Goal: Task Accomplishment & Management: Manage account settings

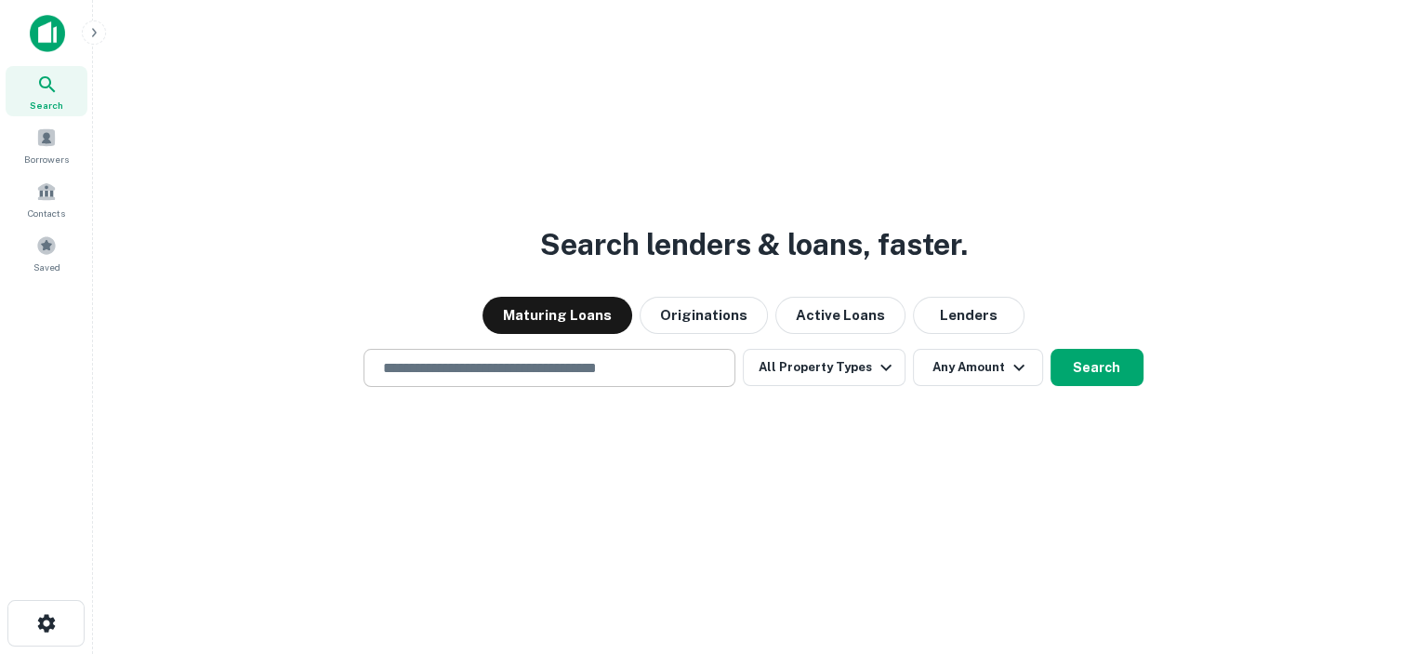
click at [582, 367] on input "text" at bounding box center [549, 367] width 355 height 21
click at [502, 367] on input "text" at bounding box center [549, 367] width 355 height 21
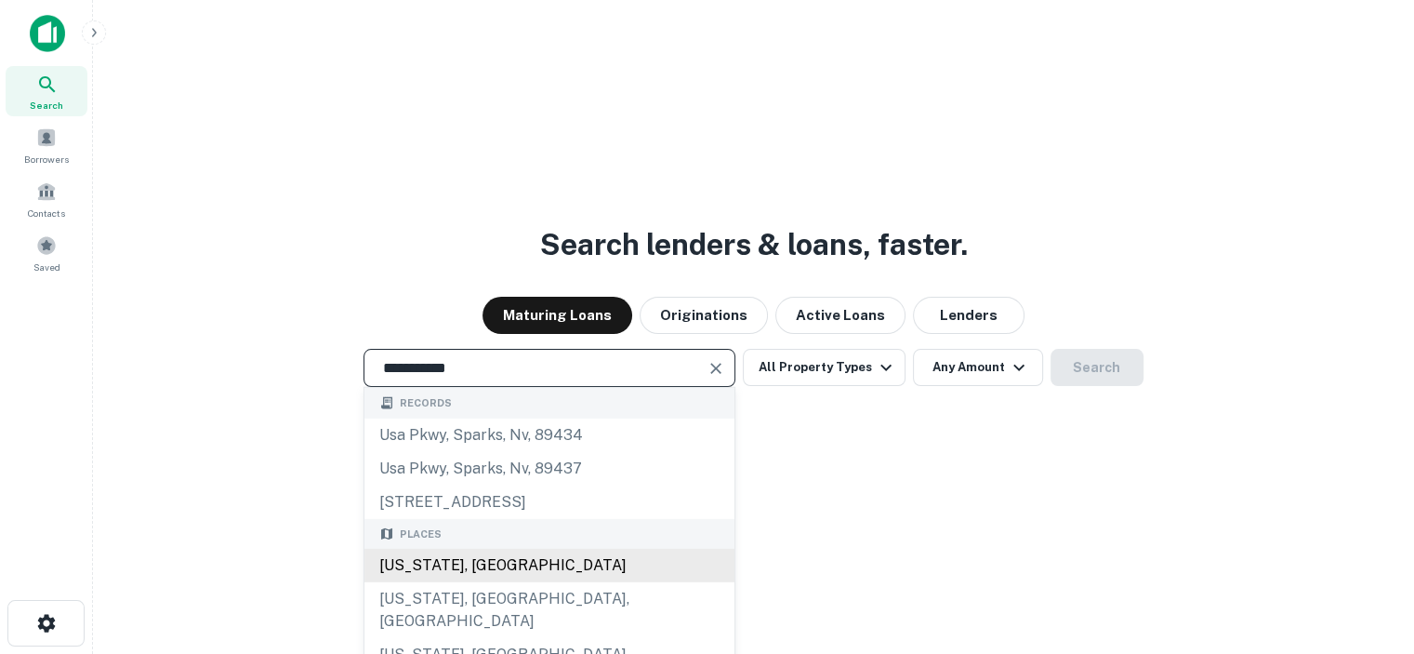
click at [425, 564] on div "Florida, USA" at bounding box center [549, 564] width 370 height 33
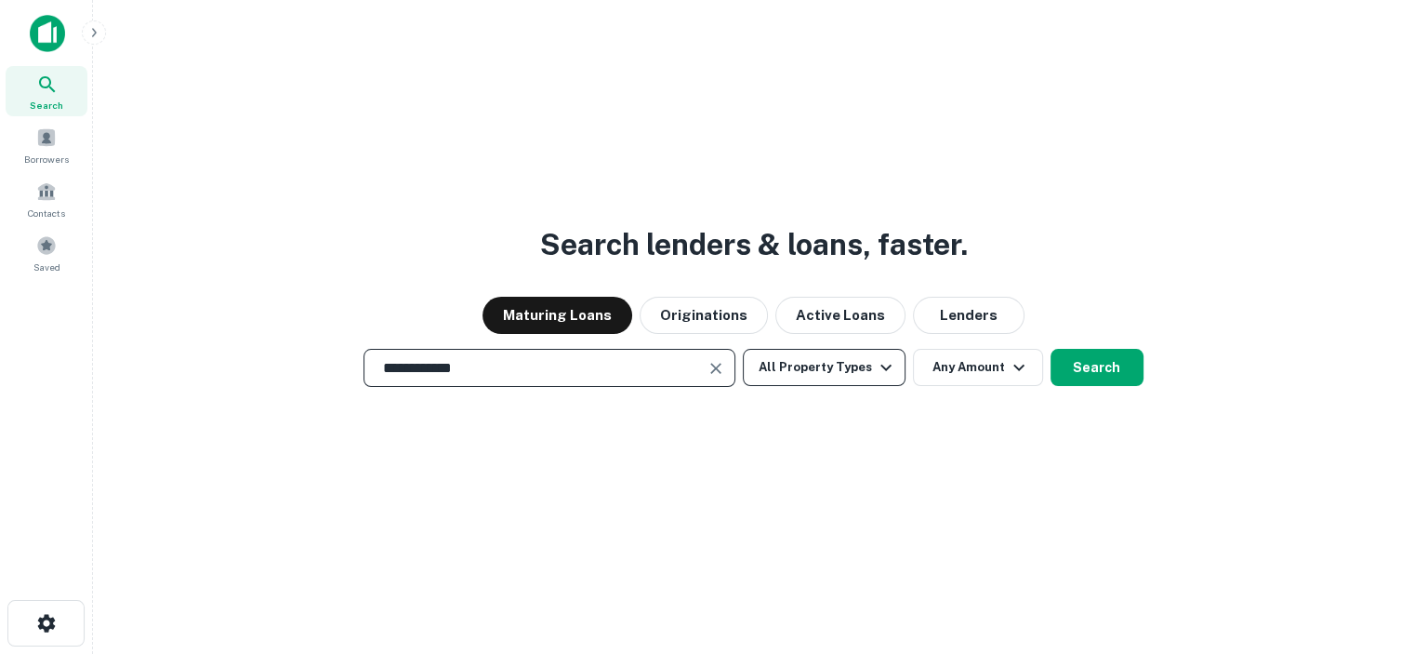
type input "**********"
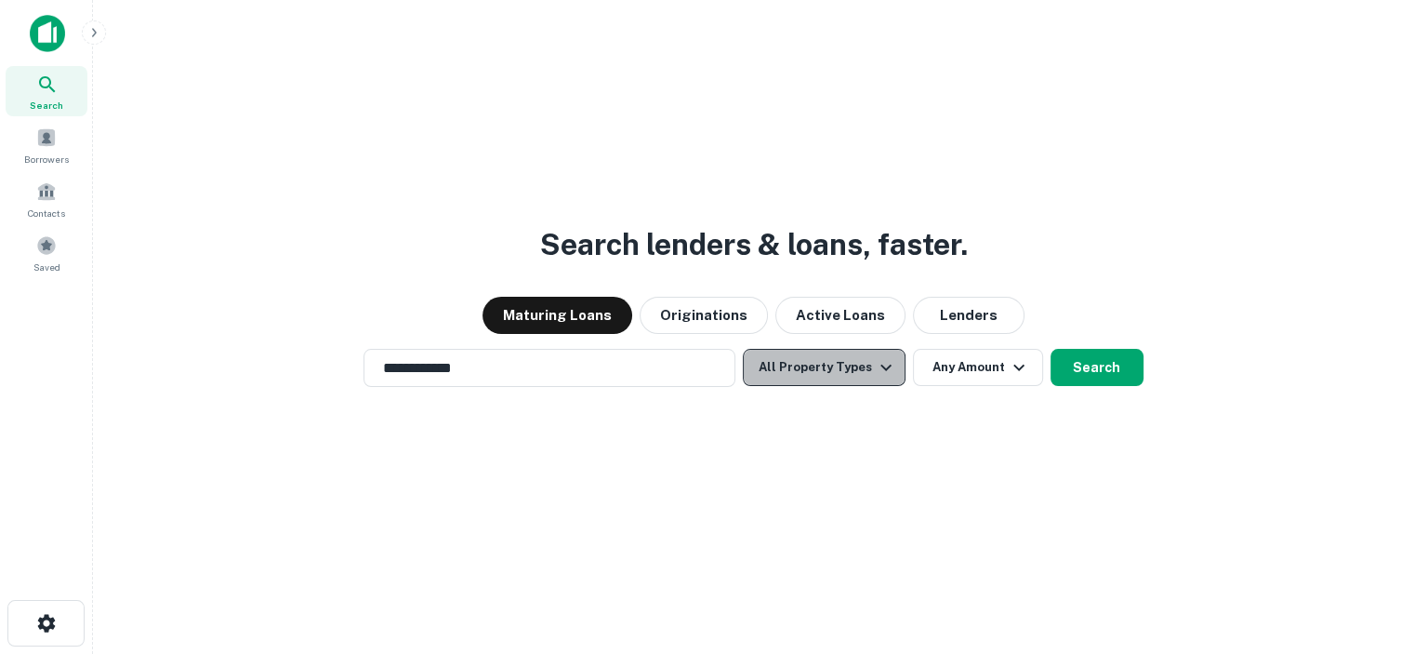
click at [881, 366] on icon "button" at bounding box center [886, 367] width 22 height 22
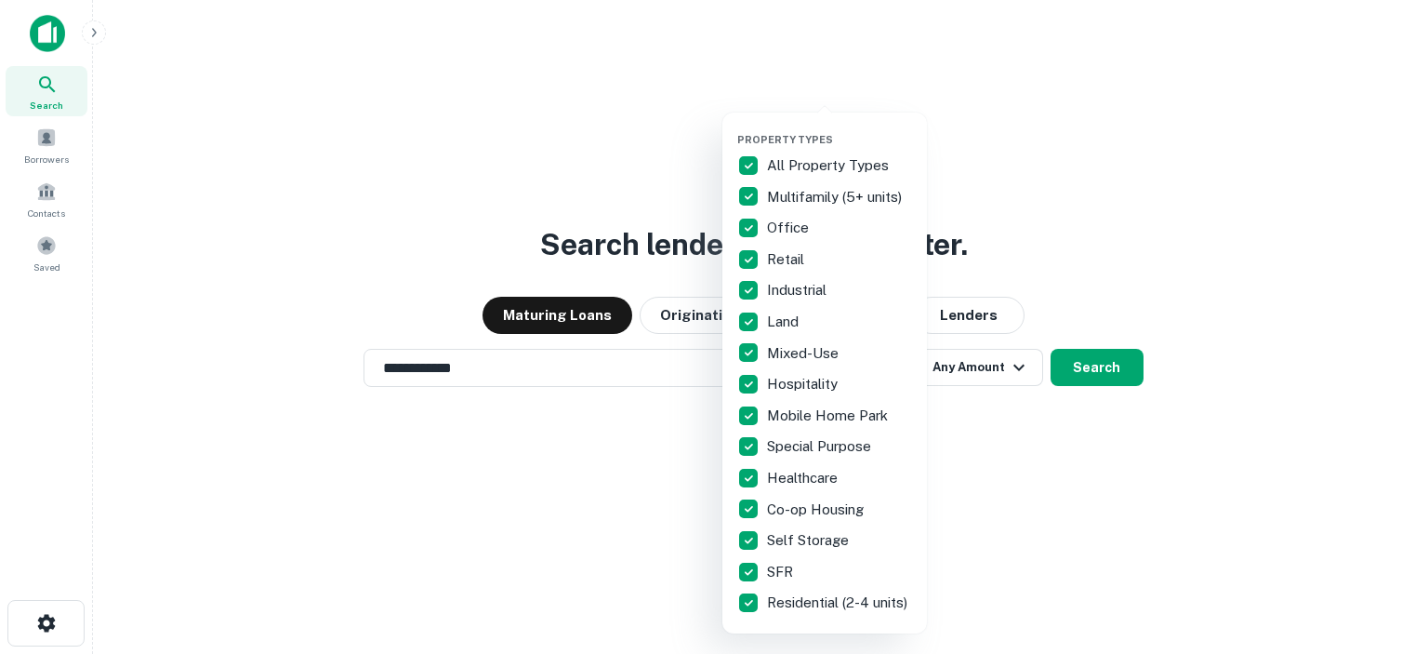
click at [1056, 177] on div at bounding box center [714, 327] width 1428 height 654
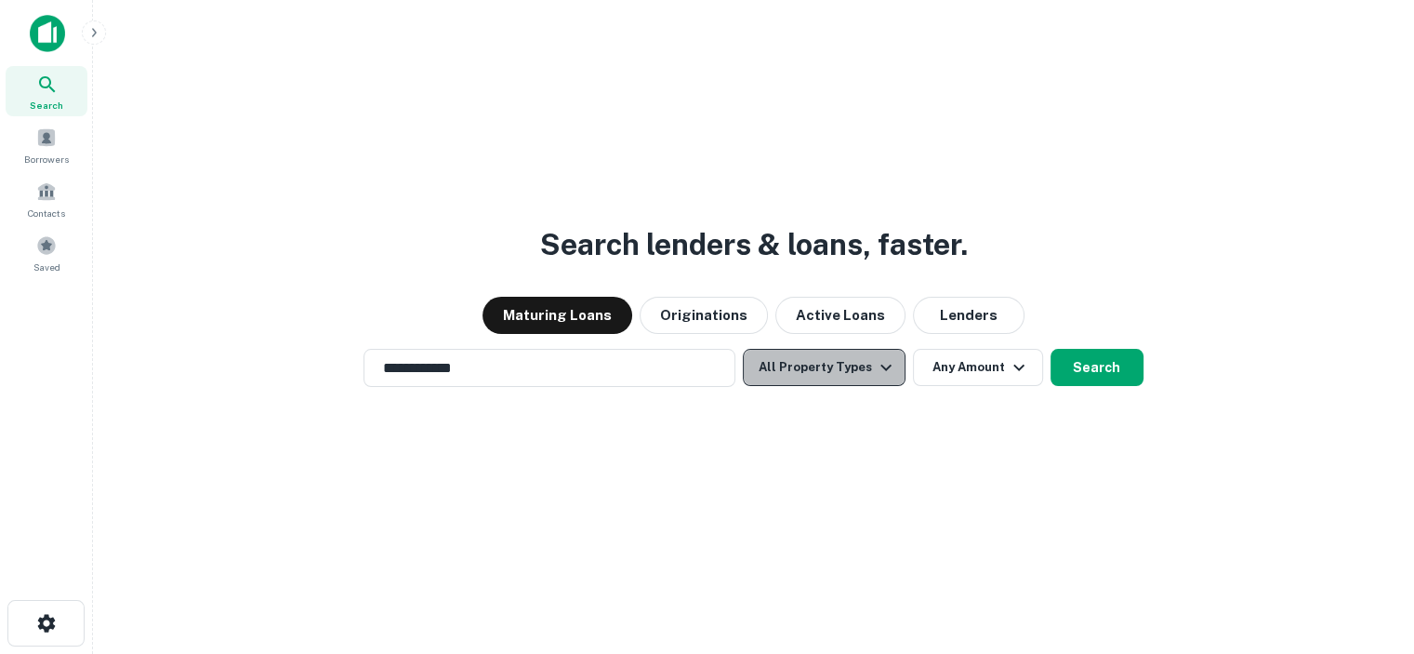
click at [830, 362] on button "All Property Types" at bounding box center [824, 367] width 162 height 37
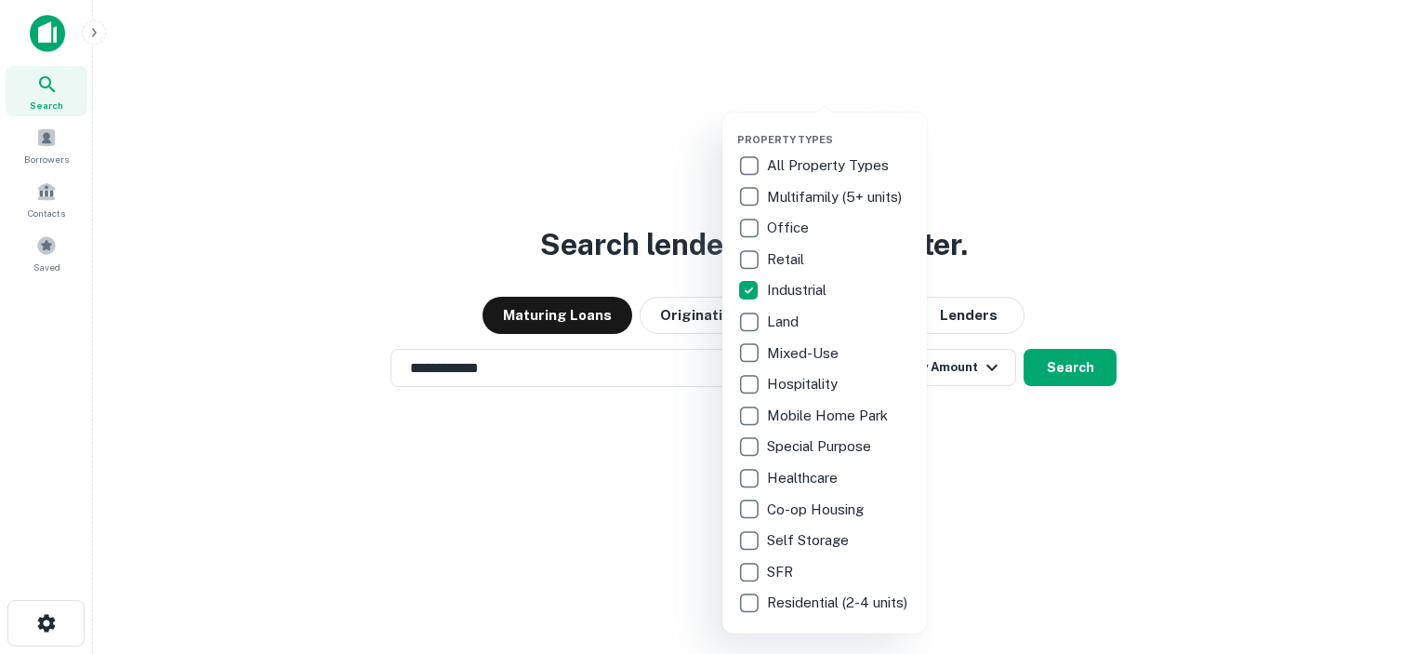
click at [1000, 482] on div at bounding box center [714, 327] width 1428 height 654
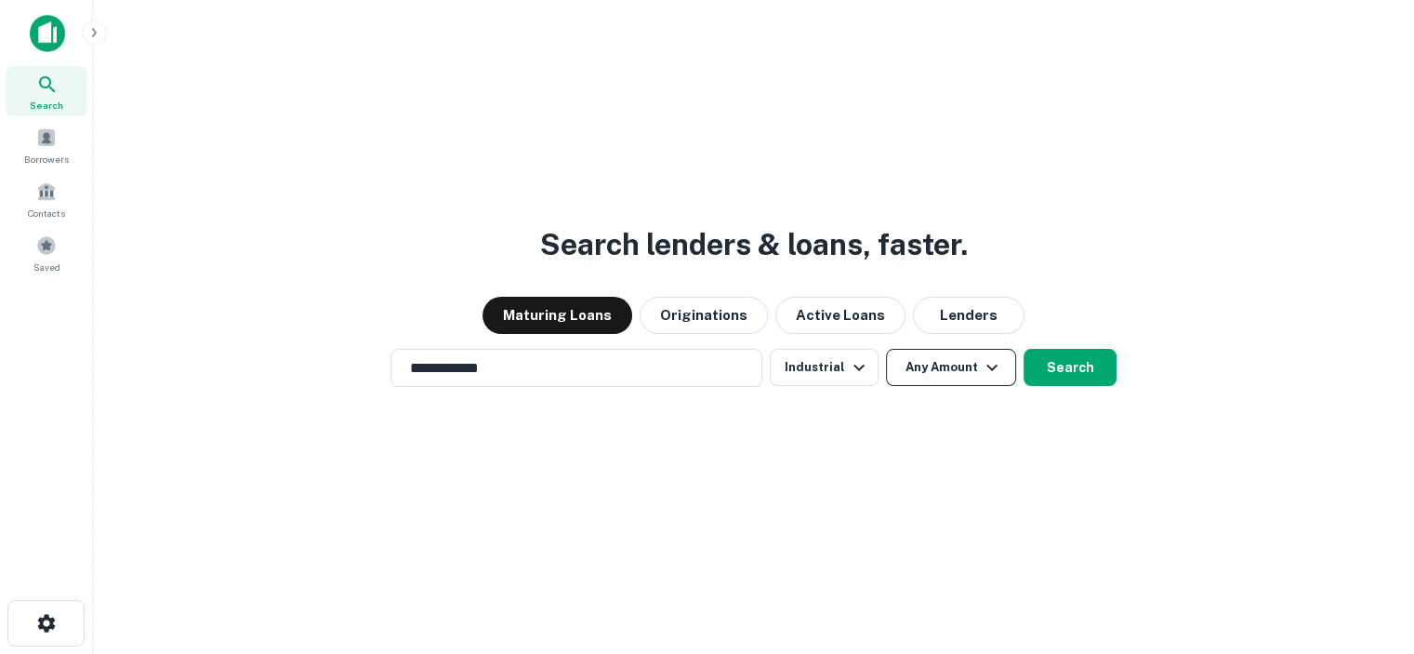
click at [991, 367] on icon "button" at bounding box center [991, 367] width 11 height 7
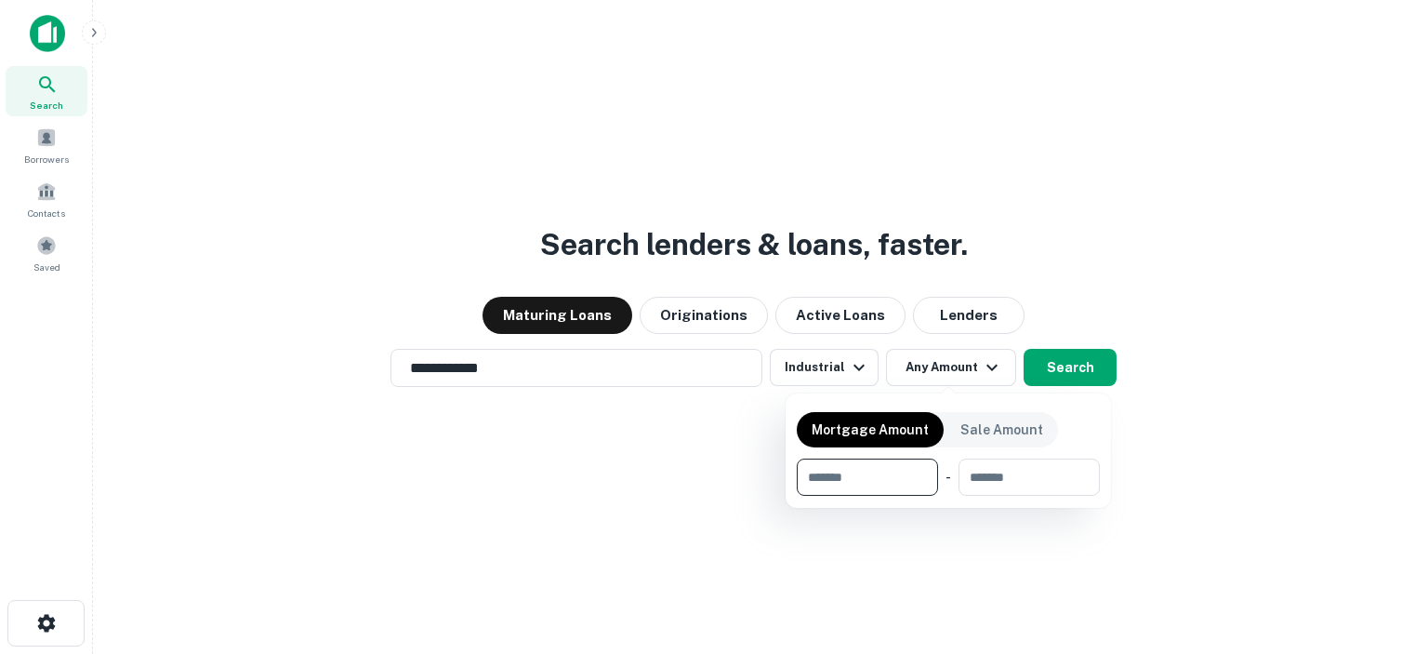
click at [836, 478] on input "number" at bounding box center [861, 476] width 128 height 37
type input "******"
click at [1007, 472] on input "number" at bounding box center [1029, 476] width 114 height 37
type input "*******"
click at [1080, 370] on div at bounding box center [714, 327] width 1428 height 654
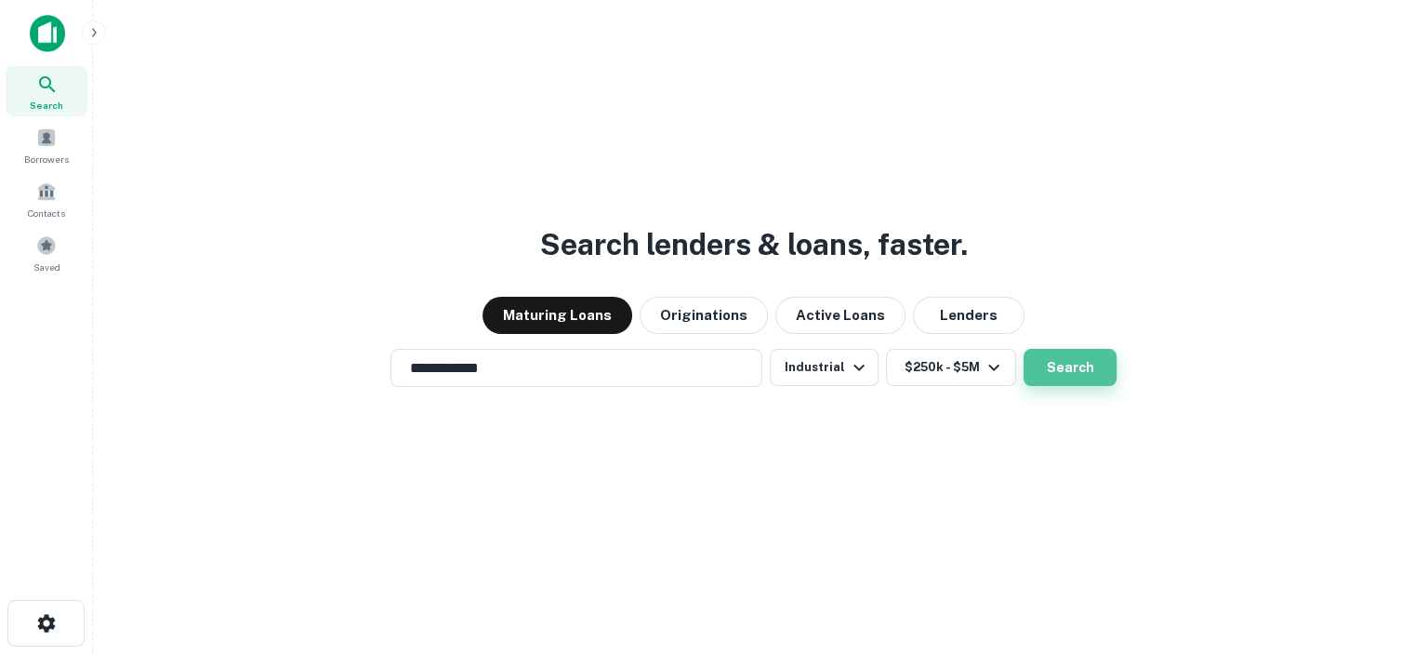
click at [1051, 359] on button "Search" at bounding box center [1070, 367] width 93 height 37
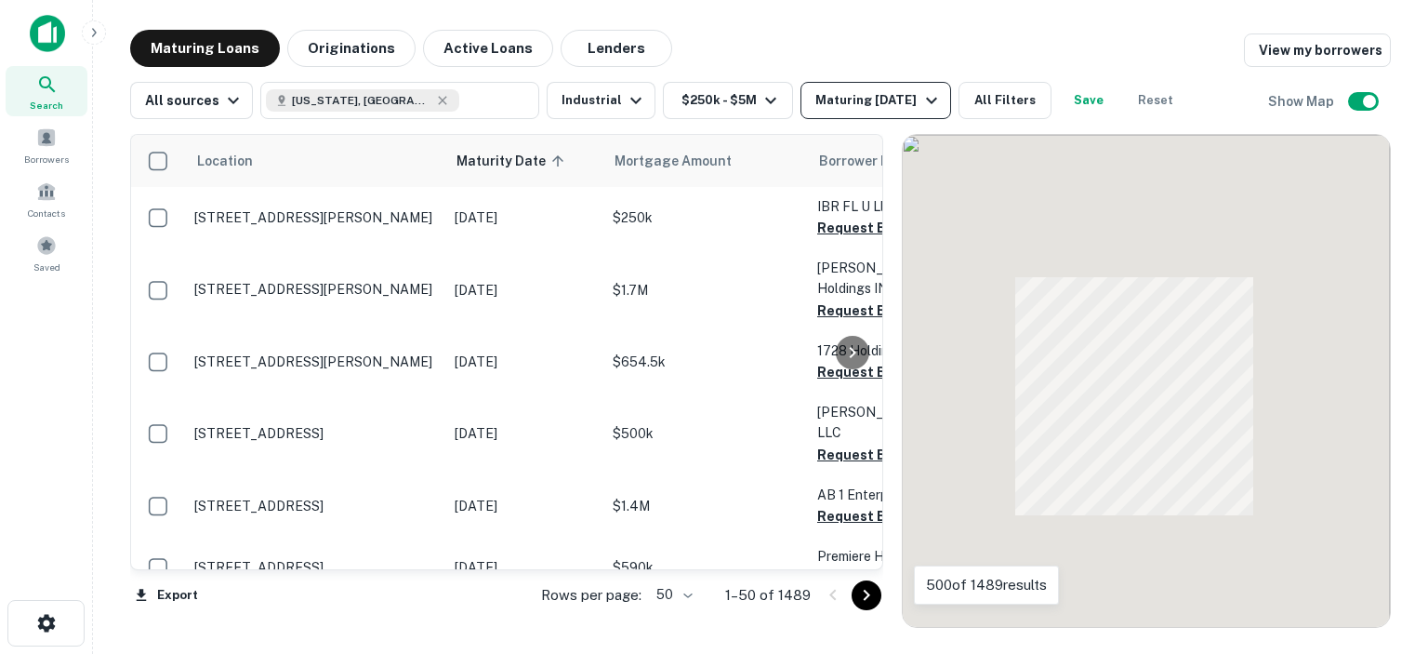
click at [921, 99] on icon "button" at bounding box center [931, 100] width 22 height 22
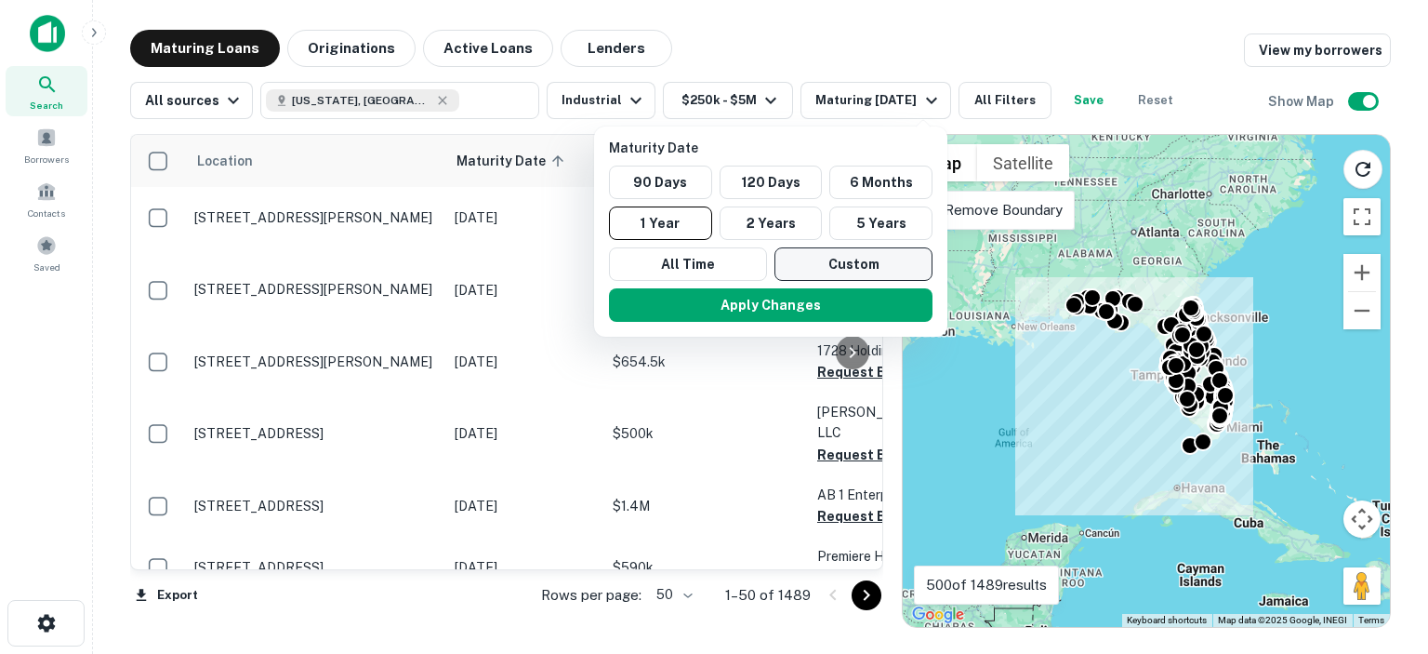
click at [852, 267] on button "Custom" at bounding box center [853, 263] width 158 height 33
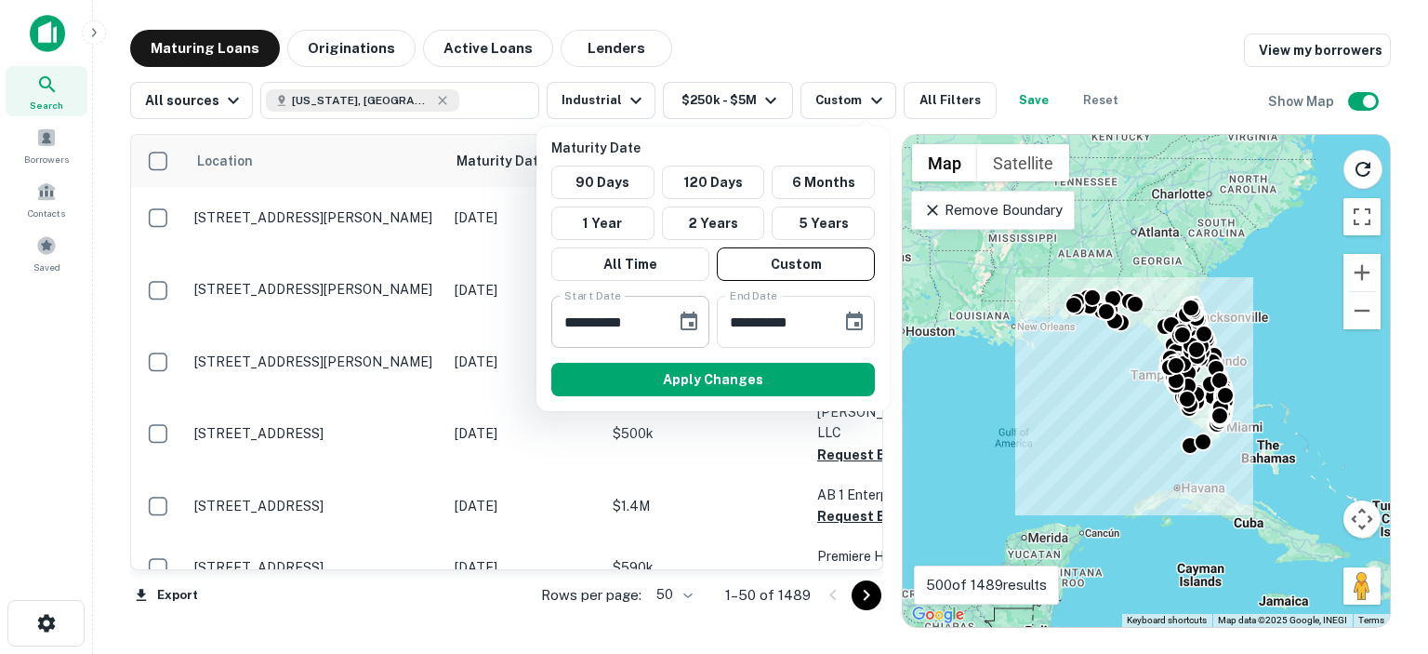
click at [689, 322] on icon "Choose date, selected date is Sep 9, 2025" at bounding box center [688, 320] width 17 height 19
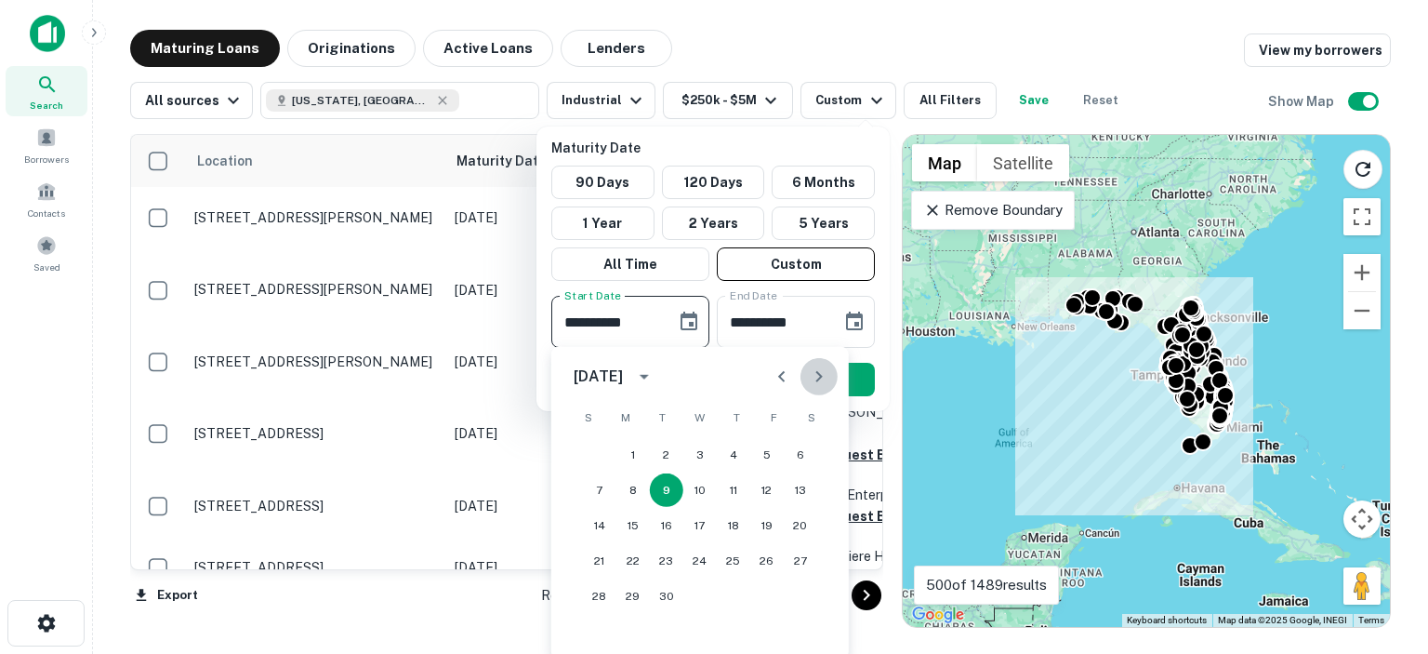
click at [818, 374] on icon "Next month" at bounding box center [818, 376] width 7 height 11
click at [799, 456] on button "1" at bounding box center [800, 454] width 33 height 33
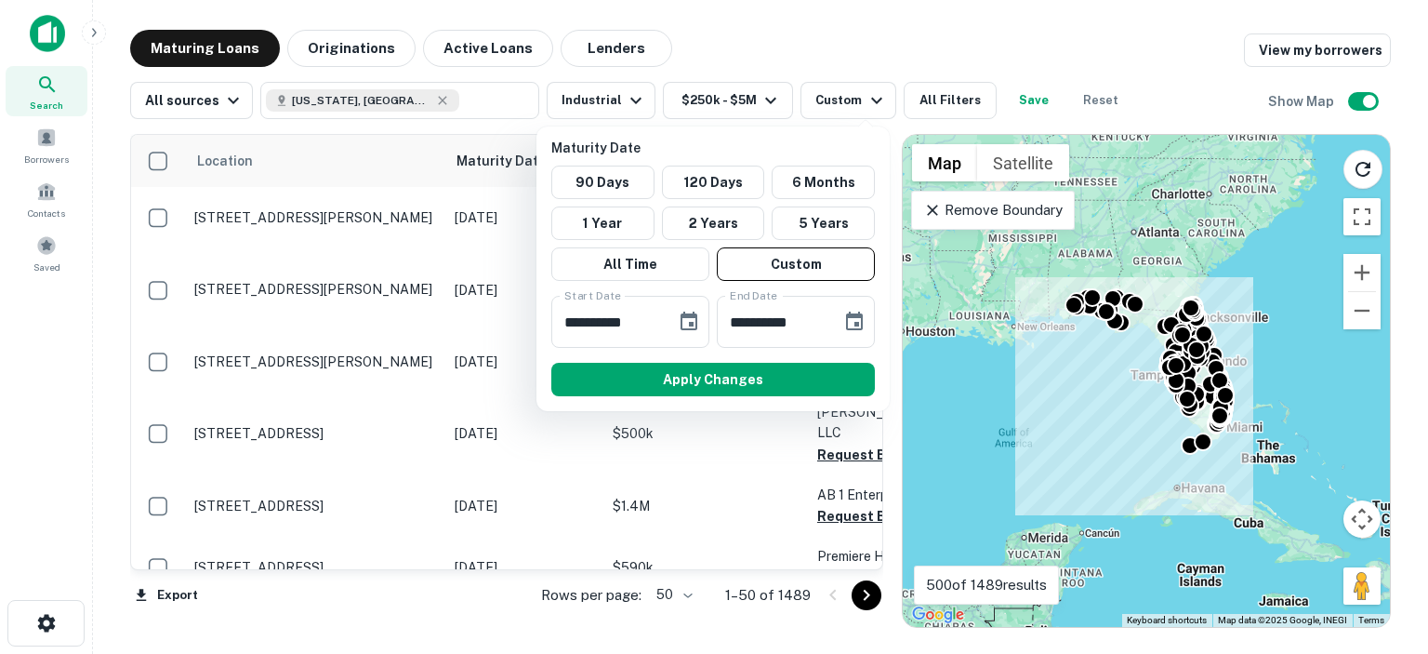
type input "**********"
click at [859, 322] on icon "Choose date, selected date is Mar 8, 2026" at bounding box center [854, 321] width 22 height 22
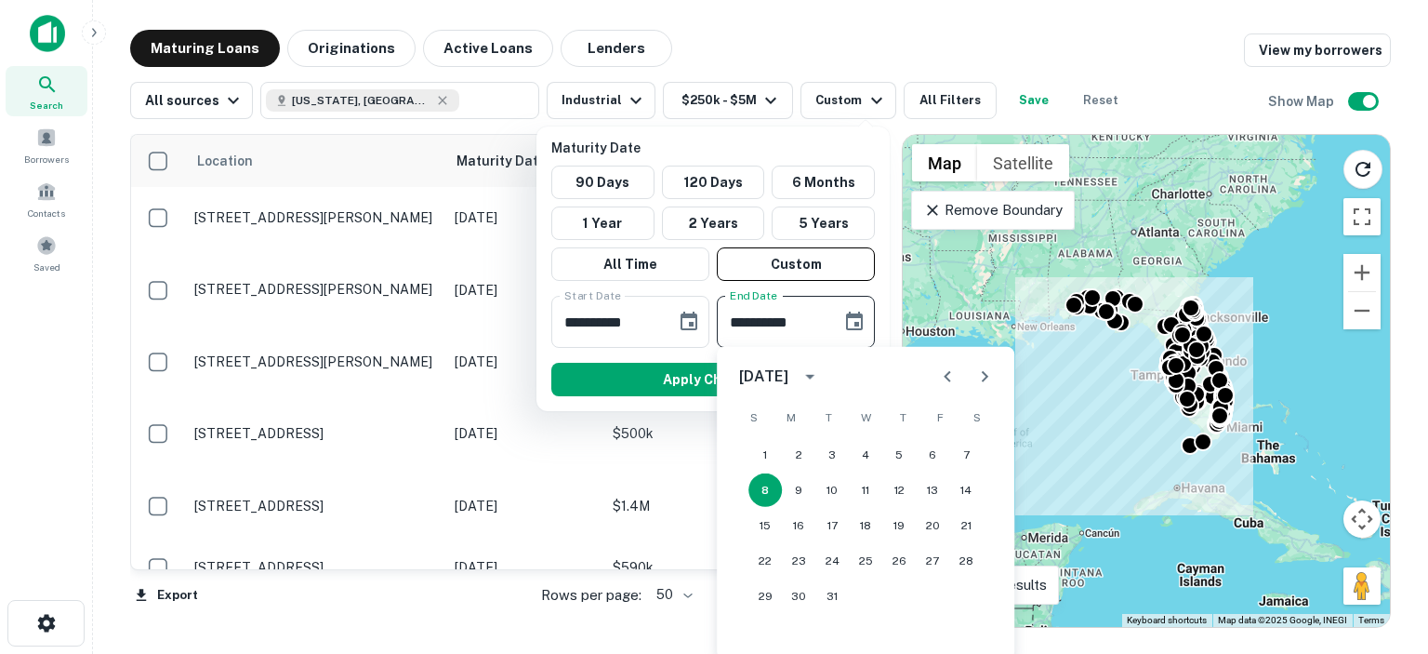
click at [945, 372] on icon "Previous month" at bounding box center [947, 376] width 22 height 22
click at [981, 373] on icon "Next month" at bounding box center [984, 376] width 22 height 22
click at [969, 595] on button "31" at bounding box center [965, 595] width 33 height 33
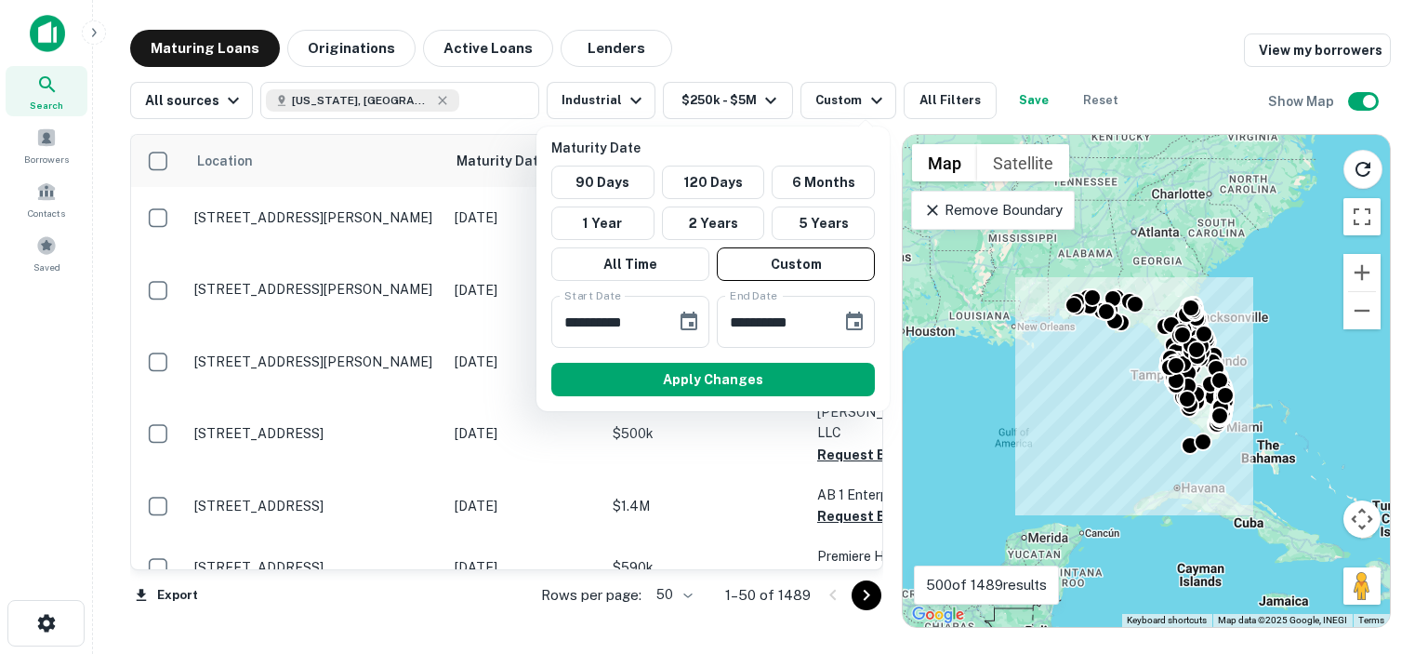
type input "**********"
click at [761, 373] on button "Apply Changes" at bounding box center [713, 379] width 324 height 33
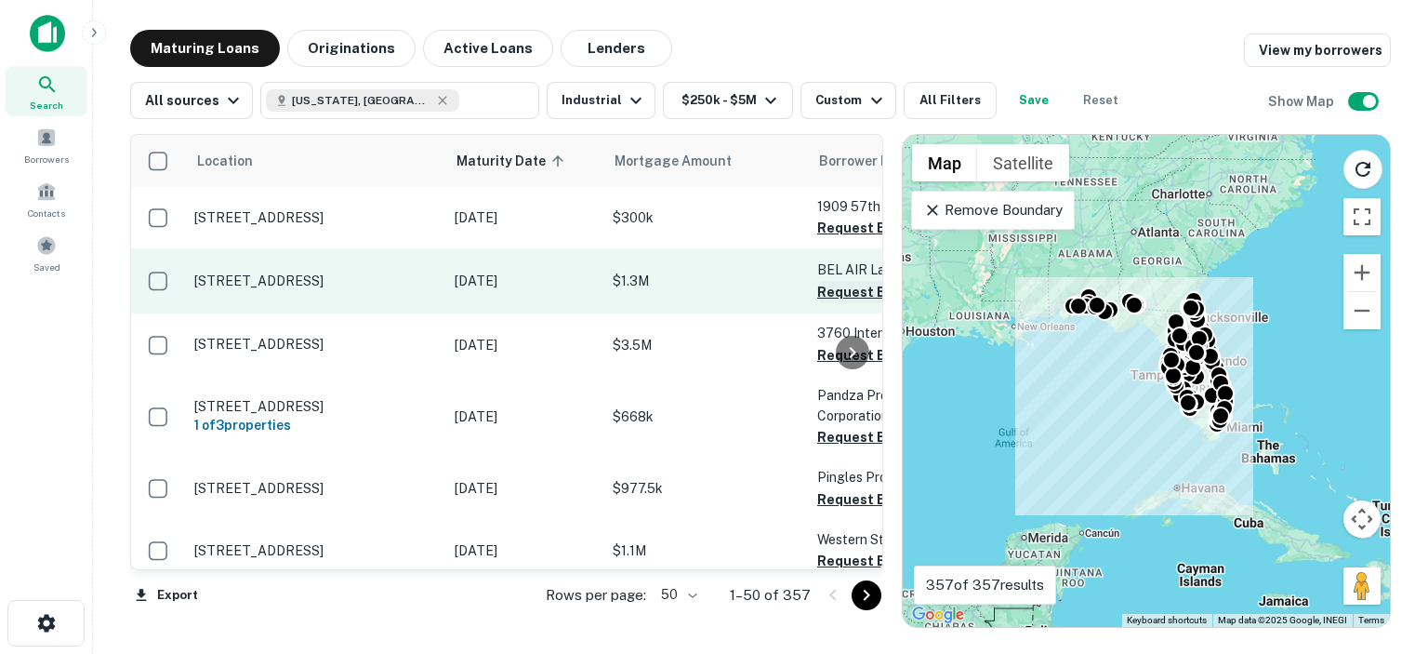
scroll to position [93, 0]
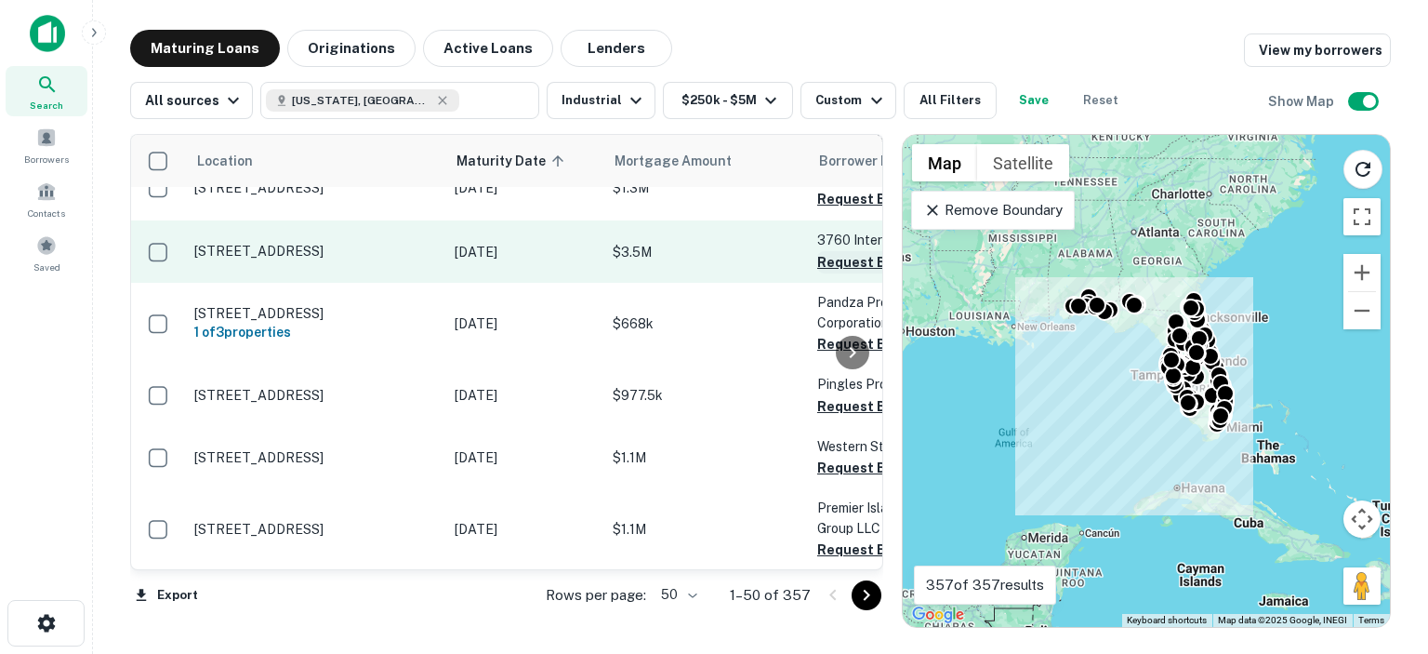
click at [833, 265] on button "Request Borrower Info" at bounding box center [892, 262] width 151 height 22
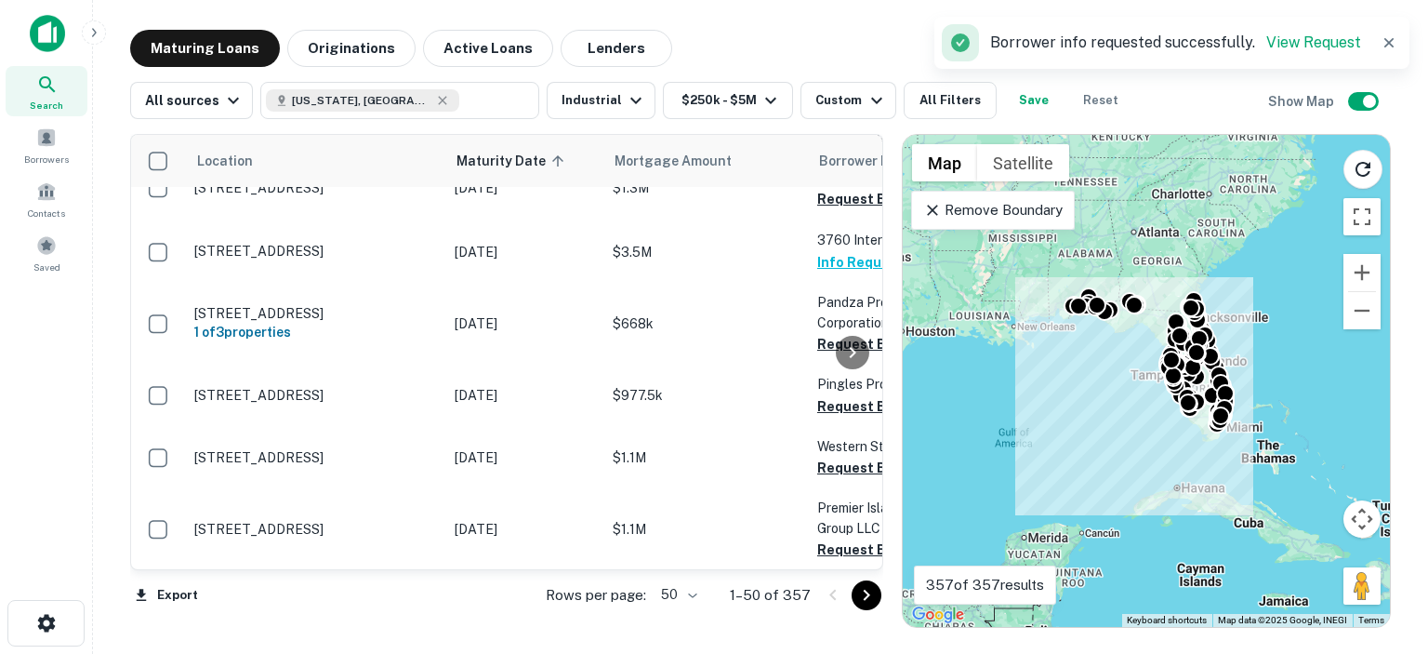
click at [834, 324] on div at bounding box center [852, 352] width 37 height 434
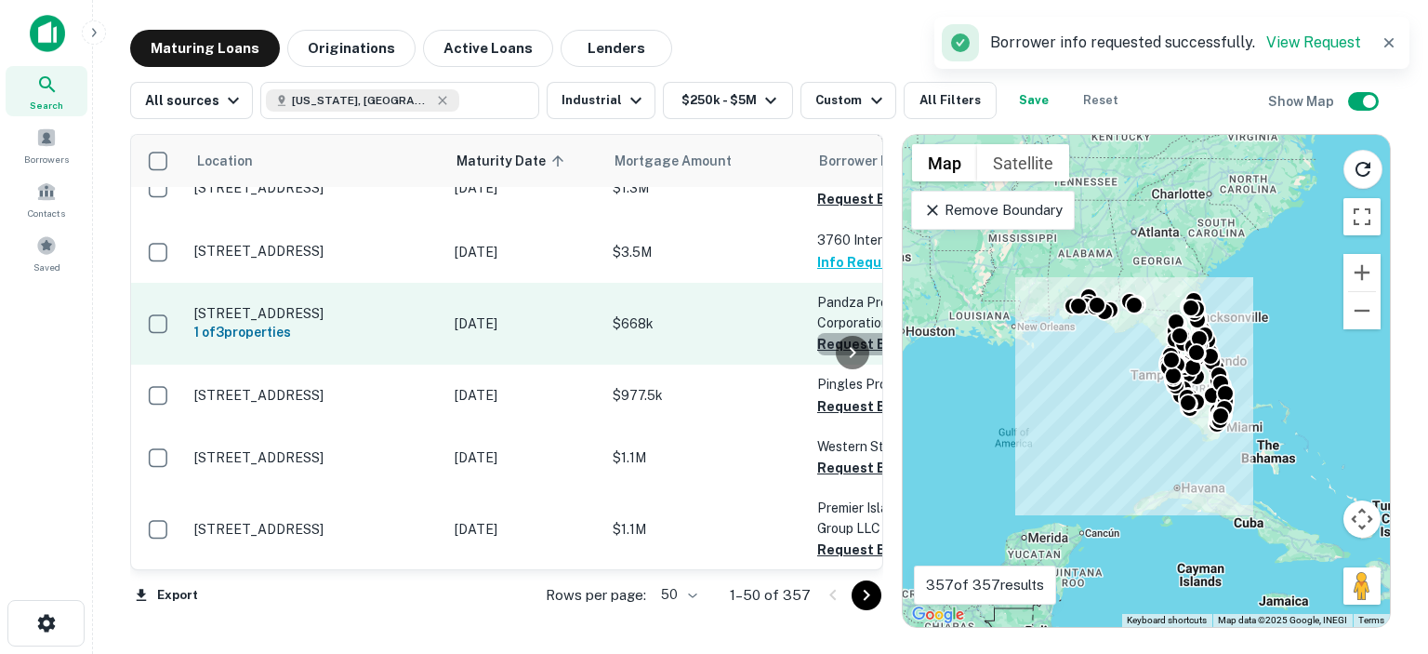
click at [826, 333] on button "Request Borrower Info" at bounding box center [892, 344] width 151 height 22
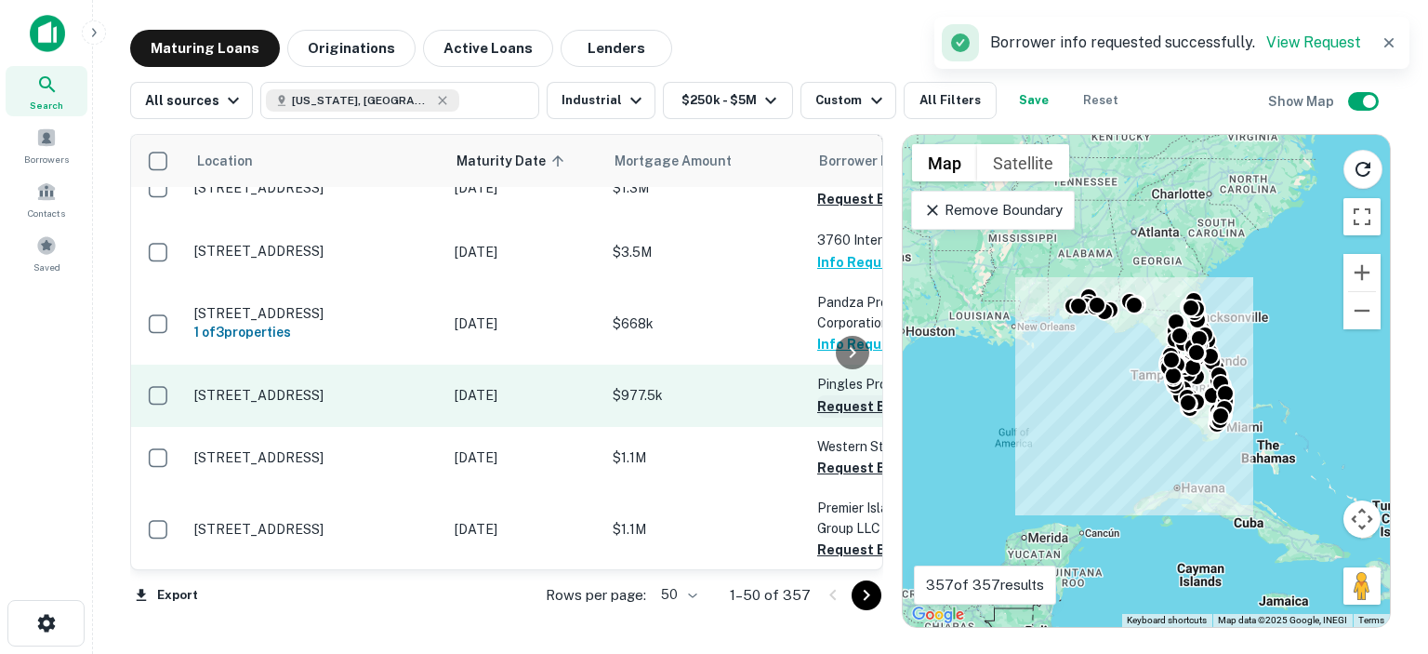
click at [832, 395] on button "Request Borrower Info" at bounding box center [892, 406] width 151 height 22
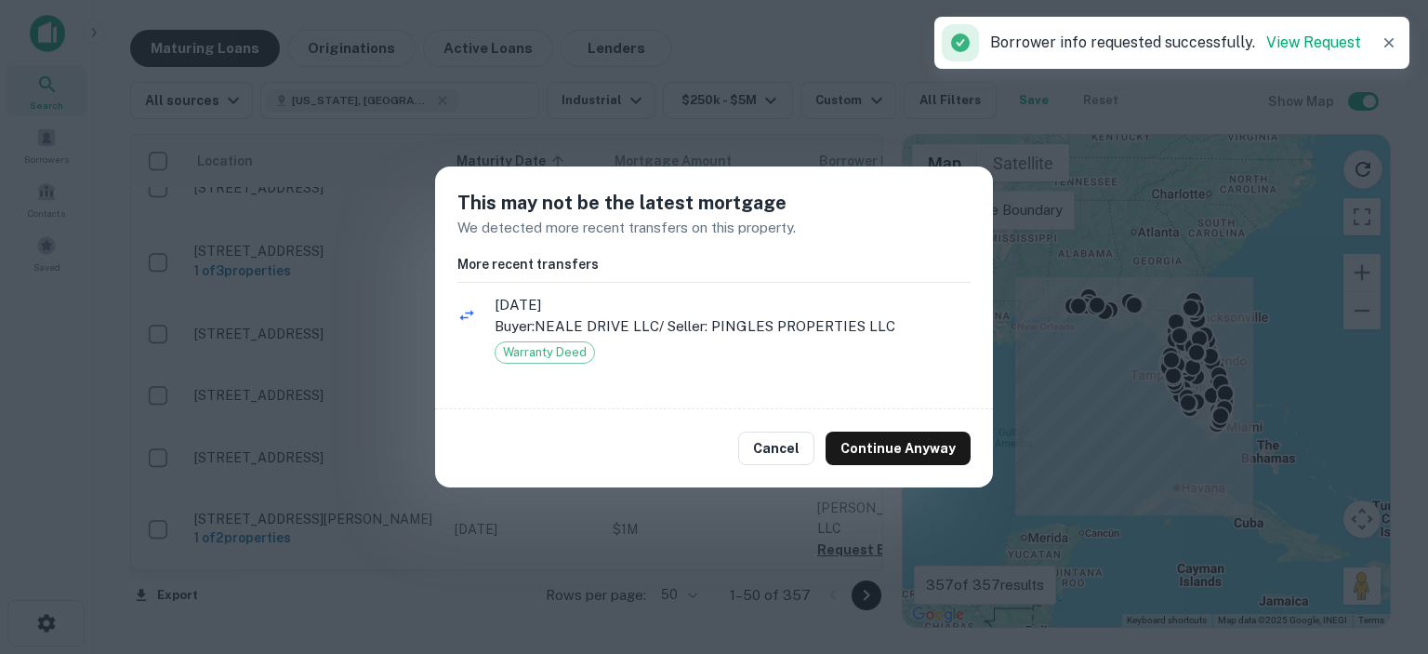
drag, startPoint x: 787, startPoint y: 441, endPoint x: 791, endPoint y: 399, distance: 42.0
click at [786, 441] on button "Cancel" at bounding box center [776, 447] width 76 height 33
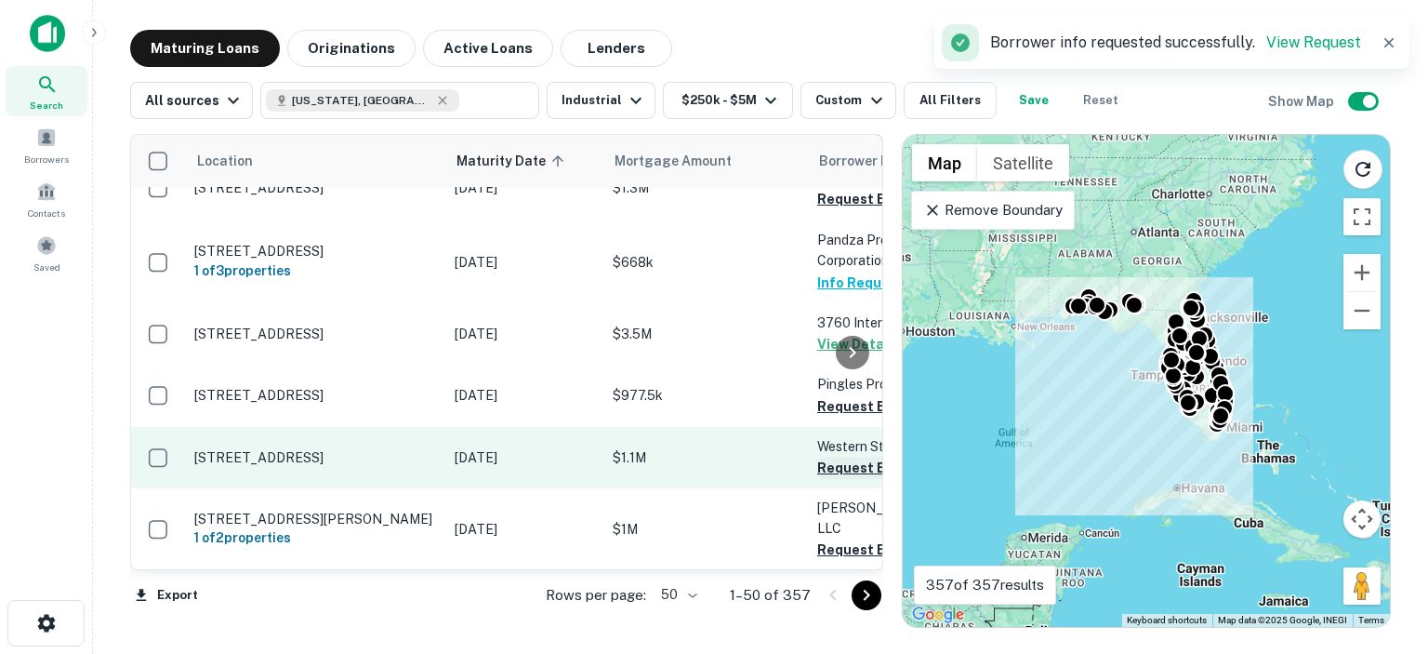
click at [831, 456] on button "Request Borrower Info" at bounding box center [892, 467] width 151 height 22
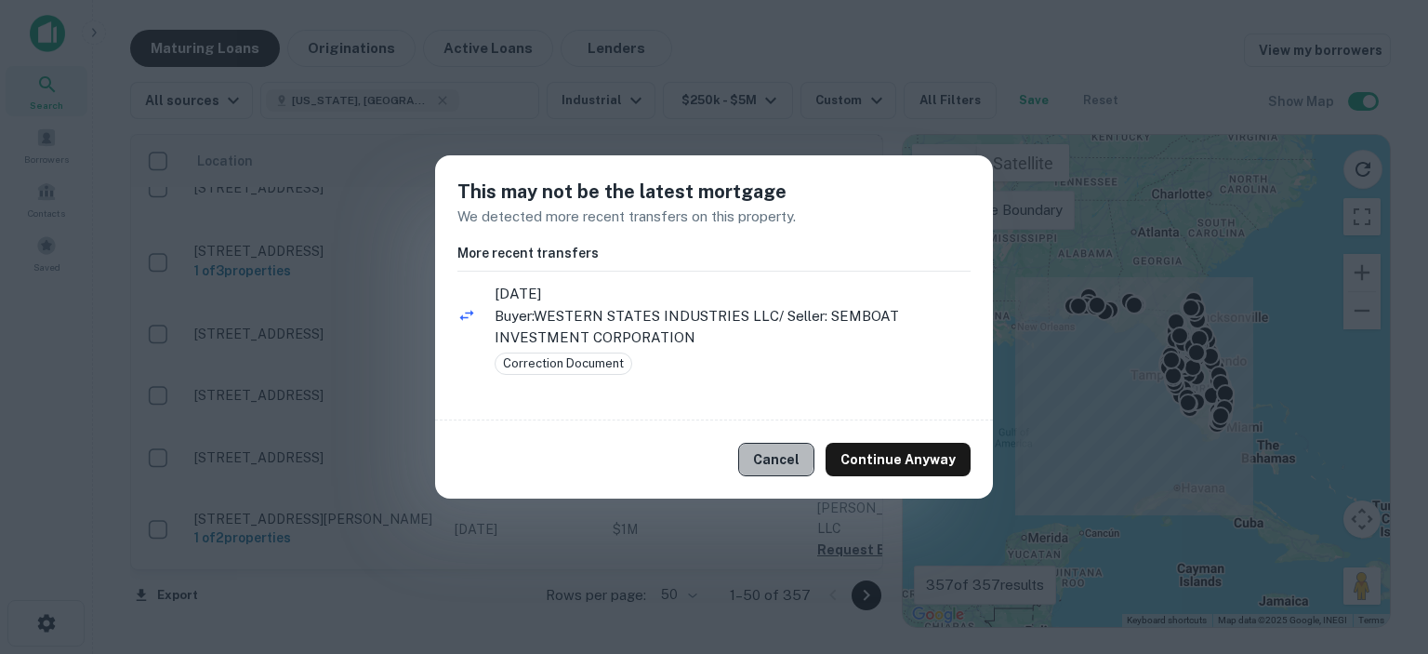
click at [773, 456] on button "Cancel" at bounding box center [776, 459] width 76 height 33
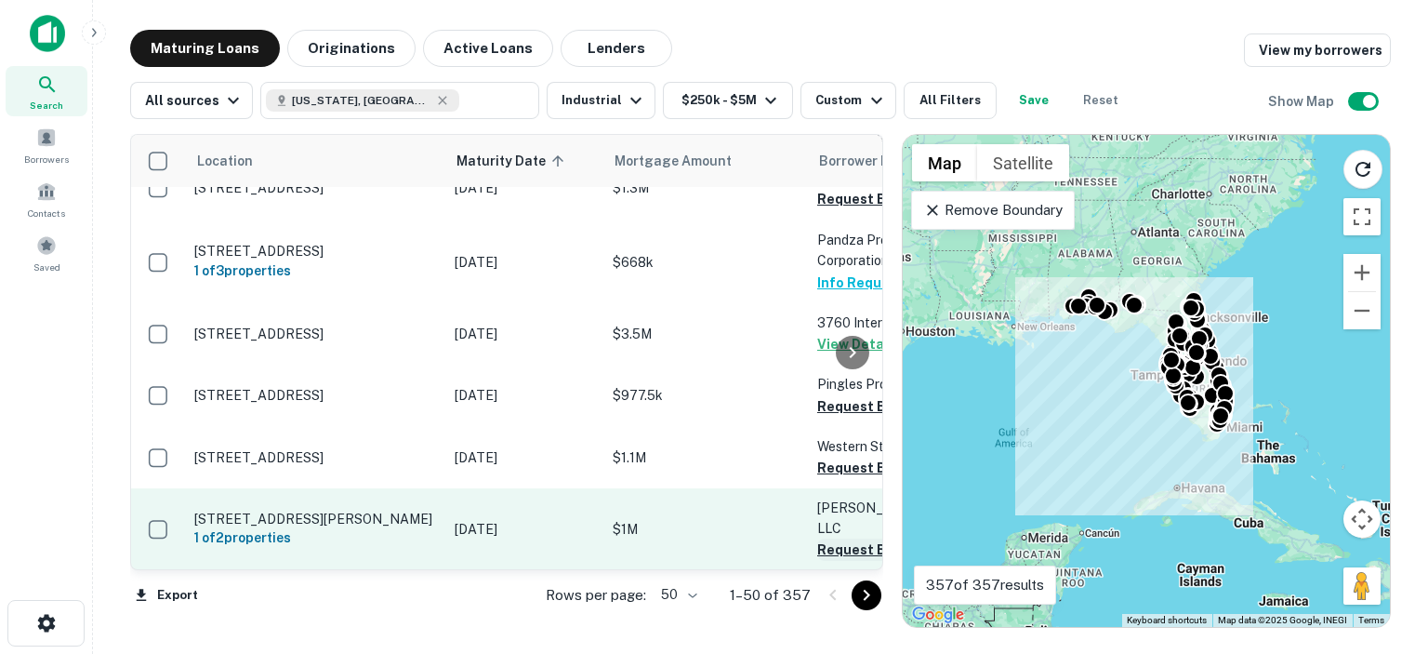
click at [831, 538] on button "Request Borrower Info" at bounding box center [892, 549] width 151 height 22
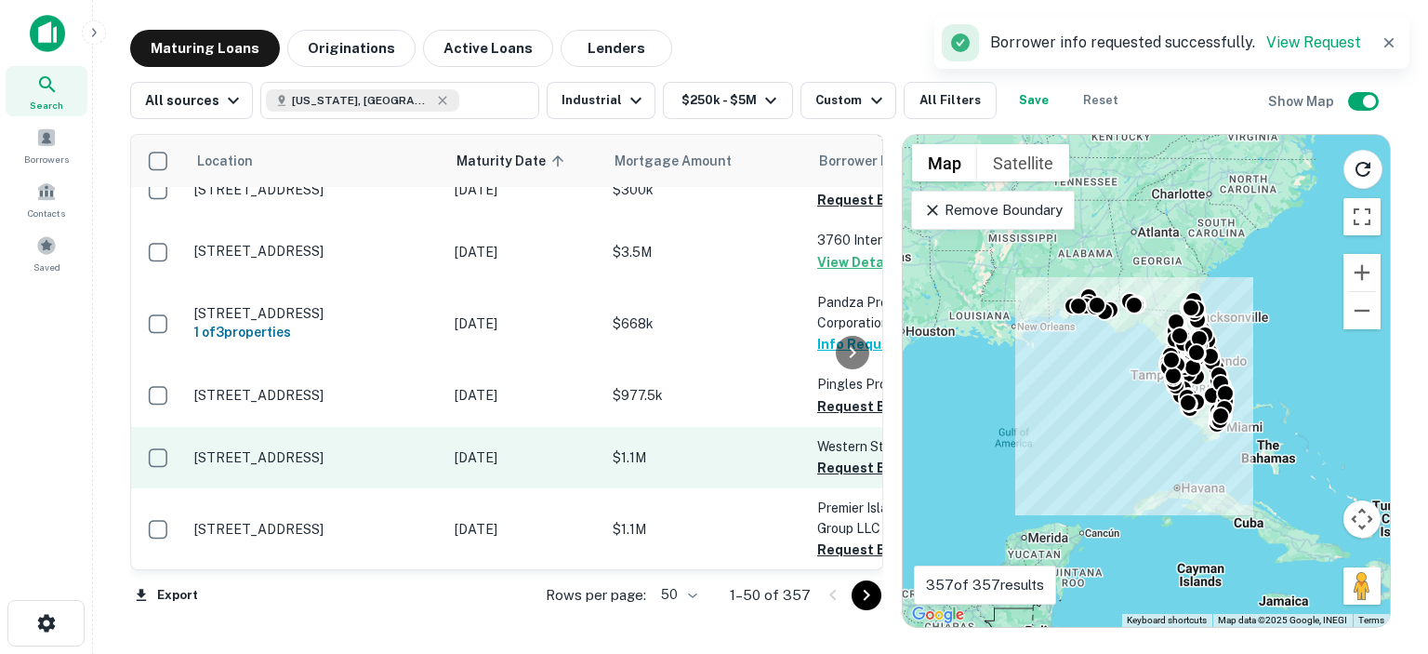
scroll to position [0, 0]
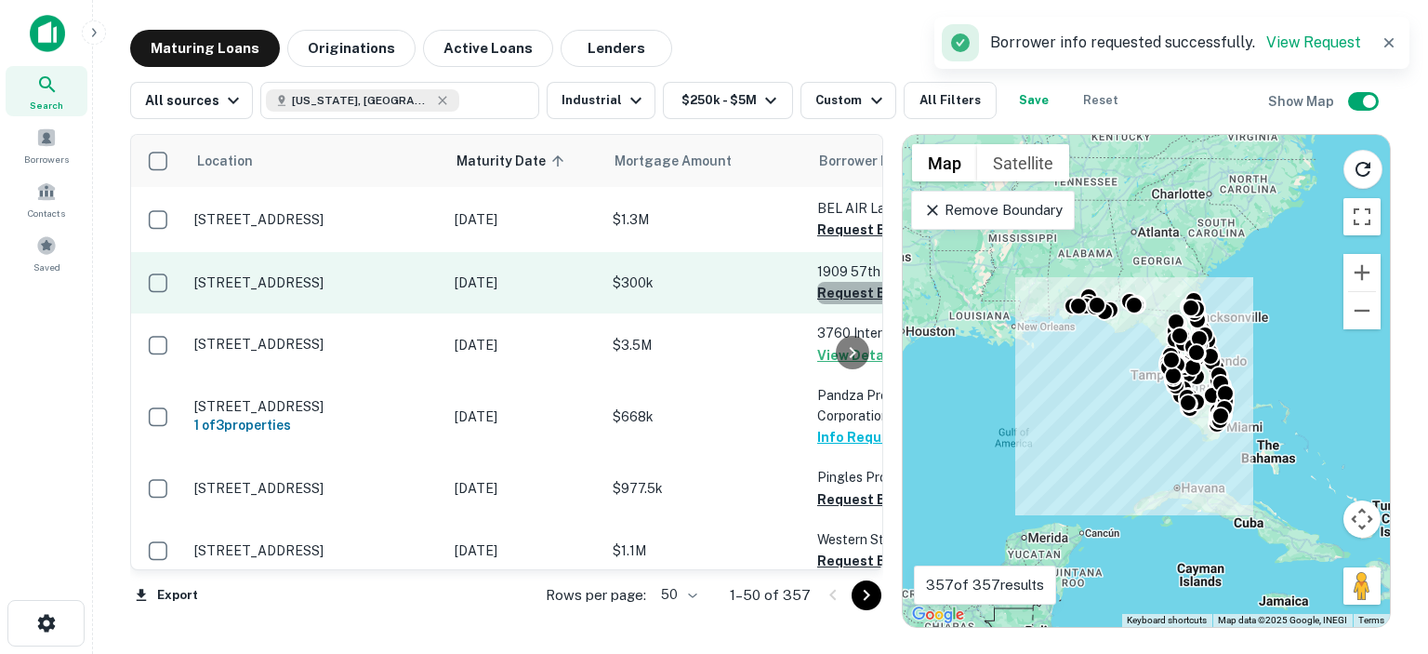
click at [833, 294] on button "Request Borrower Info" at bounding box center [892, 293] width 151 height 22
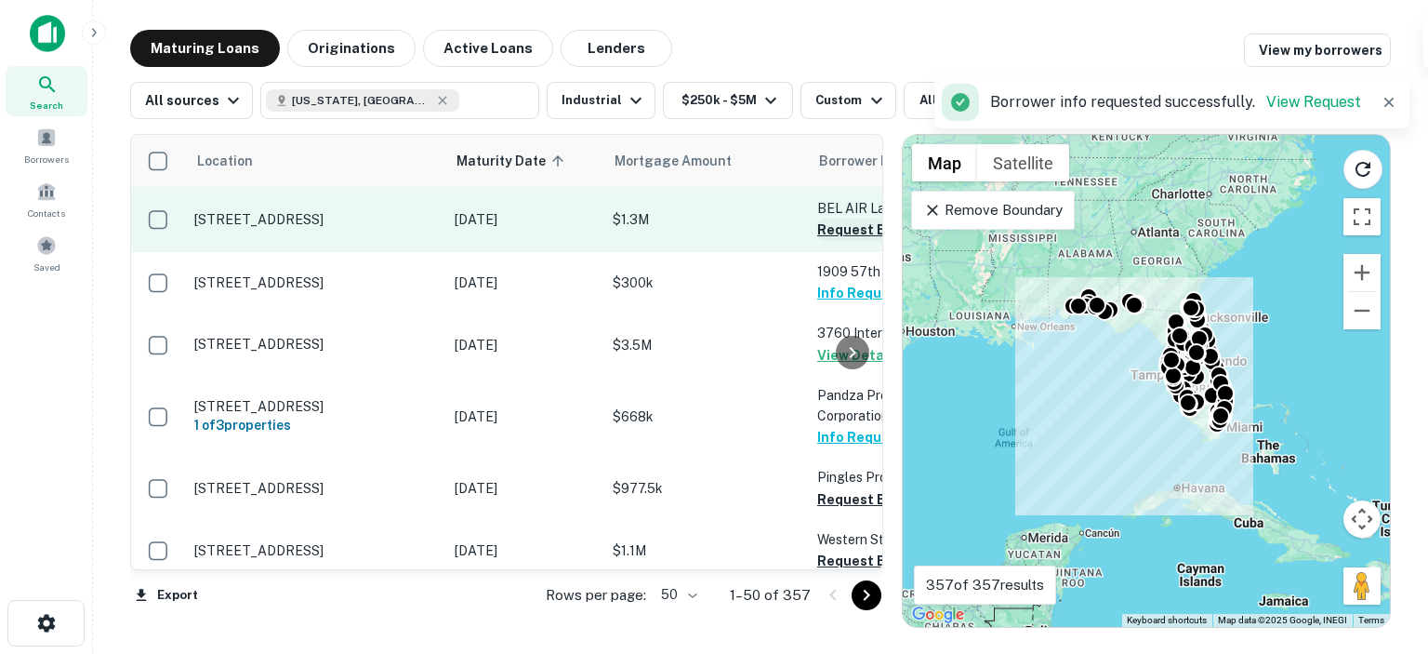
click at [828, 228] on button "Request Borrower Info" at bounding box center [892, 229] width 151 height 22
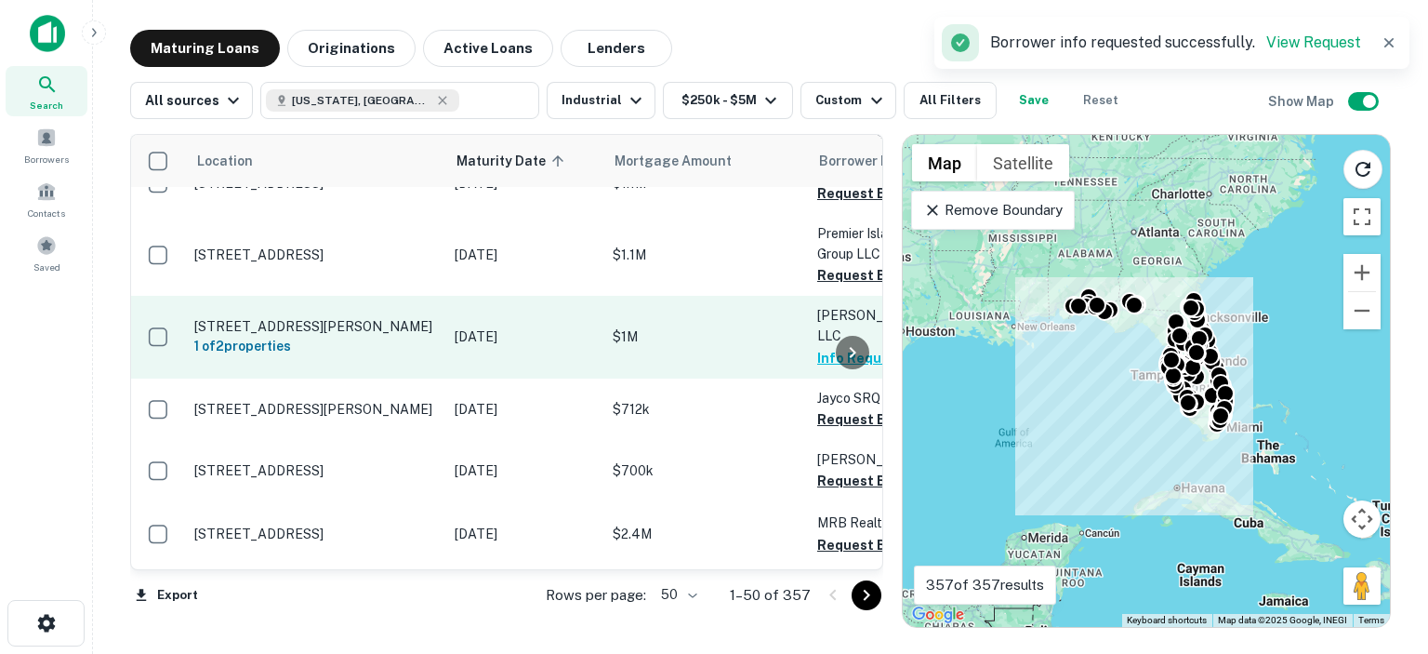
scroll to position [372, 0]
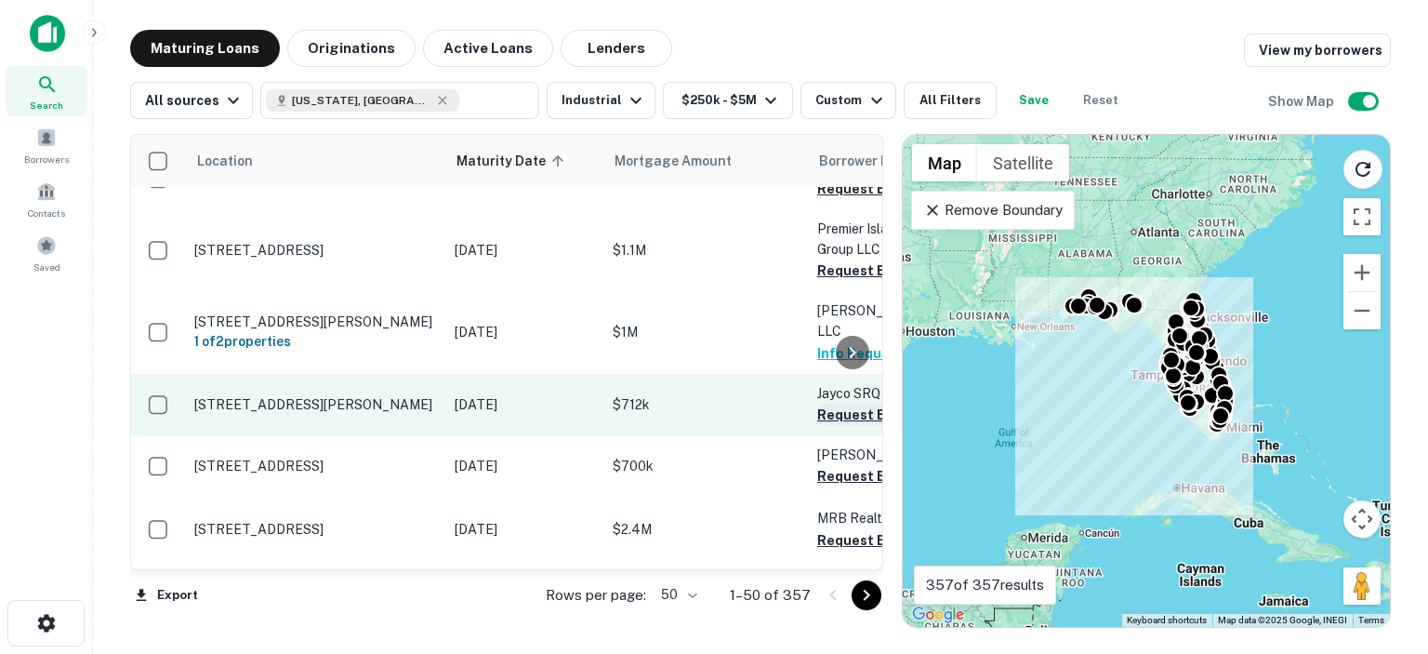
click at [832, 403] on button "Request Borrower Info" at bounding box center [892, 414] width 151 height 22
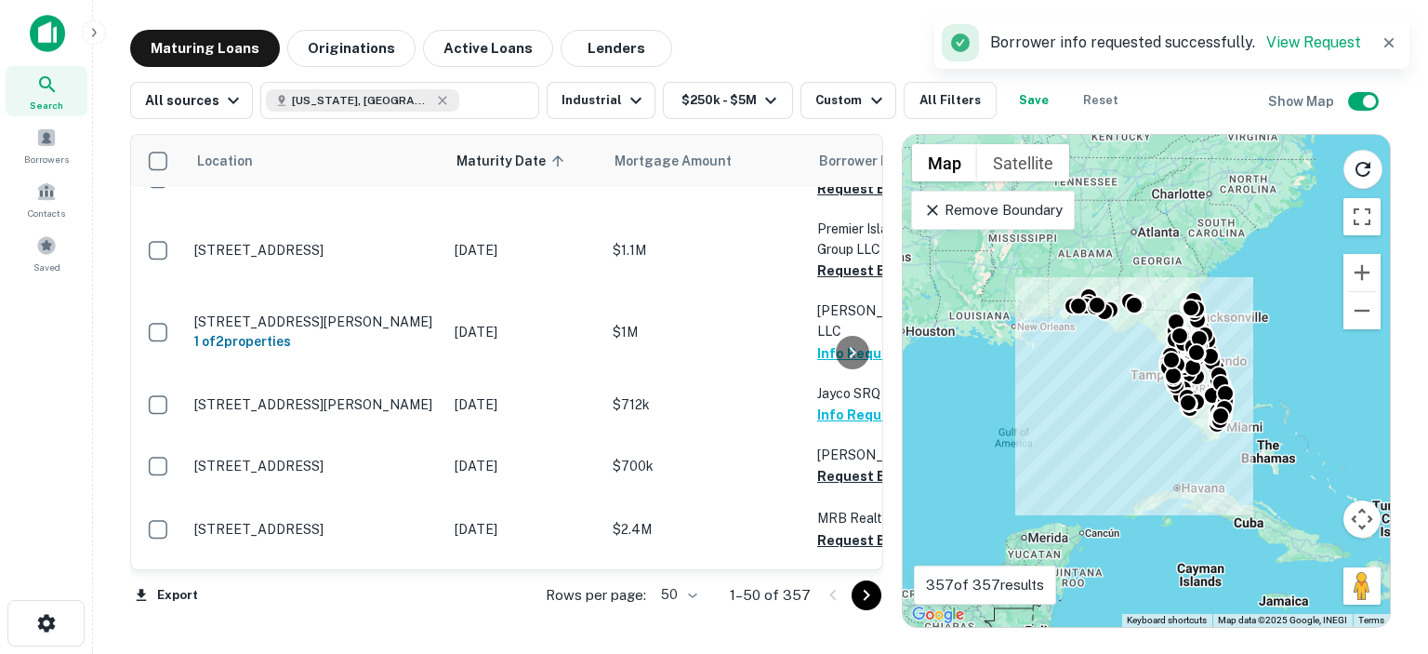
click at [838, 457] on div at bounding box center [852, 352] width 37 height 434
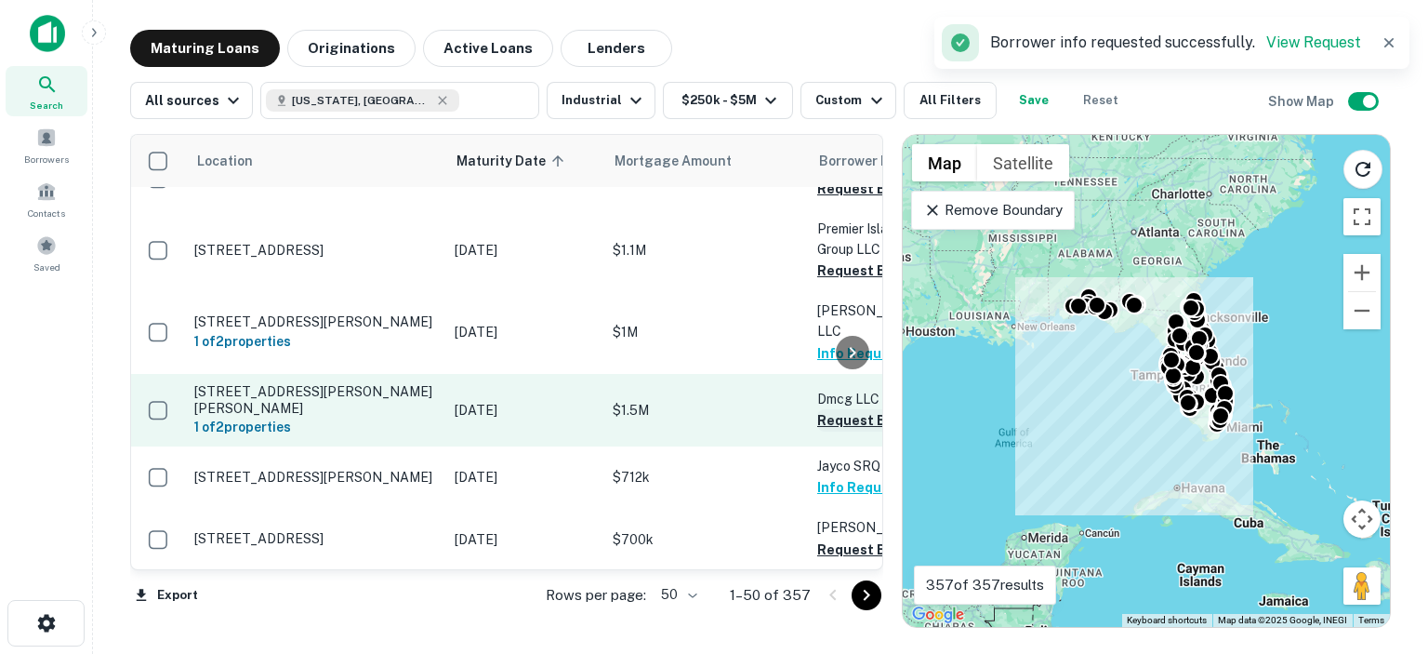
click at [829, 409] on button "Request Borrower Info" at bounding box center [892, 420] width 151 height 22
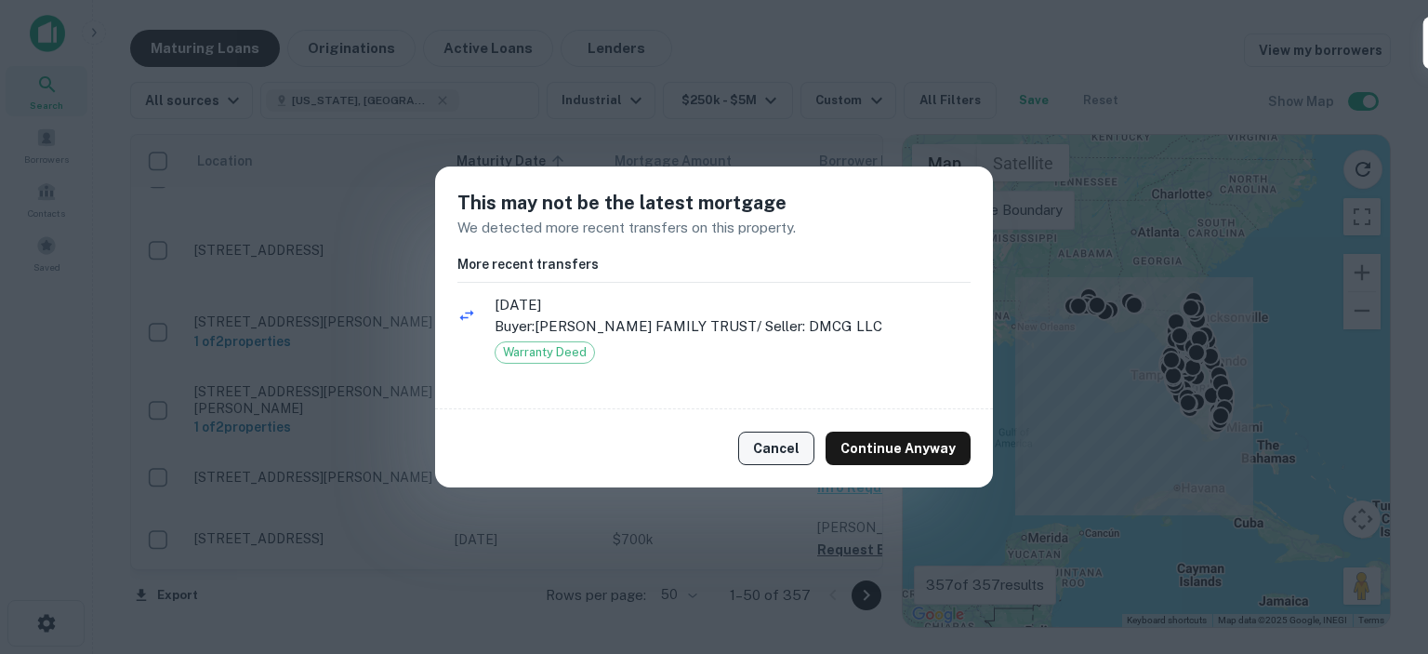
click at [777, 445] on button "Cancel" at bounding box center [776, 447] width 76 height 33
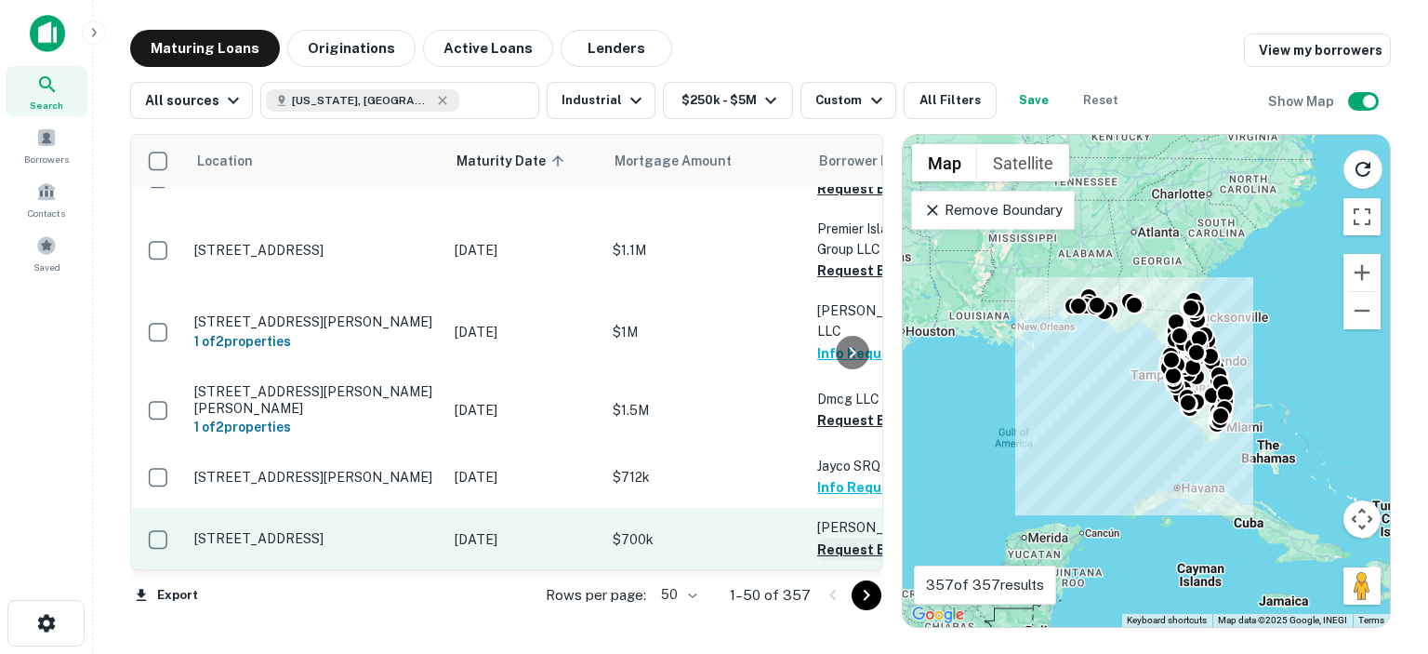
click at [828, 538] on button "Request Borrower Info" at bounding box center [892, 549] width 151 height 22
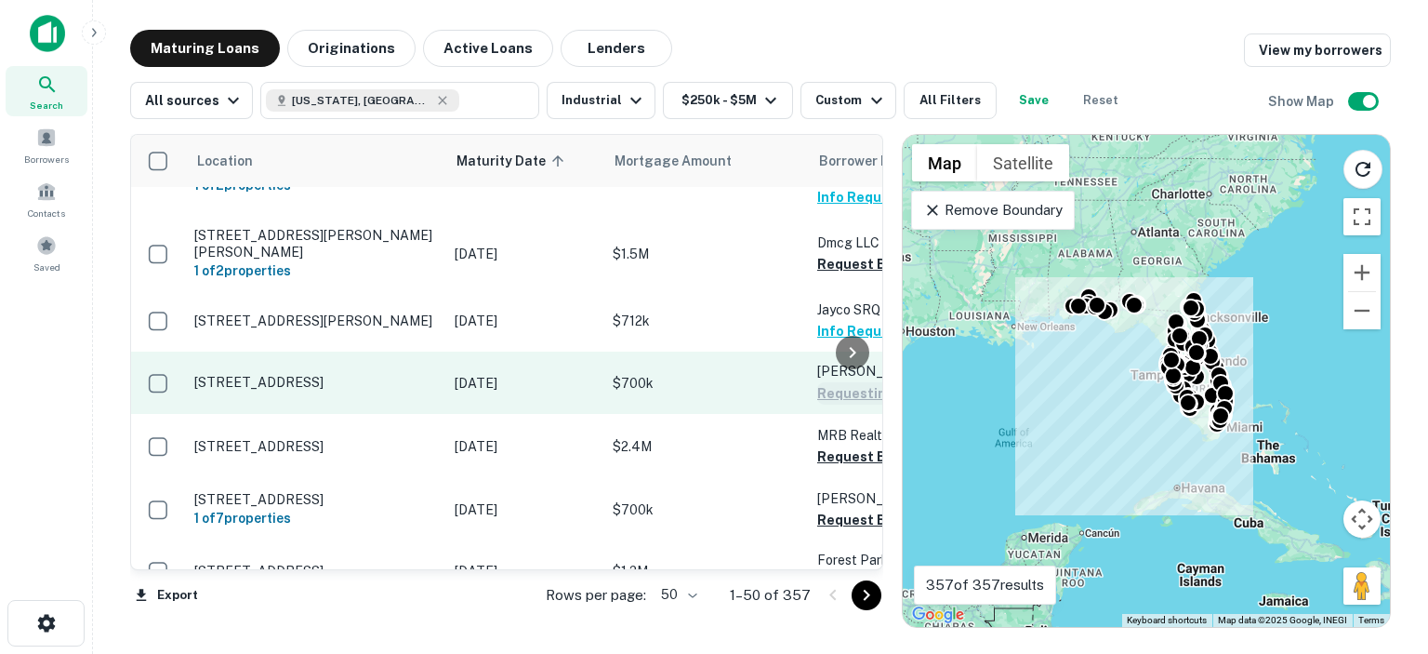
scroll to position [558, 0]
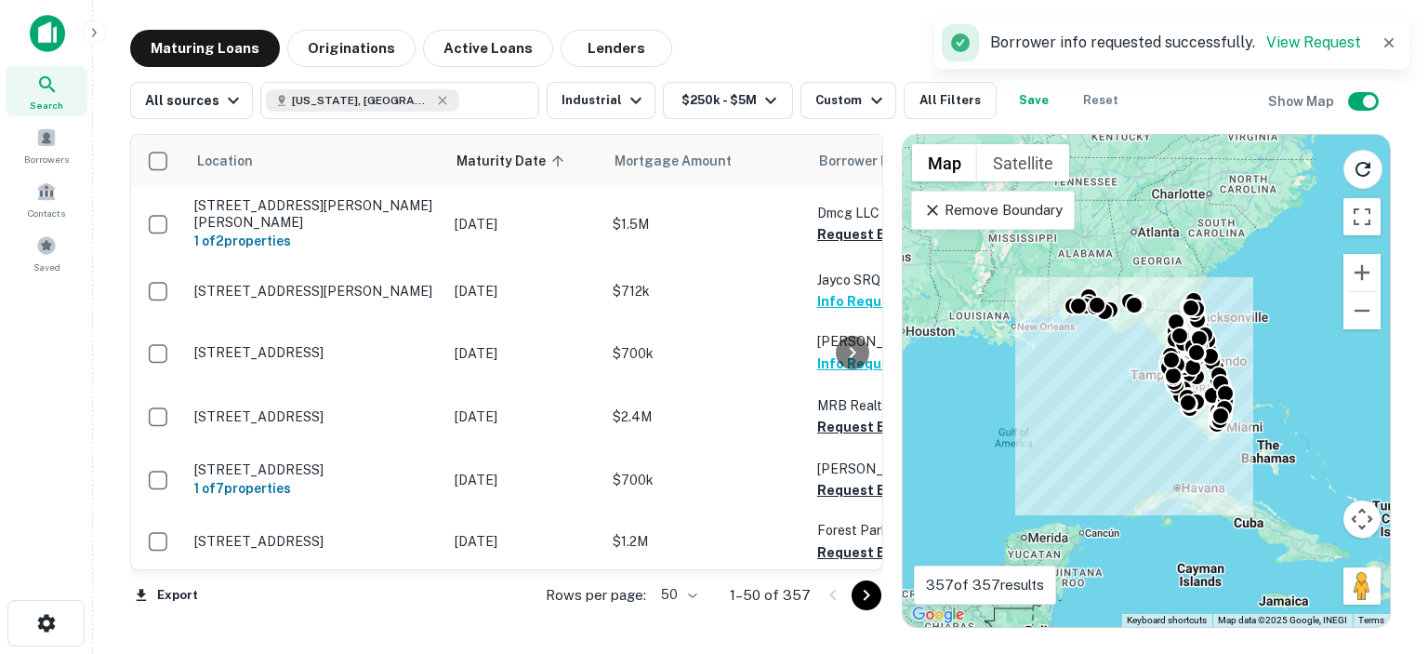
click at [843, 414] on div at bounding box center [852, 352] width 37 height 434
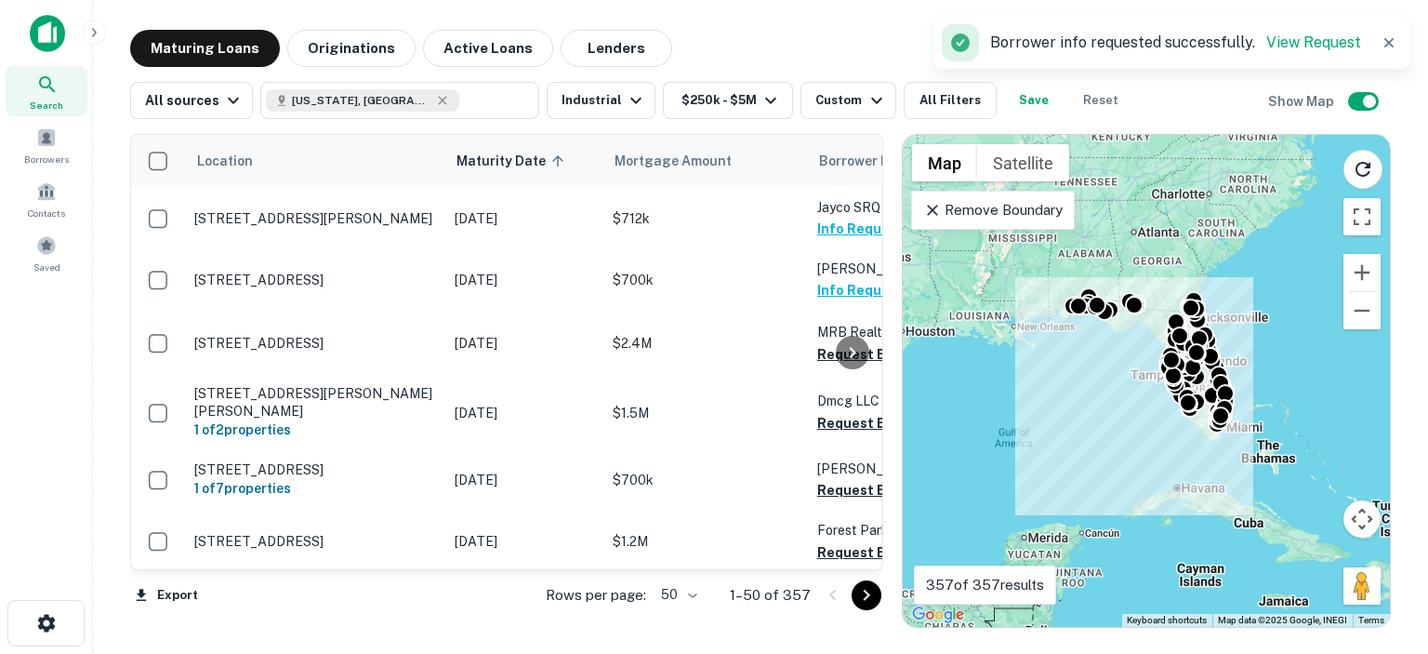
click at [834, 406] on div at bounding box center [852, 352] width 37 height 434
click at [838, 398] on div at bounding box center [852, 352] width 37 height 434
click at [840, 470] on div at bounding box center [852, 352] width 37 height 434
click at [838, 401] on div at bounding box center [852, 352] width 37 height 434
click at [841, 479] on div at bounding box center [852, 352] width 37 height 434
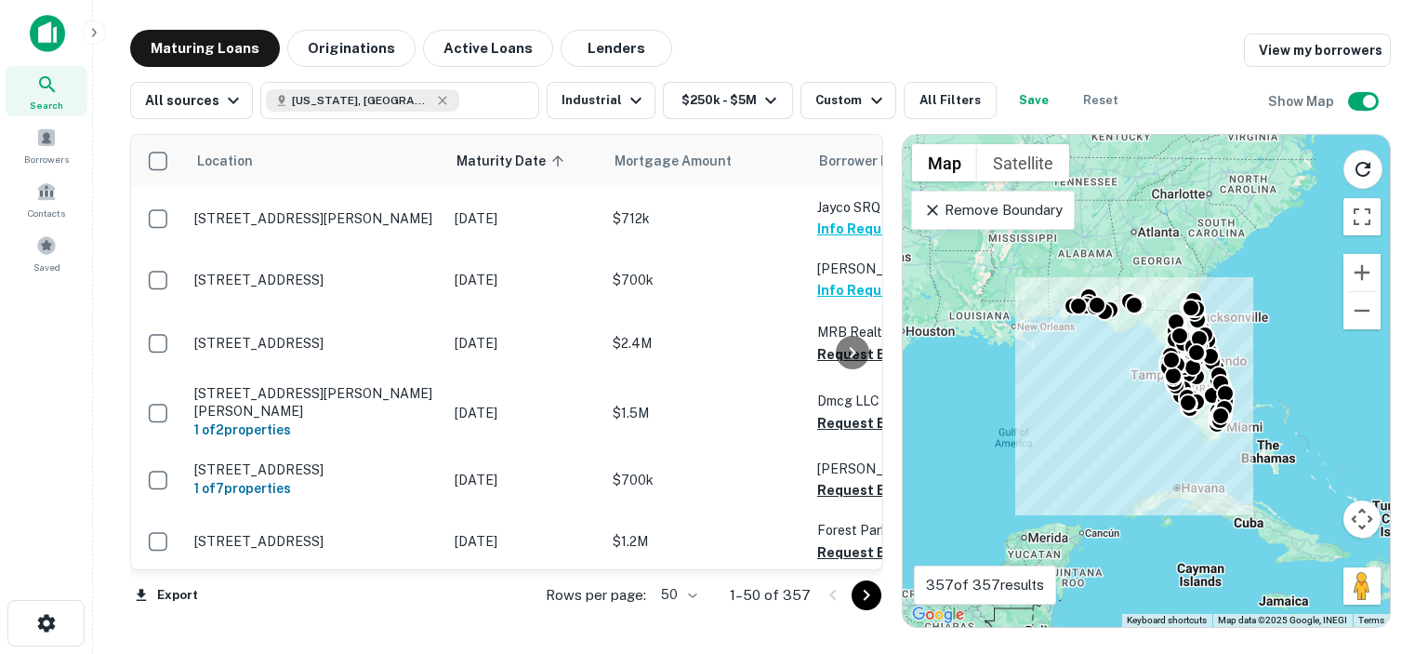
click at [848, 540] on div at bounding box center [852, 352] width 37 height 434
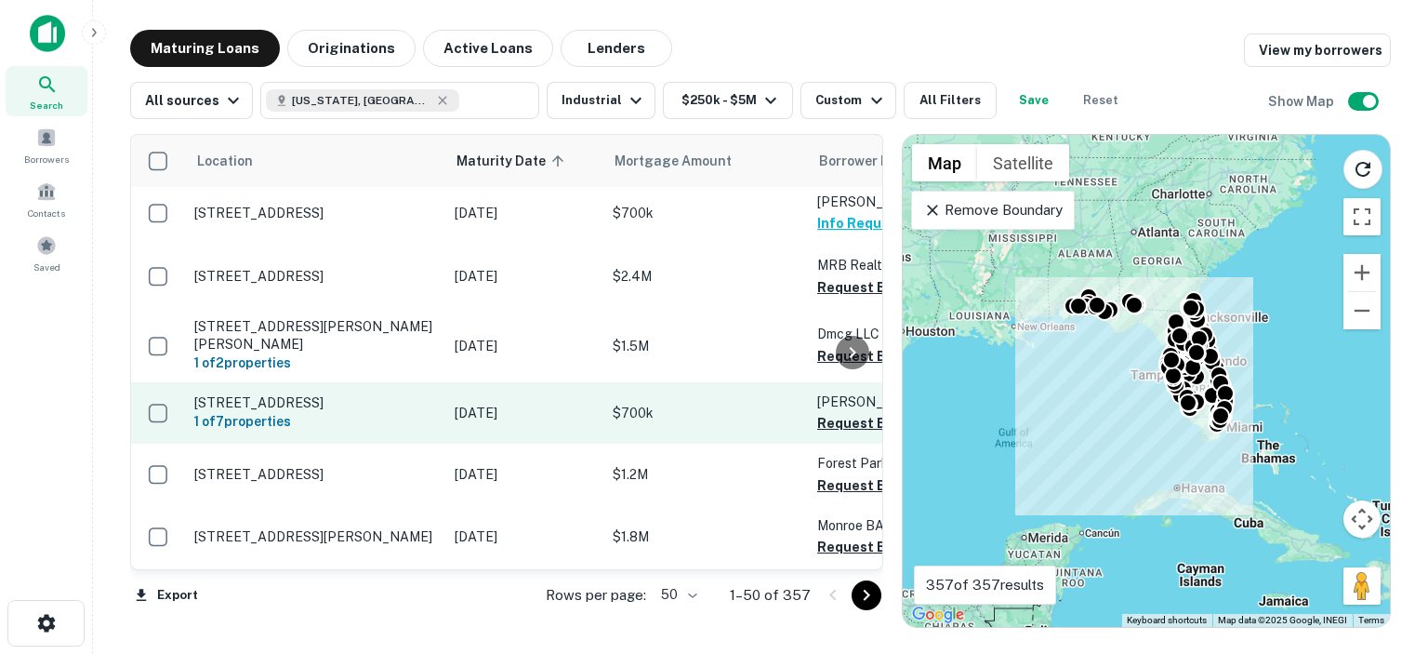
scroll to position [651, 0]
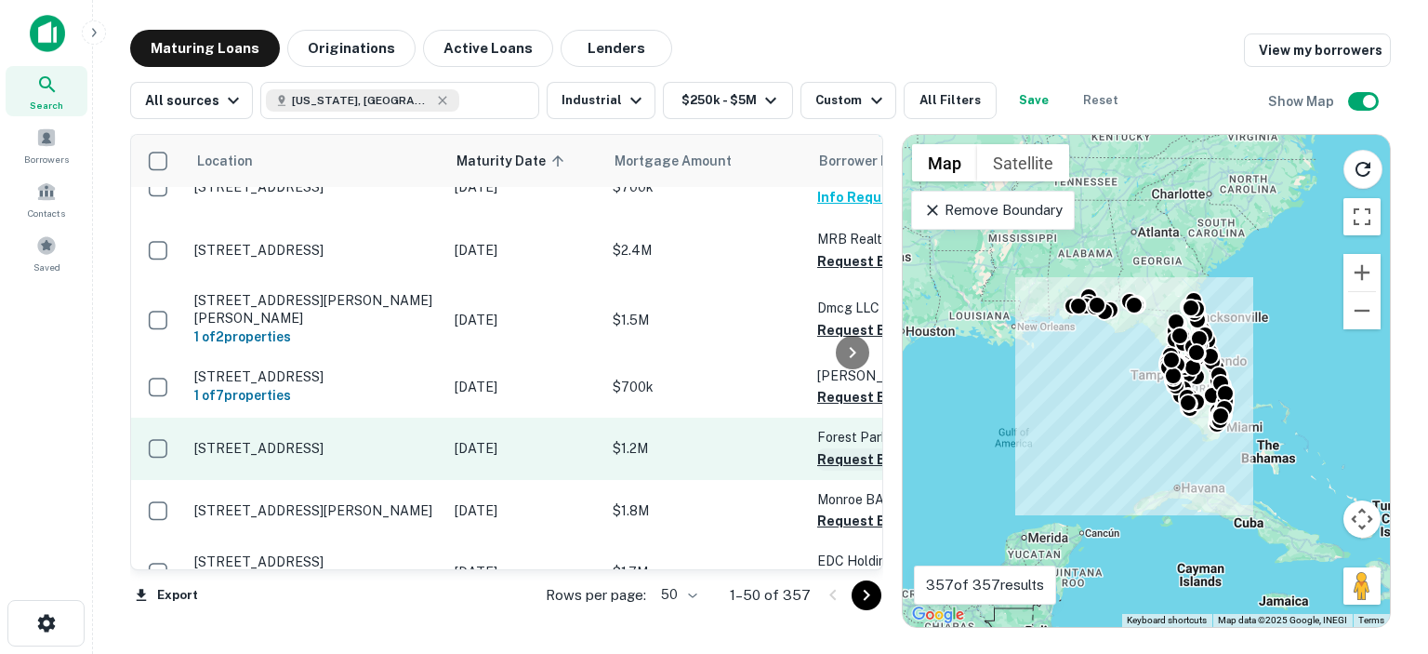
click at [829, 448] on button "Request Borrower Info" at bounding box center [892, 459] width 151 height 22
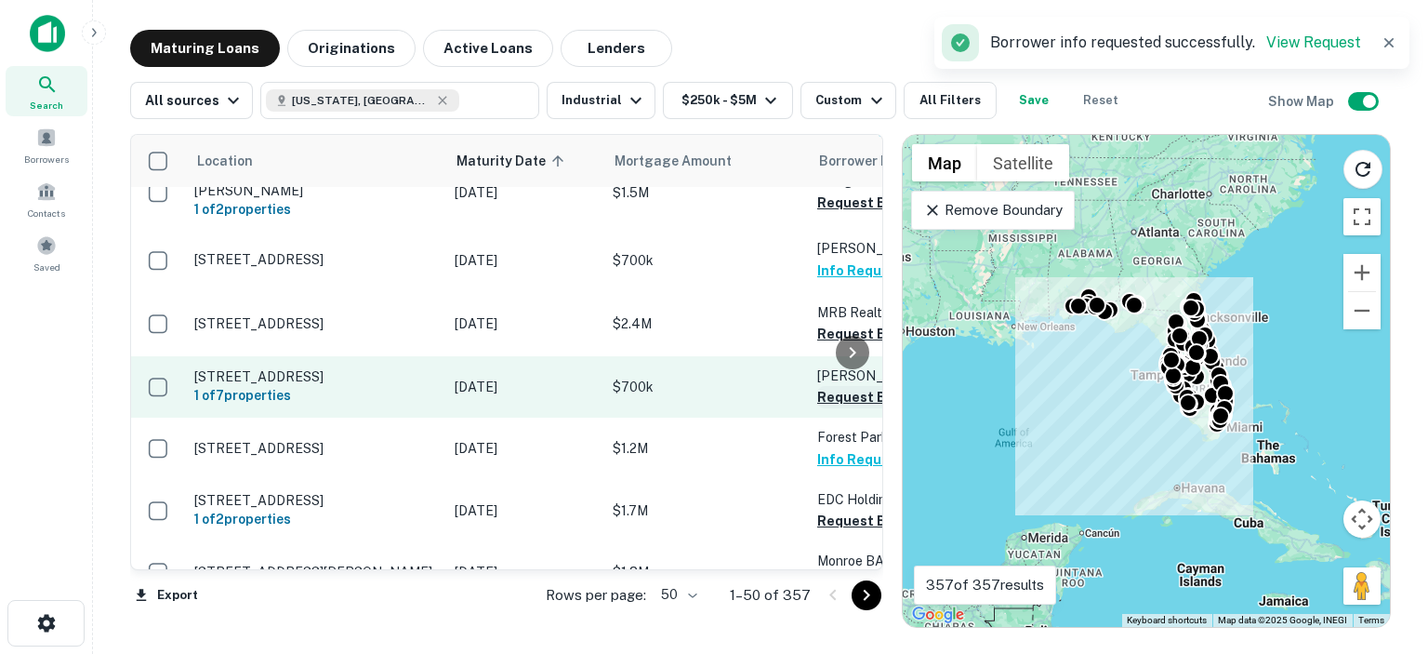
click at [831, 386] on button "Request Borrower Info" at bounding box center [892, 397] width 151 height 22
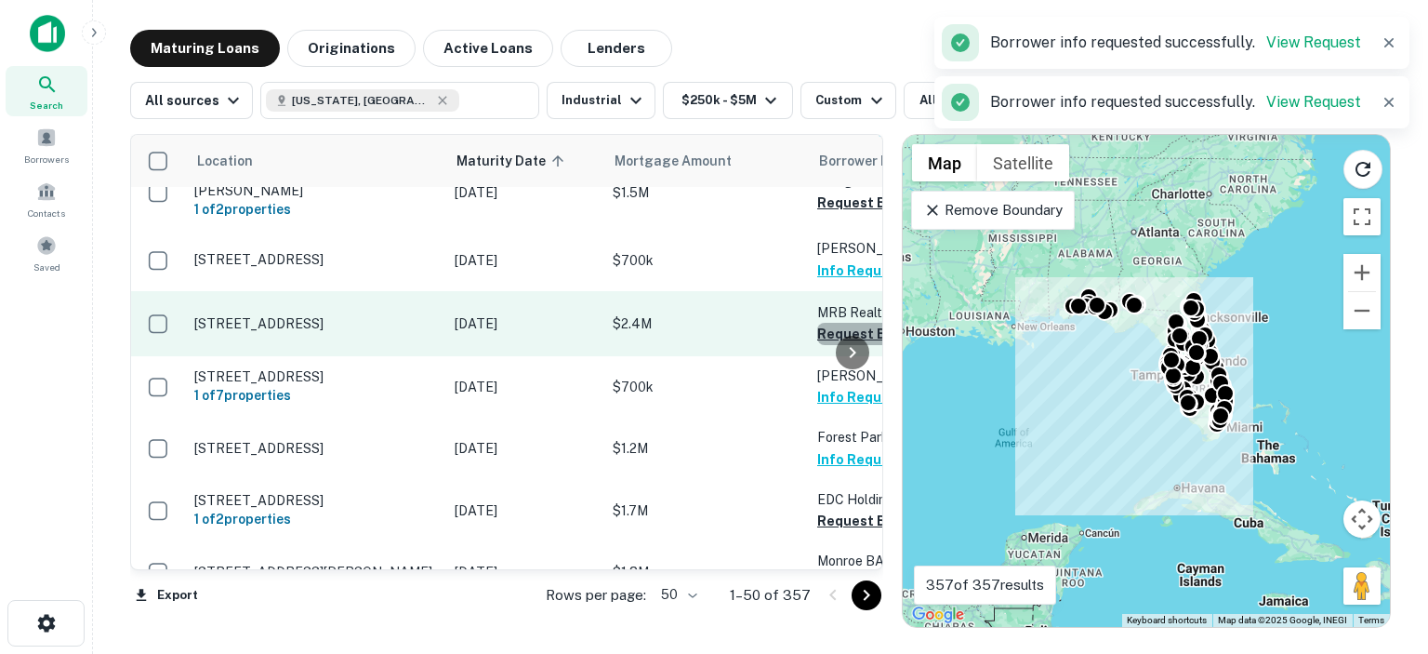
click at [823, 323] on button "Request Borrower Info" at bounding box center [892, 334] width 151 height 22
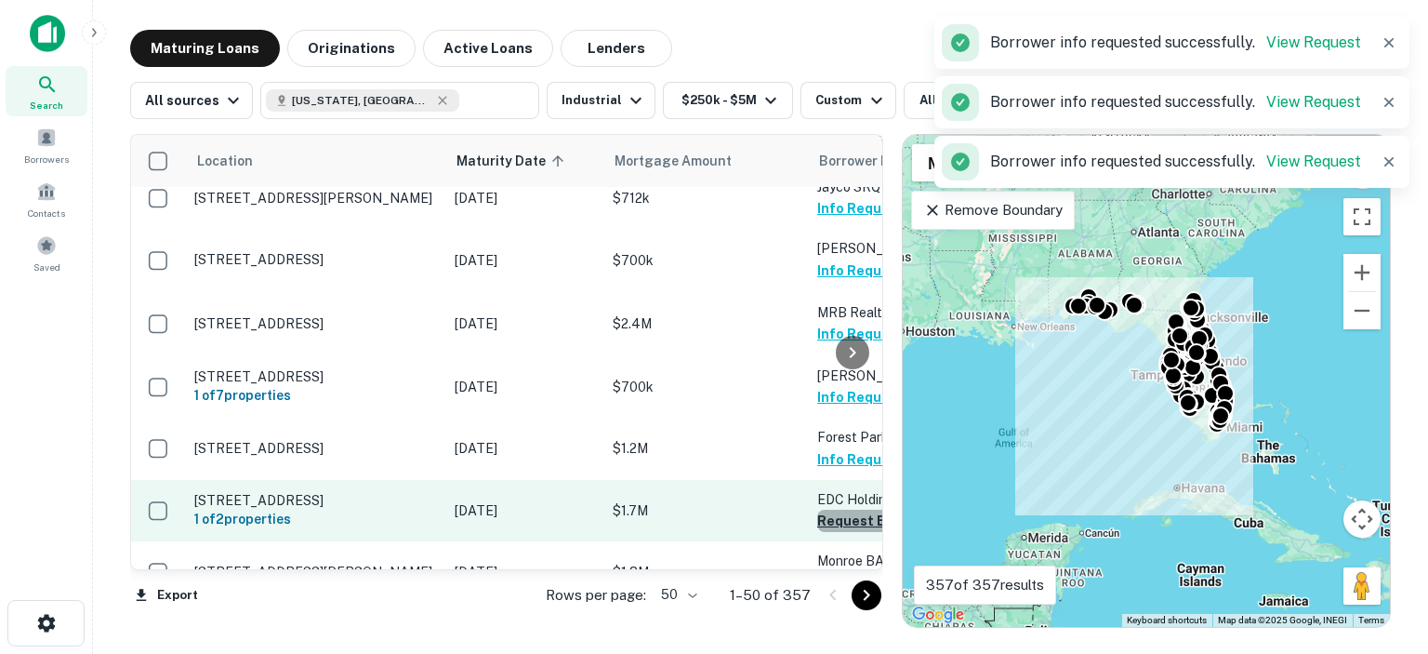
click at [829, 513] on button "Request Borrower Info" at bounding box center [892, 520] width 151 height 22
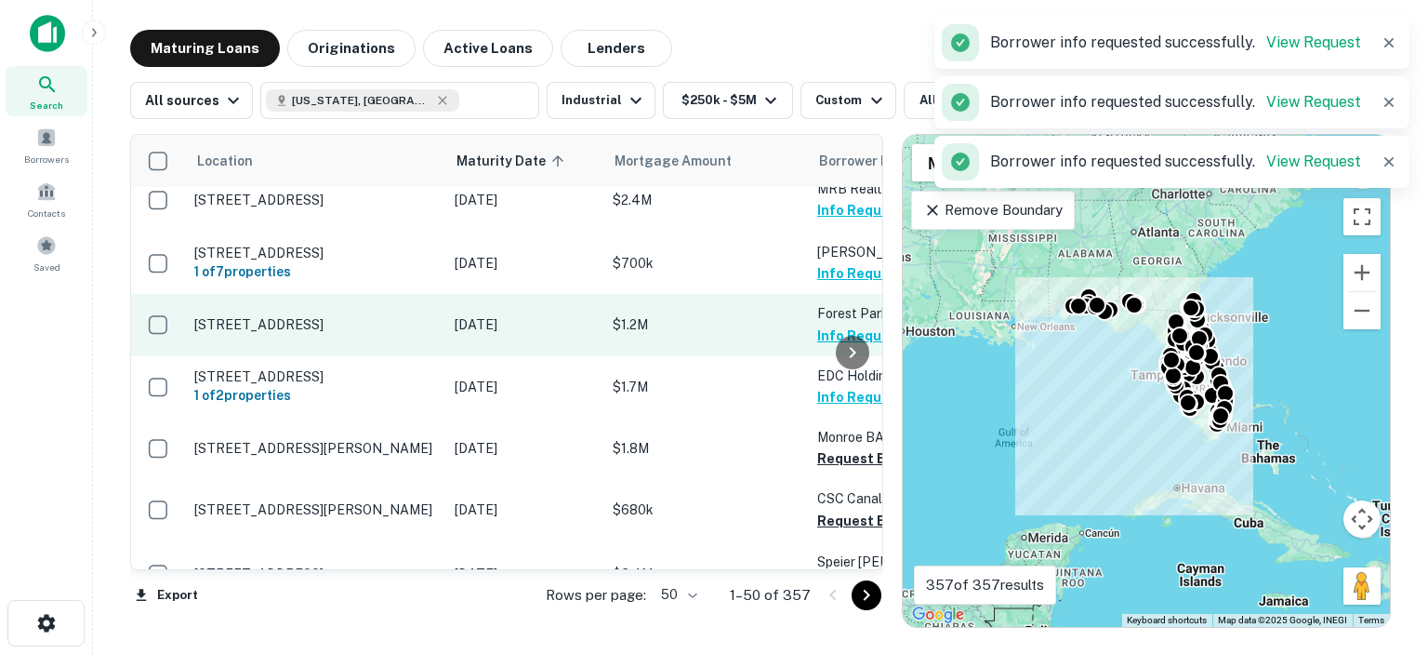
scroll to position [837, 0]
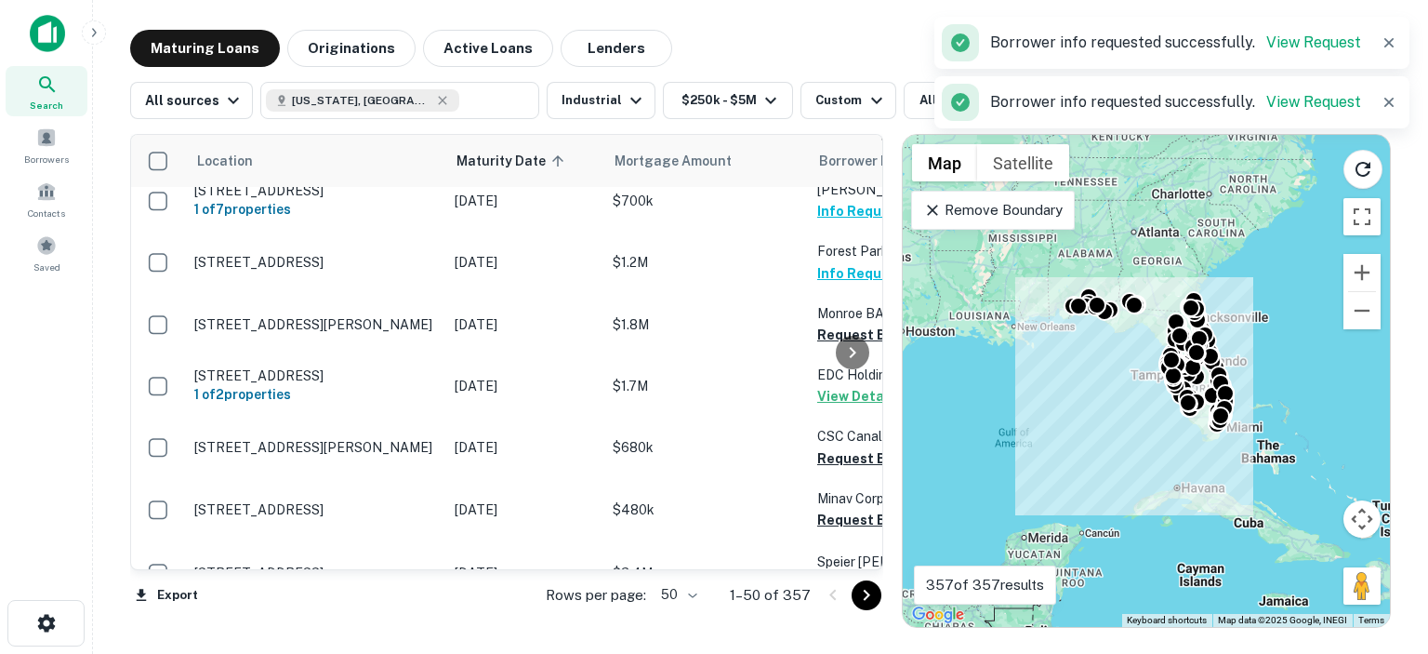
click at [840, 448] on div at bounding box center [852, 352] width 37 height 434
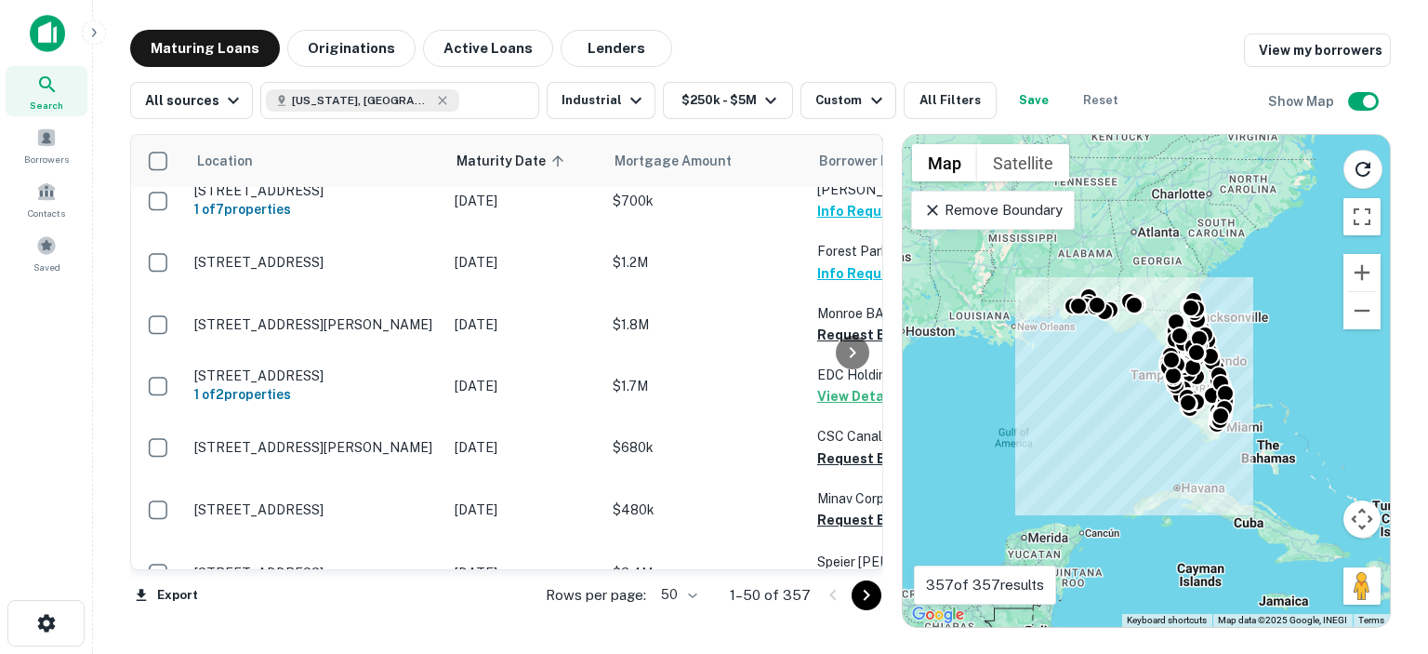
click at [835, 449] on div at bounding box center [852, 352] width 37 height 434
click at [834, 513] on div at bounding box center [852, 352] width 37 height 434
click at [853, 505] on div at bounding box center [852, 352] width 37 height 434
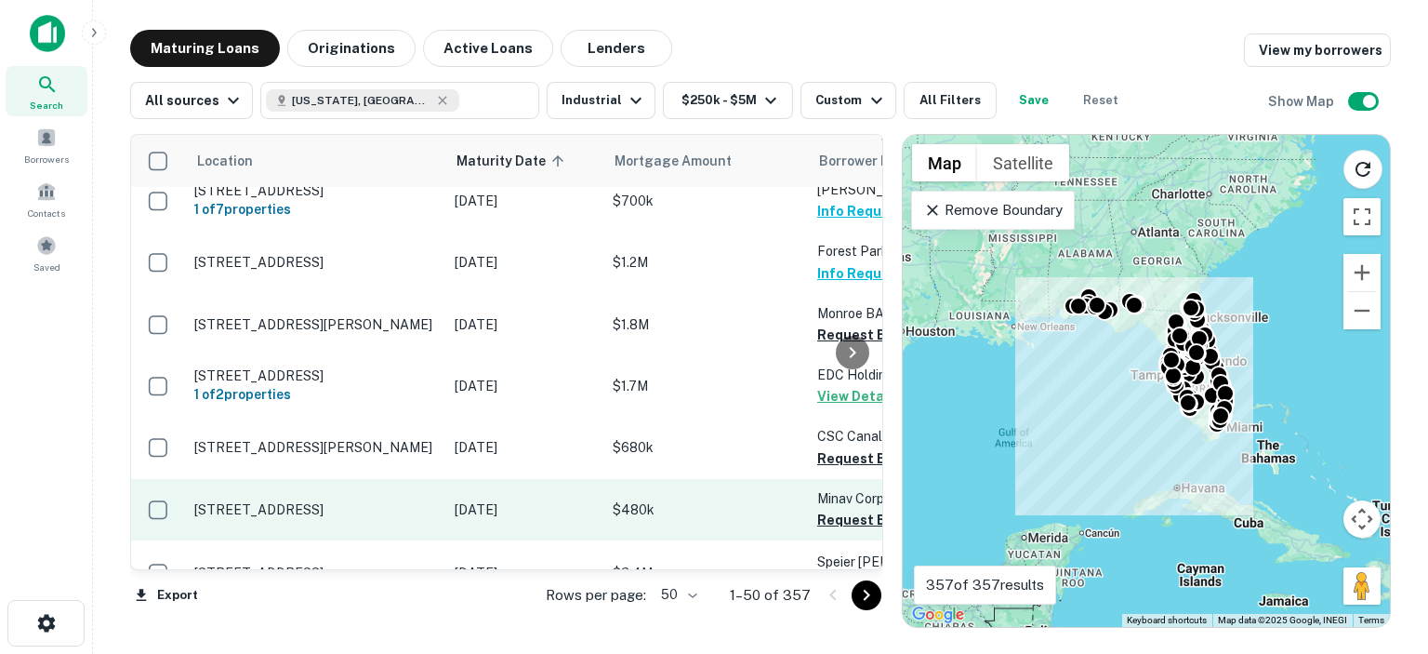
scroll to position [930, 0]
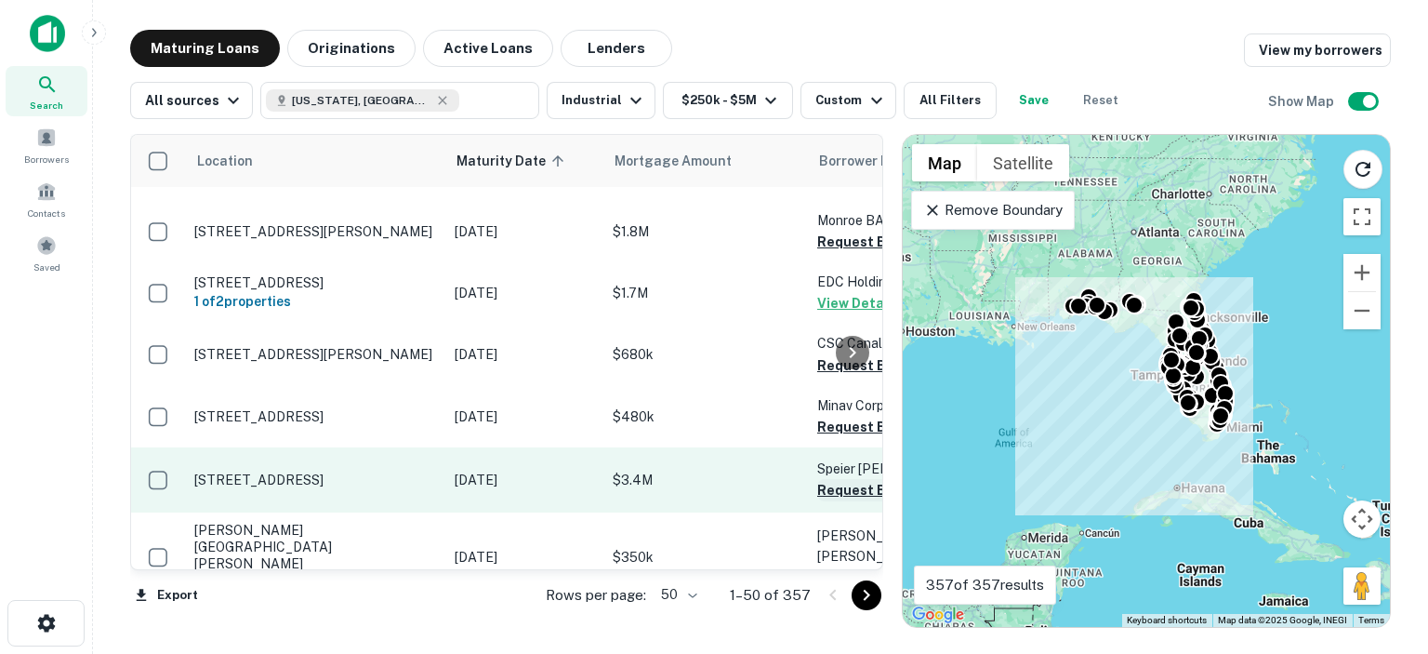
click at [833, 479] on button "Request Borrower Info" at bounding box center [892, 490] width 151 height 22
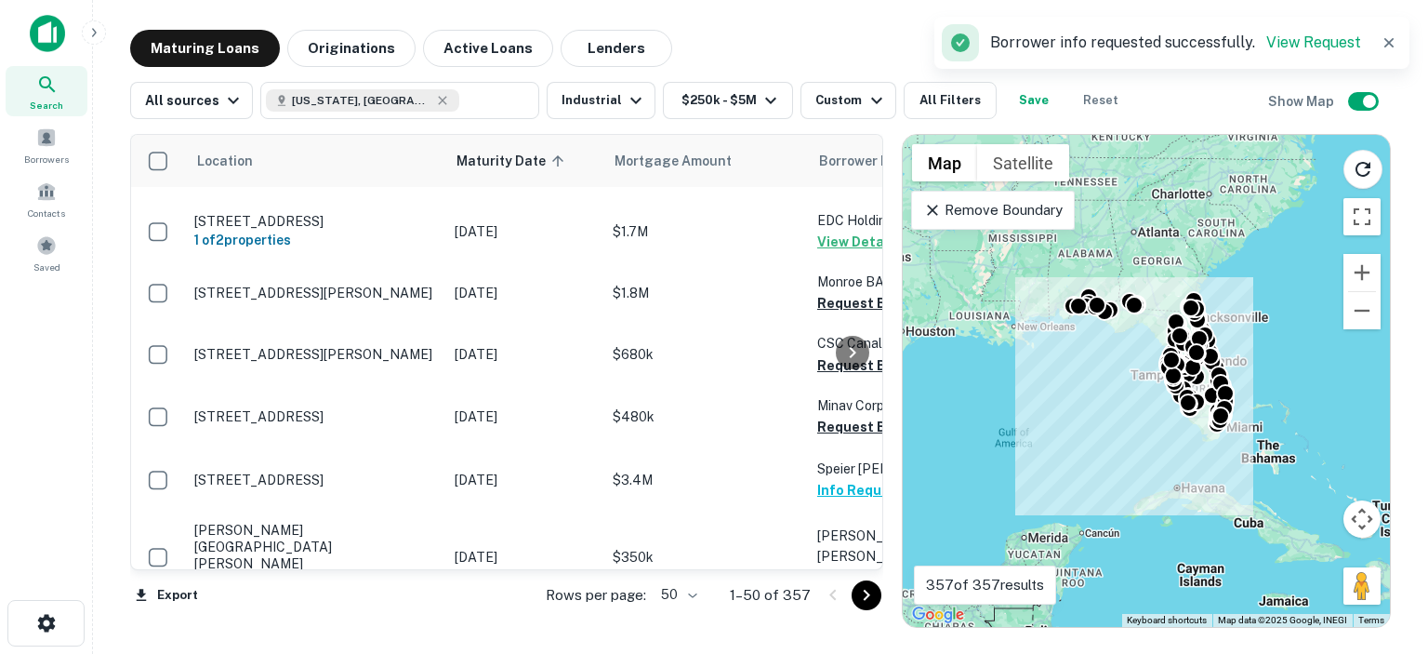
click at [848, 546] on div at bounding box center [852, 352] width 37 height 434
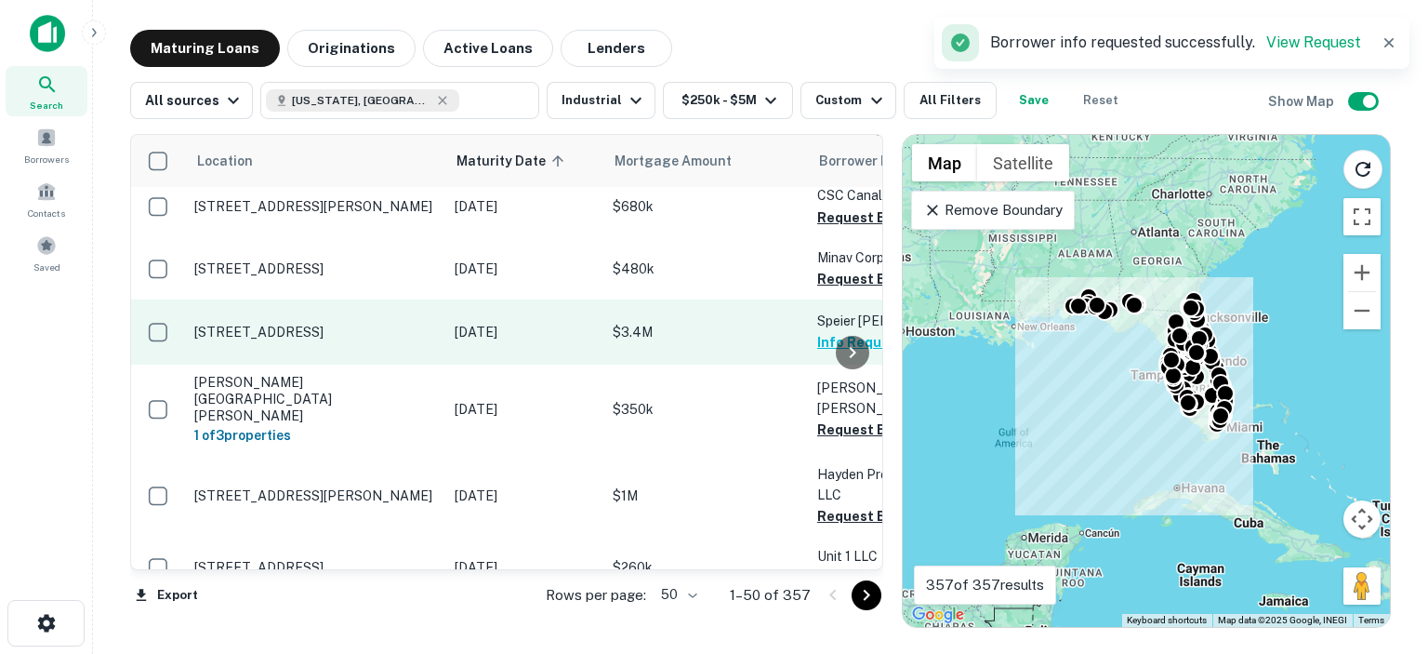
scroll to position [1116, 0]
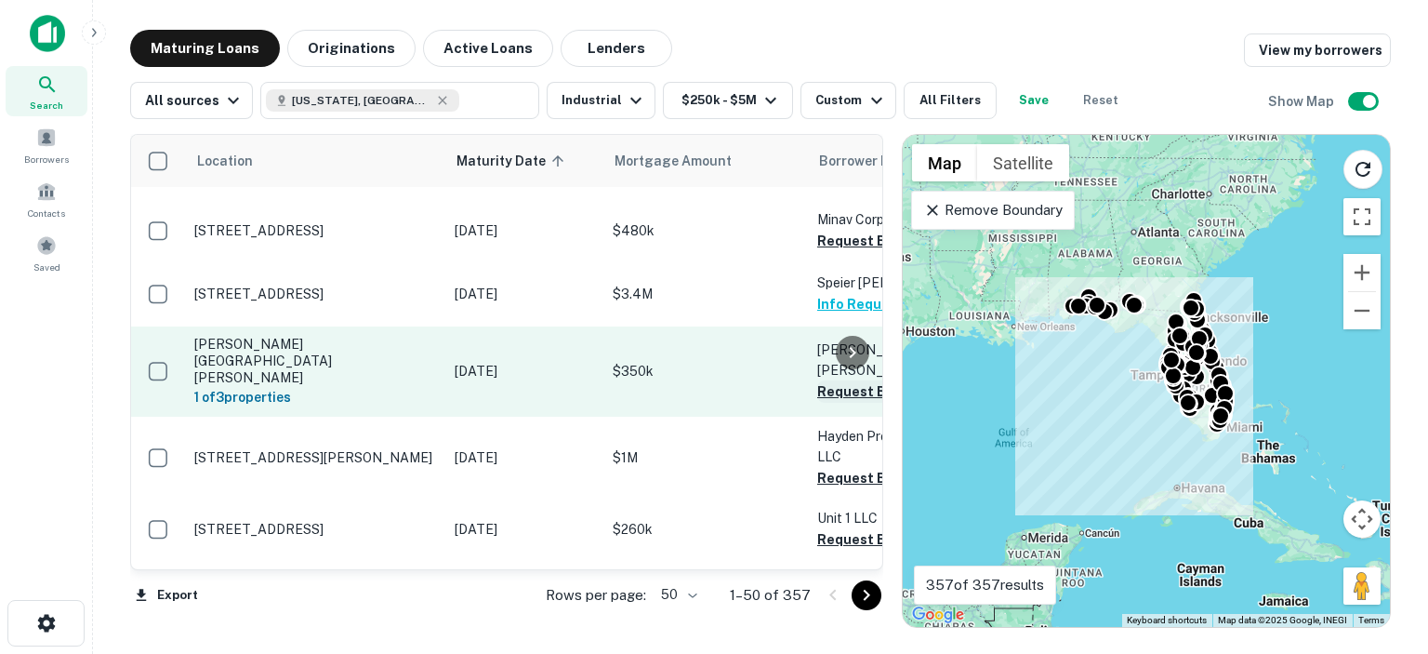
click at [818, 380] on button "Request Borrower Info" at bounding box center [892, 391] width 151 height 22
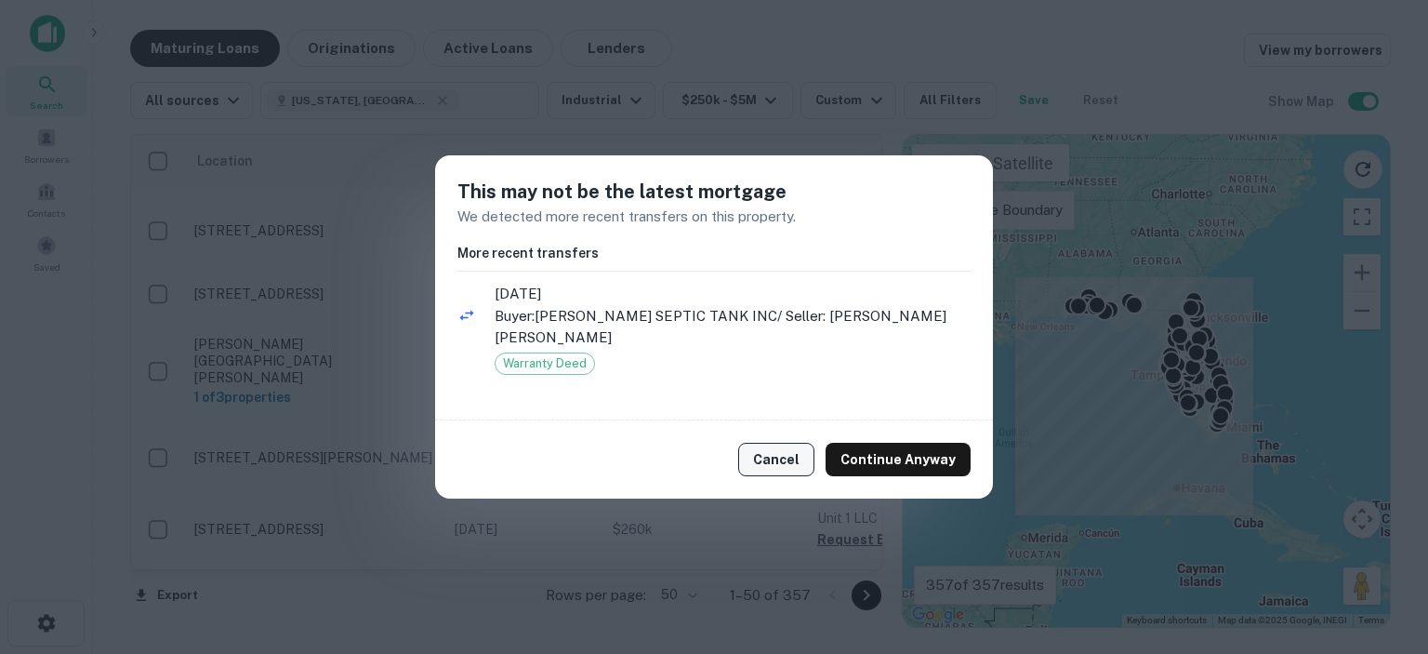
click at [778, 450] on button "Cancel" at bounding box center [776, 459] width 76 height 33
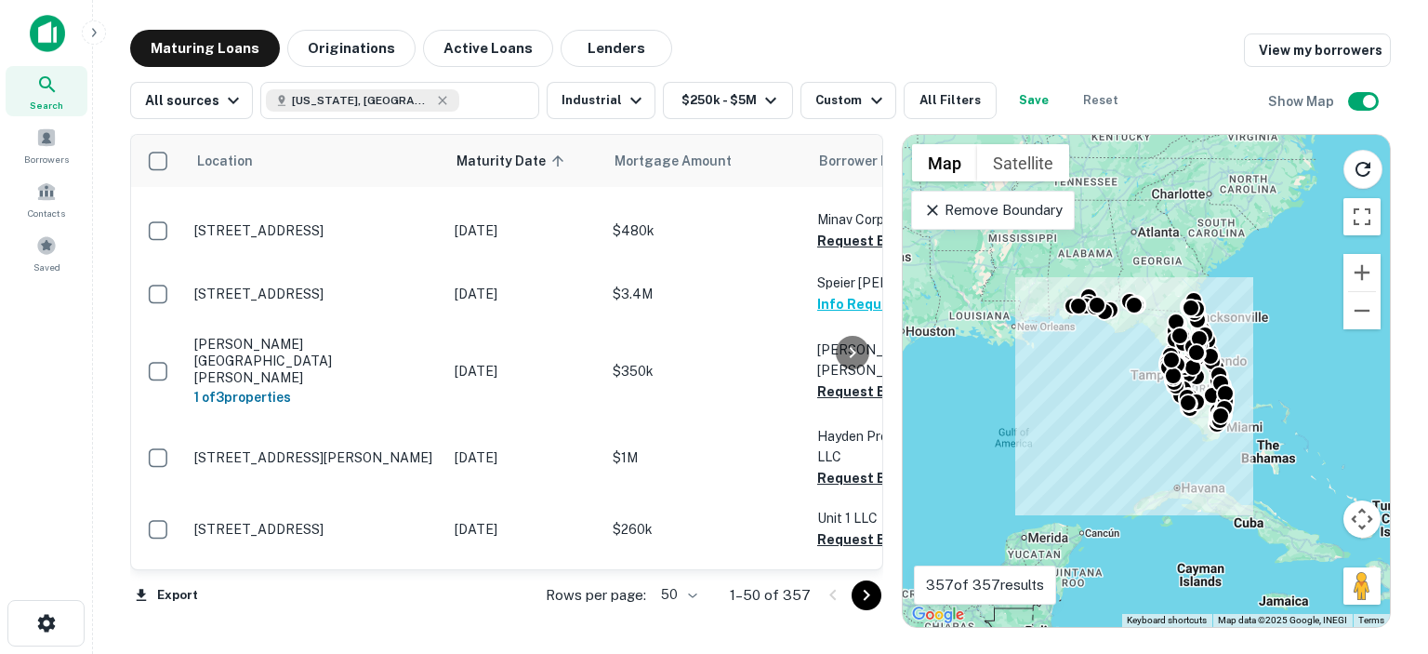
click at [862, 443] on div at bounding box center [852, 352] width 37 height 434
click at [836, 496] on div at bounding box center [852, 352] width 37 height 434
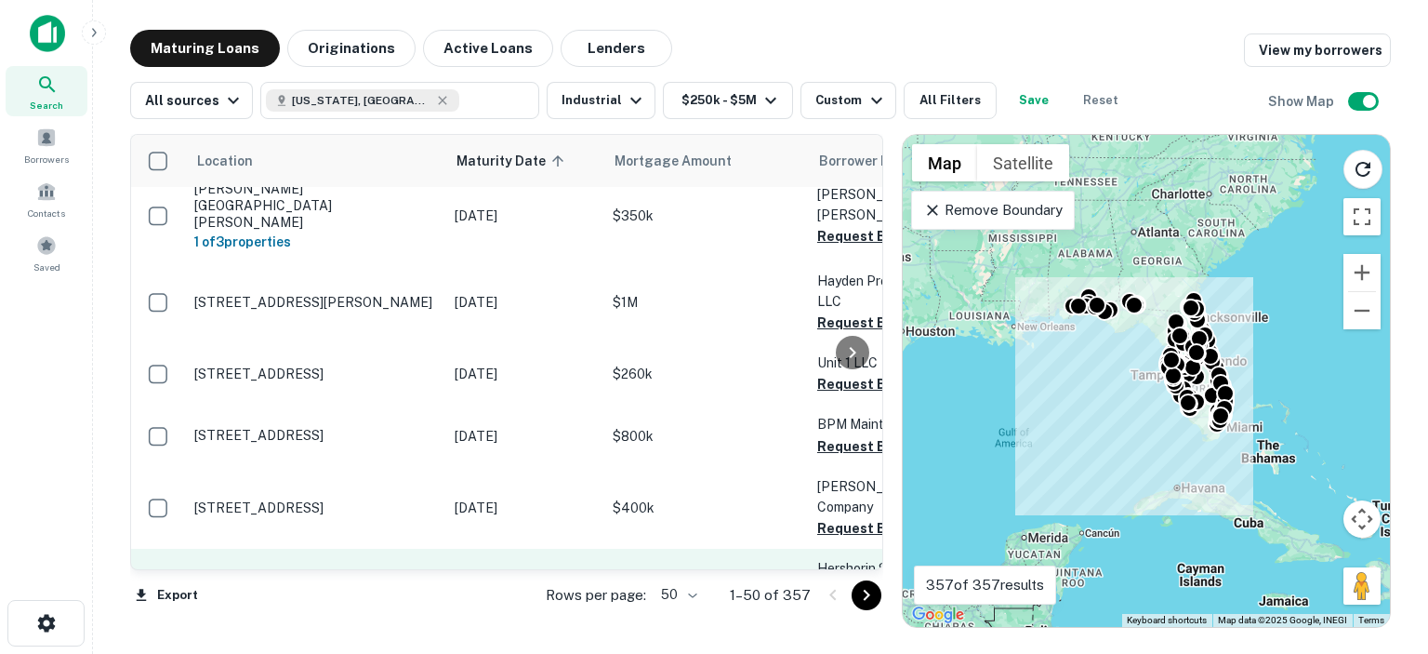
scroll to position [1301, 0]
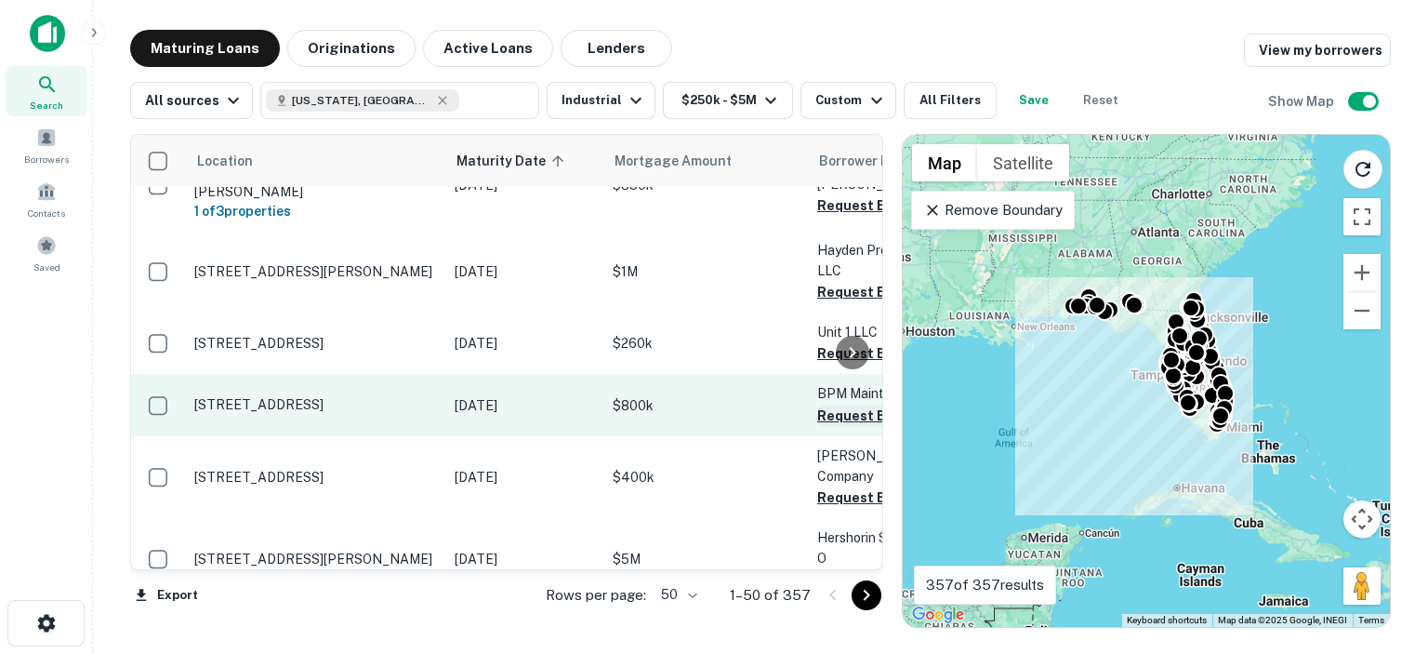
click at [822, 404] on button "Request Borrower Info" at bounding box center [892, 415] width 151 height 22
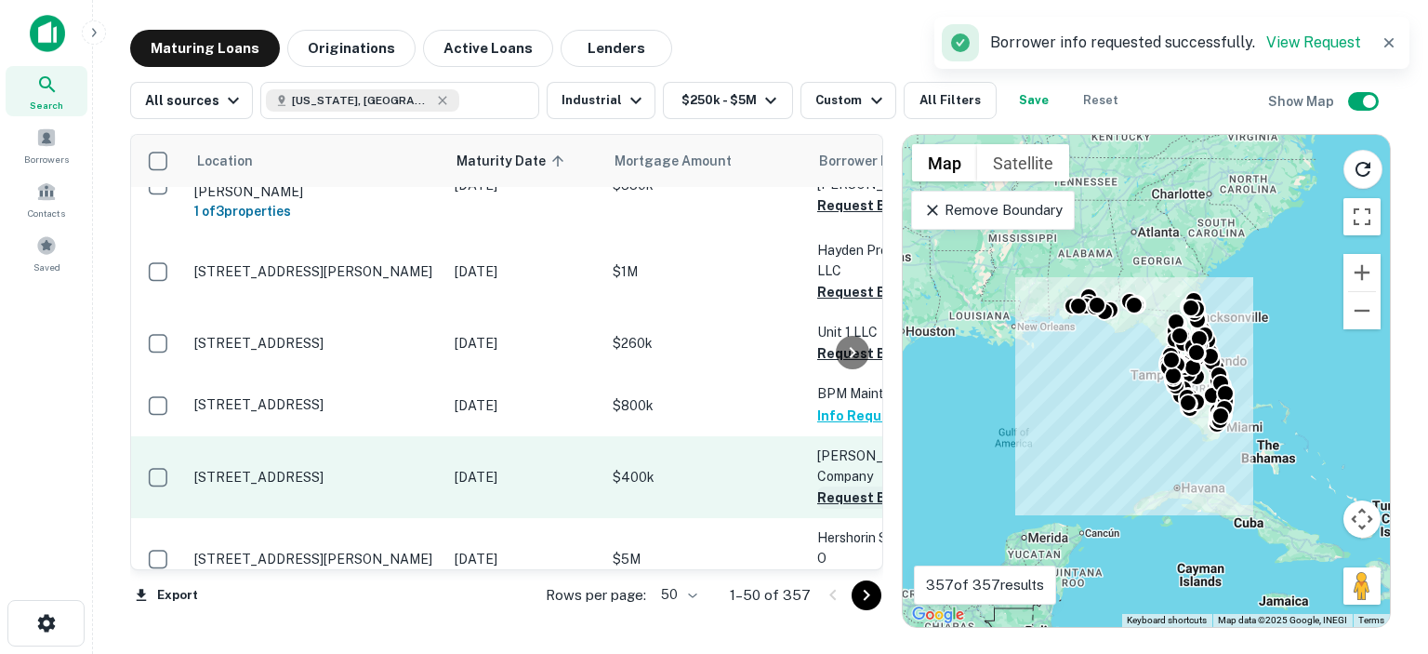
click at [831, 486] on button "Request Borrower Info" at bounding box center [892, 497] width 151 height 22
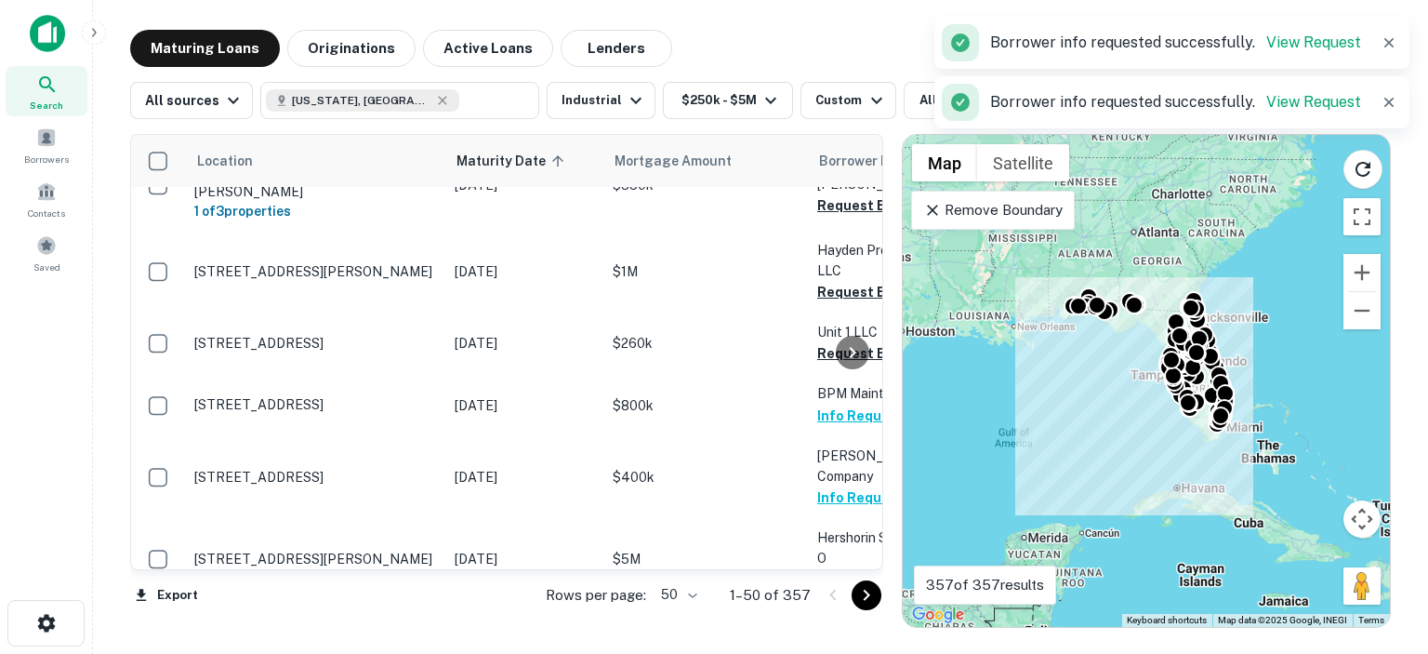
click at [843, 510] on div at bounding box center [852, 352] width 37 height 434
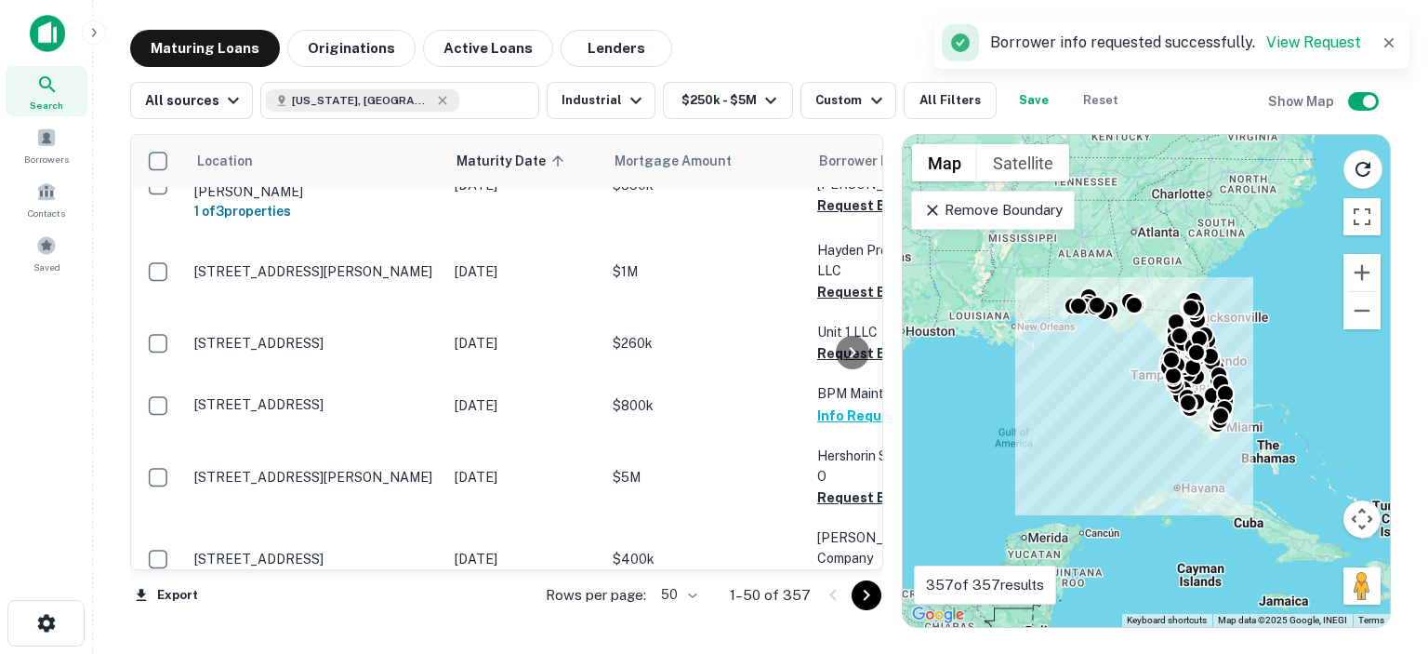
click at [840, 456] on div at bounding box center [852, 352] width 37 height 434
click at [842, 460] on div at bounding box center [852, 352] width 37 height 434
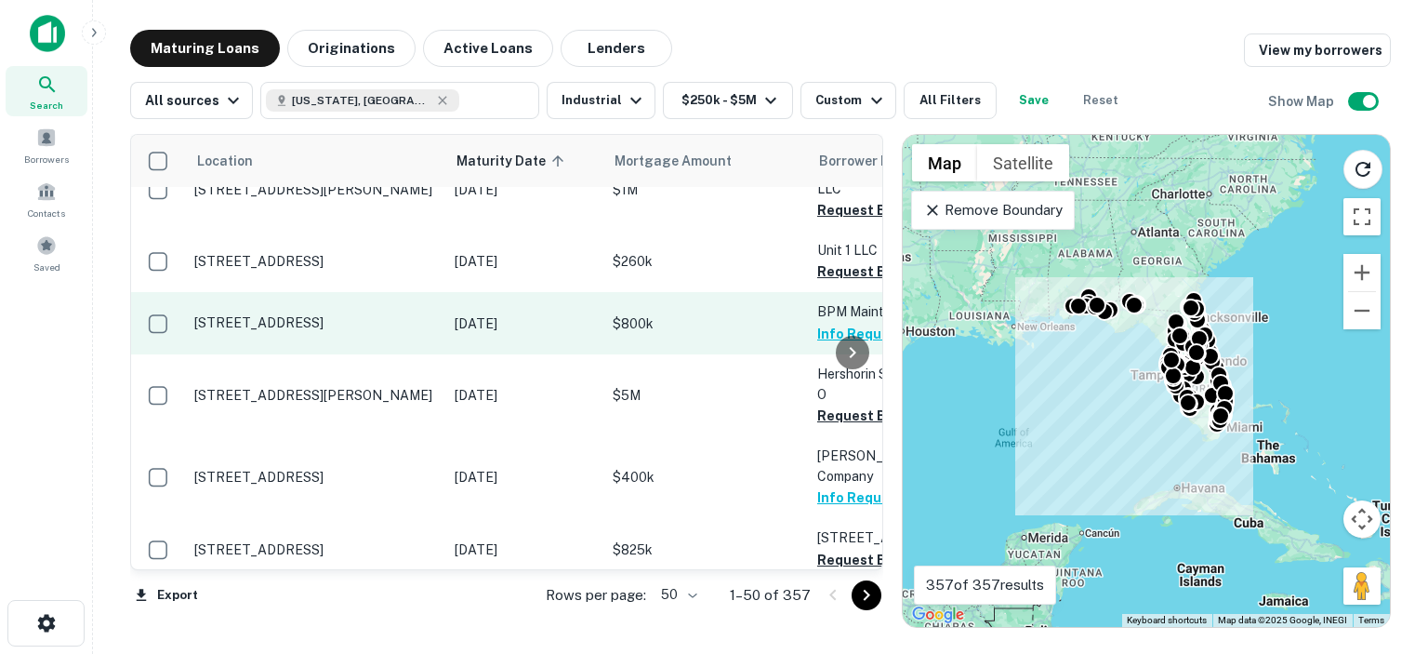
scroll to position [1487, 0]
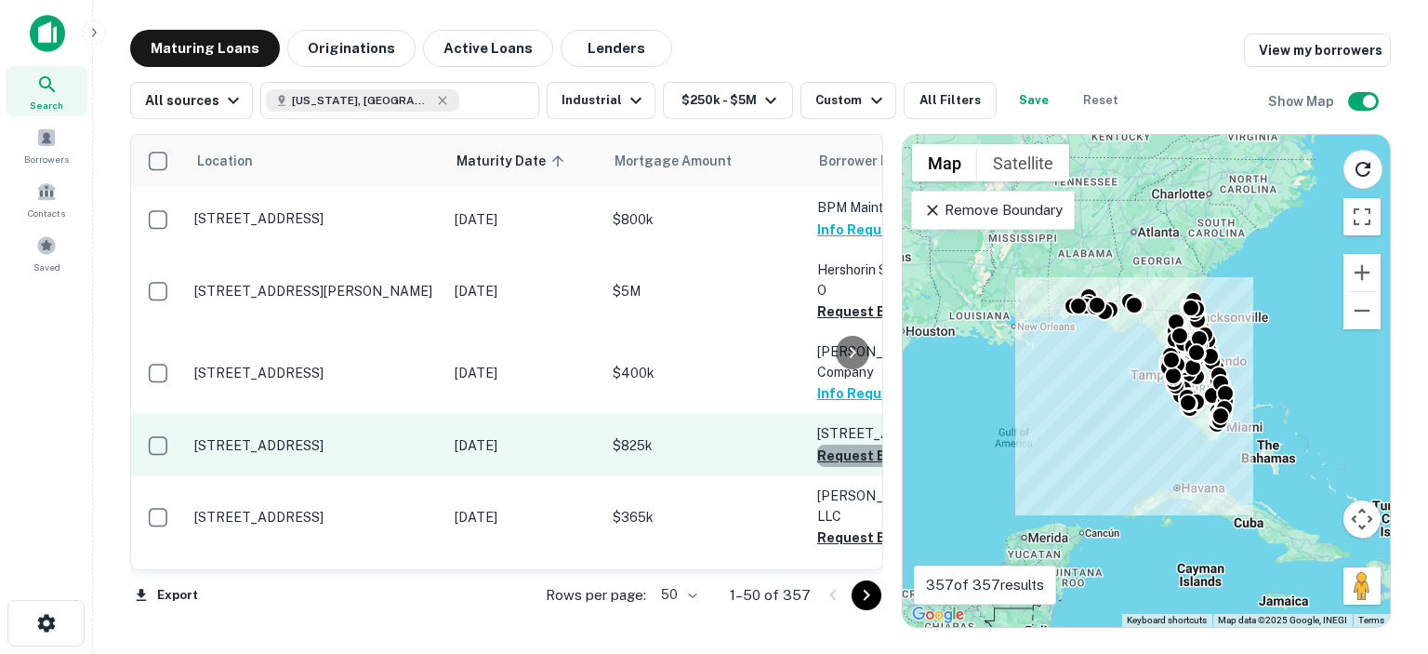
click at [829, 444] on button "Request Borrower Info" at bounding box center [892, 455] width 151 height 22
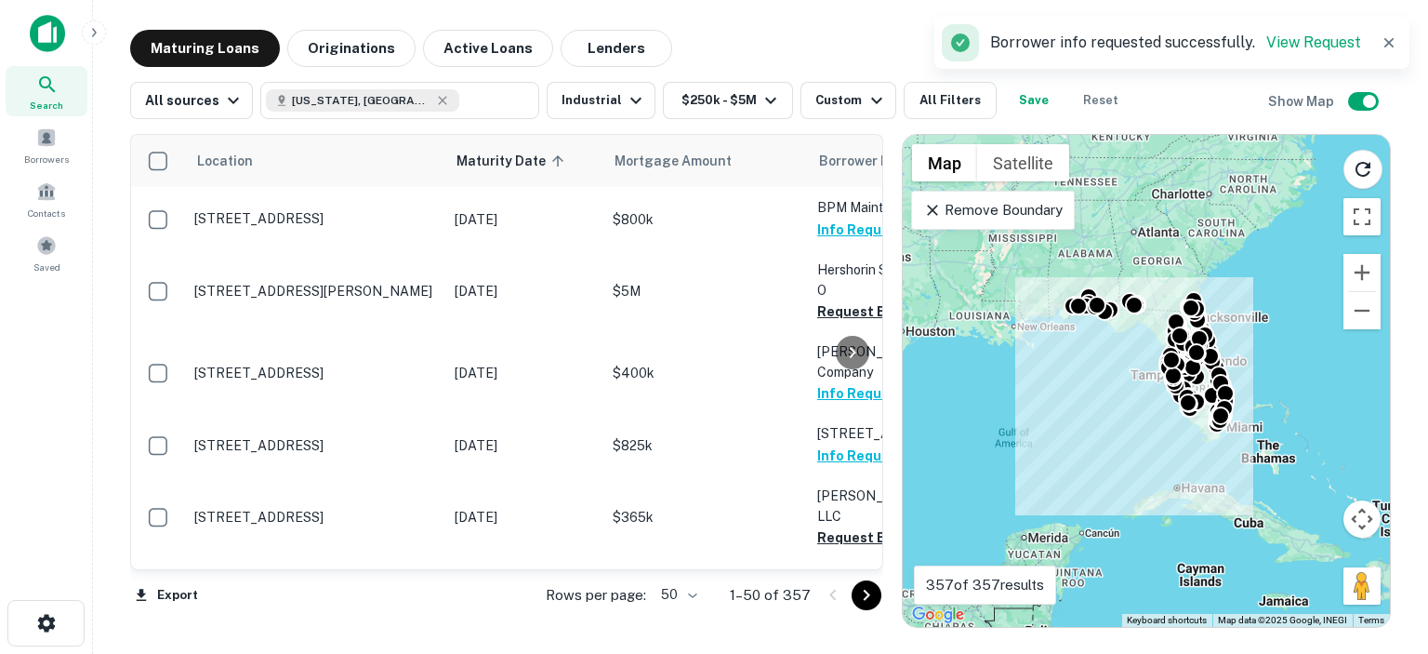
click at [834, 453] on div at bounding box center [852, 352] width 37 height 434
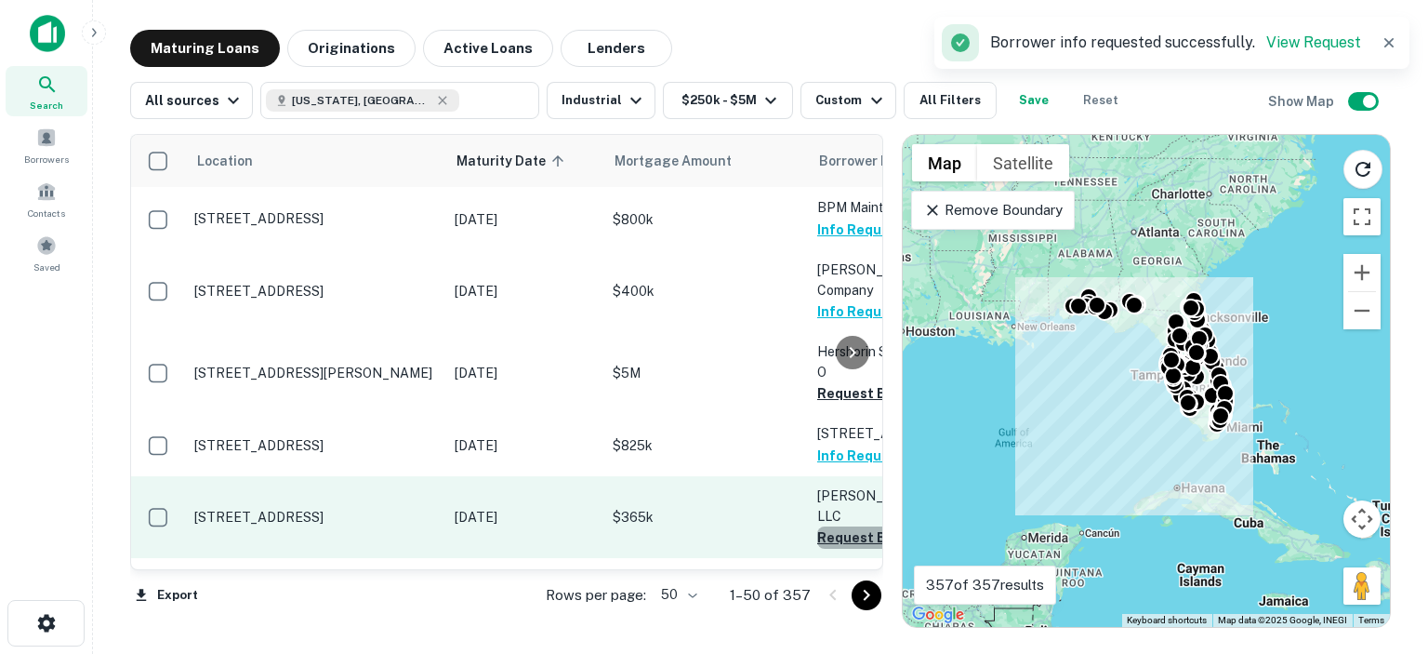
click at [833, 526] on button "Request Borrower Info" at bounding box center [892, 537] width 151 height 22
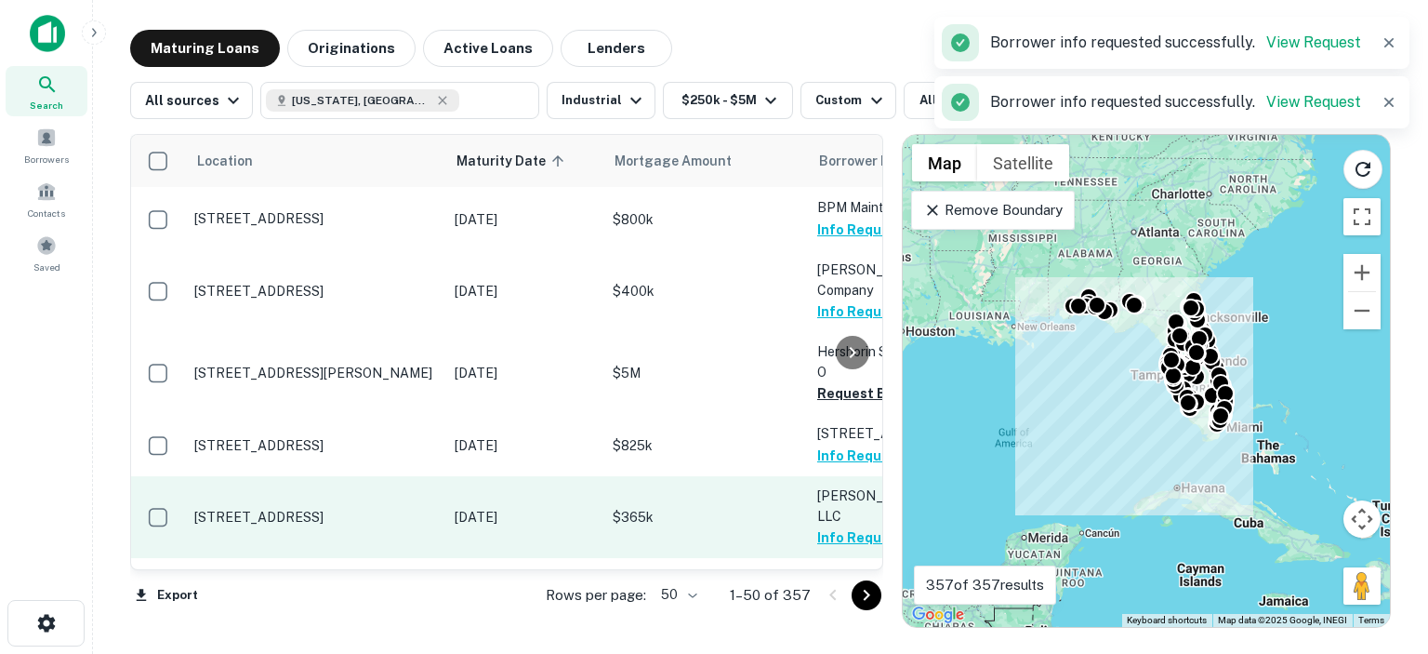
click at [834, 540] on div at bounding box center [852, 352] width 37 height 434
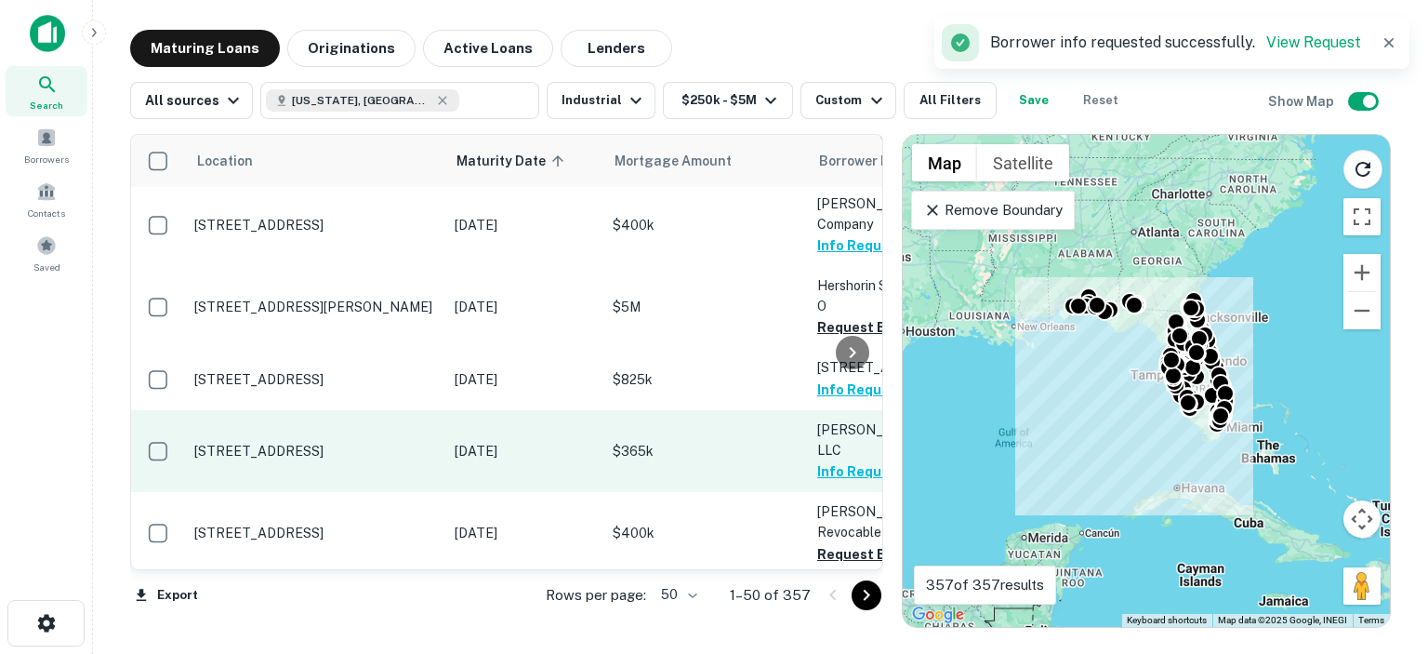
scroll to position [1580, 0]
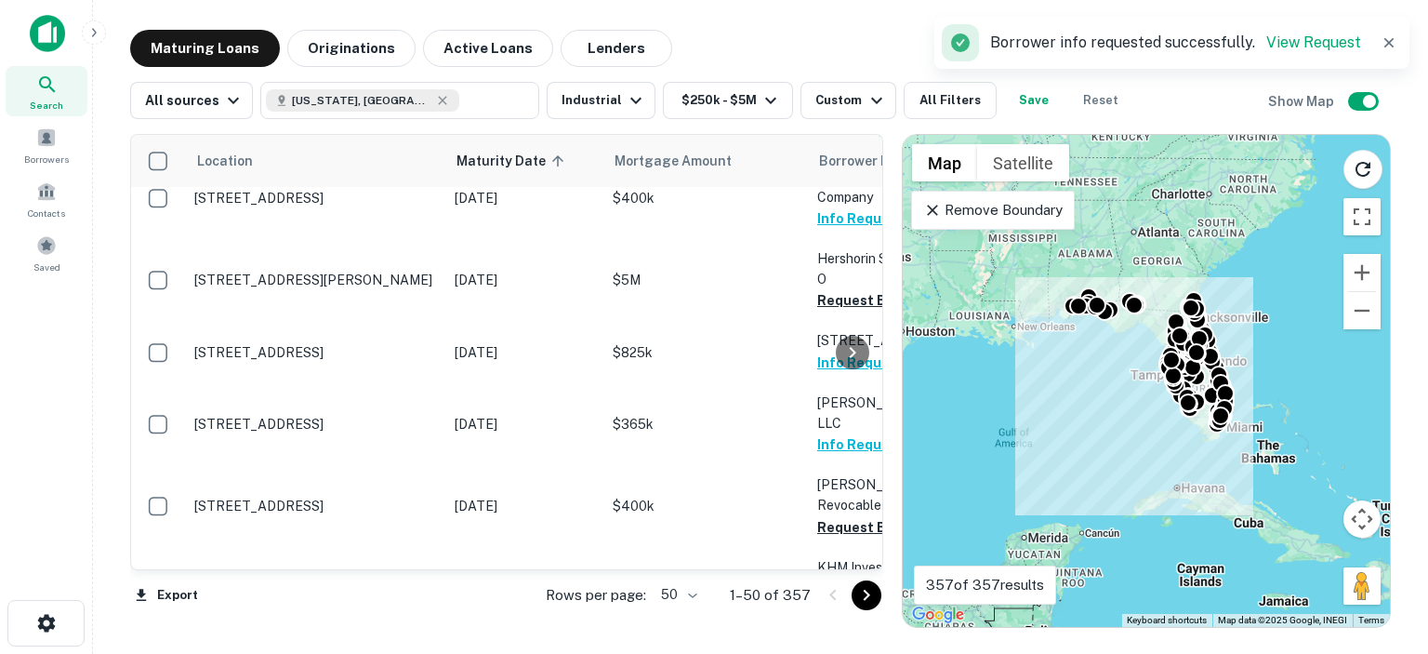
click at [845, 444] on div at bounding box center [852, 352] width 37 height 434
click at [832, 577] on button "Request Borrower Info" at bounding box center [892, 588] width 151 height 22
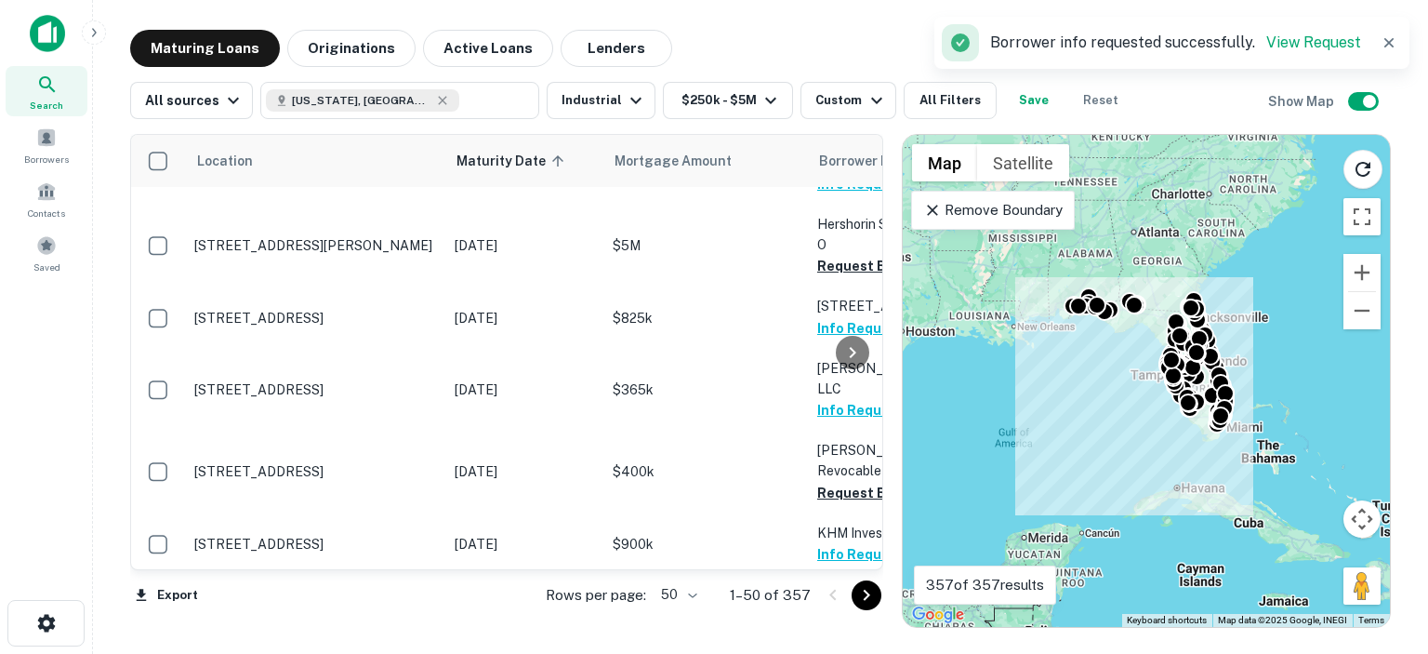
scroll to position [1766, 0]
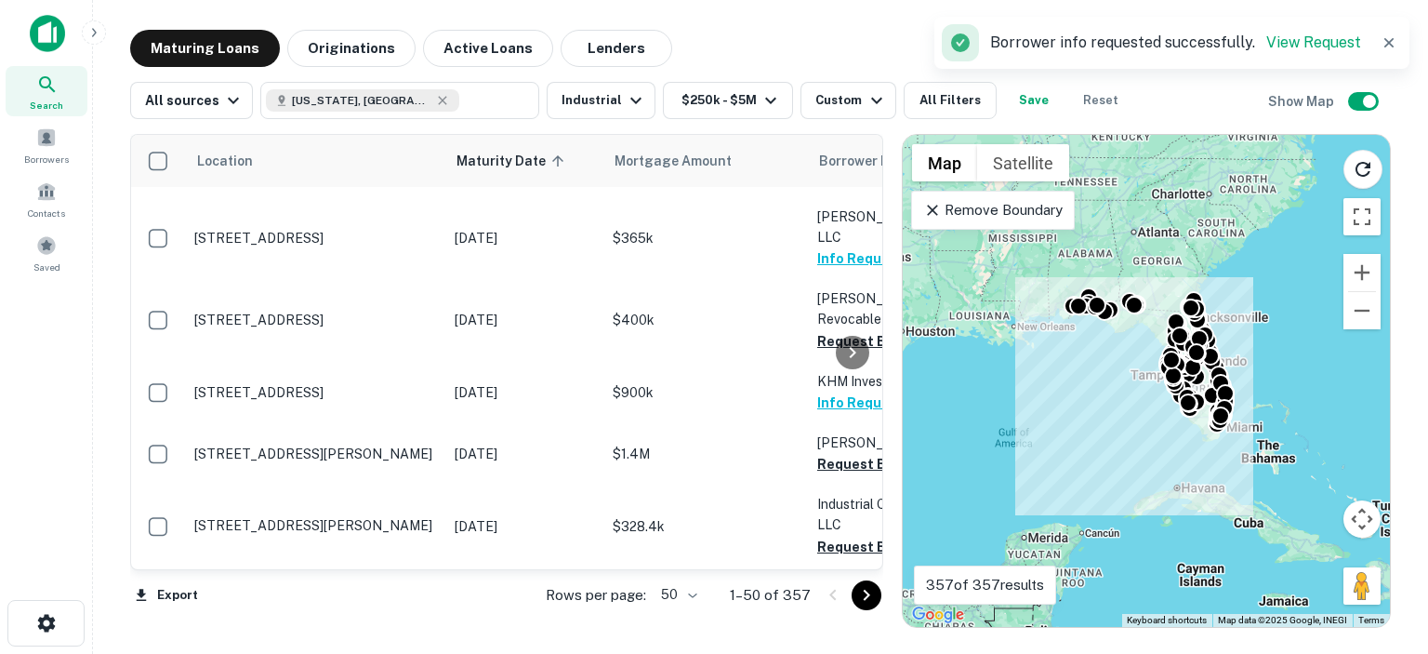
click at [848, 472] on div at bounding box center [852, 352] width 37 height 434
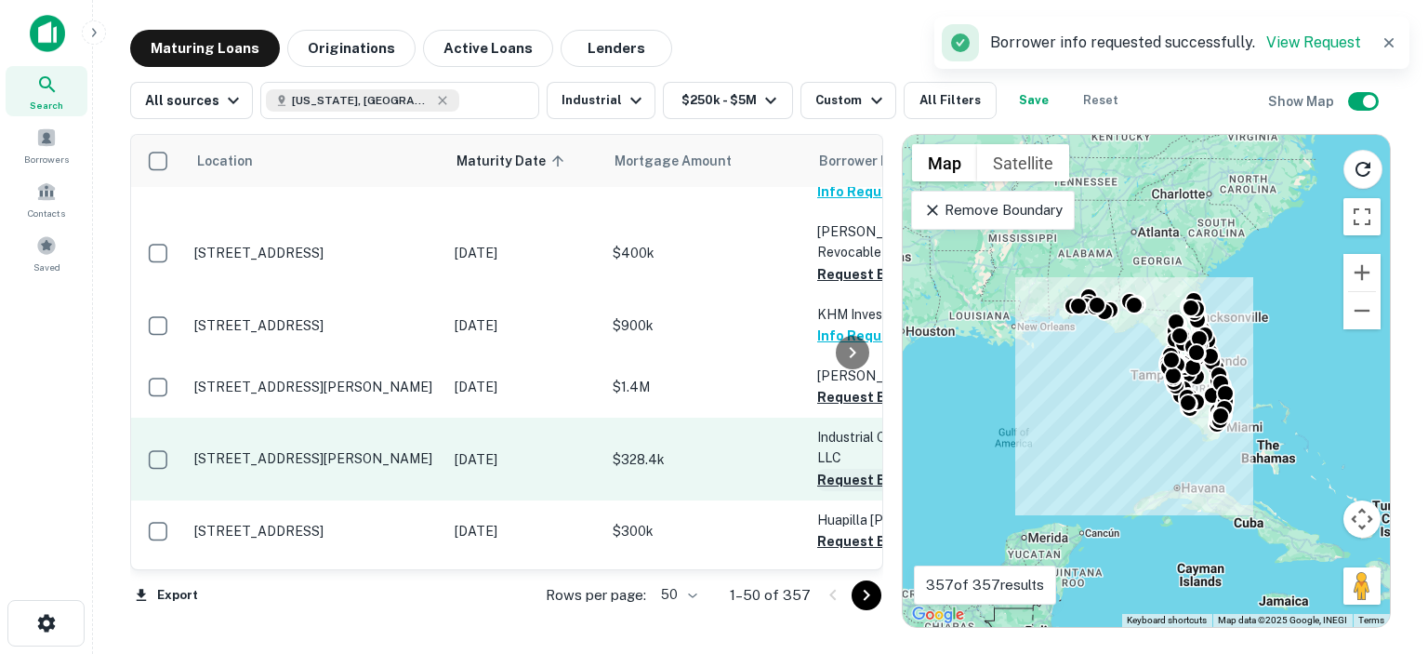
scroll to position [1859, 0]
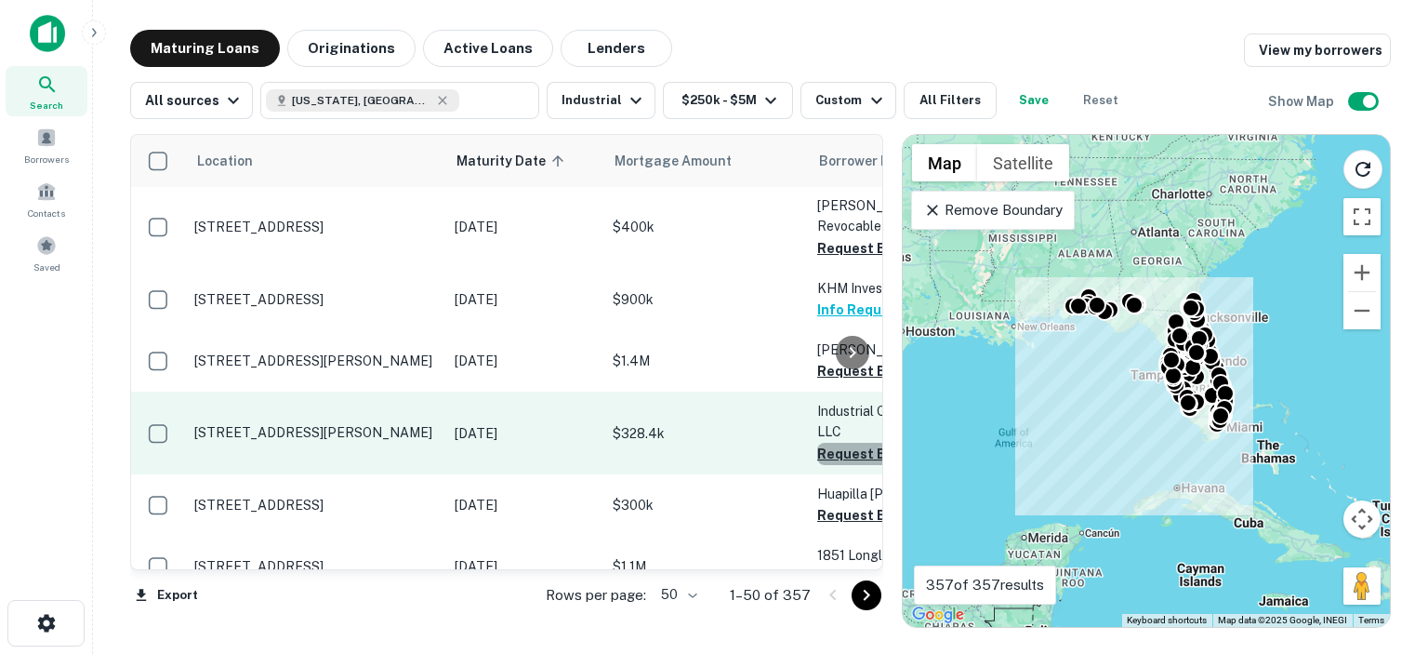
click at [825, 443] on button "Request Borrower Info" at bounding box center [892, 454] width 151 height 22
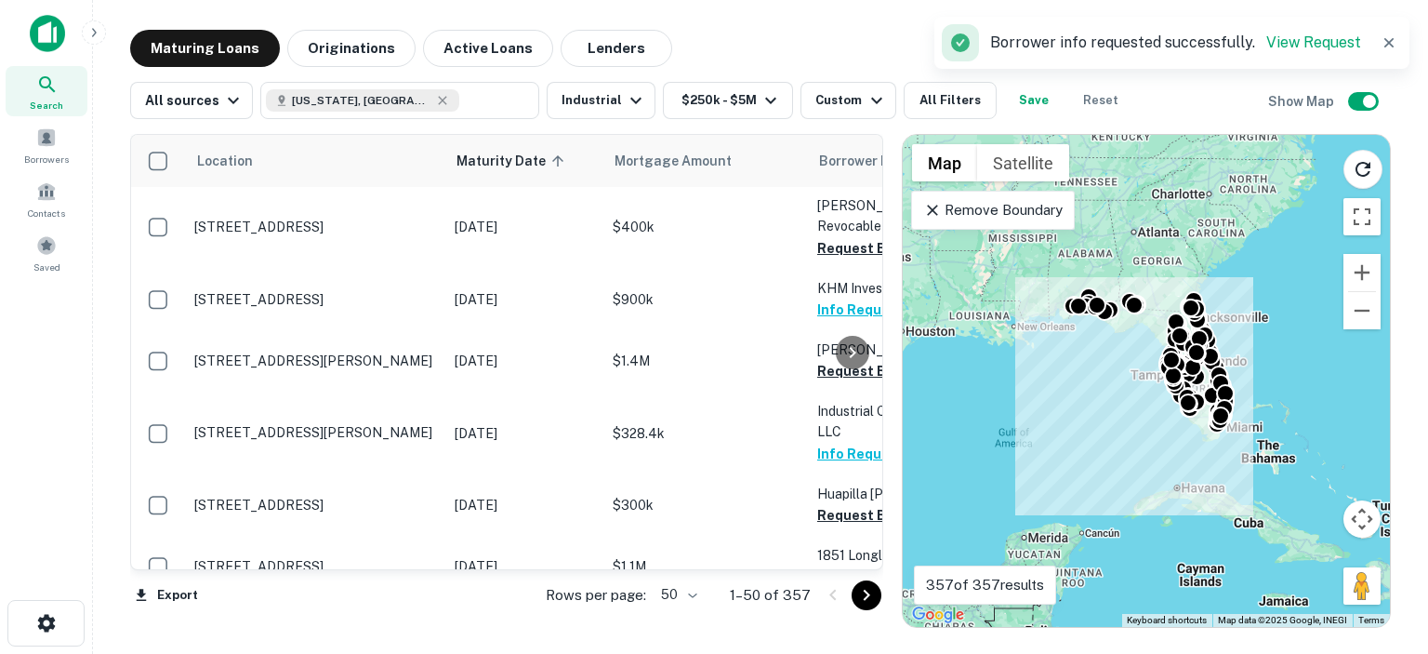
click at [842, 442] on div at bounding box center [852, 352] width 37 height 434
click at [839, 499] on div at bounding box center [852, 352] width 37 height 434
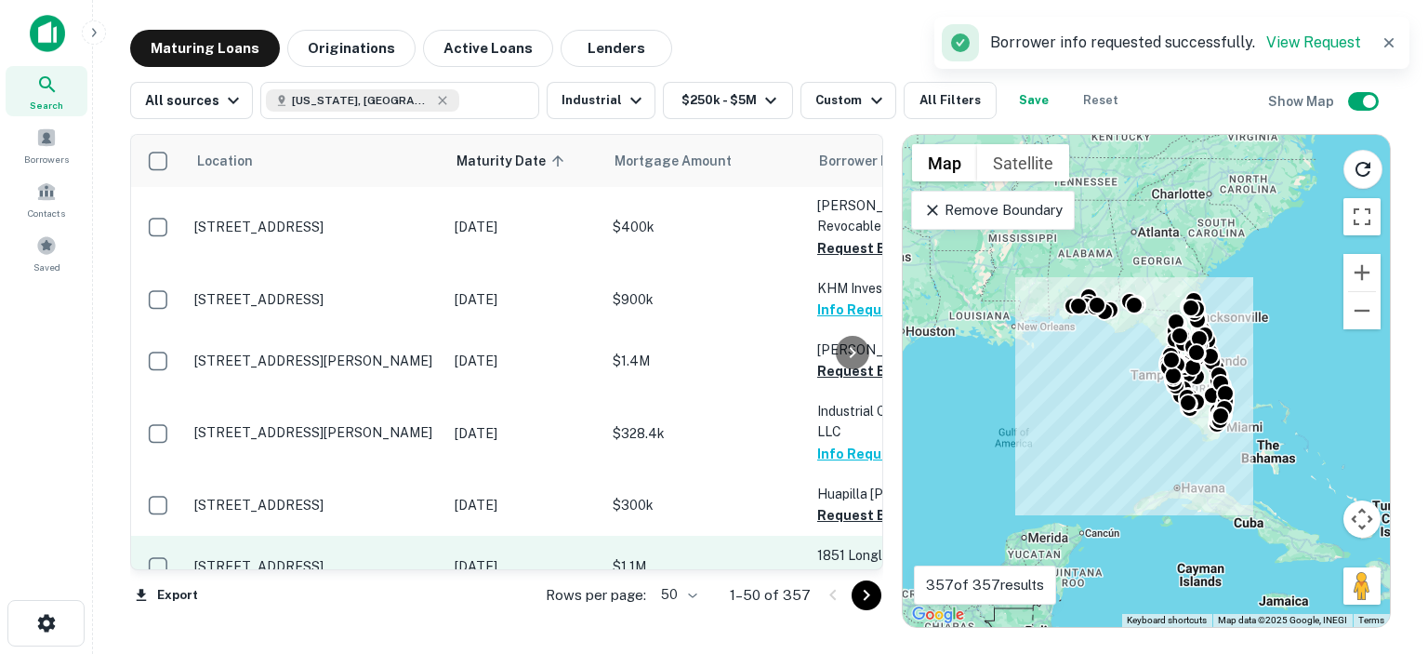
scroll to position [1952, 0]
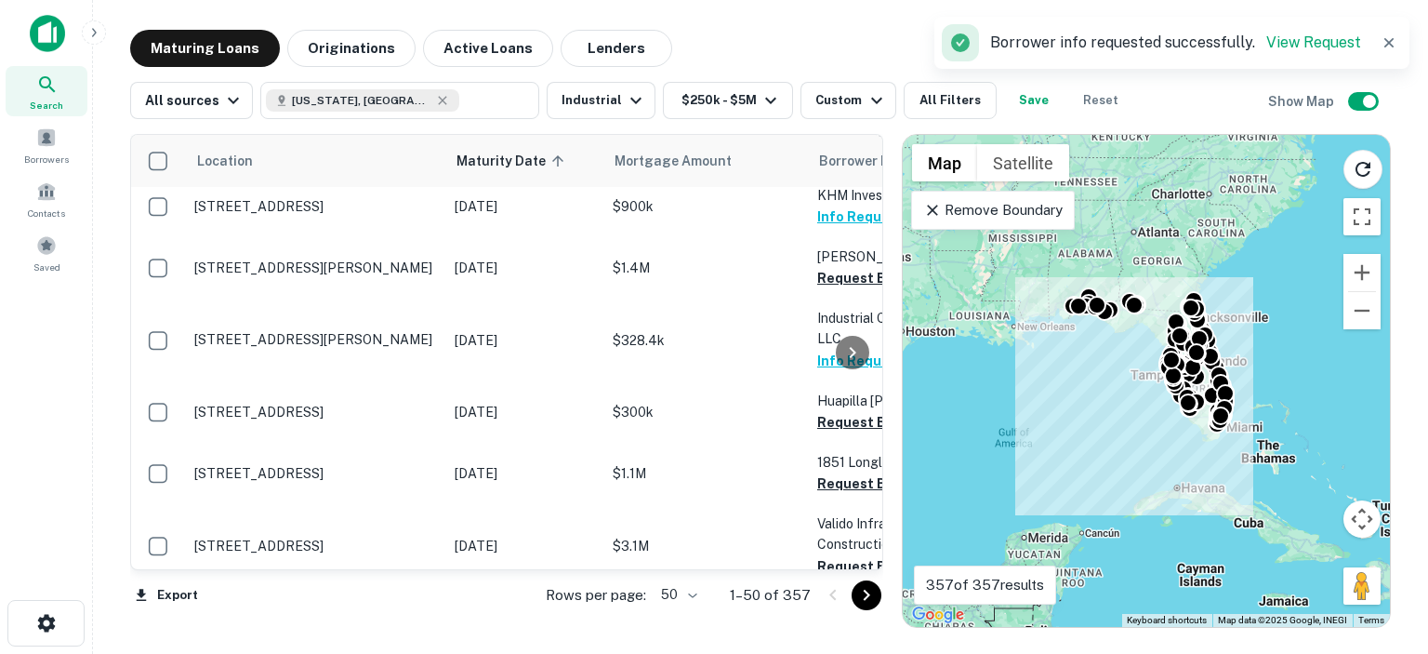
click at [852, 490] on div at bounding box center [852, 352] width 37 height 434
click at [838, 485] on div at bounding box center [852, 352] width 37 height 434
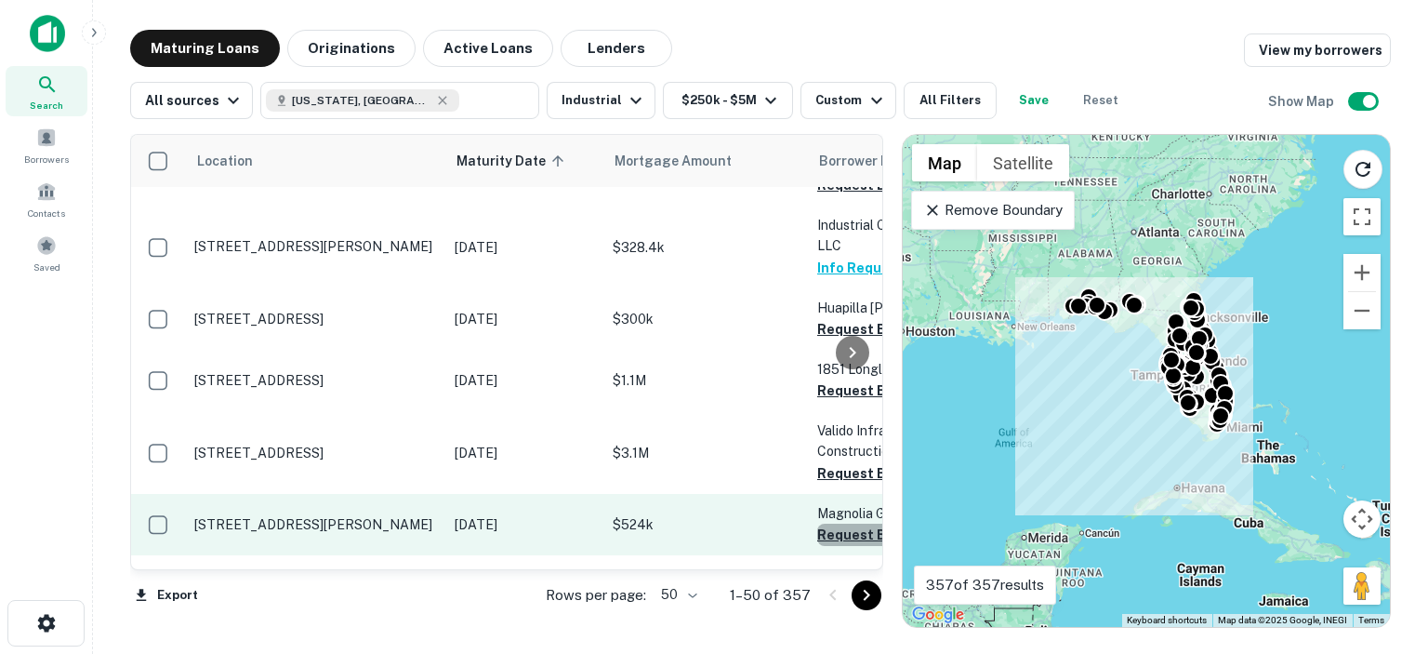
click at [829, 523] on button "Request Borrower Info" at bounding box center [892, 534] width 151 height 22
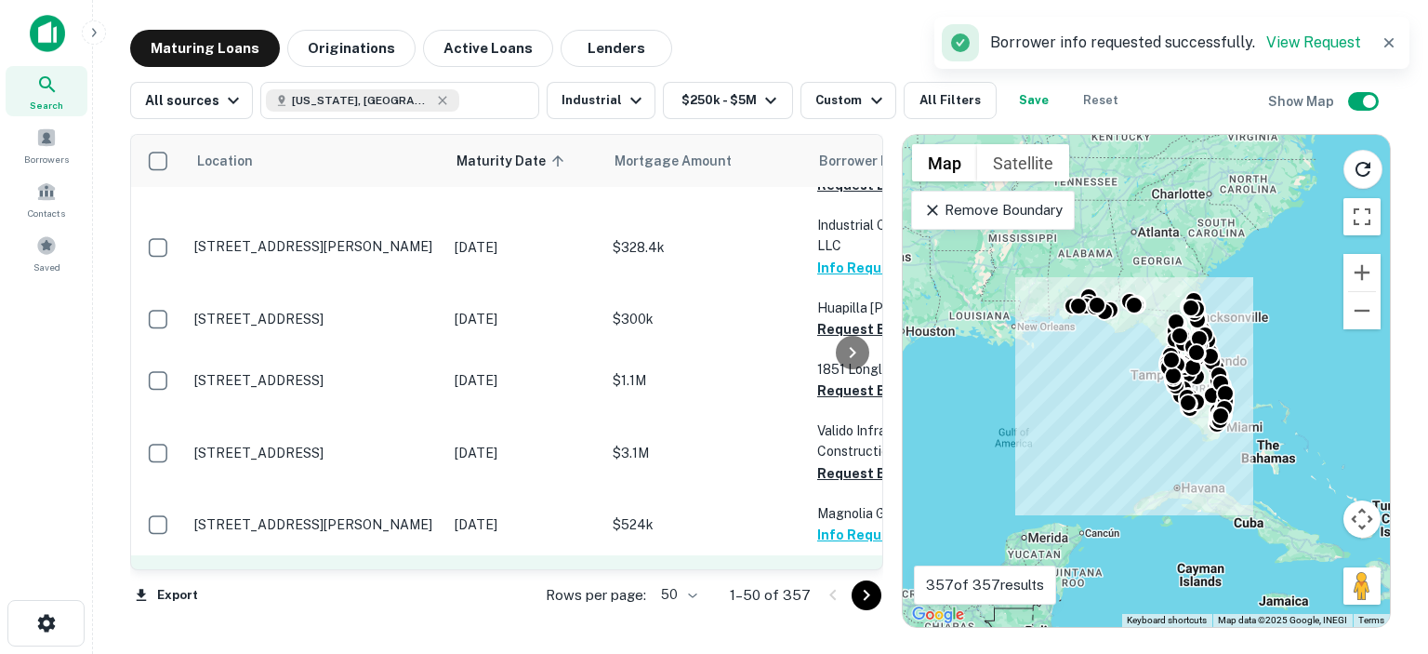
click at [829, 586] on button "Request Borrower Info" at bounding box center [892, 597] width 151 height 22
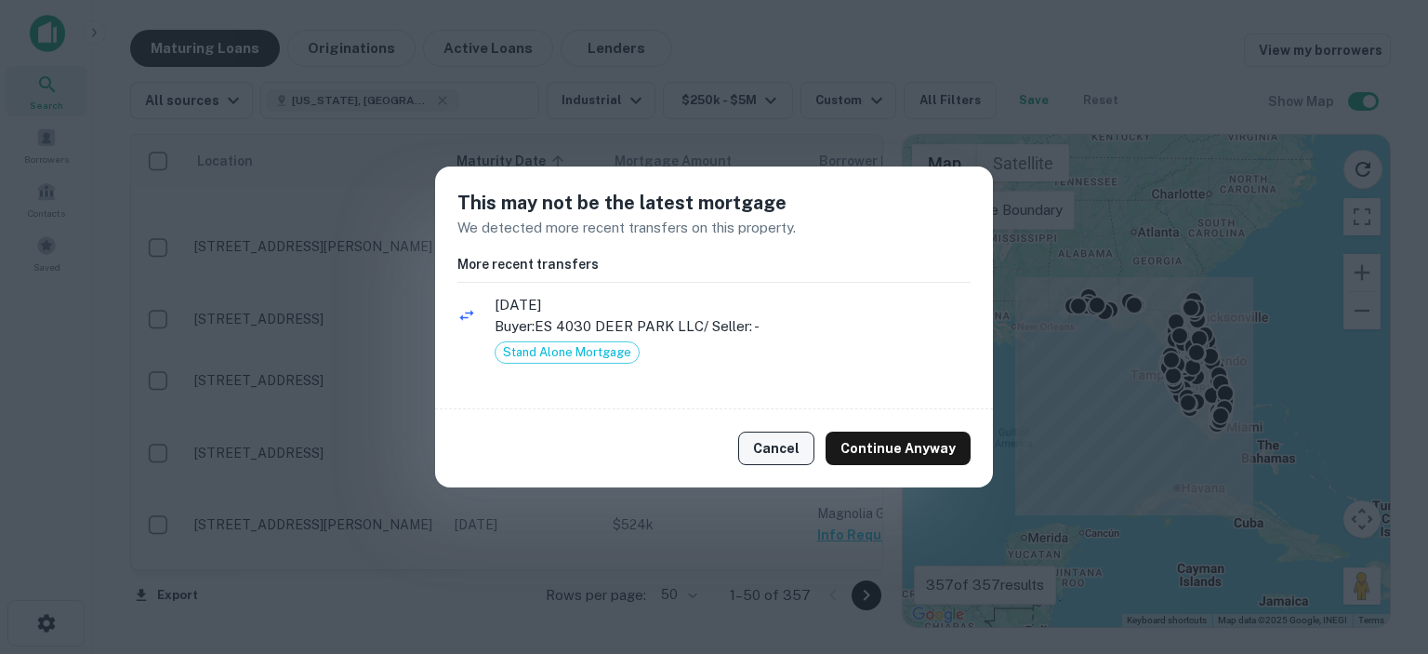
click at [773, 447] on button "Cancel" at bounding box center [776, 447] width 76 height 33
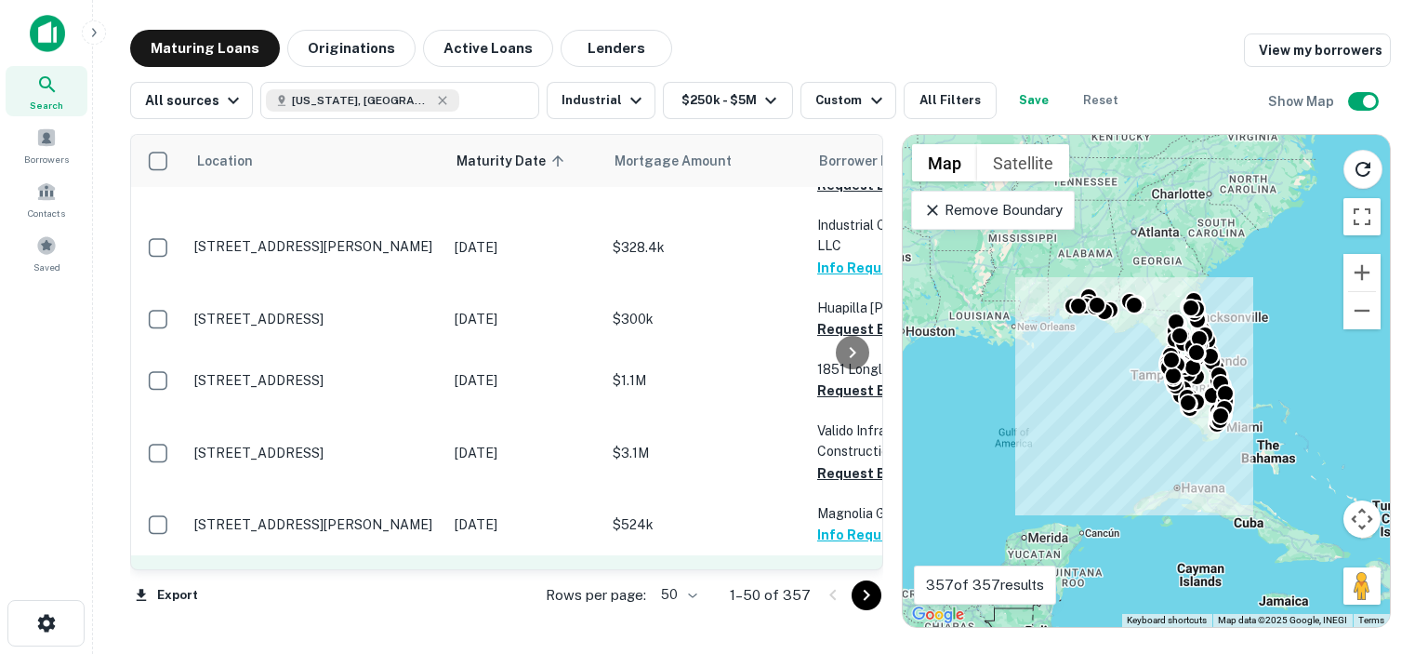
click at [830, 586] on button "Request Borrower Info" at bounding box center [892, 597] width 151 height 22
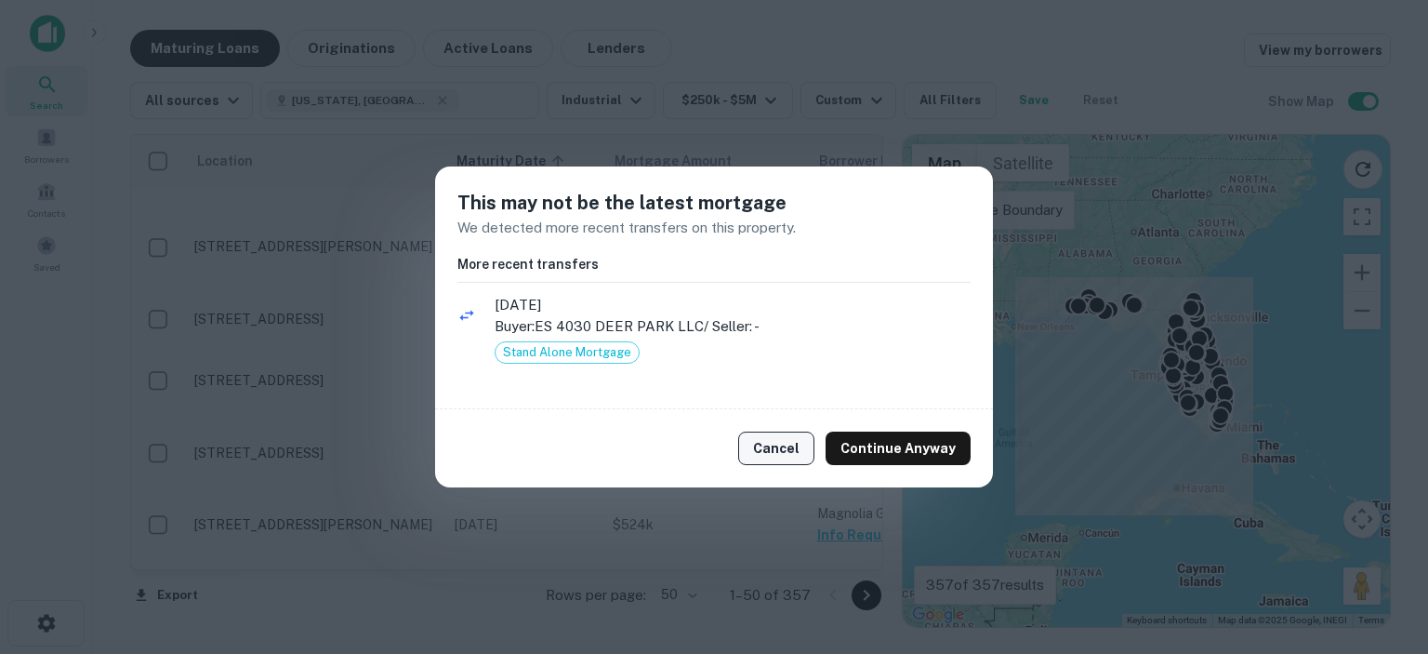
click at [774, 445] on button "Cancel" at bounding box center [776, 447] width 76 height 33
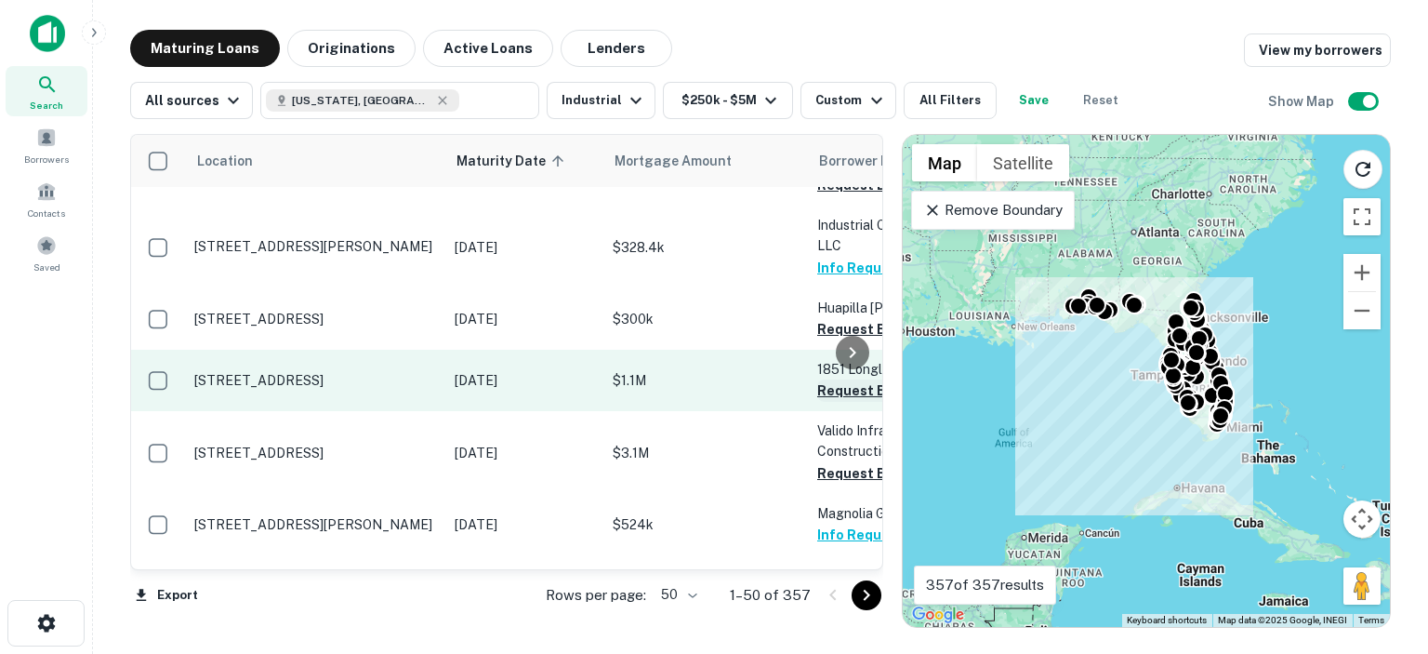
click at [832, 379] on button "Request Borrower Info" at bounding box center [892, 390] width 151 height 22
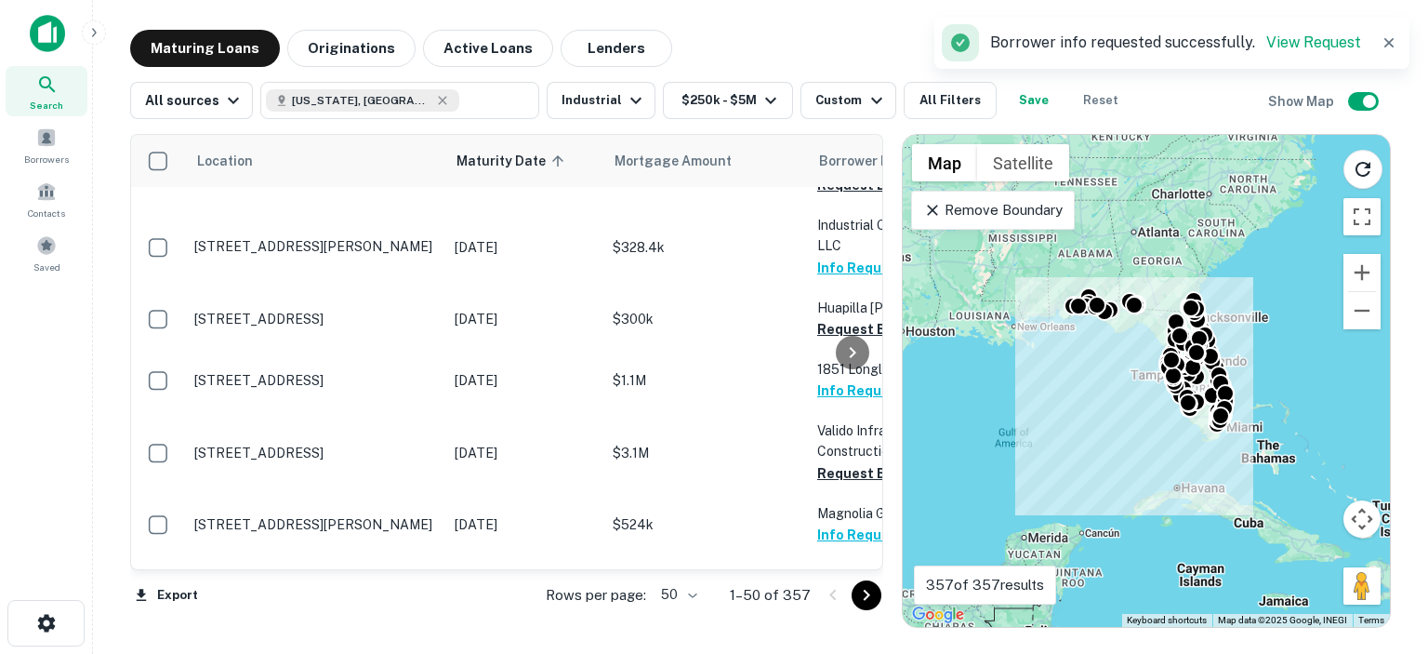
click at [837, 248] on div at bounding box center [852, 352] width 37 height 434
click at [840, 258] on div at bounding box center [852, 352] width 37 height 434
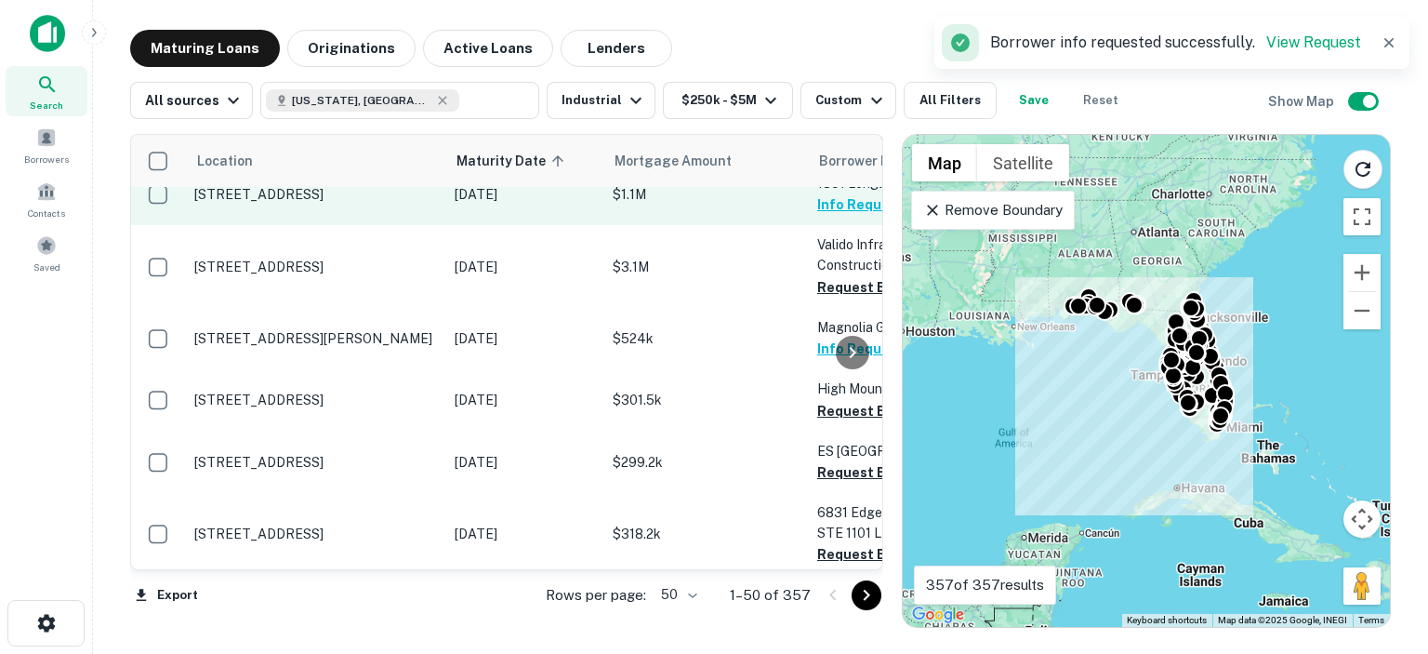
scroll to position [2324, 0]
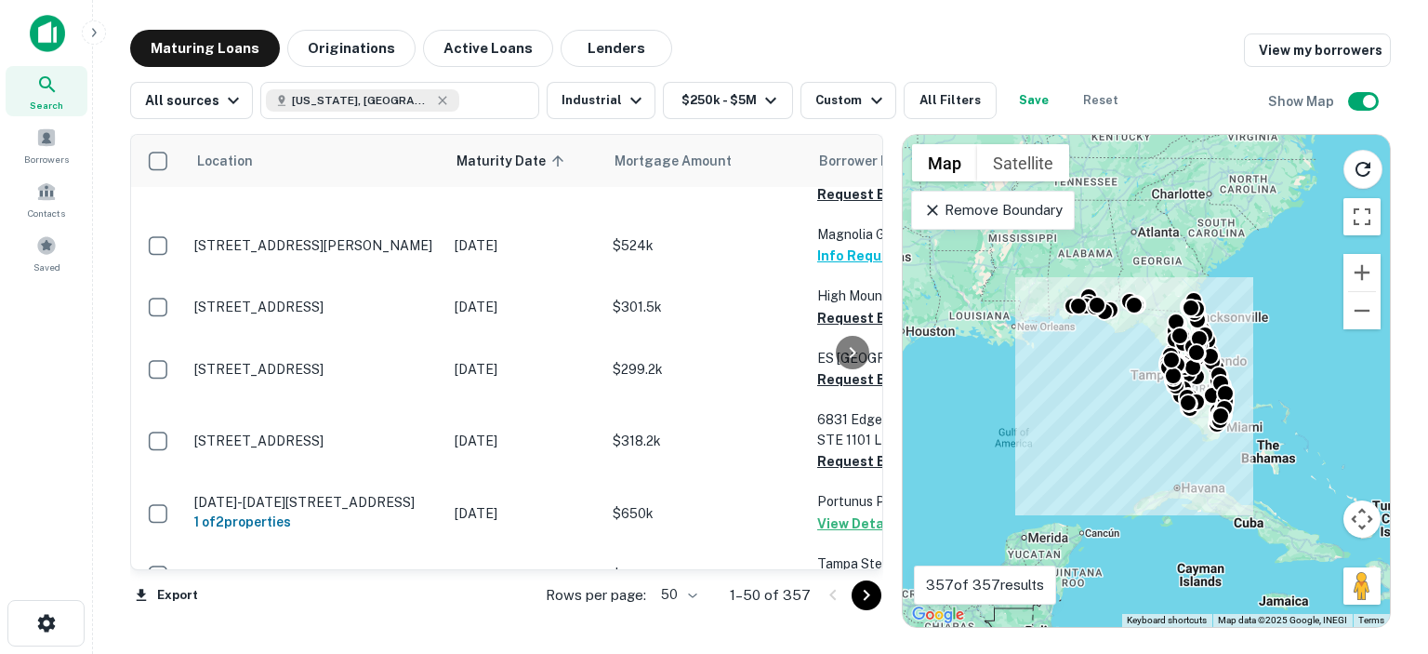
click at [842, 388] on div at bounding box center [852, 352] width 37 height 434
click at [837, 523] on div at bounding box center [852, 352] width 37 height 434
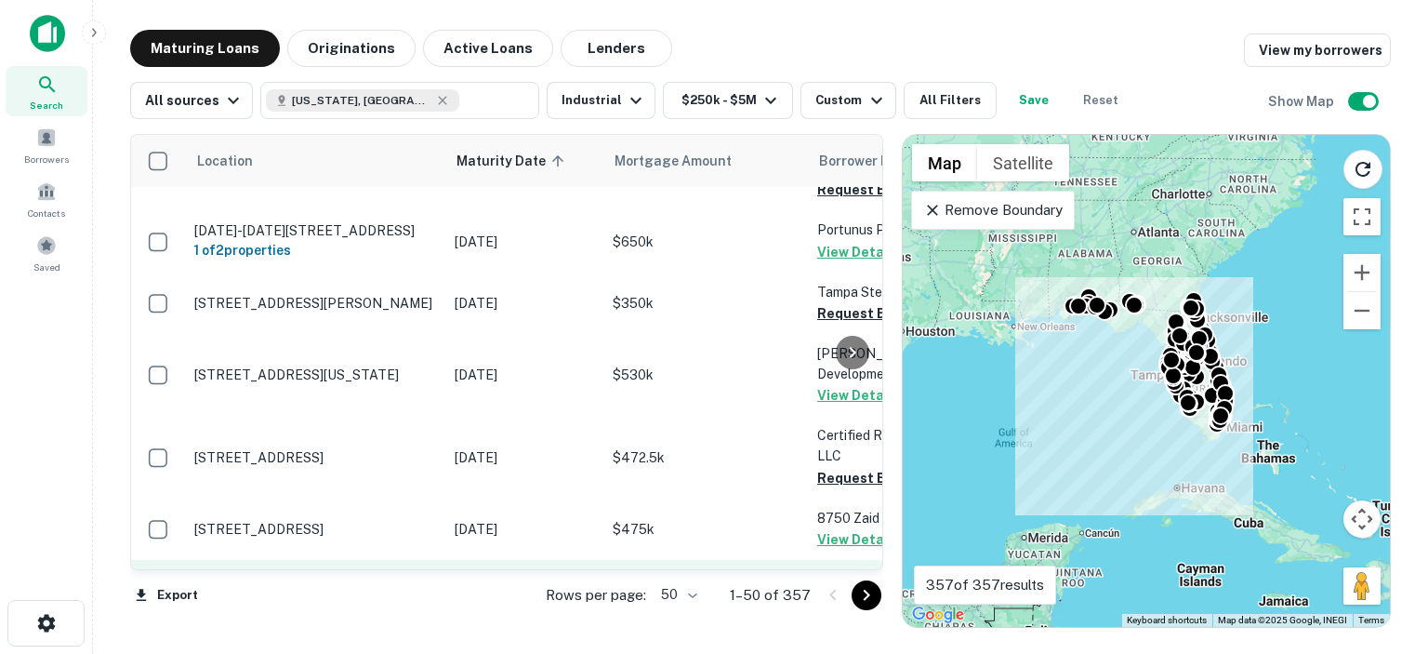
scroll to position [2603, 0]
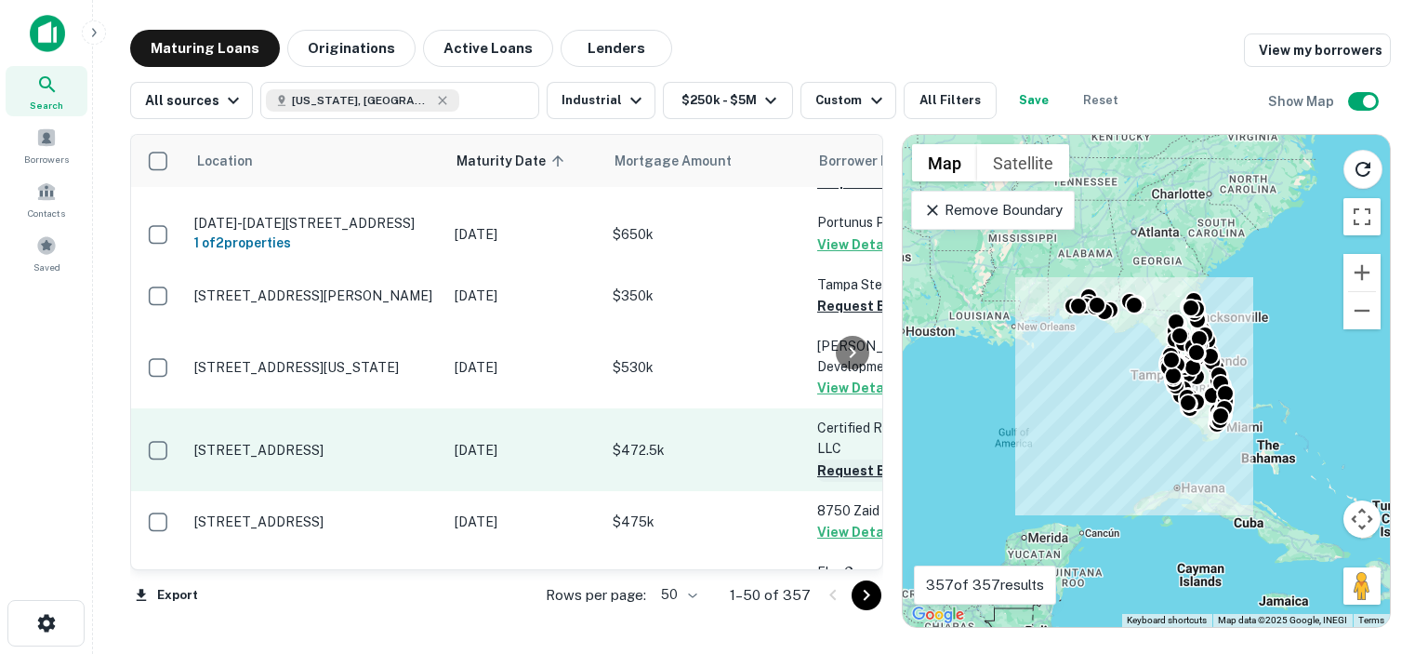
click at [833, 459] on button "Request Borrower Info" at bounding box center [892, 470] width 151 height 22
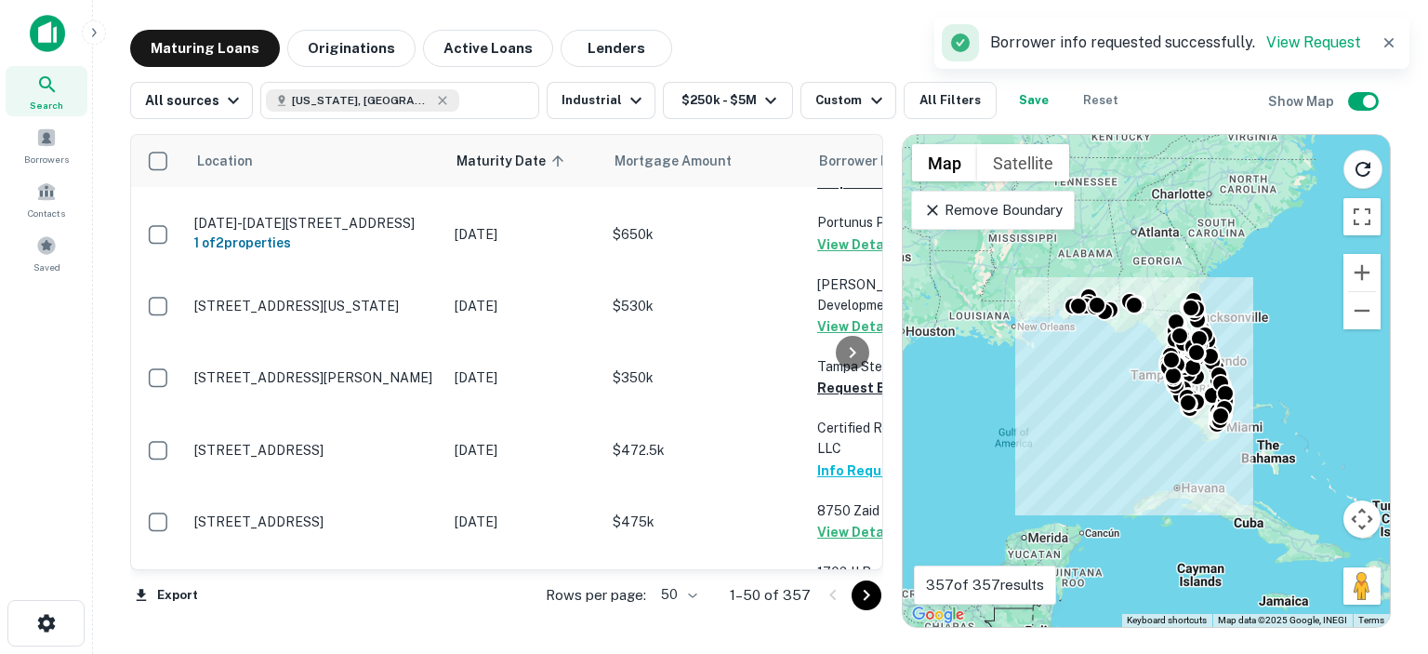
click at [842, 531] on div at bounding box center [852, 352] width 37 height 434
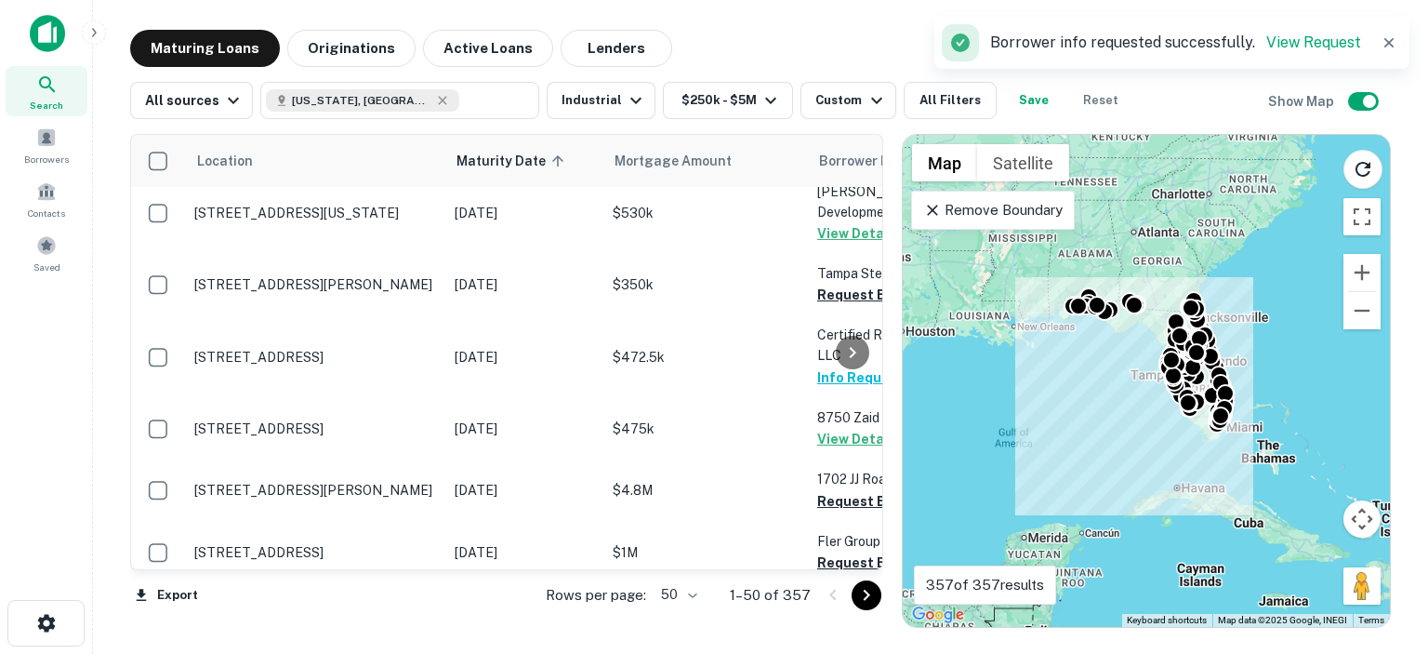
click at [838, 436] on div at bounding box center [852, 352] width 37 height 434
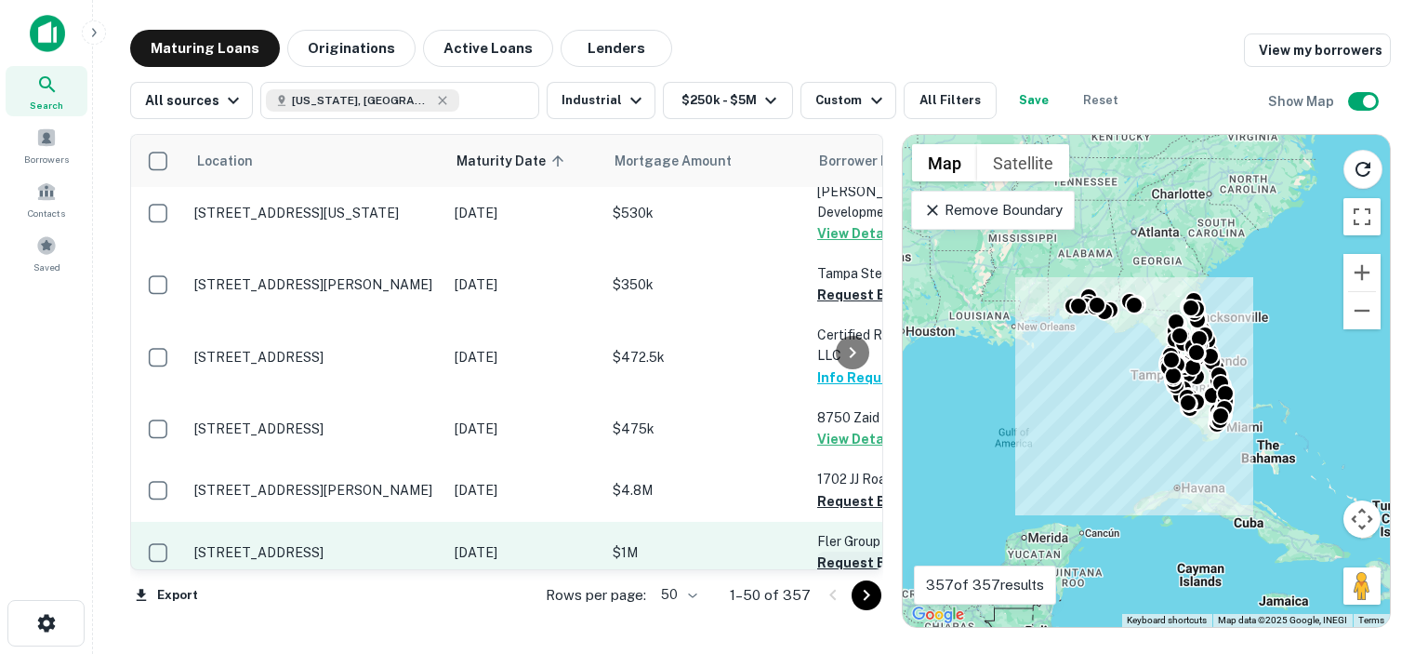
click at [828, 551] on button "Request Borrower Info" at bounding box center [892, 562] width 151 height 22
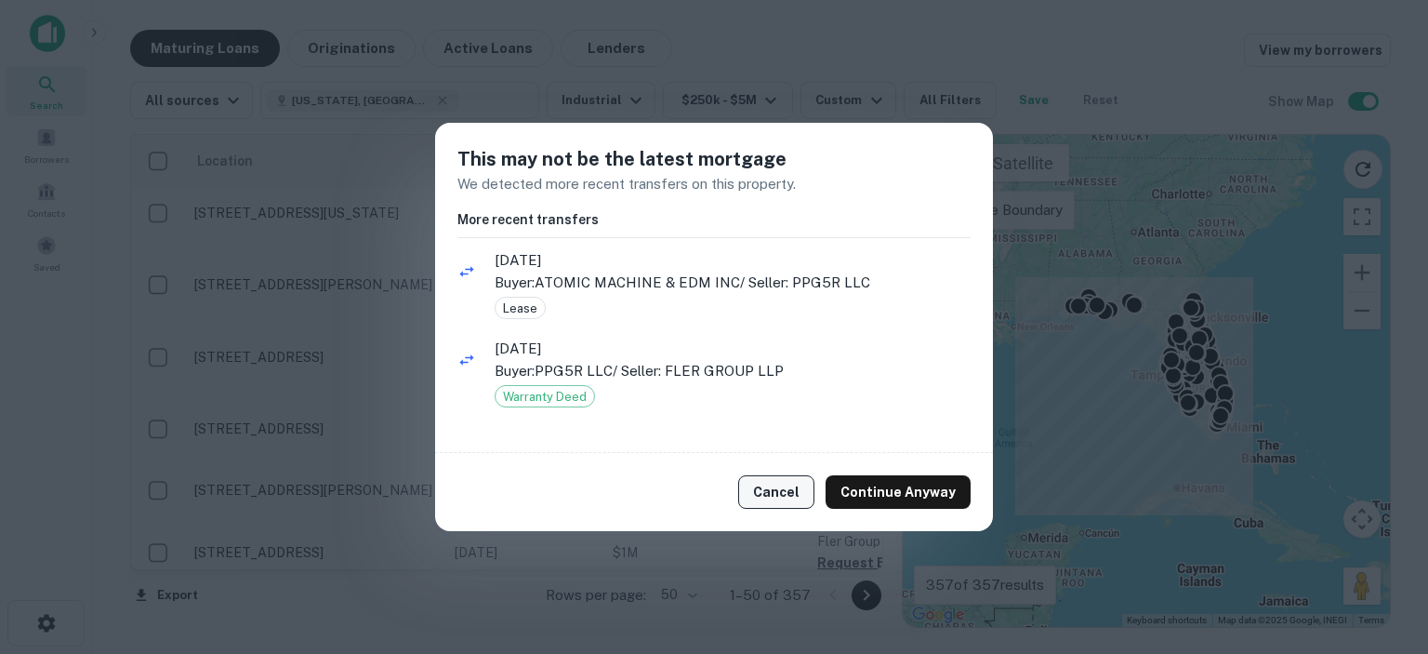
click at [762, 493] on button "Cancel" at bounding box center [776, 491] width 76 height 33
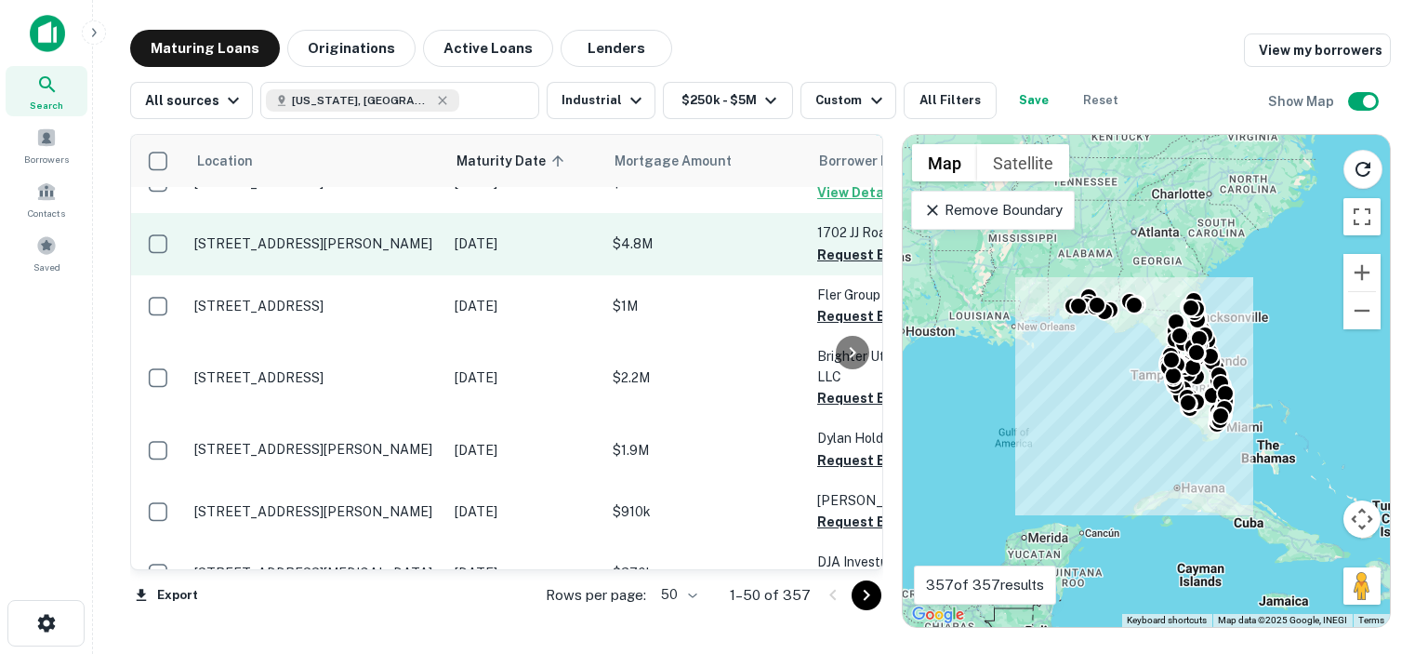
scroll to position [2971, 0]
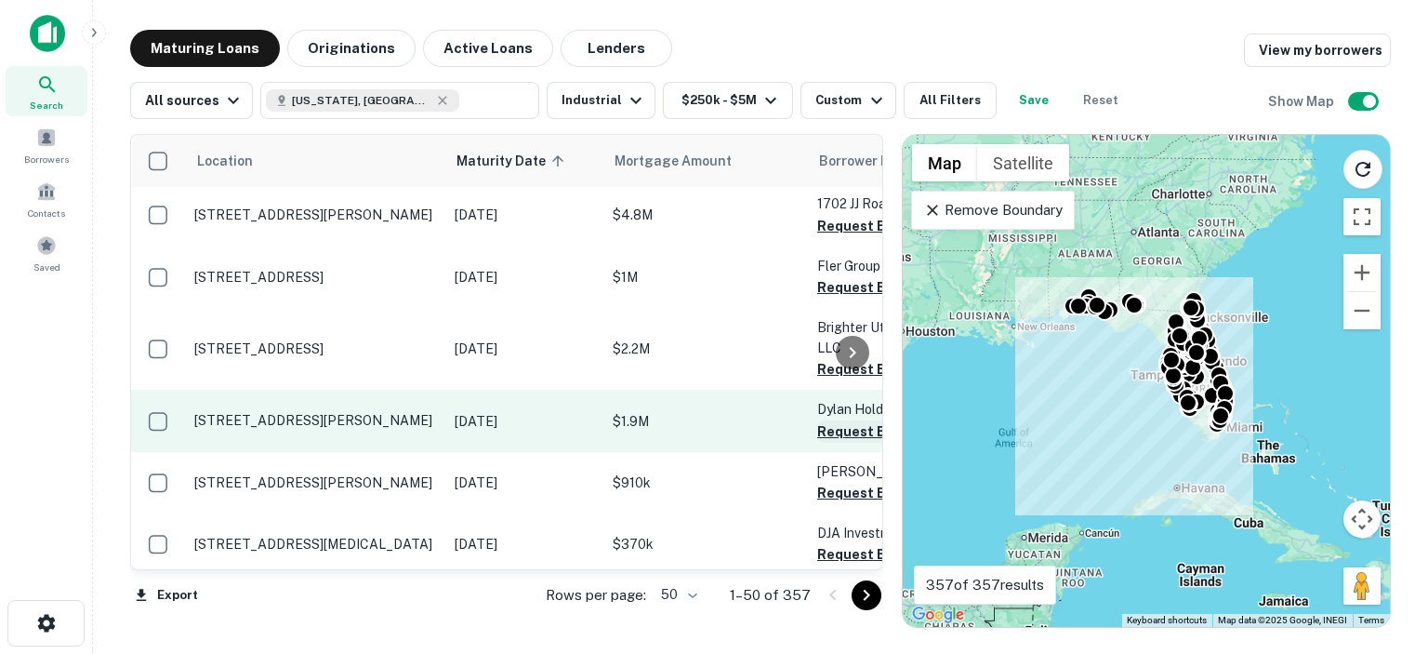
click at [822, 420] on button "Request Borrower Info" at bounding box center [892, 431] width 151 height 22
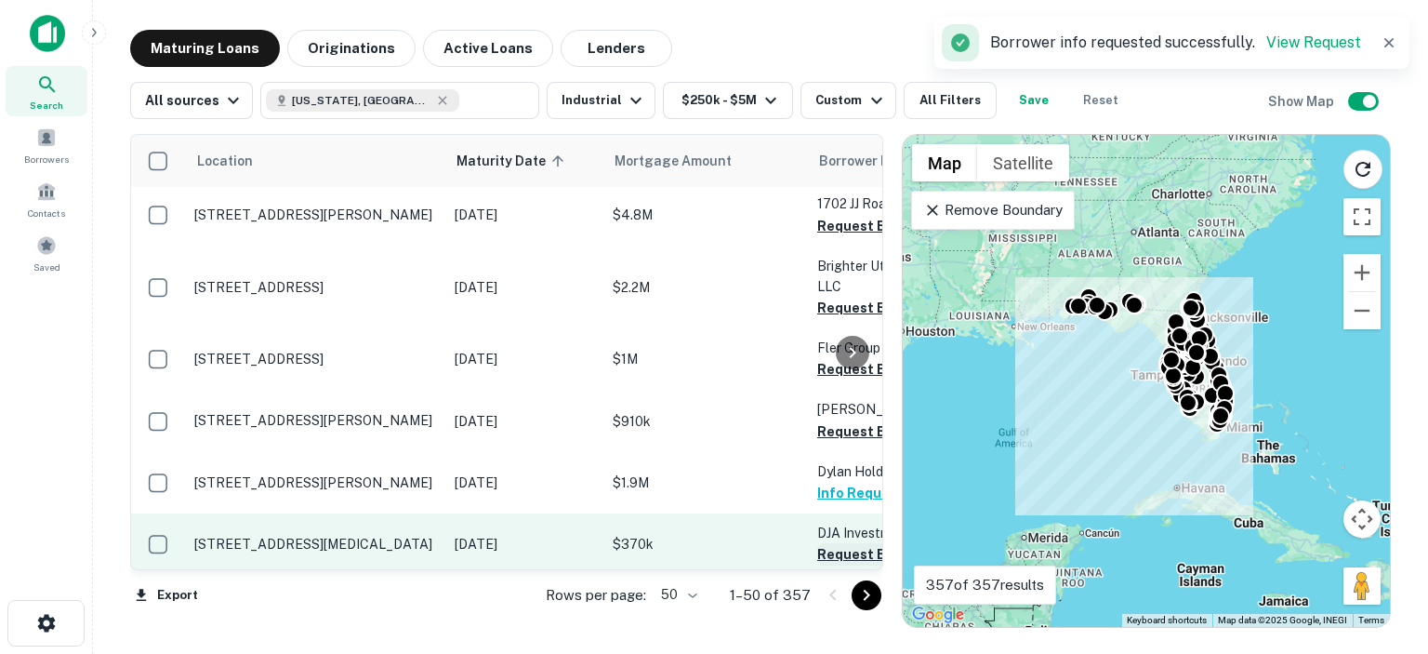
click at [832, 543] on button "Request Borrower Info" at bounding box center [892, 554] width 151 height 22
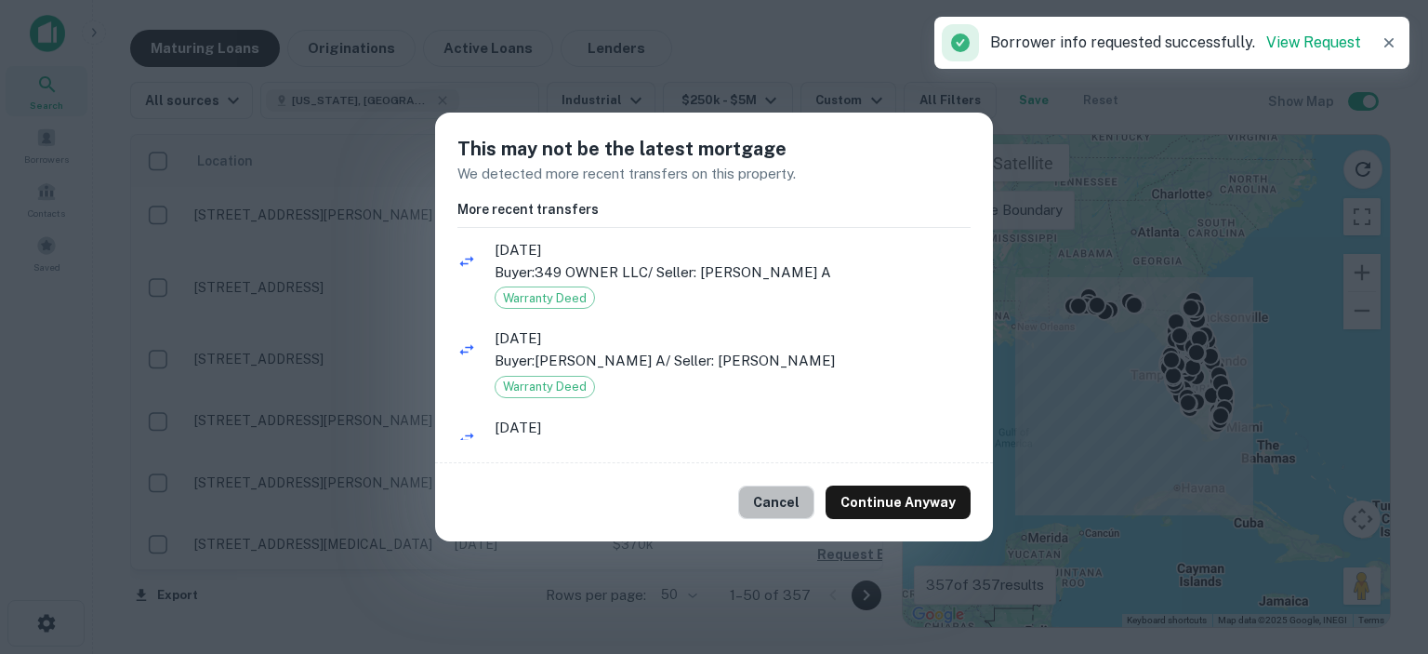
drag, startPoint x: 789, startPoint y: 505, endPoint x: 769, endPoint y: 482, distance: 30.3
click at [788, 505] on button "Cancel" at bounding box center [776, 501] width 76 height 33
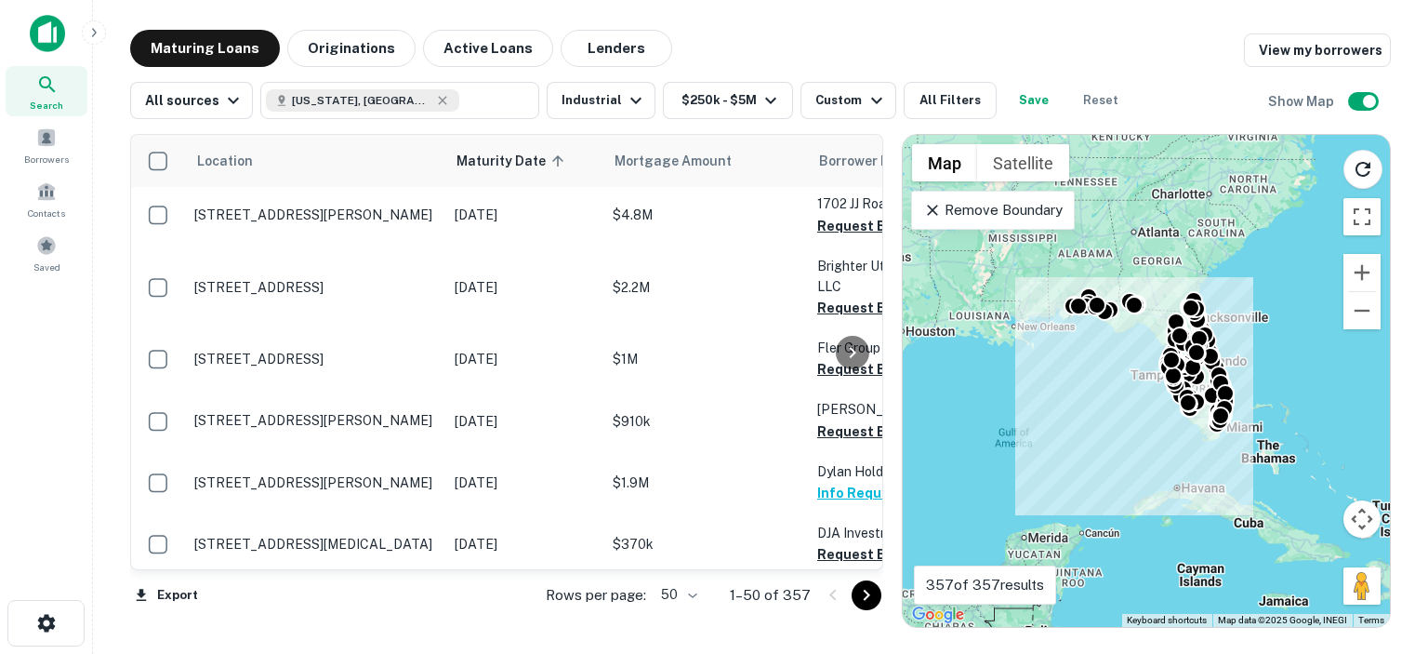
click at [832, 607] on button "Request Borrower Info" at bounding box center [892, 618] width 151 height 22
click at [855, 594] on icon "Go to next page" at bounding box center [866, 595] width 22 height 22
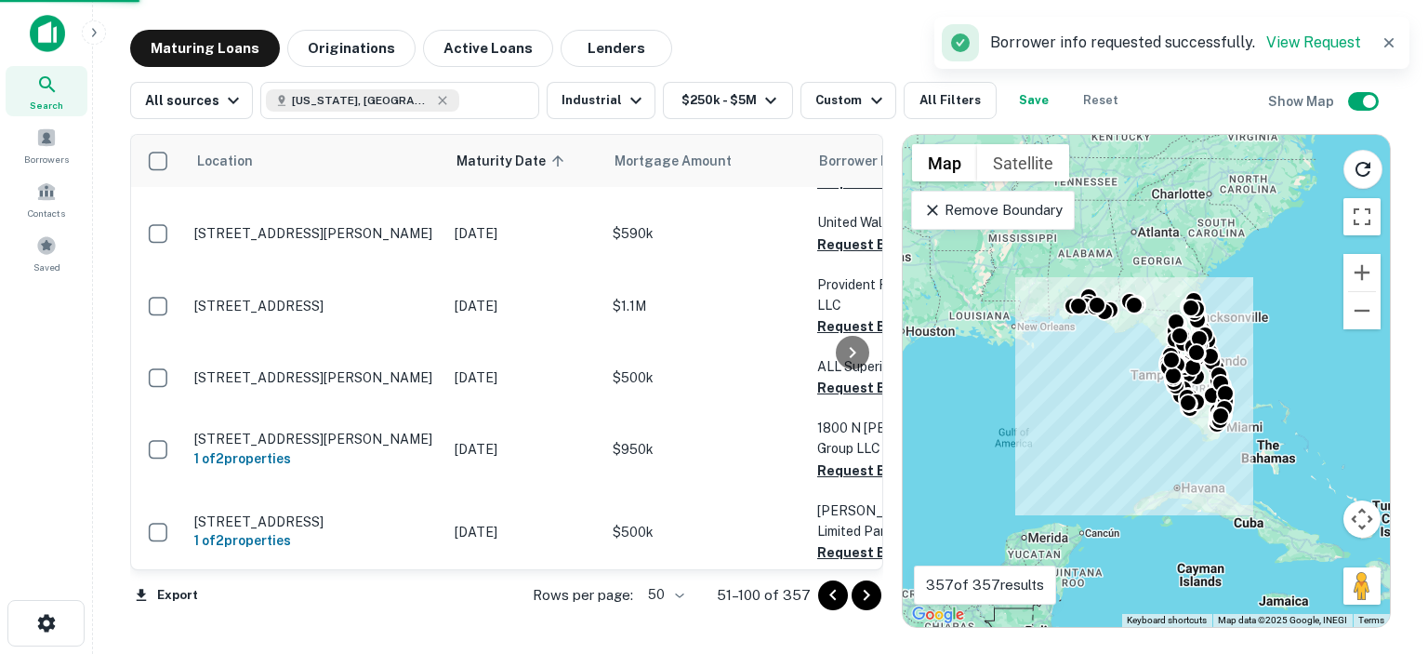
scroll to position [2967, 0]
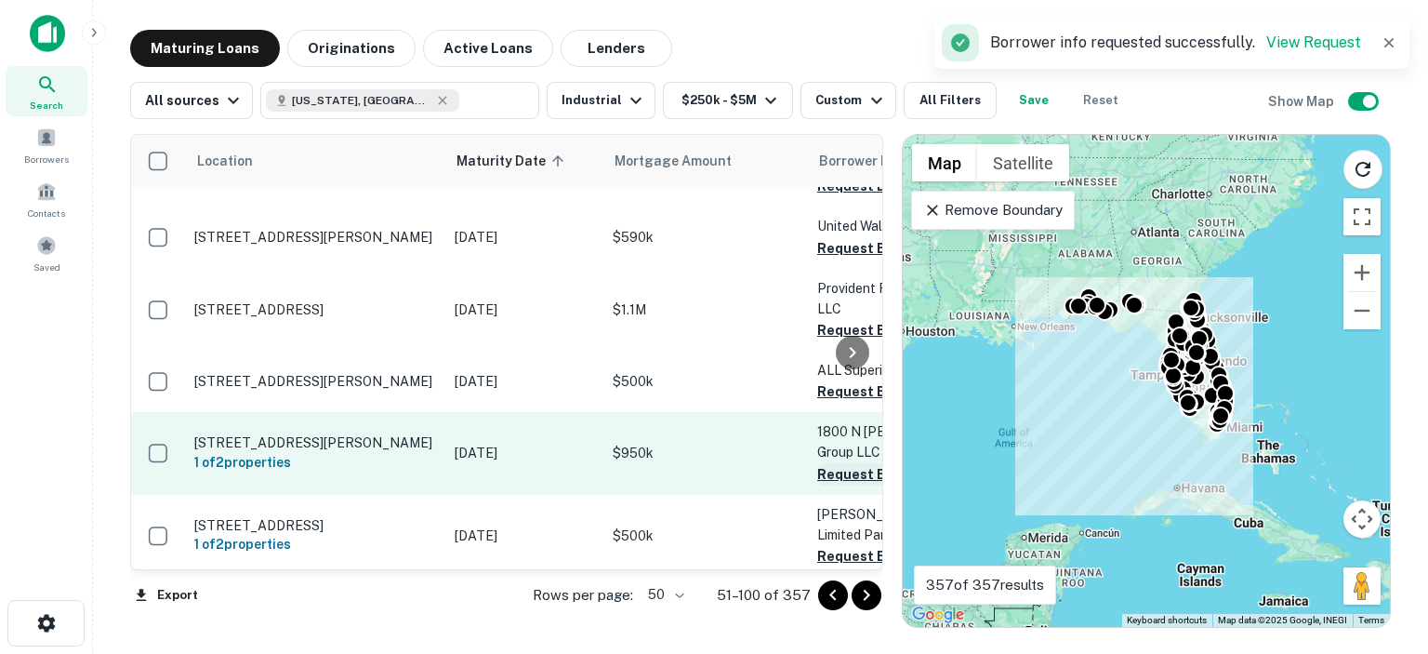
click at [819, 463] on button "Request Borrower Info" at bounding box center [892, 474] width 151 height 22
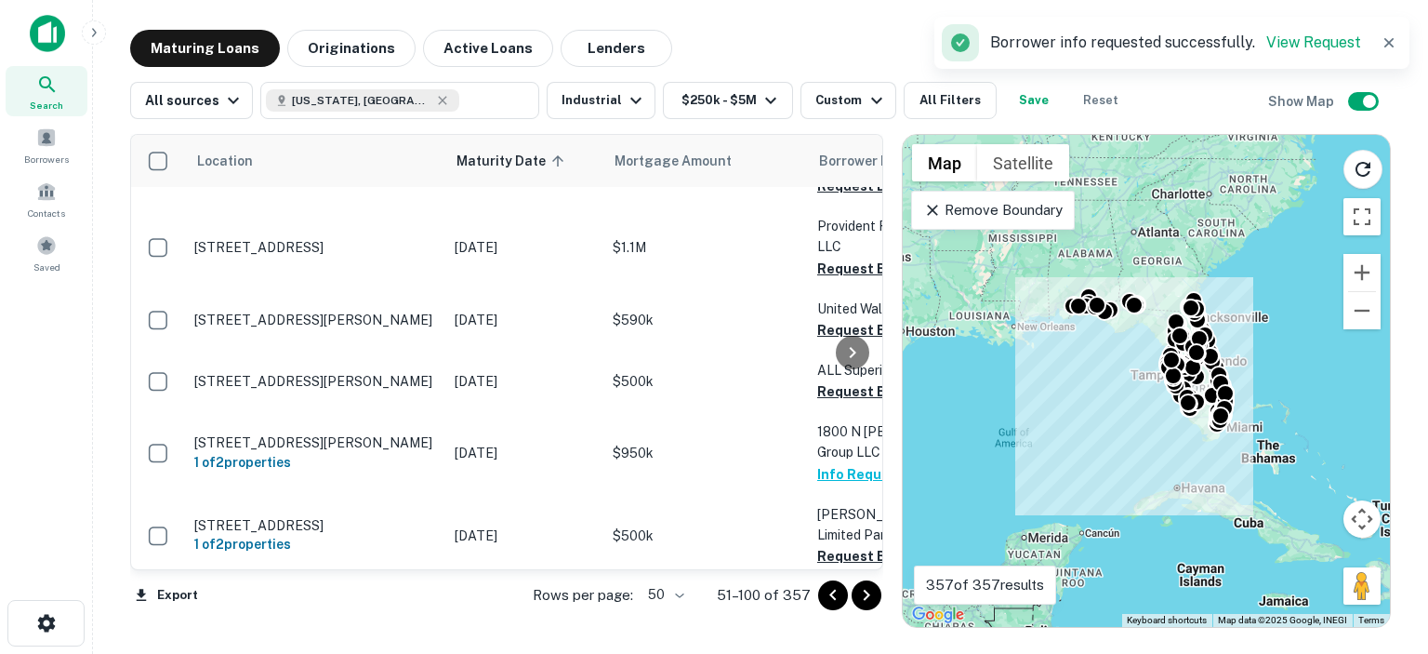
click at [834, 472] on div at bounding box center [852, 352] width 37 height 434
click at [839, 534] on div at bounding box center [852, 352] width 37 height 434
click at [842, 408] on div at bounding box center [852, 352] width 37 height 434
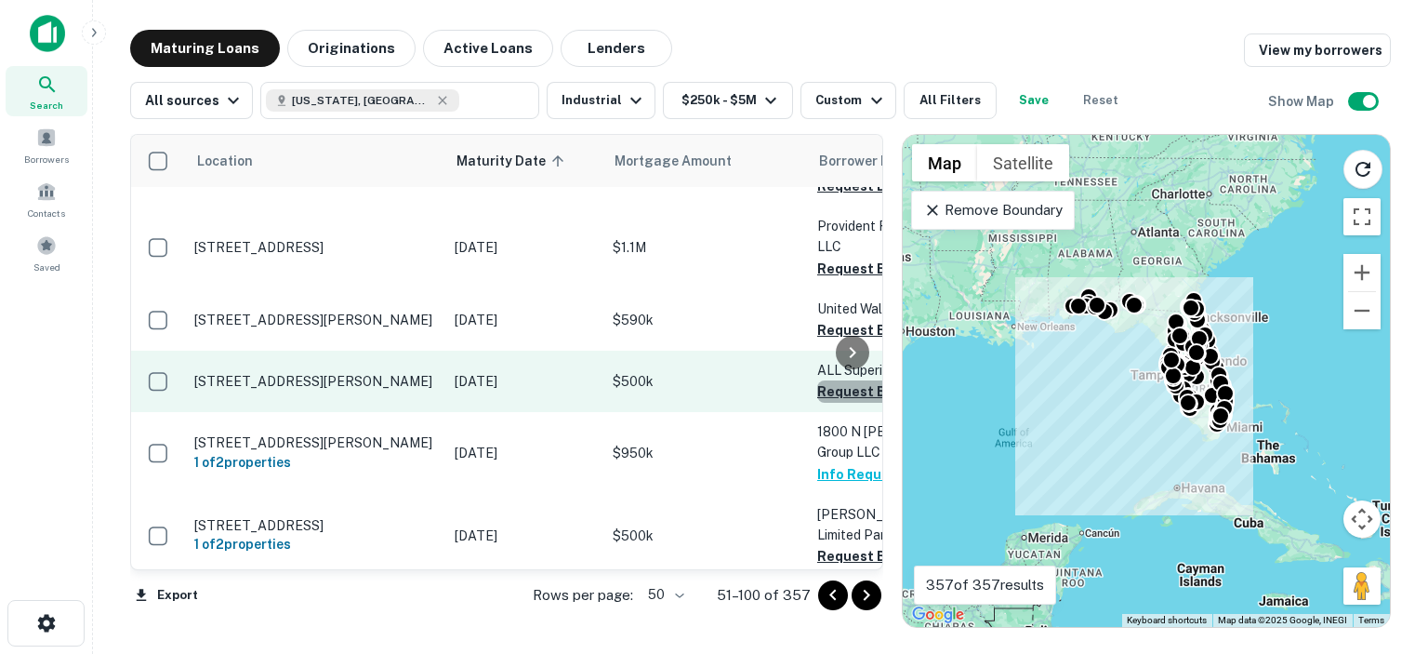
click at [832, 380] on button "Request Borrower Info" at bounding box center [892, 391] width 151 height 22
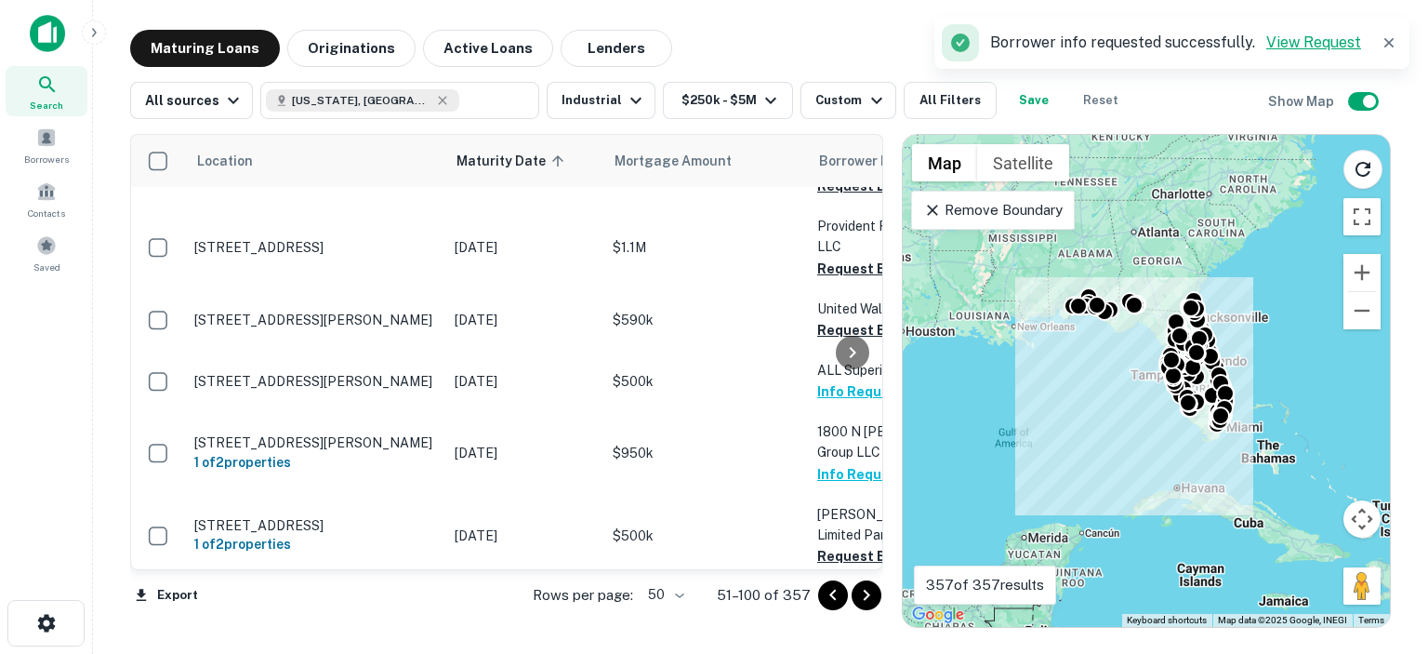
click at [1323, 44] on link "View Request" at bounding box center [1313, 42] width 95 height 18
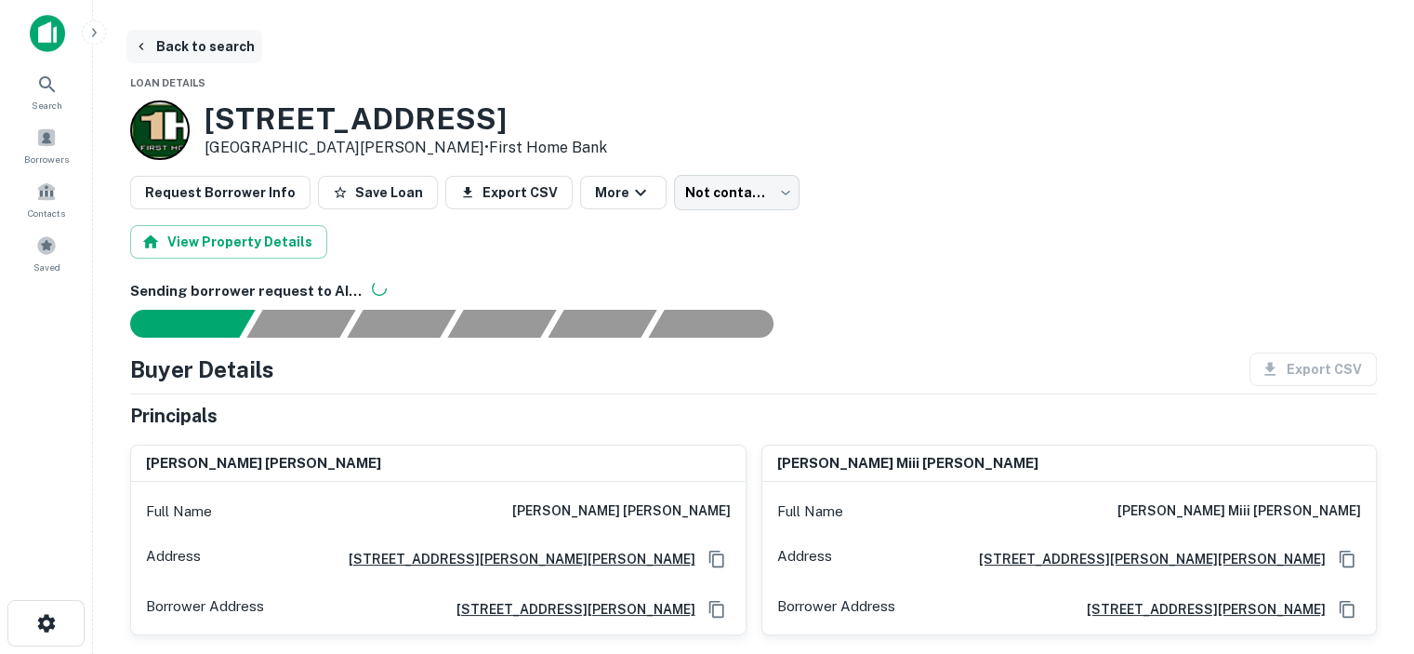
click at [227, 46] on button "Back to search" at bounding box center [194, 46] width 136 height 33
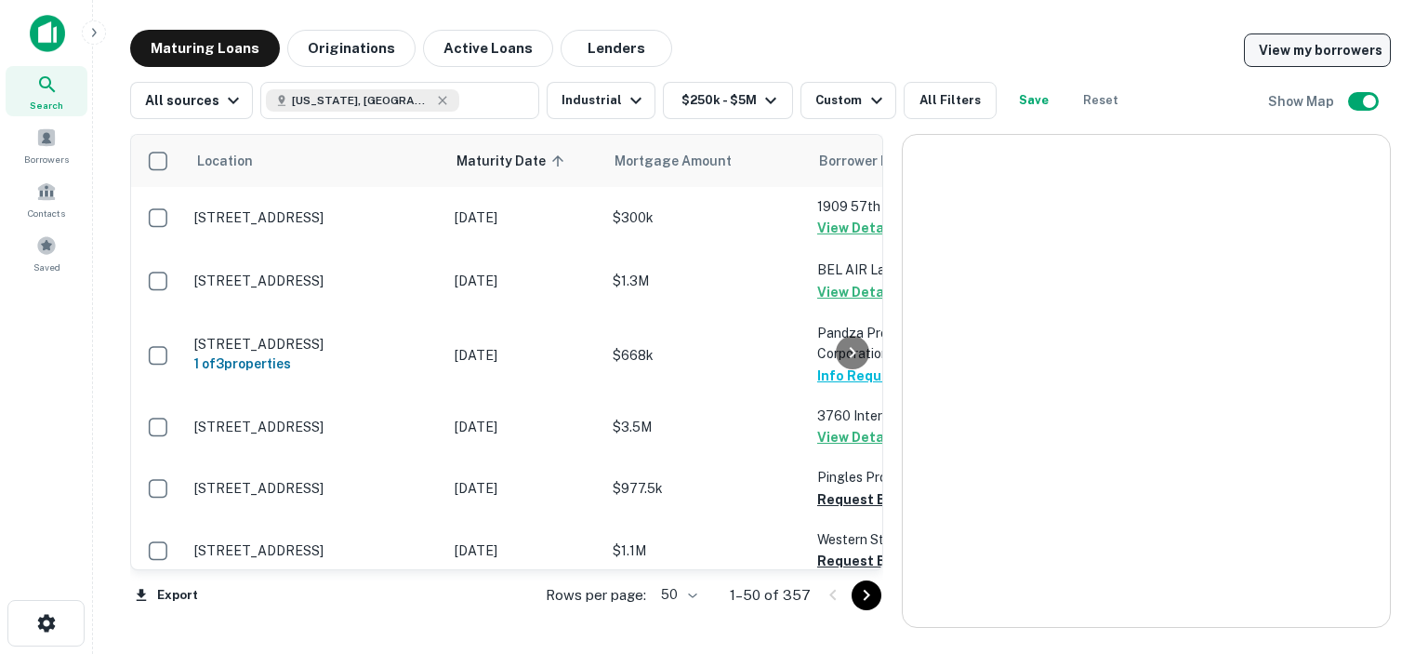
click at [1316, 53] on link "View my borrowers" at bounding box center [1317, 49] width 147 height 33
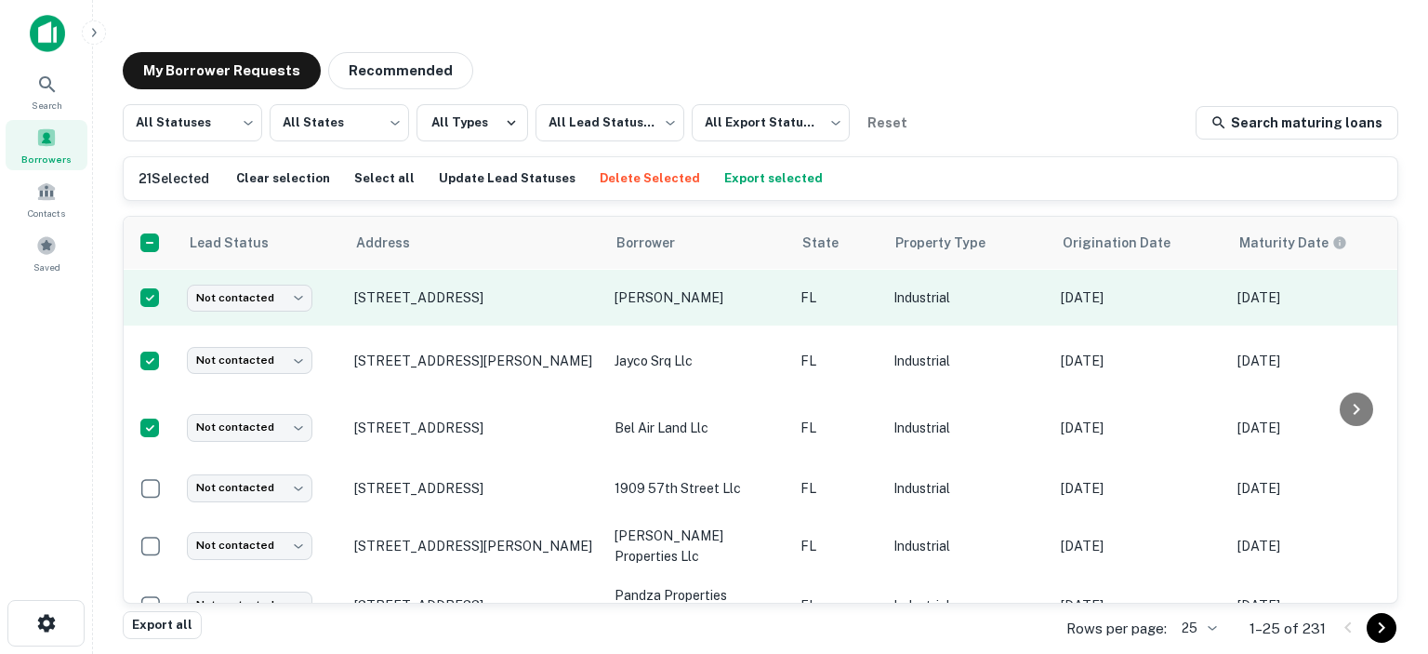
scroll to position [1162, 0]
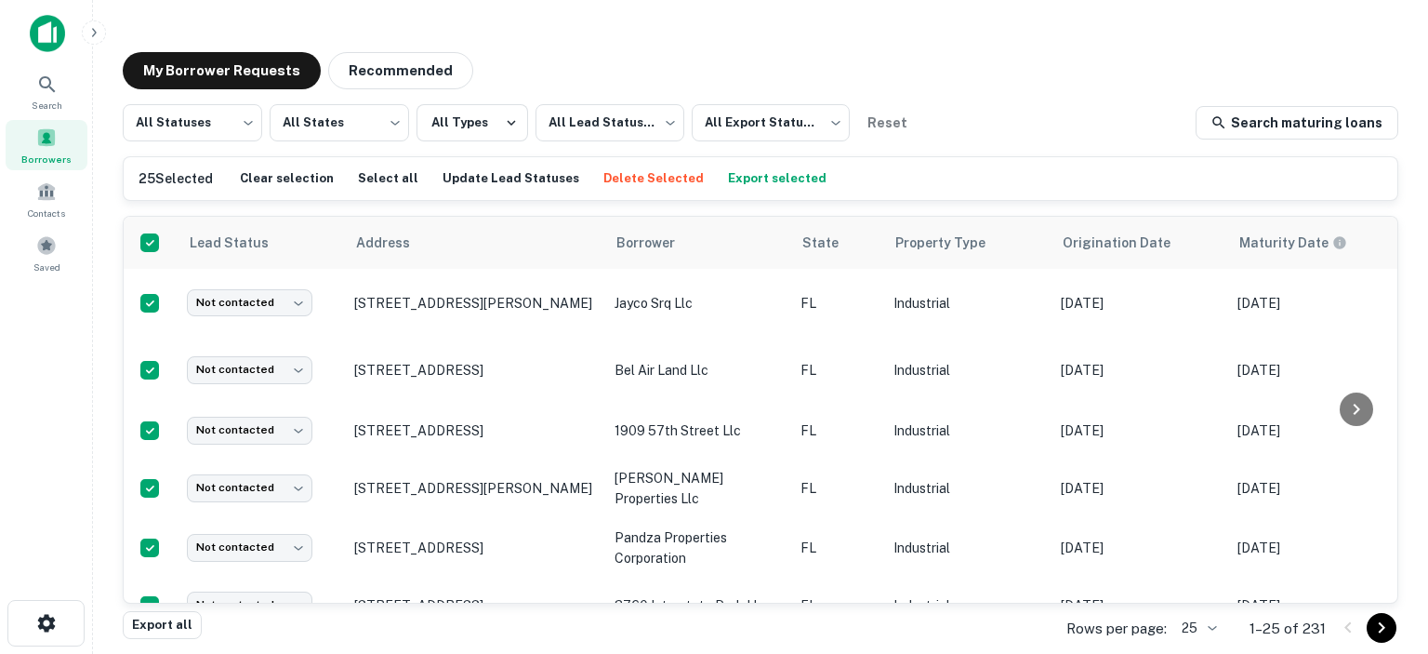
click at [1385, 626] on icon "Go to next page" at bounding box center [1381, 627] width 22 height 22
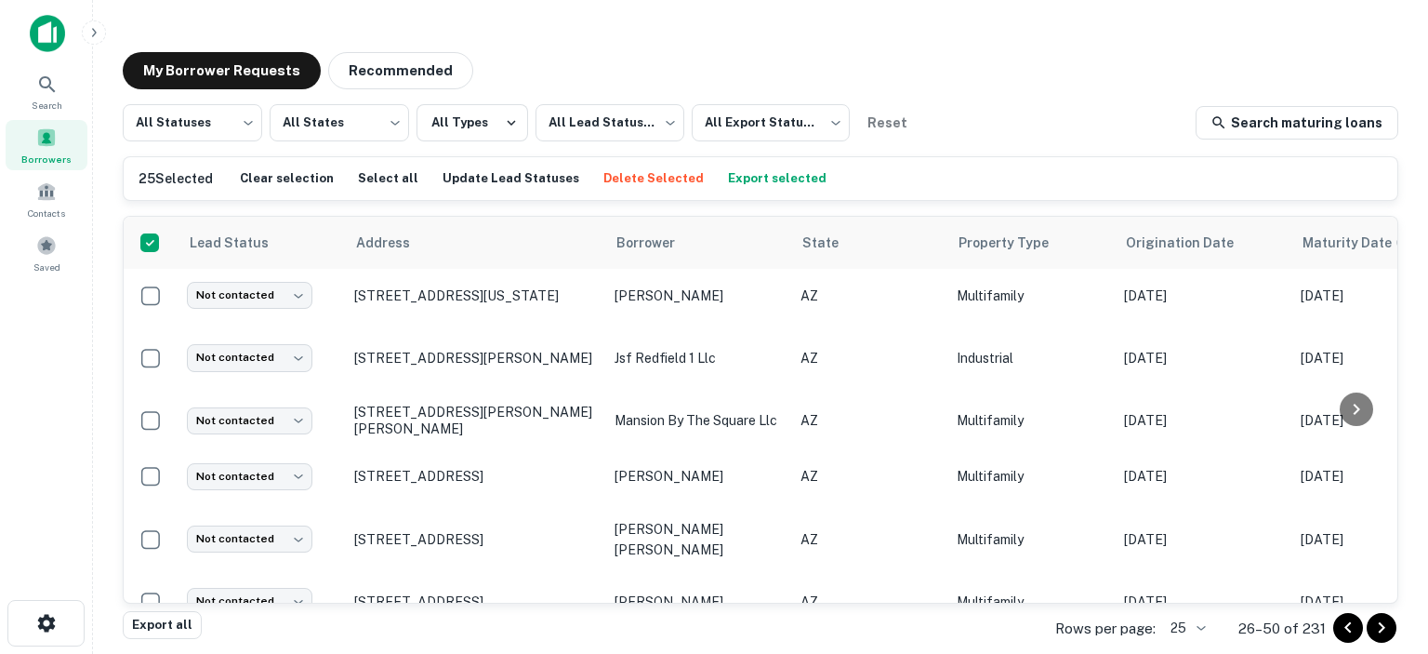
scroll to position [1162, 0]
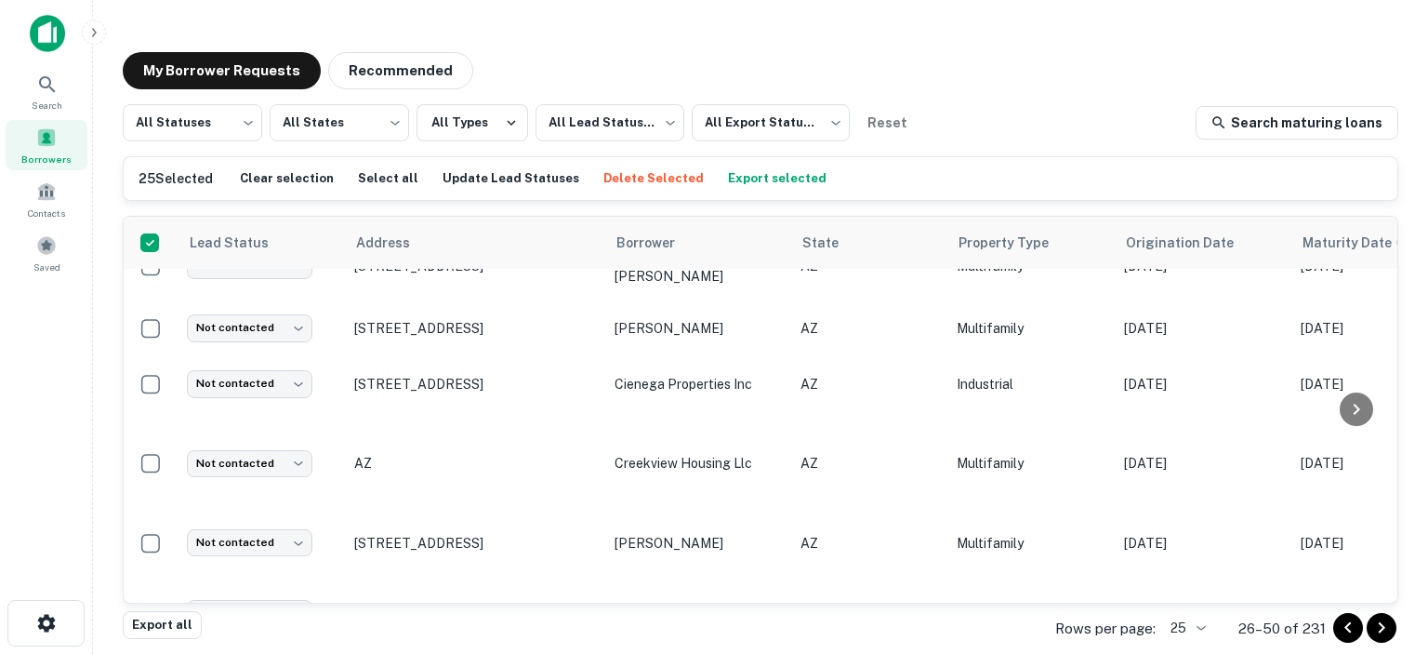
click at [1347, 626] on icon "Go to previous page" at bounding box center [1347, 627] width 7 height 11
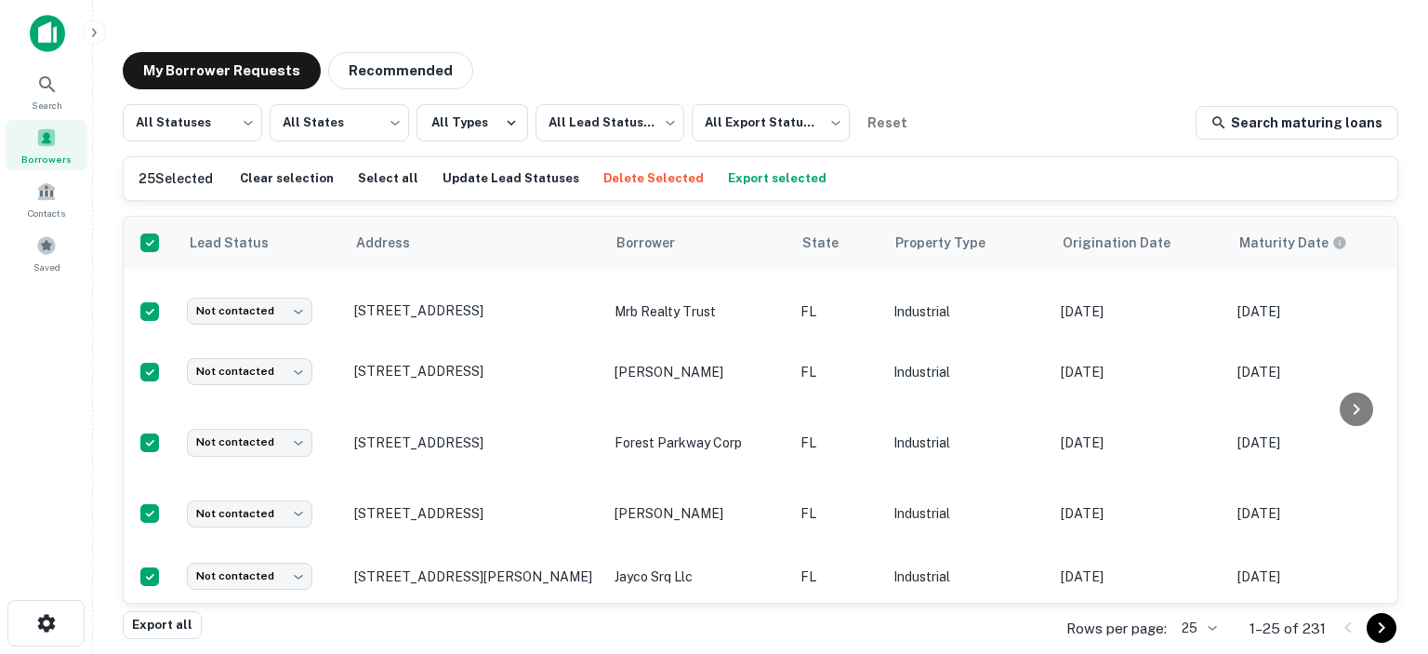
scroll to position [1162, 0]
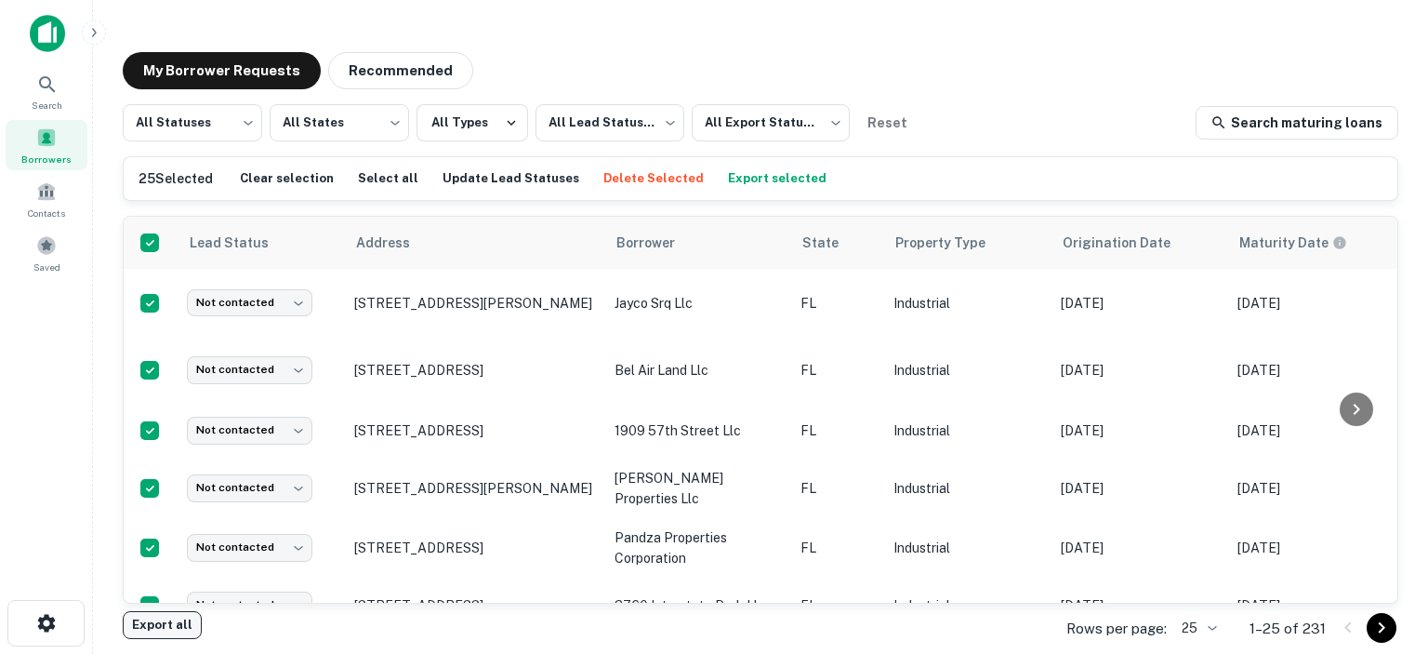
click at [139, 624] on button "Export all" at bounding box center [162, 625] width 79 height 28
click at [1384, 628] on icon "Go to next page" at bounding box center [1381, 627] width 22 height 22
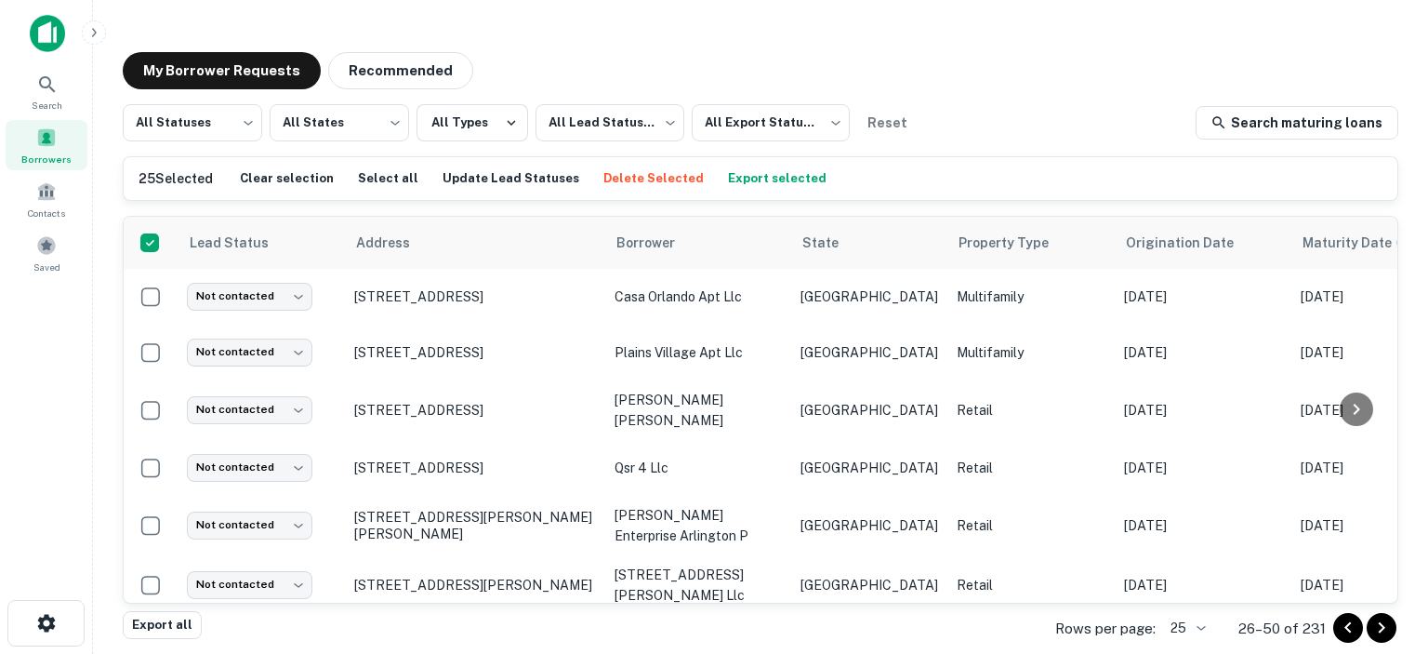
click at [1348, 627] on icon "Go to previous page" at bounding box center [1348, 627] width 22 height 22
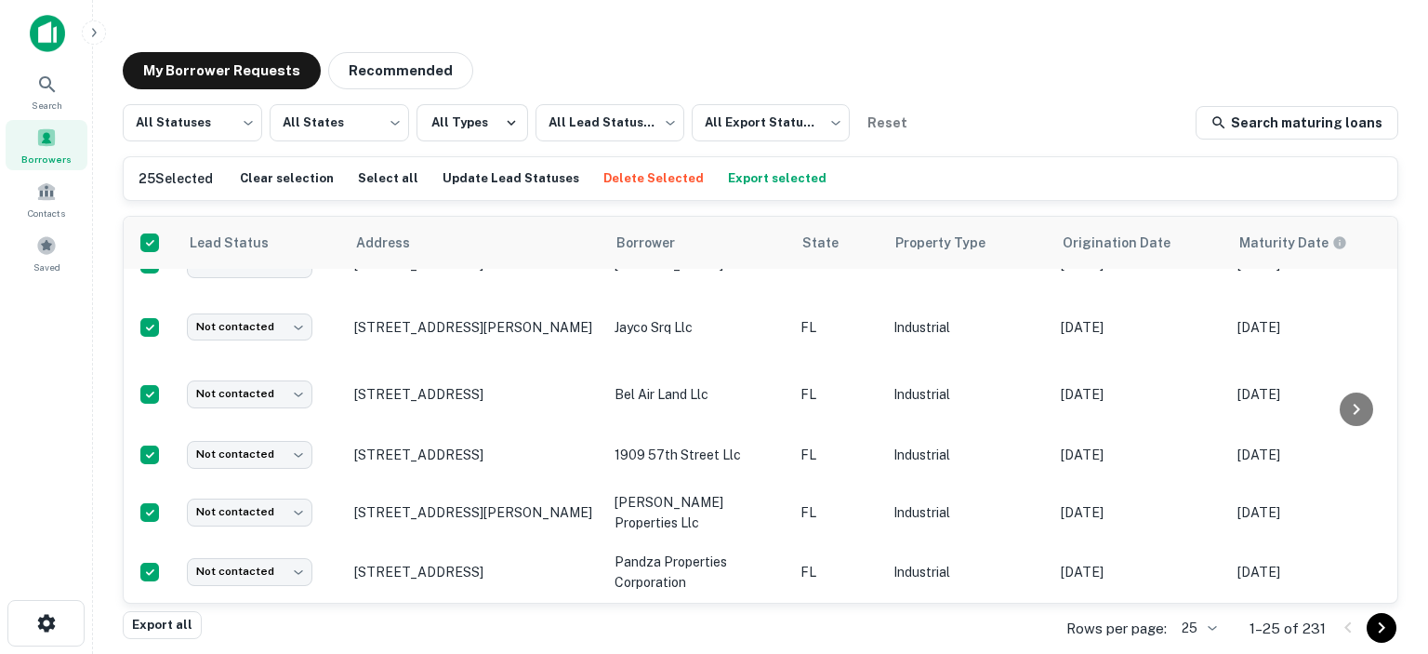
scroll to position [1162, 0]
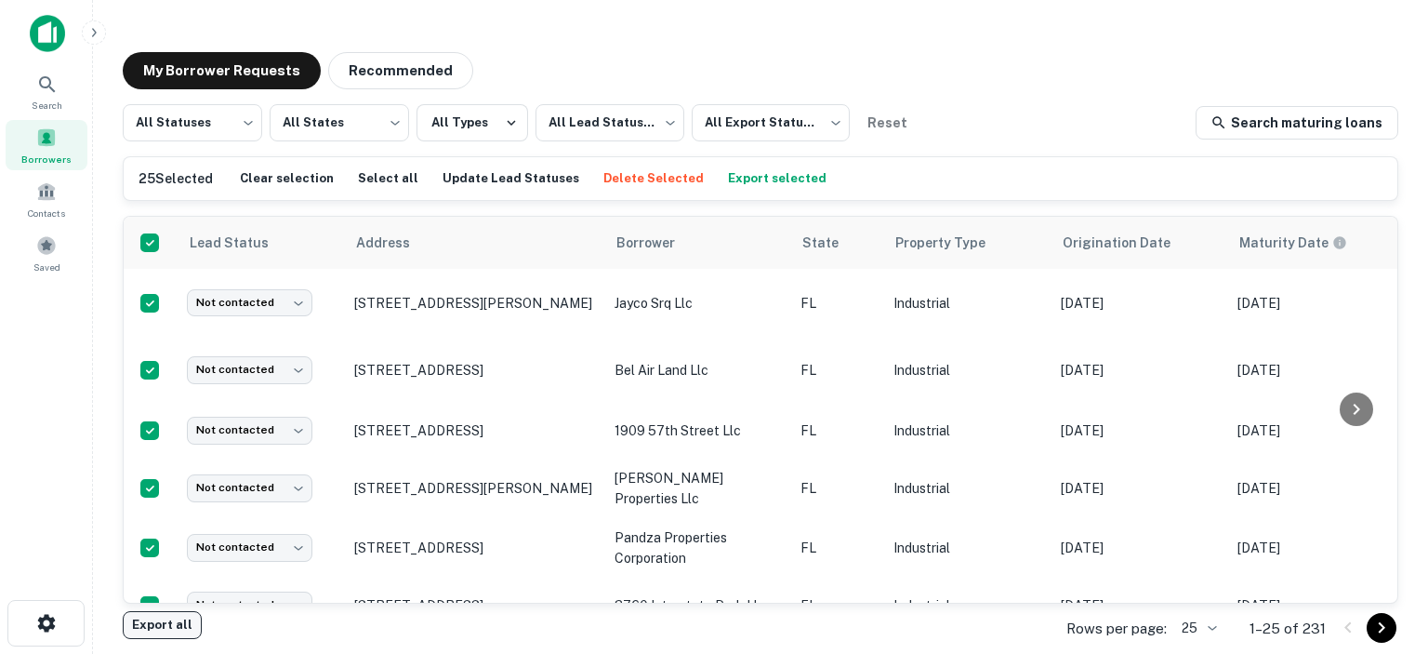
click at [160, 620] on button "Export all" at bounding box center [162, 625] width 79 height 28
click at [1378, 620] on icon "Go to next page" at bounding box center [1381, 627] width 22 height 22
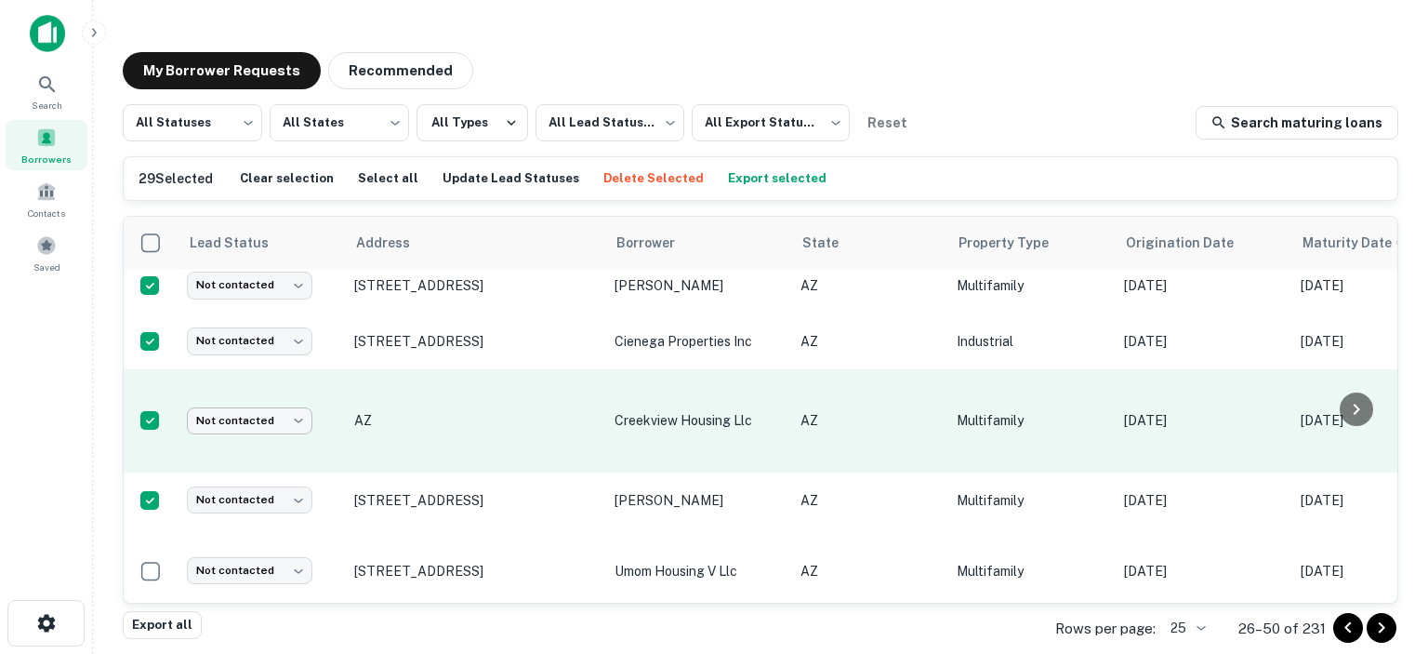
scroll to position [1222, 0]
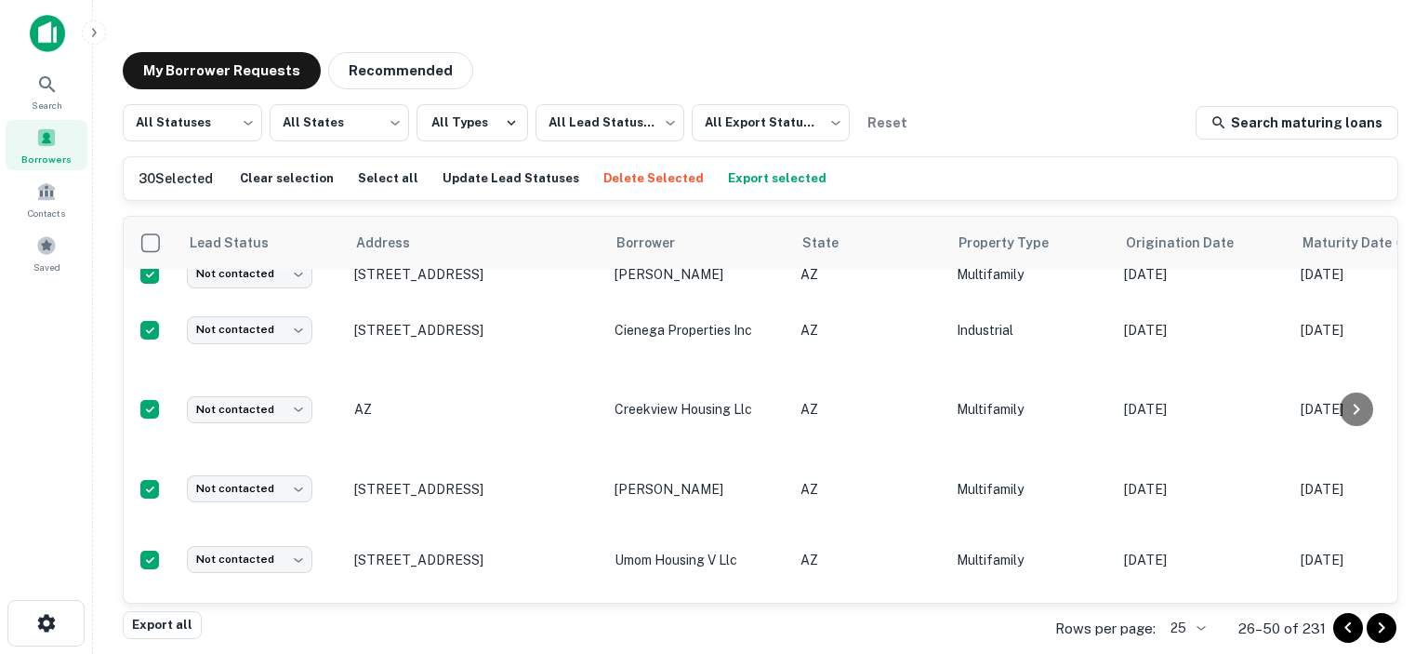
click at [612, 174] on button "Delete Selected" at bounding box center [654, 179] width 110 height 28
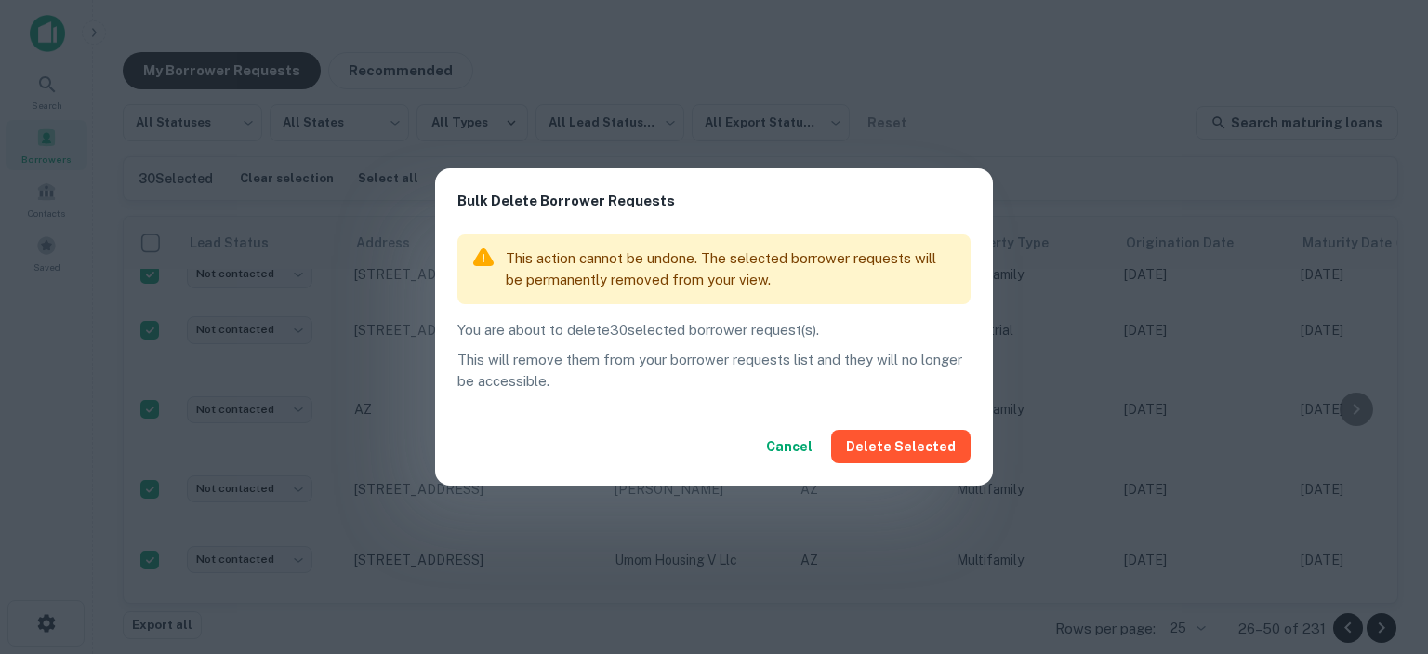
click at [807, 445] on button "Cancel" at bounding box center [789, 445] width 61 height 33
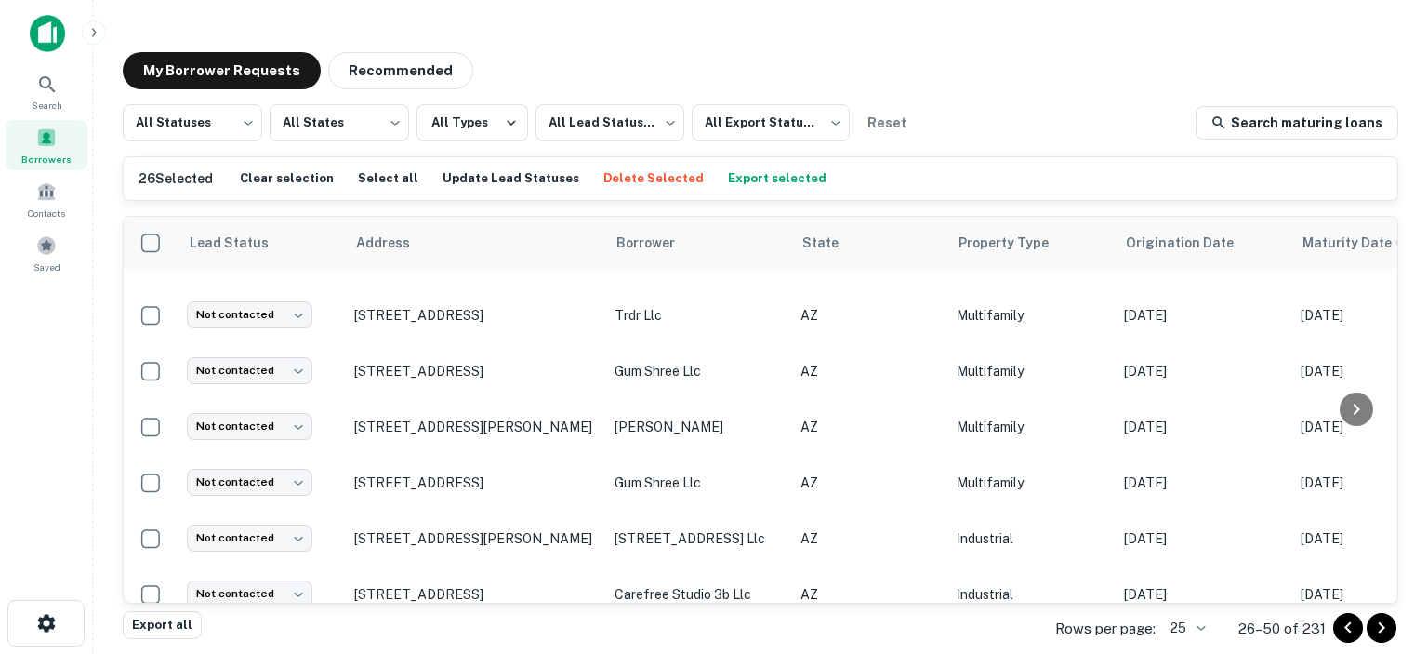
scroll to position [0, 0]
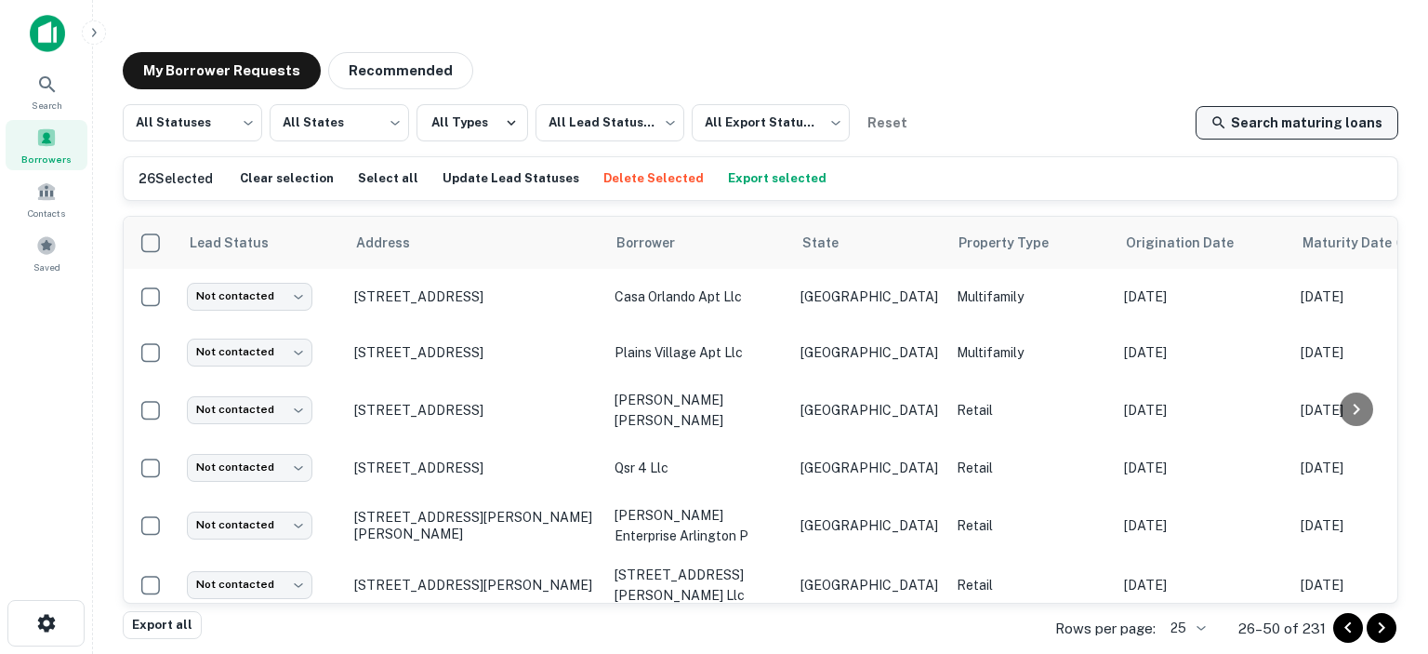
click at [1298, 114] on link "Search maturing loans" at bounding box center [1297, 122] width 203 height 33
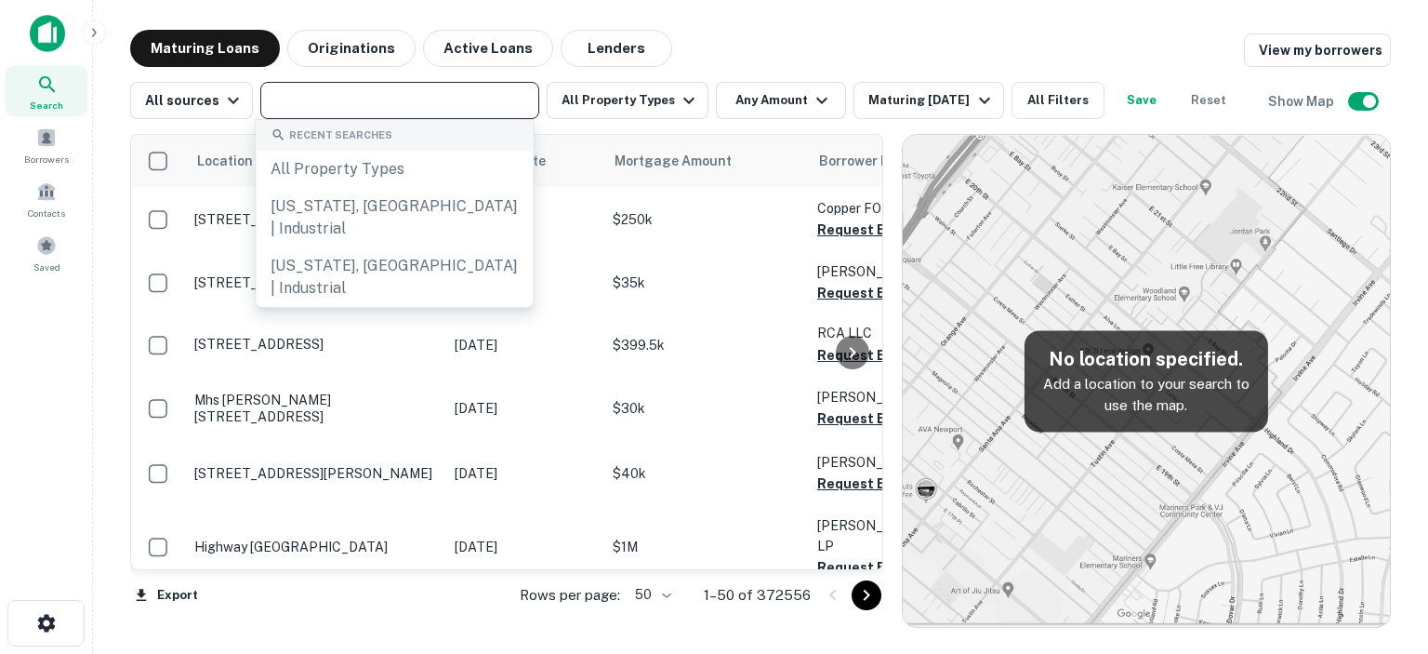
click at [394, 107] on input "text" at bounding box center [398, 100] width 265 height 26
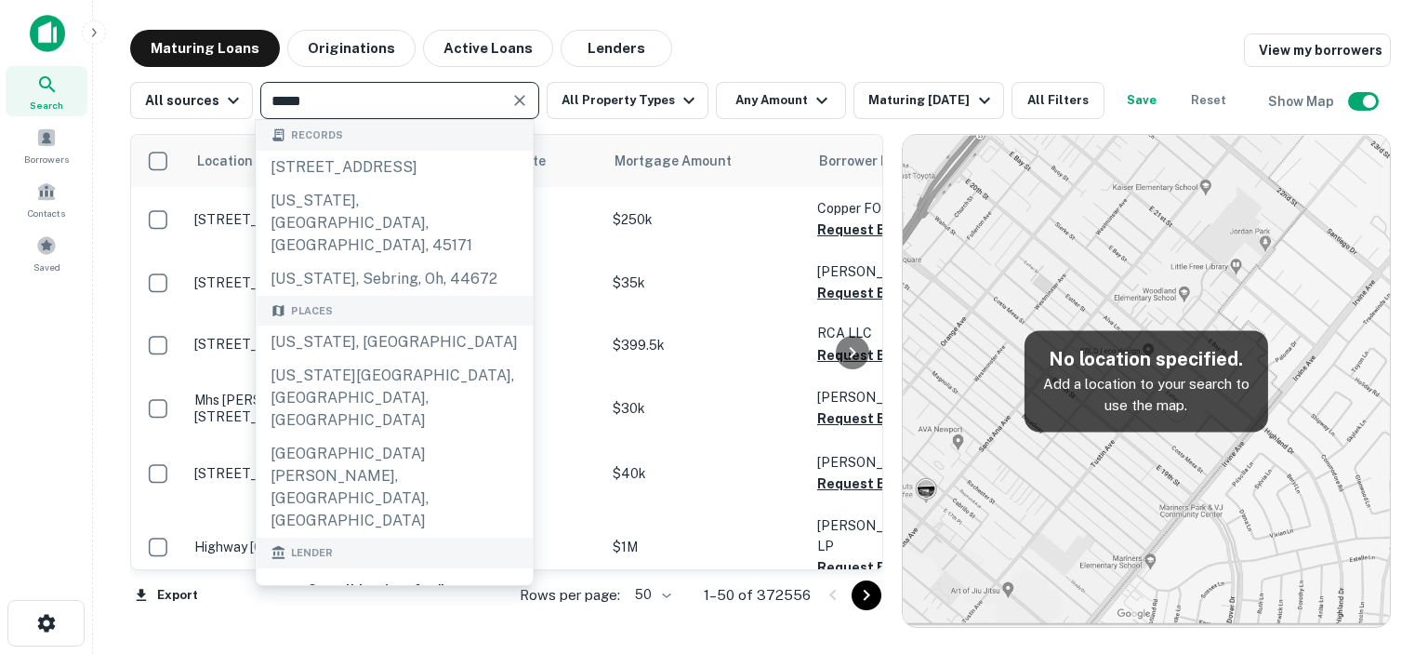
type input "**********"
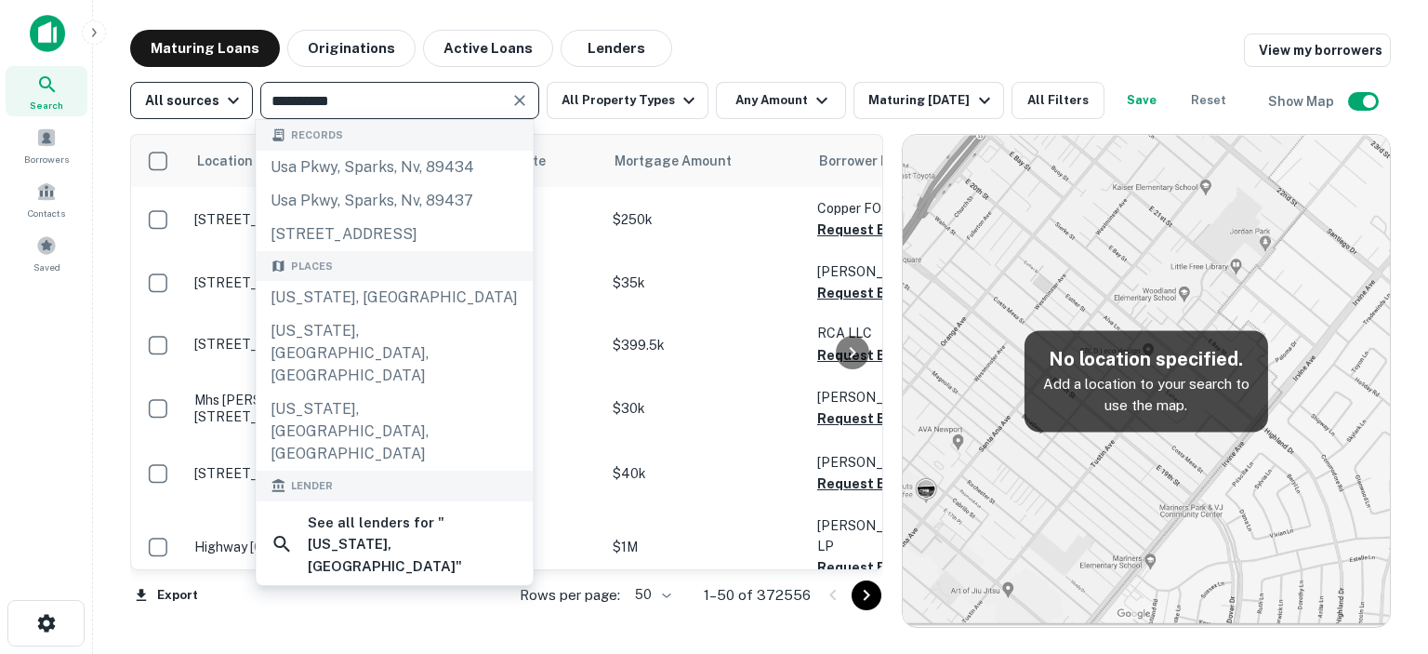
click at [231, 104] on icon "button" at bounding box center [233, 100] width 22 height 22
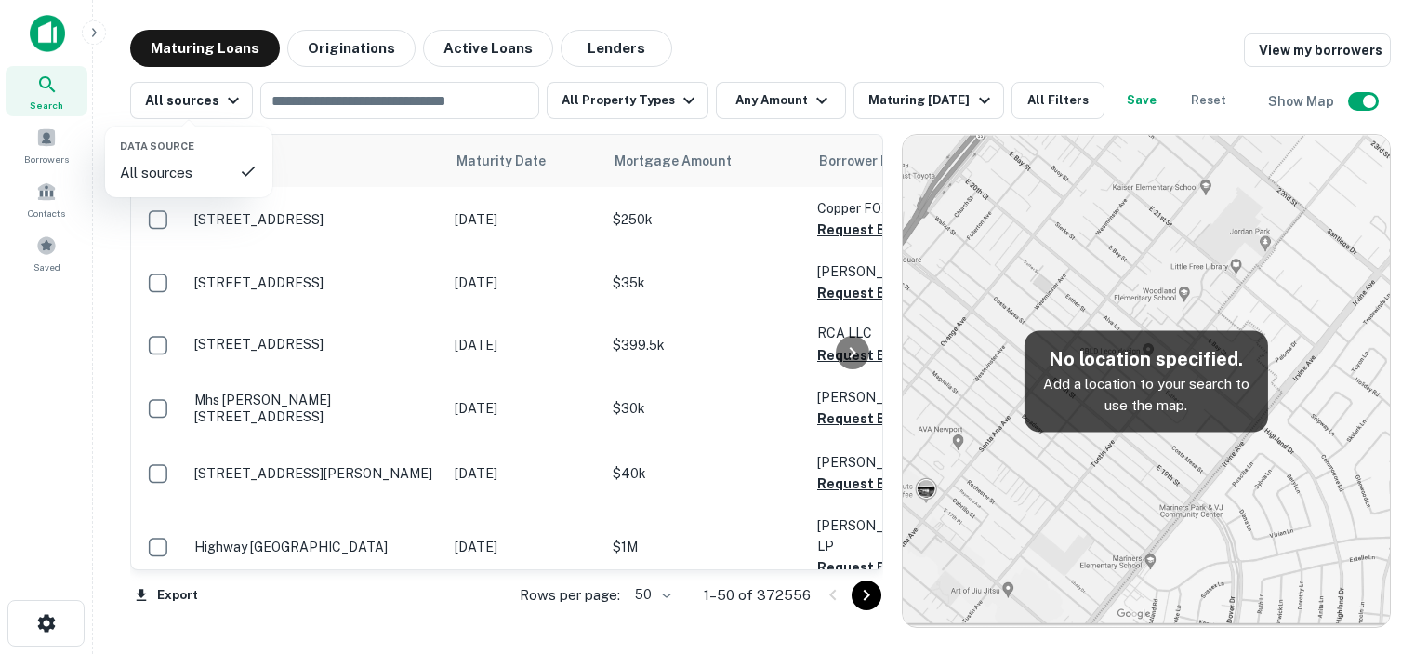
click at [224, 103] on div at bounding box center [714, 327] width 1428 height 654
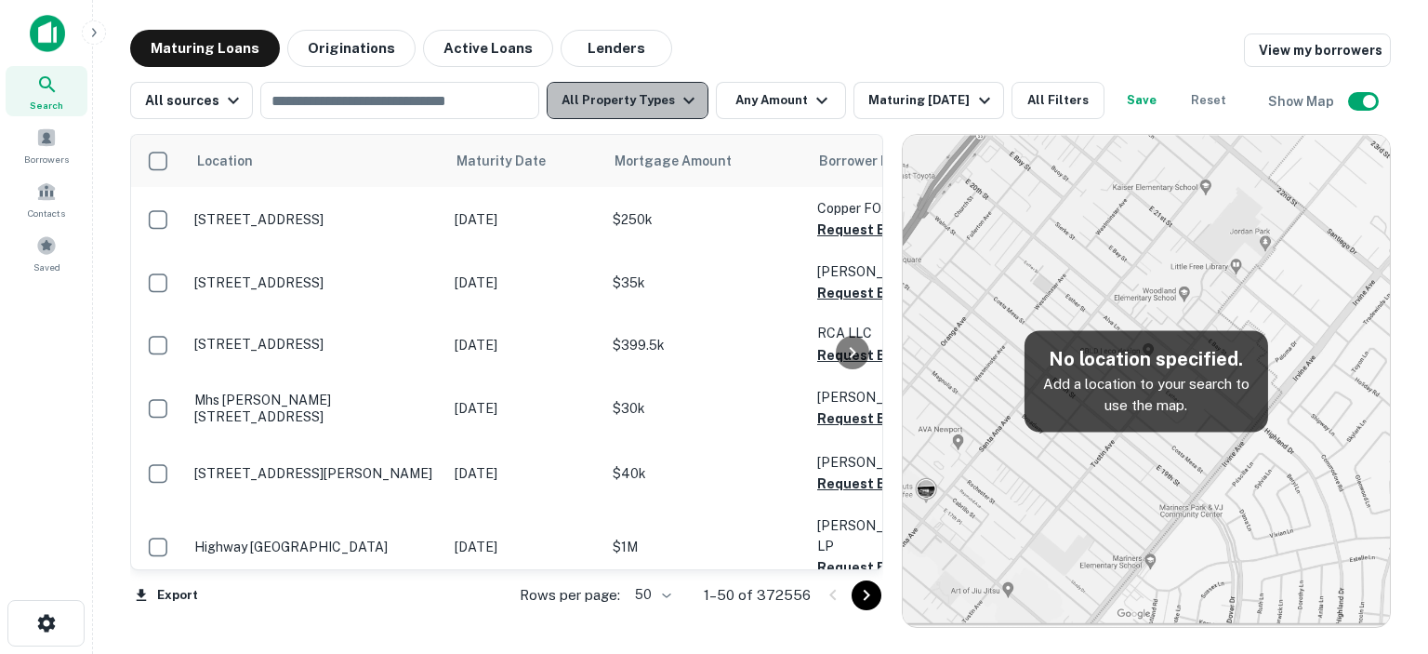
click at [678, 97] on icon "button" at bounding box center [689, 100] width 22 height 22
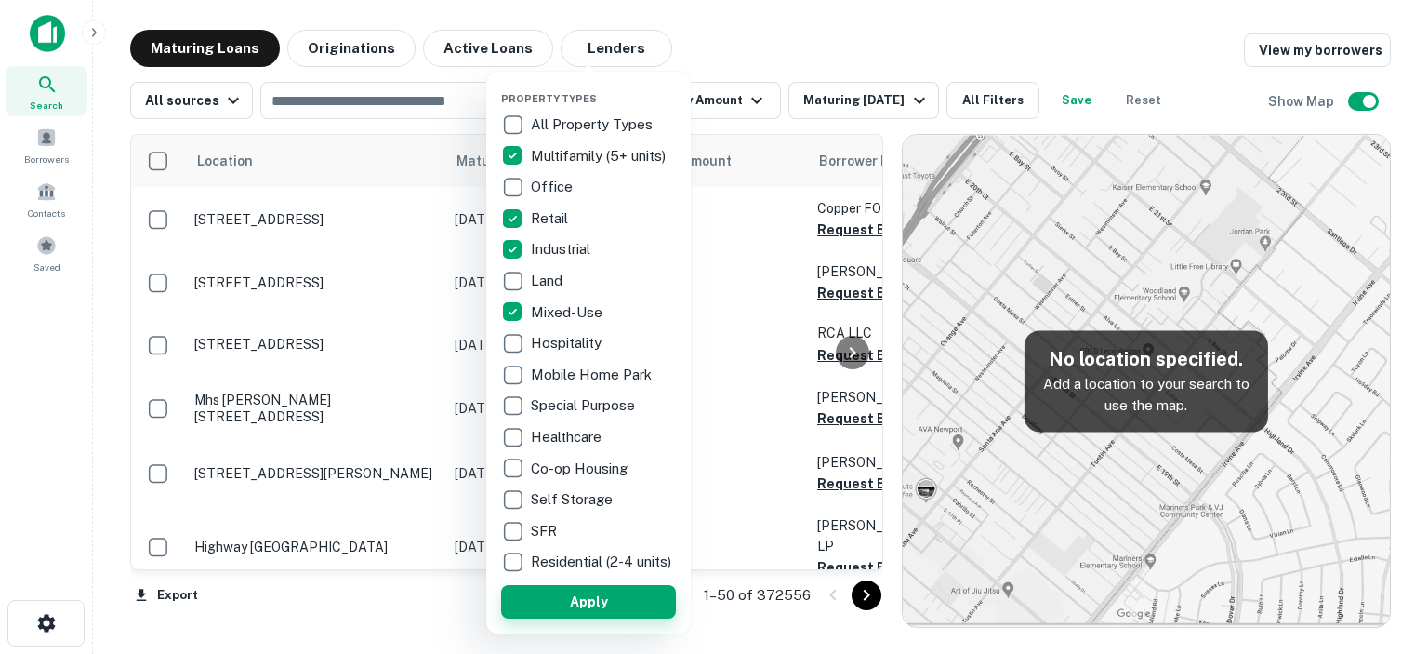
click at [547, 615] on button "Apply" at bounding box center [588, 601] width 175 height 33
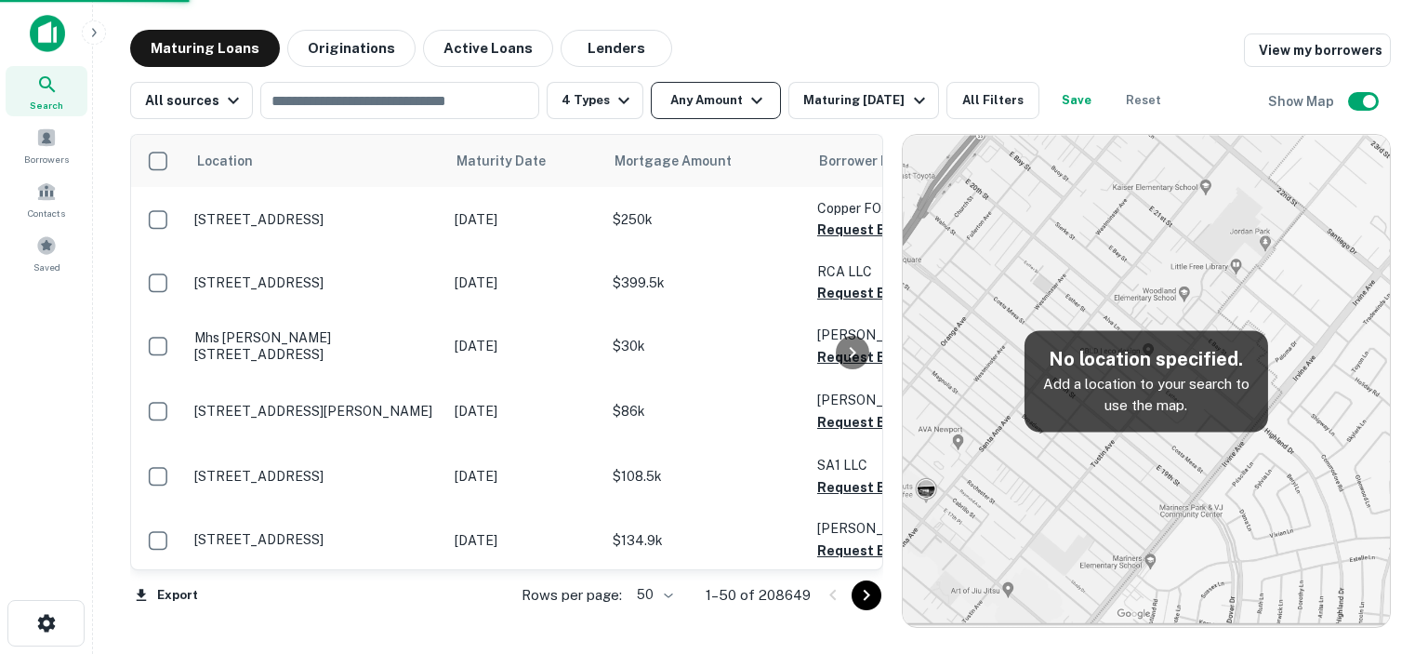
click at [746, 99] on icon "button" at bounding box center [757, 100] width 22 height 22
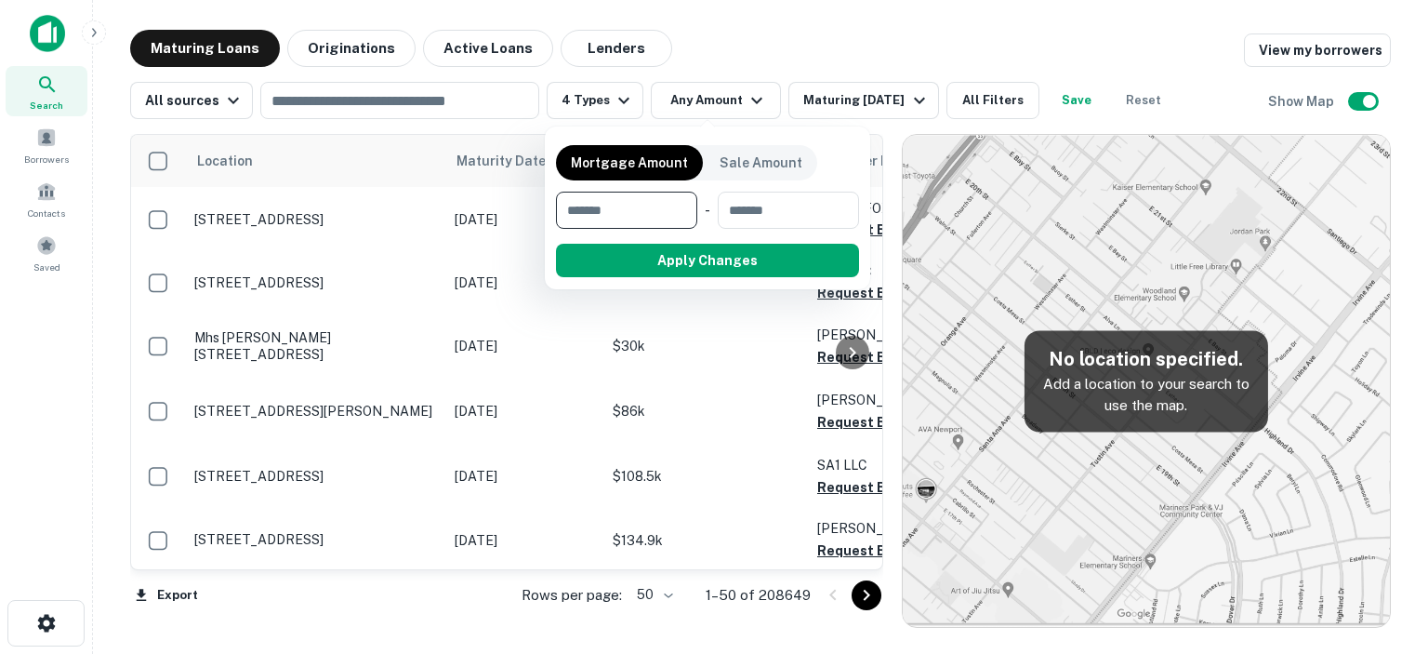
click at [606, 212] on input "number" at bounding box center [620, 210] width 128 height 37
click at [773, 211] on input "number" at bounding box center [789, 210] width 114 height 37
click at [707, 203] on div "****** $250k ​" at bounding box center [633, 210] width 155 height 37
click at [695, 217] on div "****** $250k ​" at bounding box center [633, 210] width 155 height 37
type input "*"
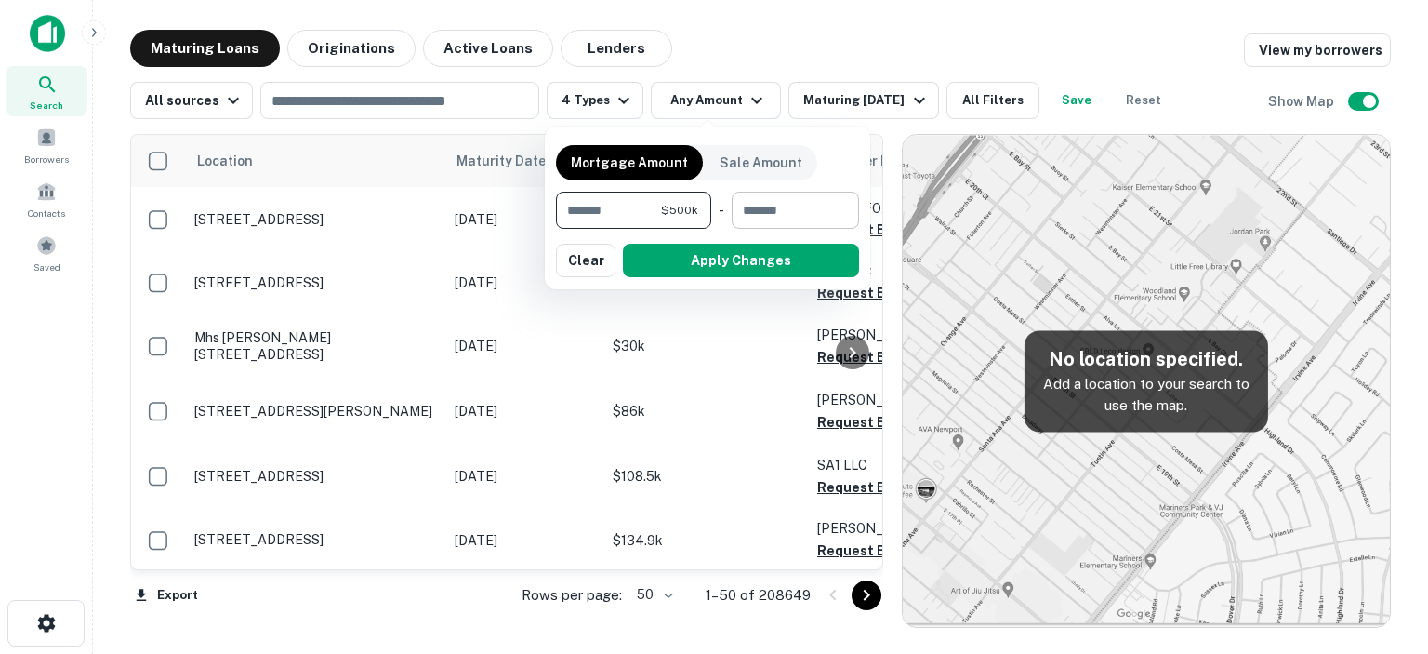
type input "******"
click at [751, 215] on input "number" at bounding box center [789, 210] width 114 height 37
type input "*******"
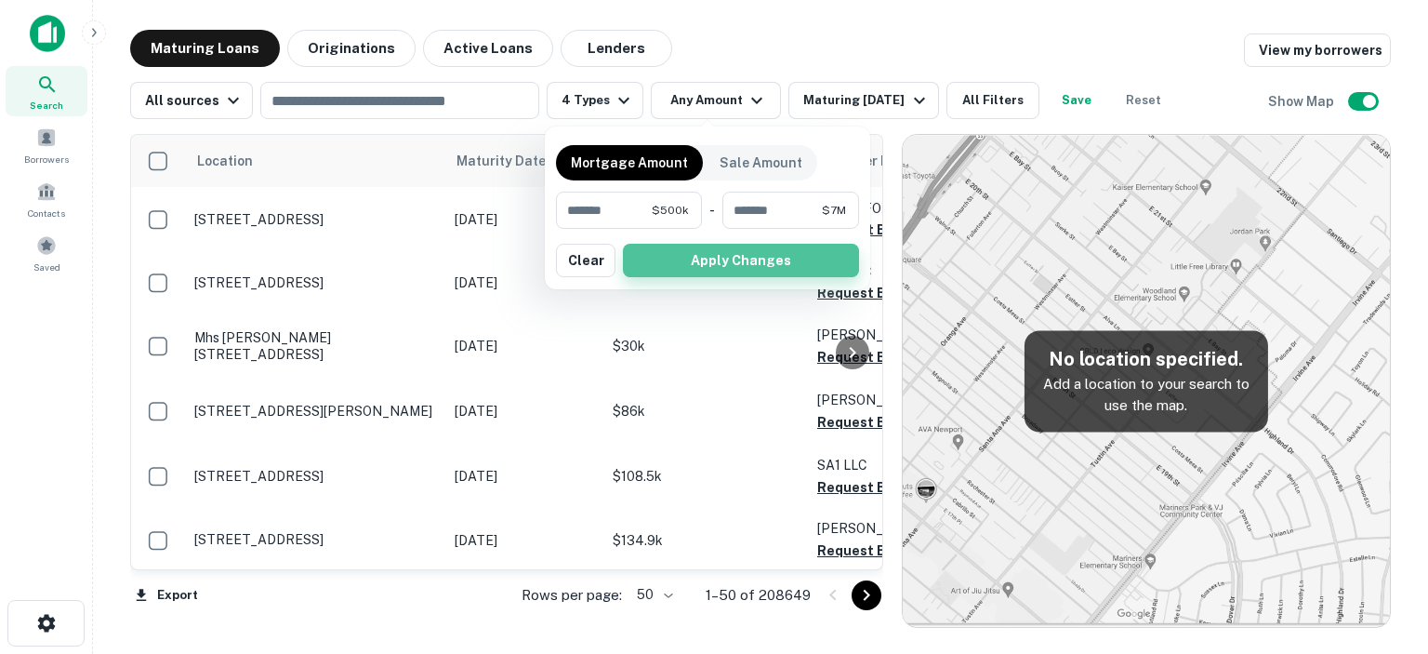
click at [768, 265] on button "Apply Changes" at bounding box center [741, 260] width 236 height 33
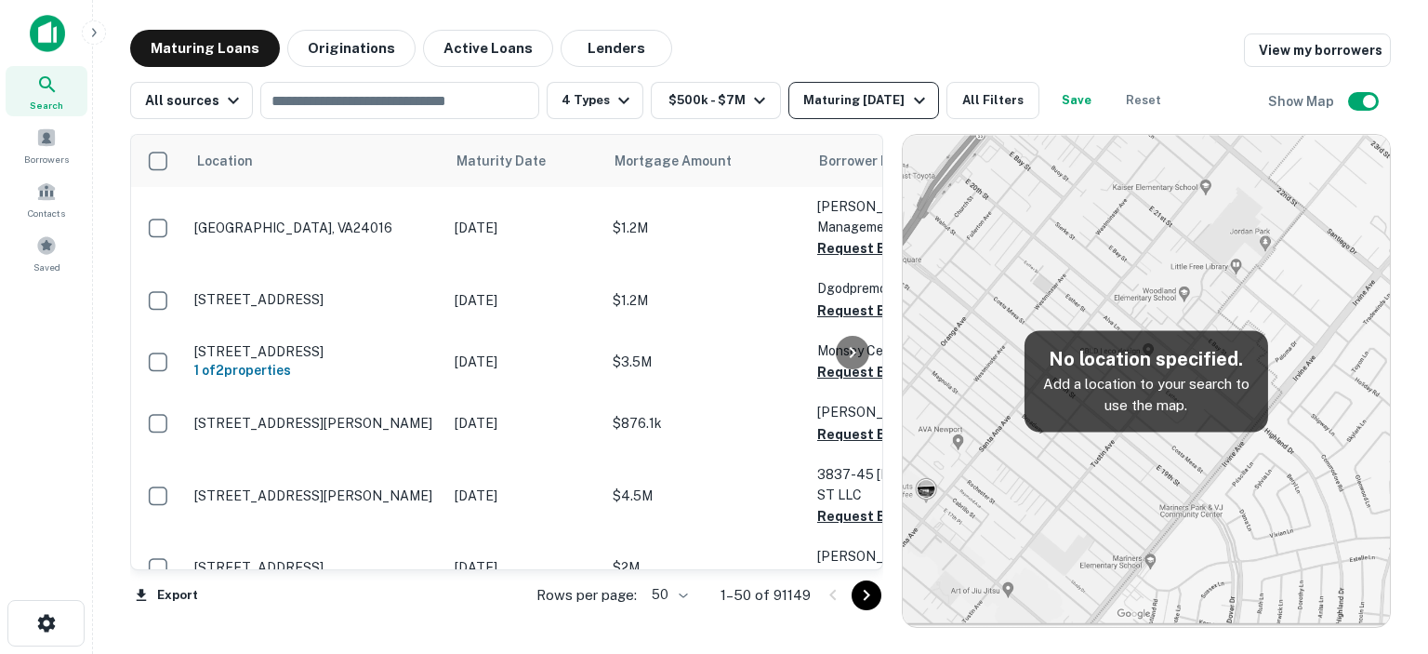
click at [908, 99] on icon "button" at bounding box center [919, 100] width 22 height 22
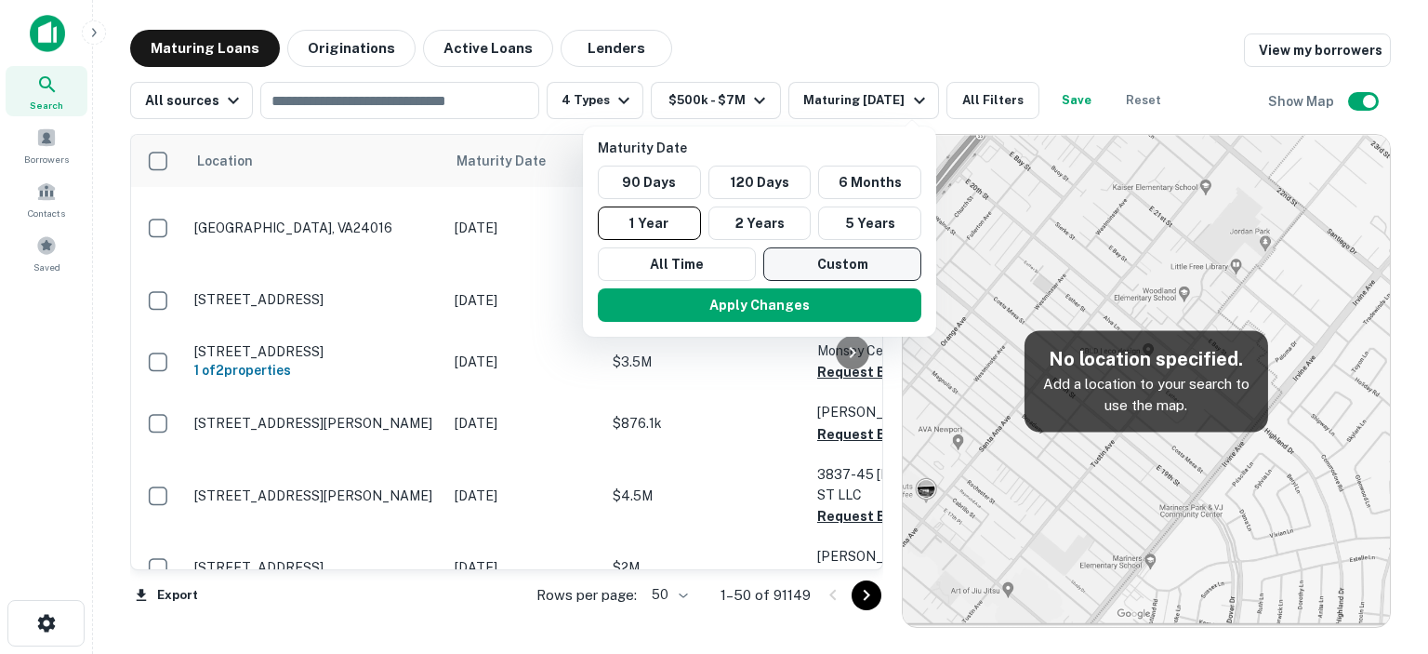
click at [848, 258] on button "Custom" at bounding box center [842, 263] width 158 height 33
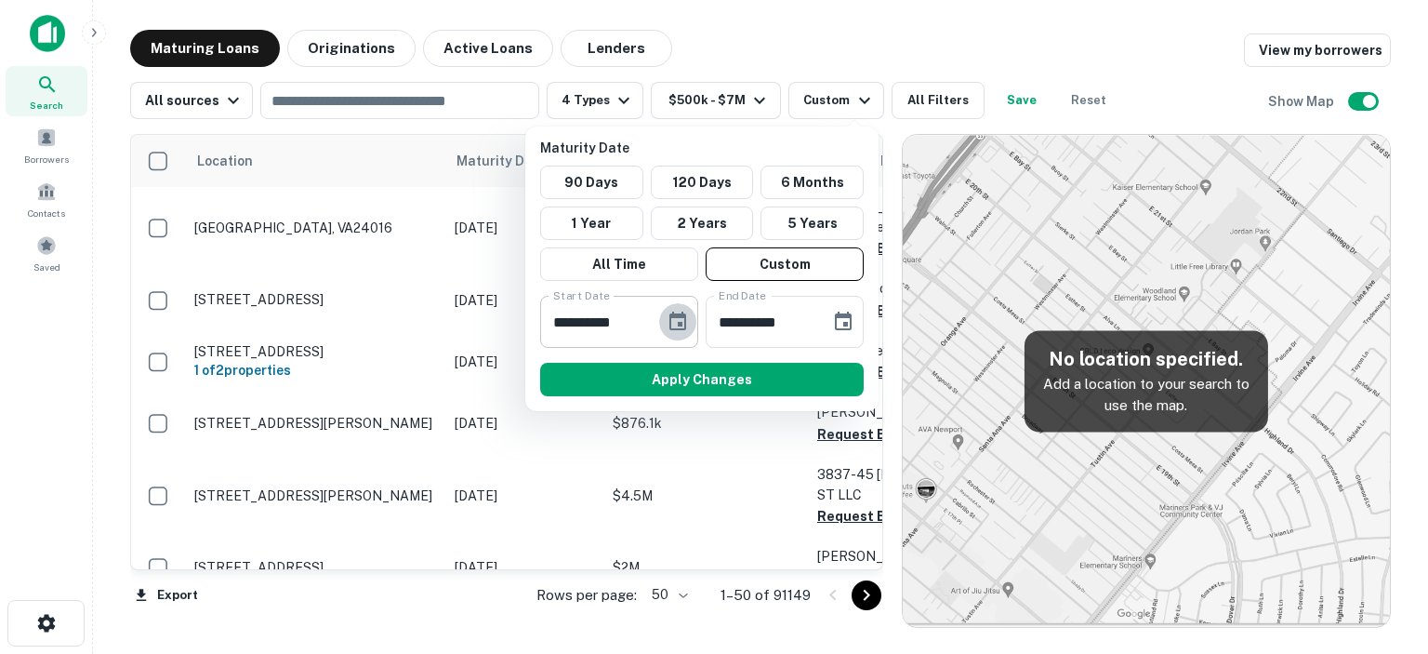
click at [675, 322] on icon "Choose date, selected date is Sep 9, 2025" at bounding box center [678, 321] width 22 height 22
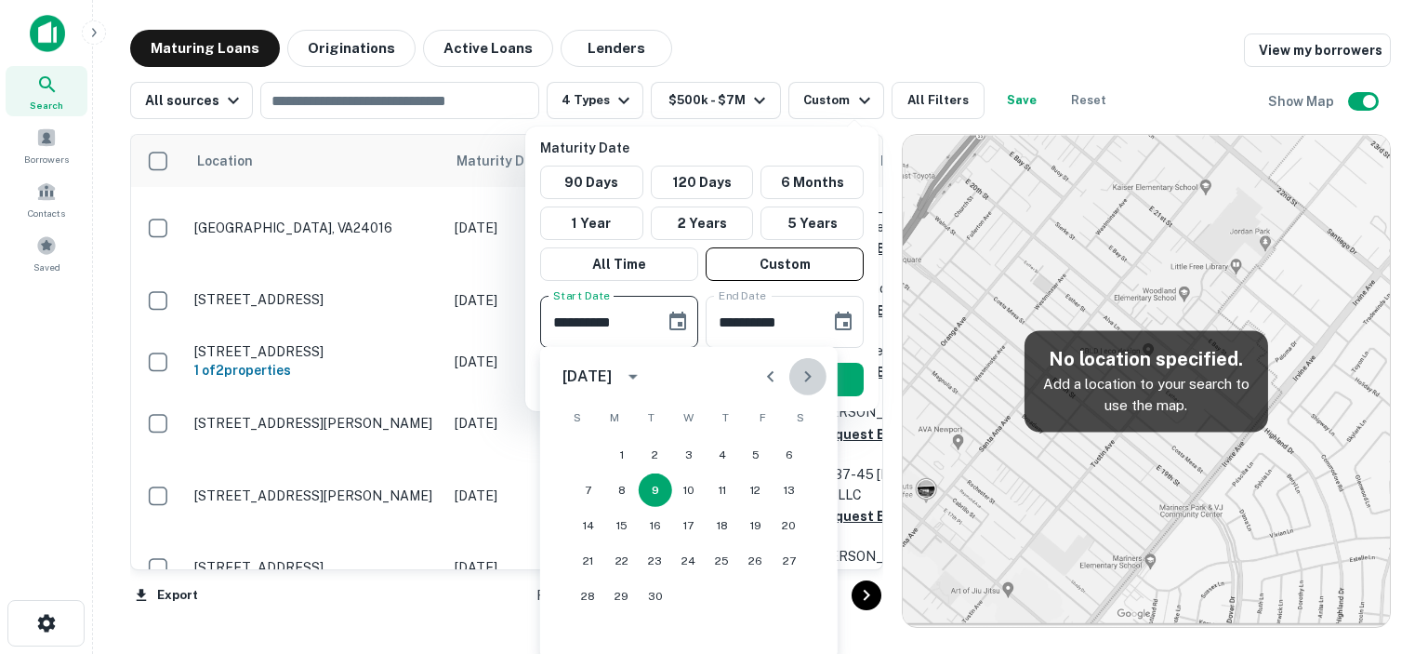
click at [803, 376] on icon "Next month" at bounding box center [808, 376] width 22 height 22
click at [790, 455] on button "1" at bounding box center [789, 454] width 33 height 33
type input "**********"
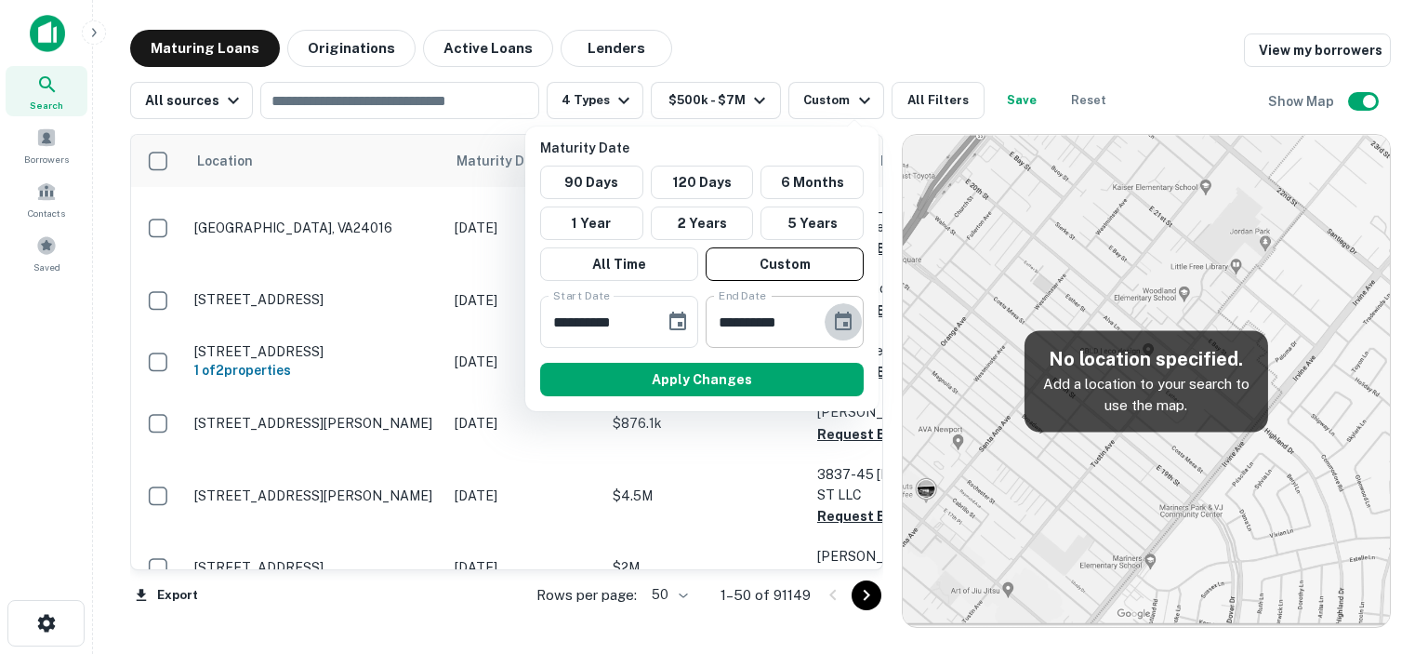
click at [837, 325] on icon "Choose date, selected date is Mar 8, 2026" at bounding box center [843, 320] width 17 height 19
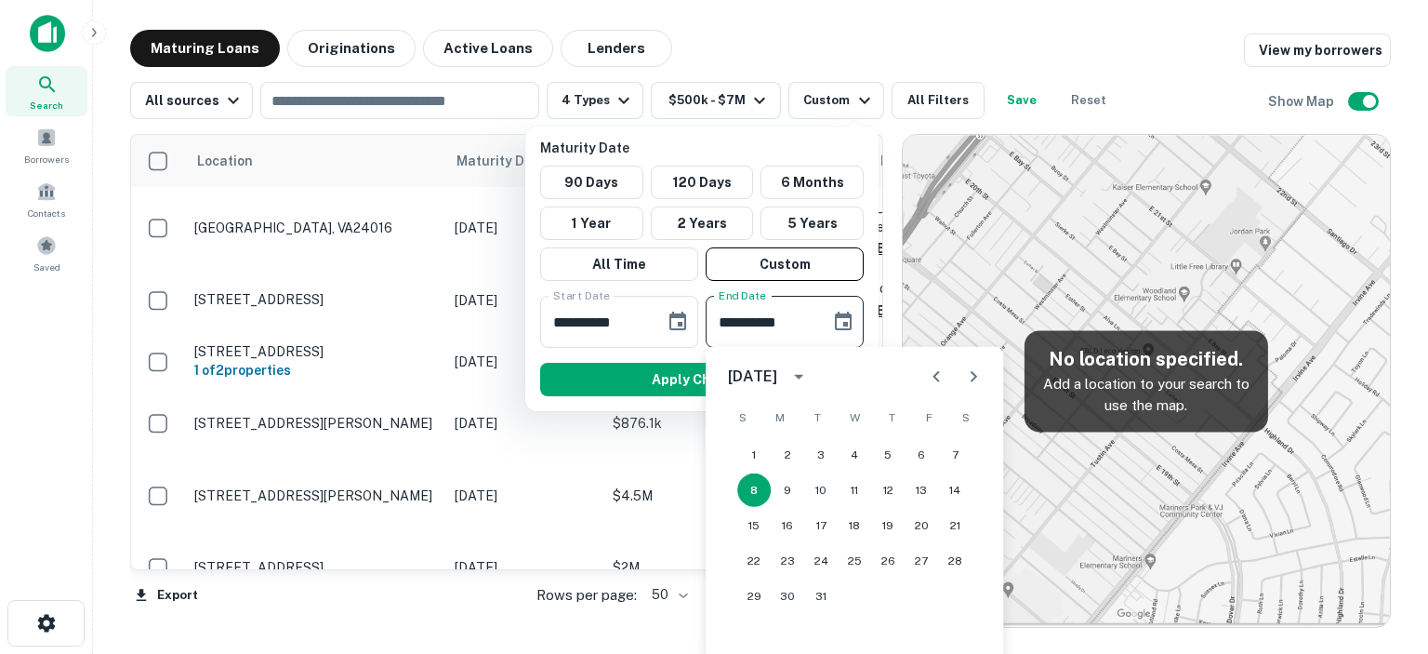
click at [936, 373] on icon "Previous month" at bounding box center [935, 376] width 7 height 11
click at [953, 591] on button "31" at bounding box center [954, 595] width 33 height 33
type input "**********"
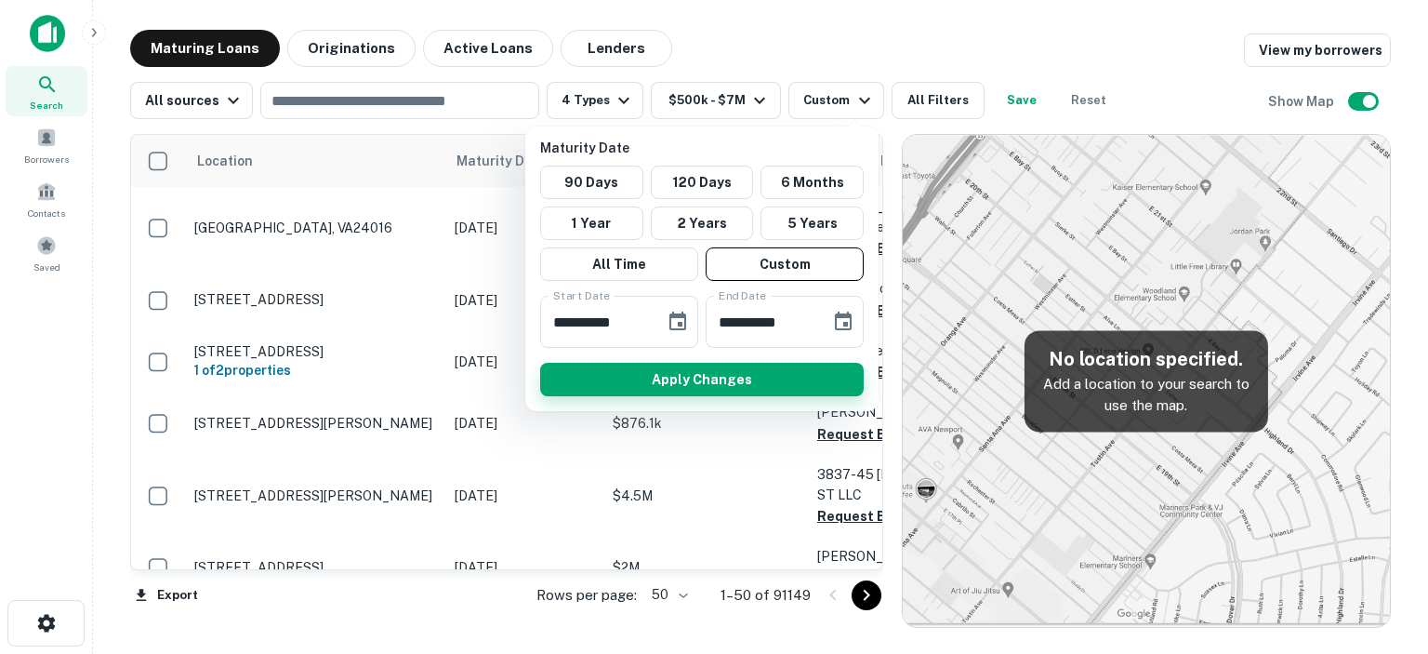
click at [683, 371] on button "Apply Changes" at bounding box center [702, 379] width 324 height 33
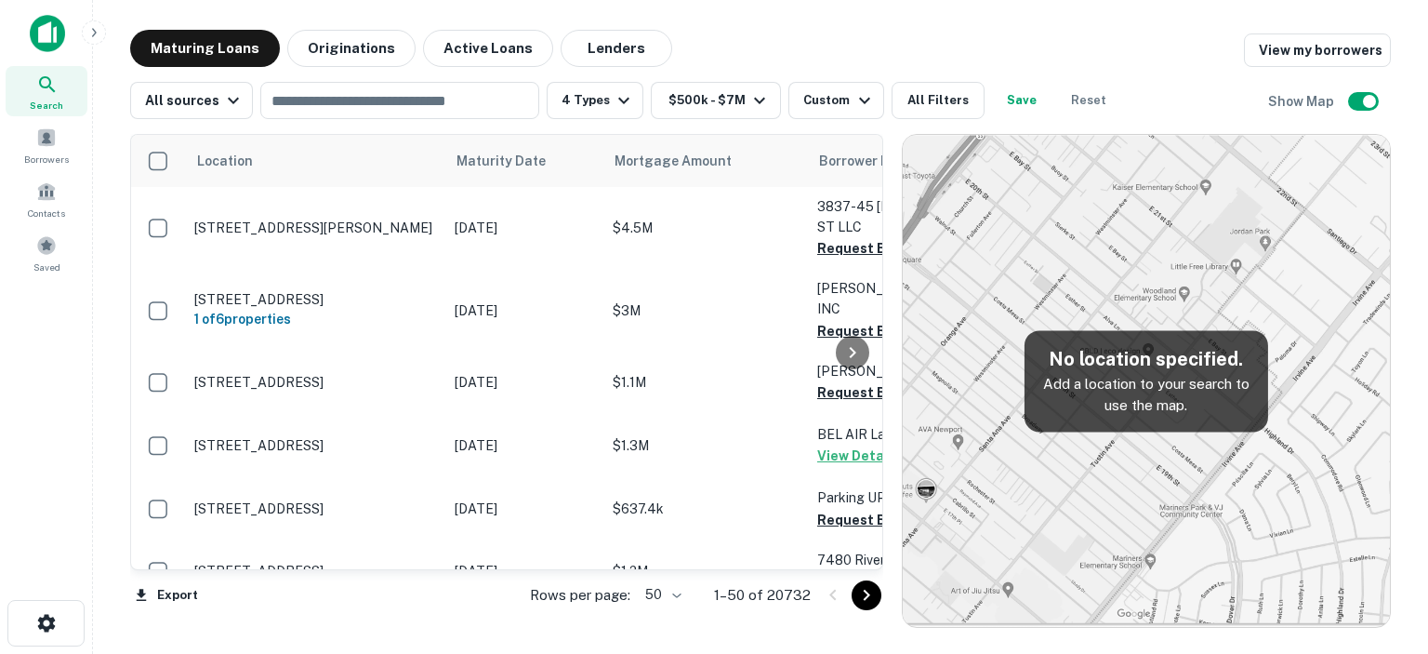
click at [680, 594] on body "Search Borrowers Contacts Saved Maturing Loans Originations Active Loans Lender…" at bounding box center [714, 327] width 1428 height 654
click at [666, 614] on li "100" at bounding box center [666, 614] width 54 height 33
click at [865, 595] on icon "Go to next page" at bounding box center [866, 595] width 22 height 22
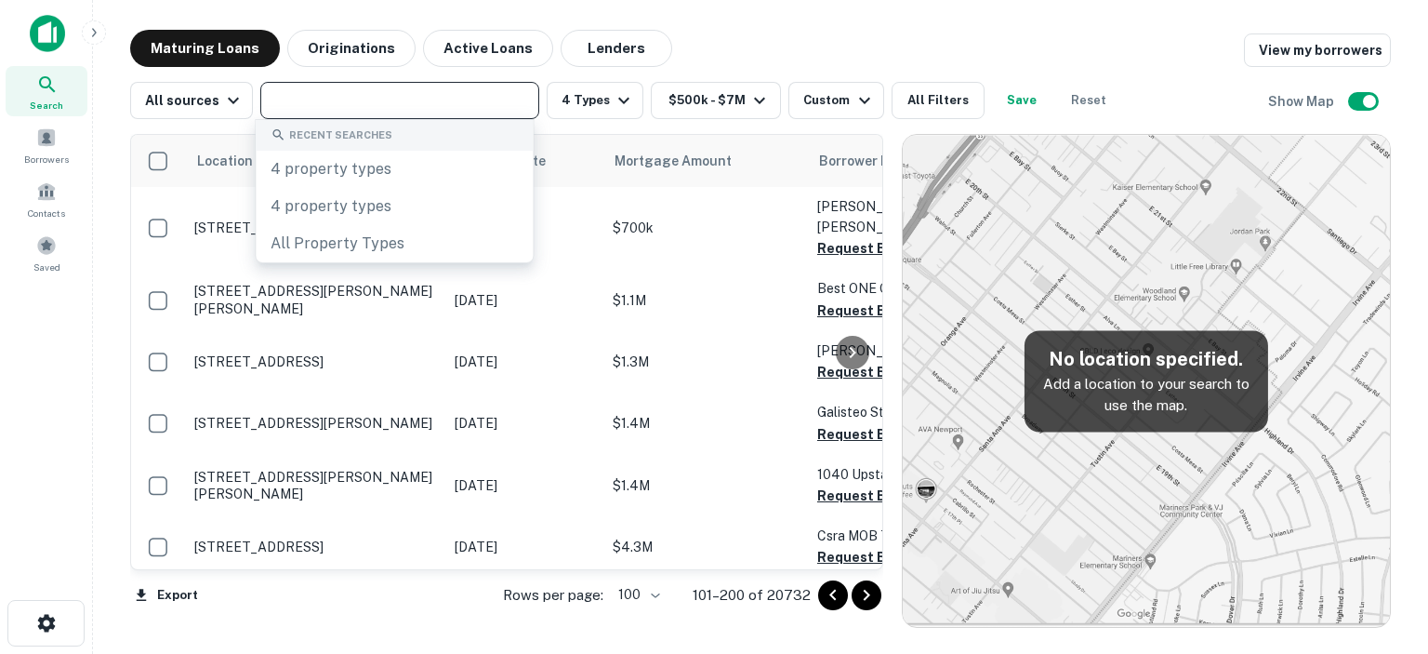
click at [330, 101] on input "text" at bounding box center [398, 100] width 265 height 26
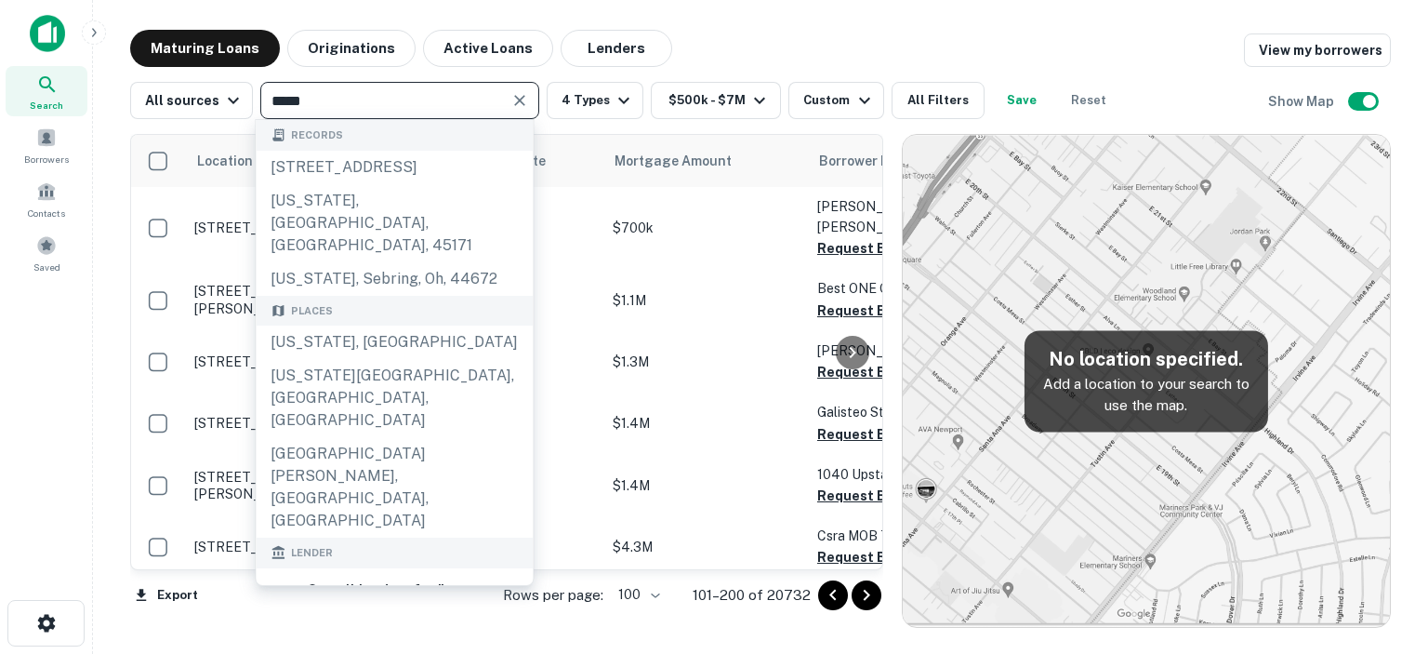
type input "**********"
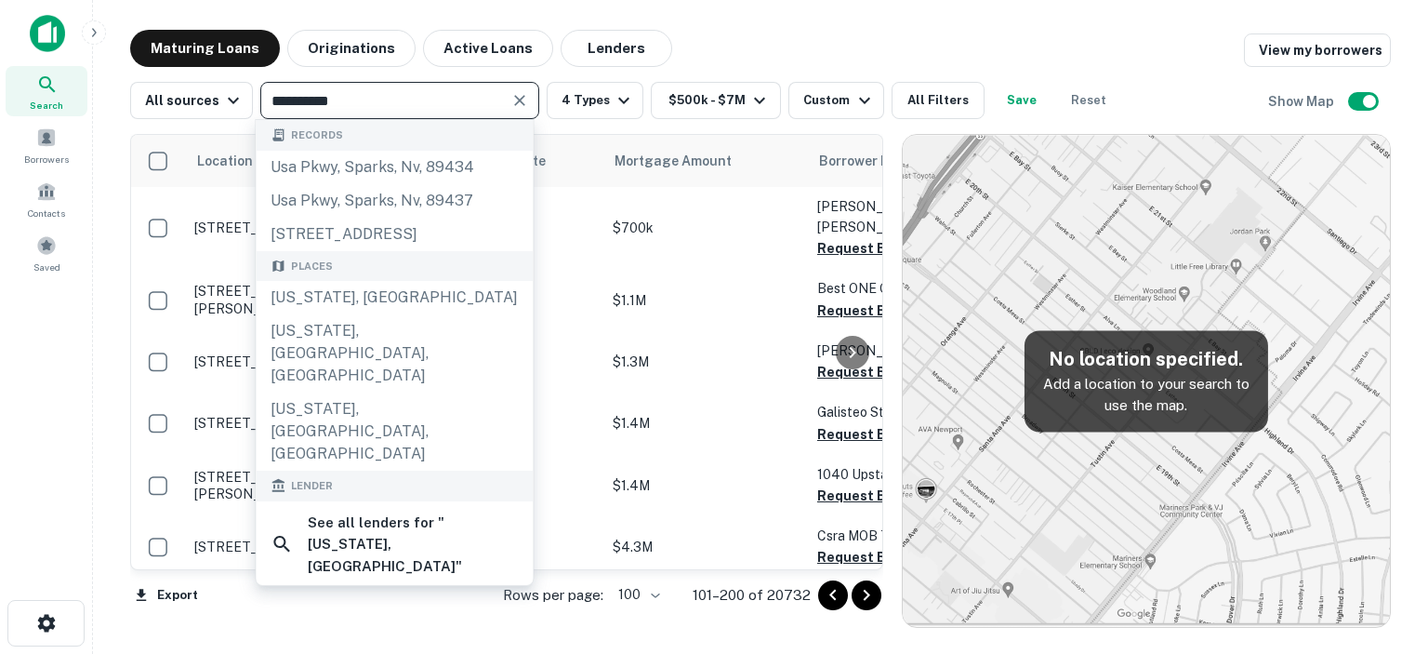
click at [805, 44] on div "Maturing Loans Originations Active Loans Lenders View my borrowers" at bounding box center [760, 48] width 1261 height 37
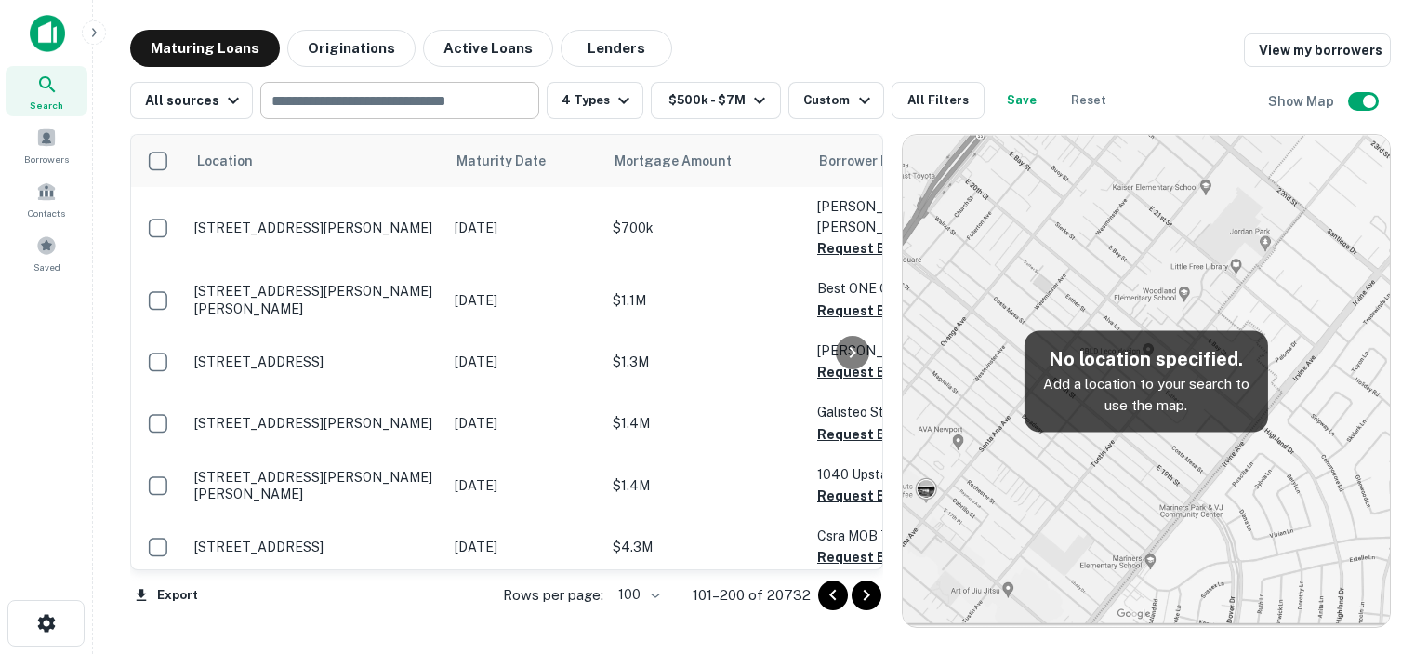
click at [357, 99] on input "text" at bounding box center [398, 100] width 265 height 26
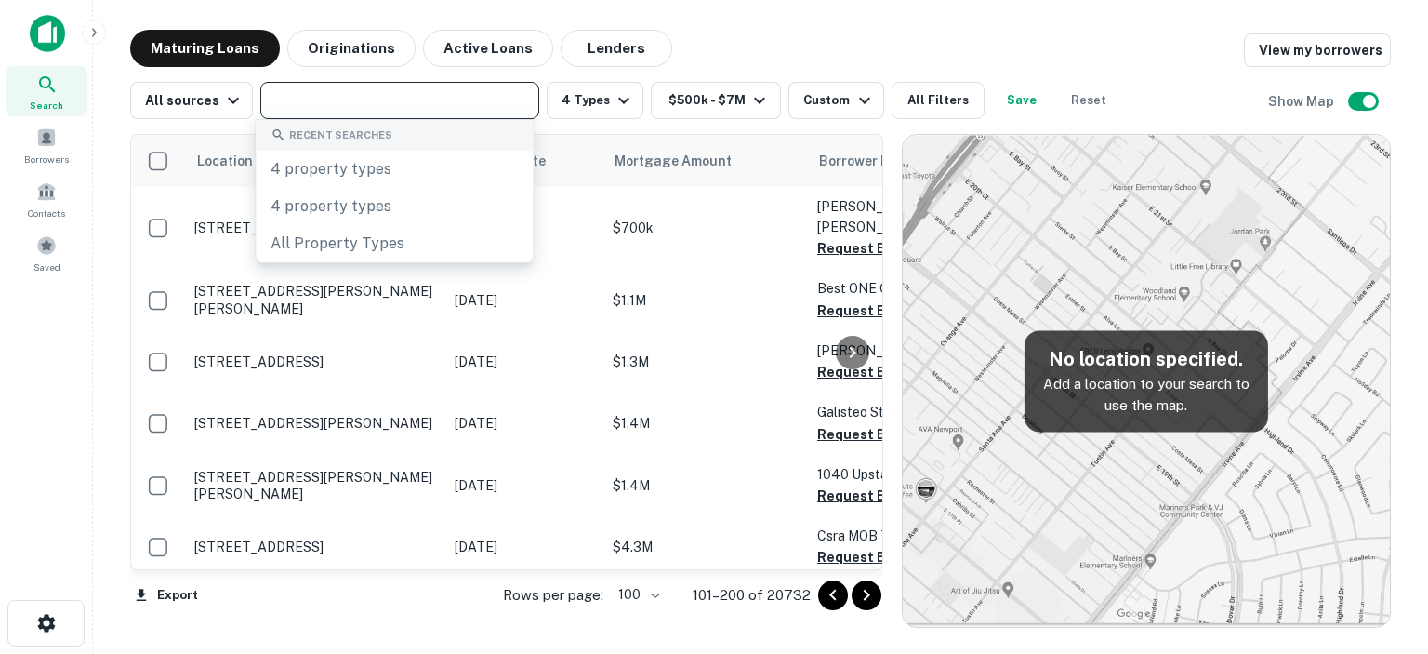
type input "**********"
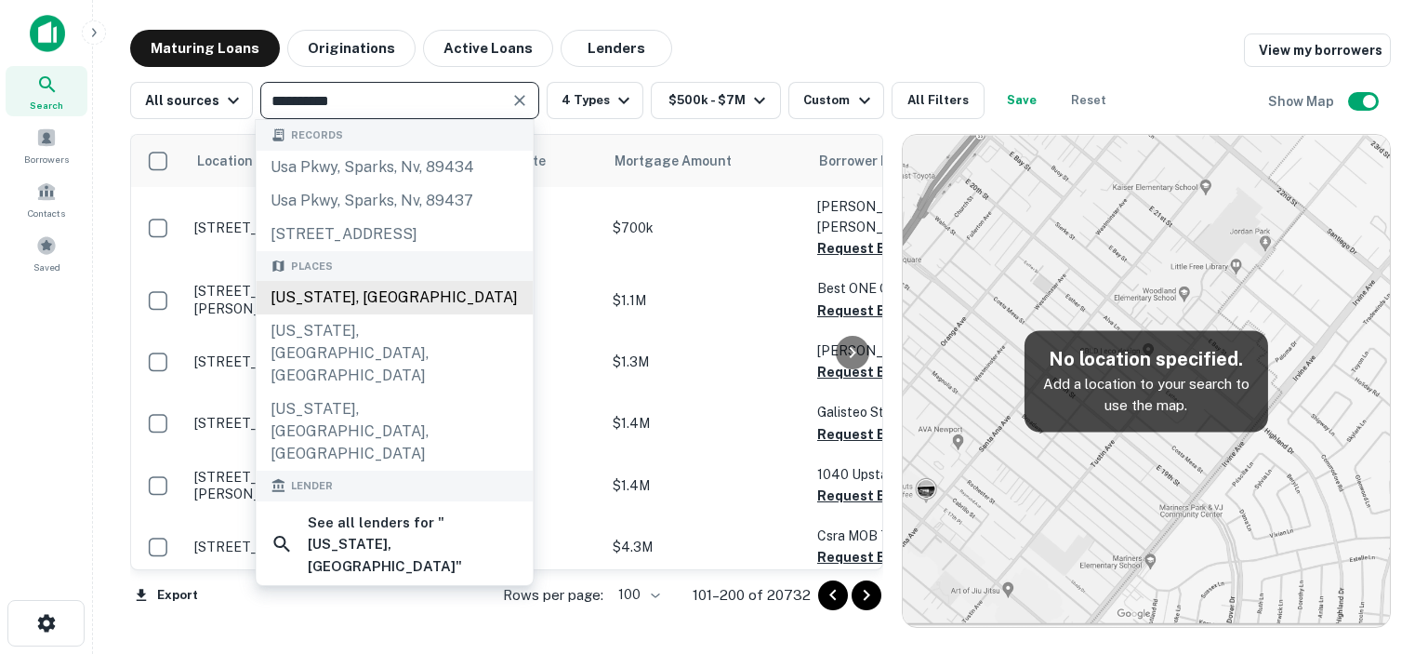
click at [317, 298] on div "Texas, USA" at bounding box center [394, 297] width 277 height 33
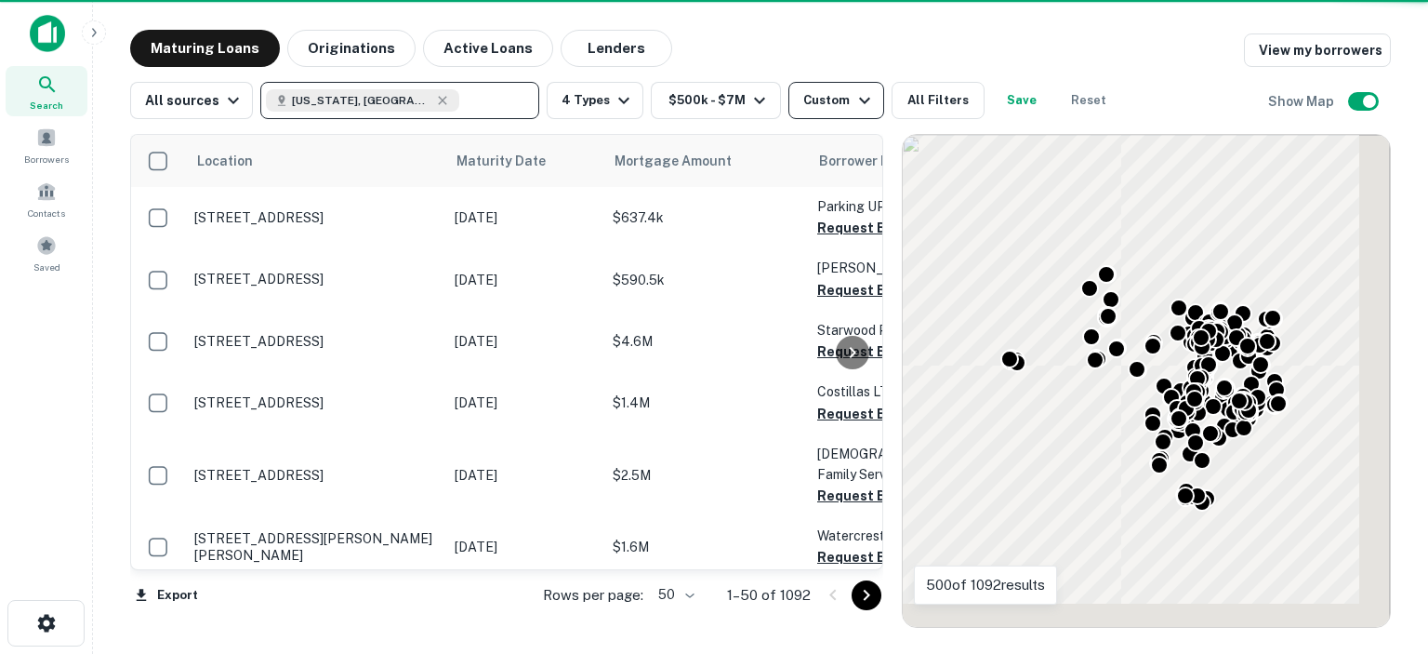
click at [853, 94] on icon "button" at bounding box center [864, 100] width 22 height 22
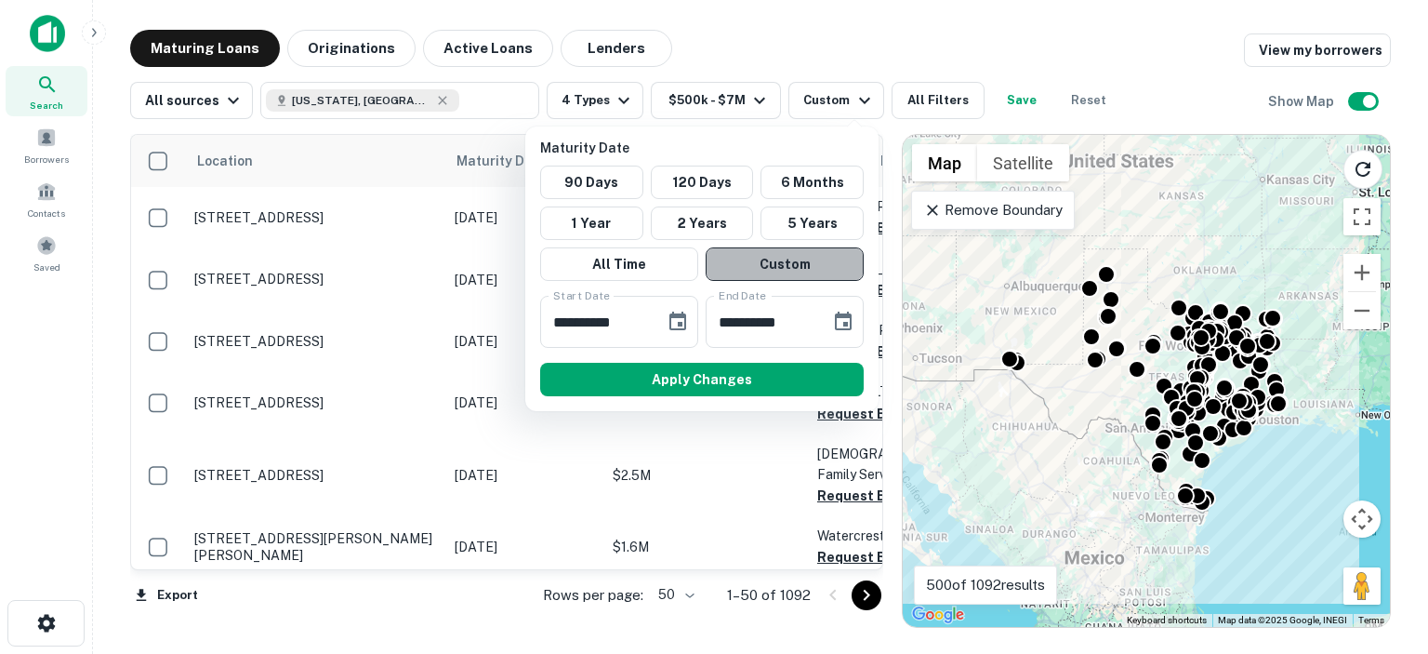
click at [778, 258] on button "Custom" at bounding box center [785, 263] width 158 height 33
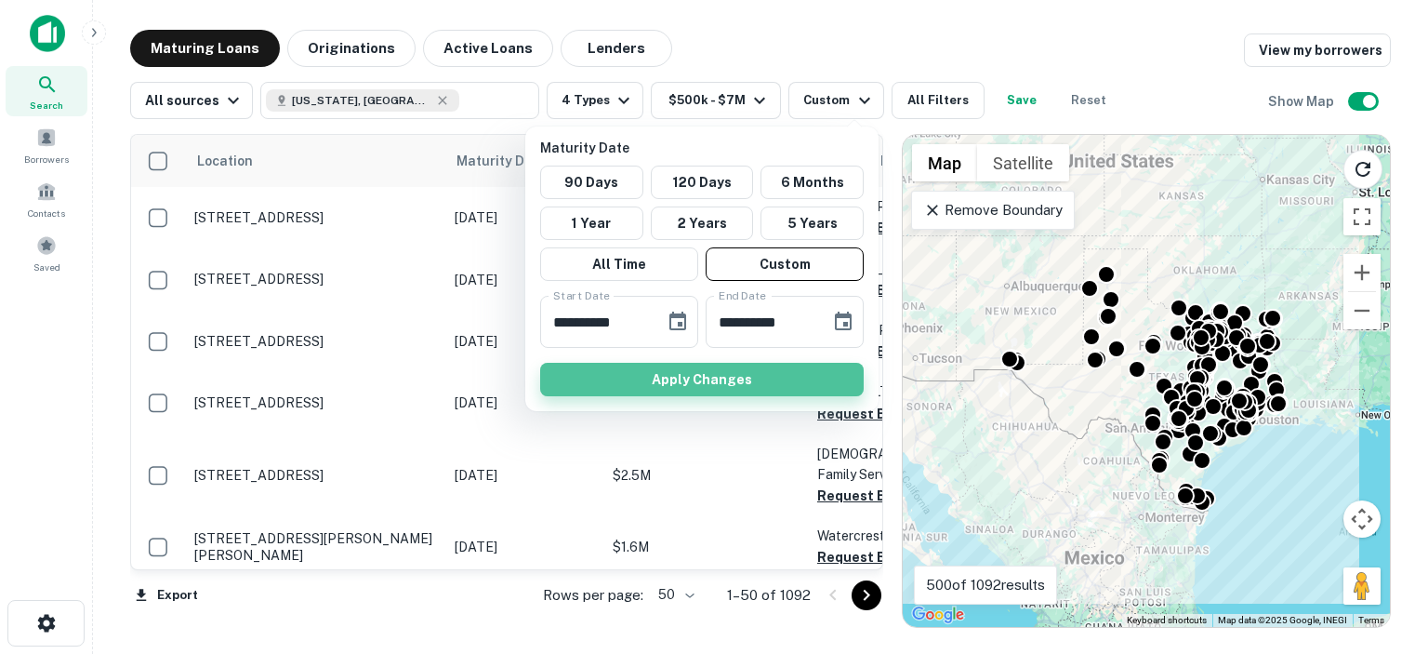
click at [724, 365] on button "Apply Changes" at bounding box center [702, 379] width 324 height 33
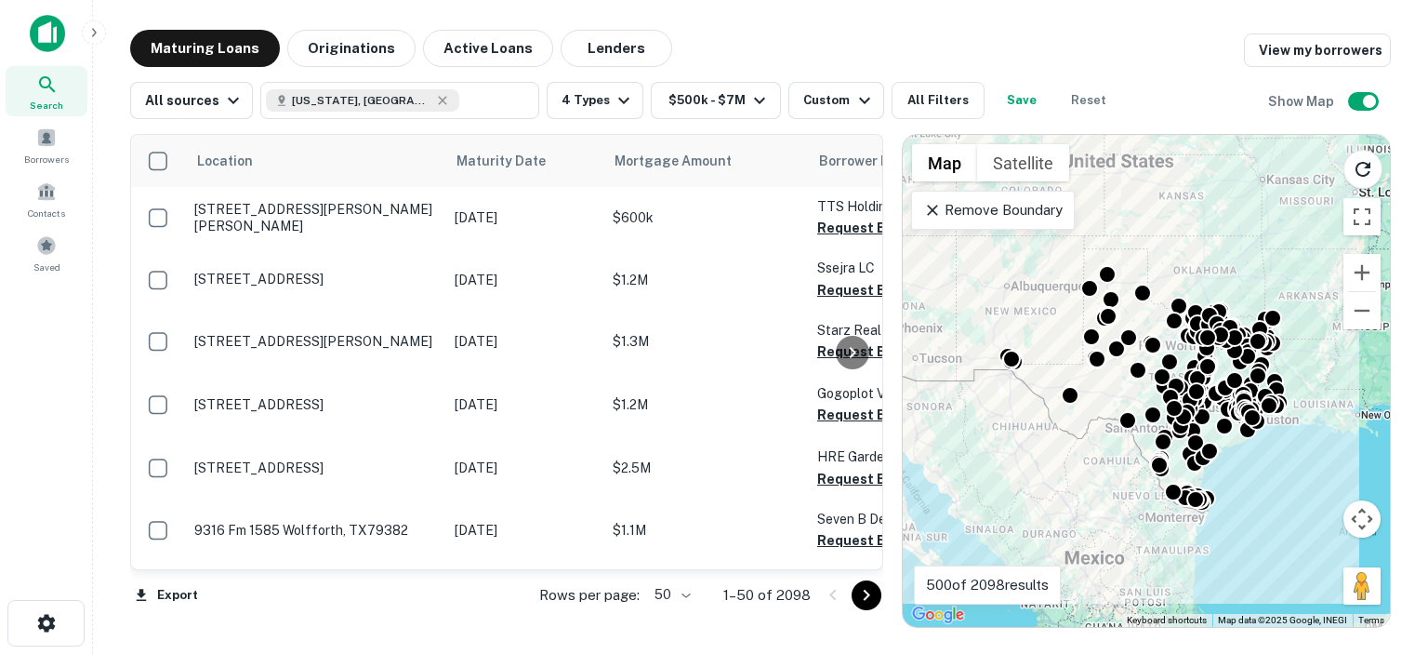
click at [685, 592] on body "Search Borrowers Contacts Saved Maturing Loans Originations Active Loans Lender…" at bounding box center [714, 327] width 1428 height 654
click at [665, 611] on li "100" at bounding box center [672, 614] width 54 height 33
click at [859, 594] on icon "Go to next page" at bounding box center [866, 595] width 22 height 22
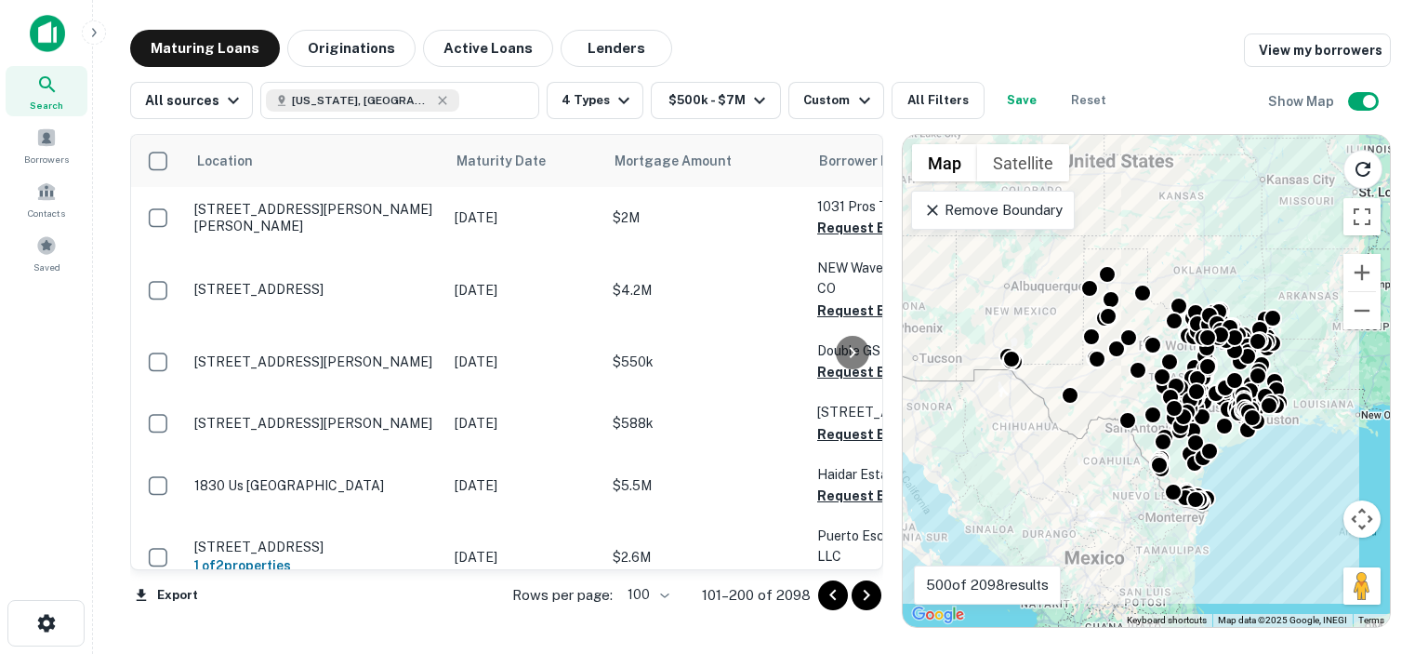
click at [864, 597] on icon "Go to next page" at bounding box center [866, 595] width 22 height 22
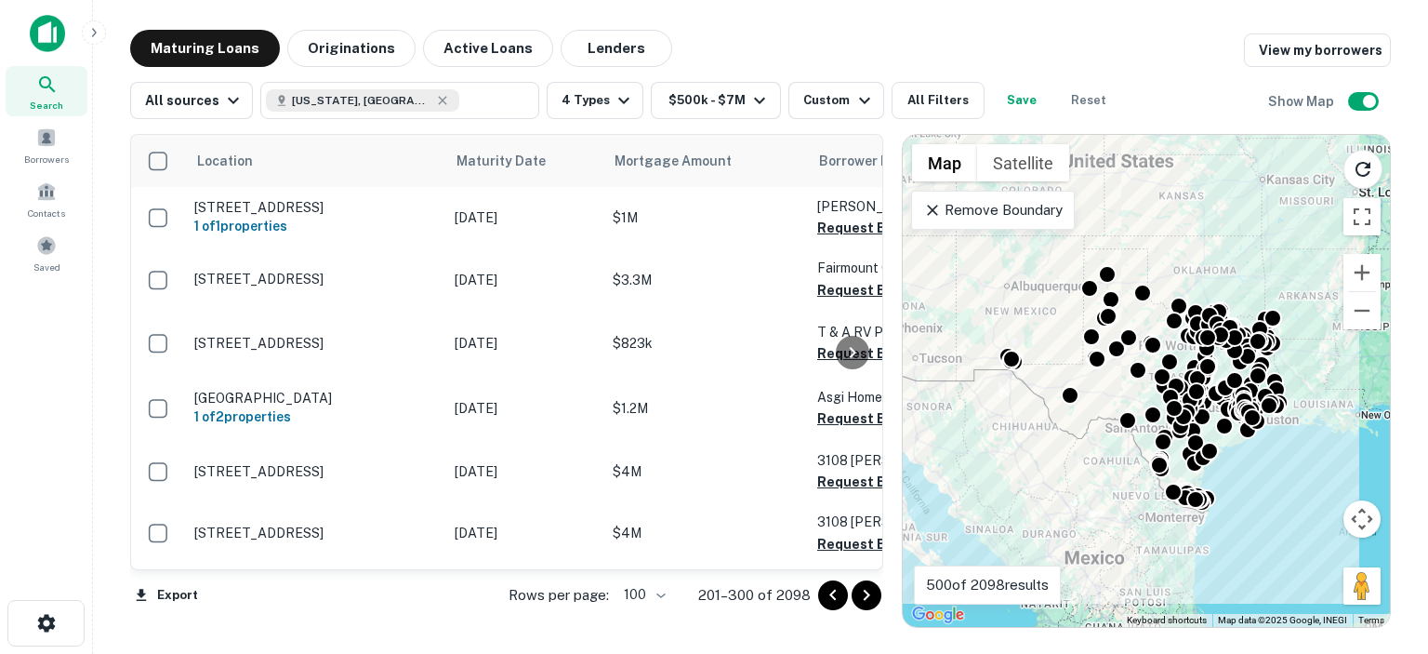
click at [864, 597] on icon "Go to next page" at bounding box center [866, 595] width 22 height 22
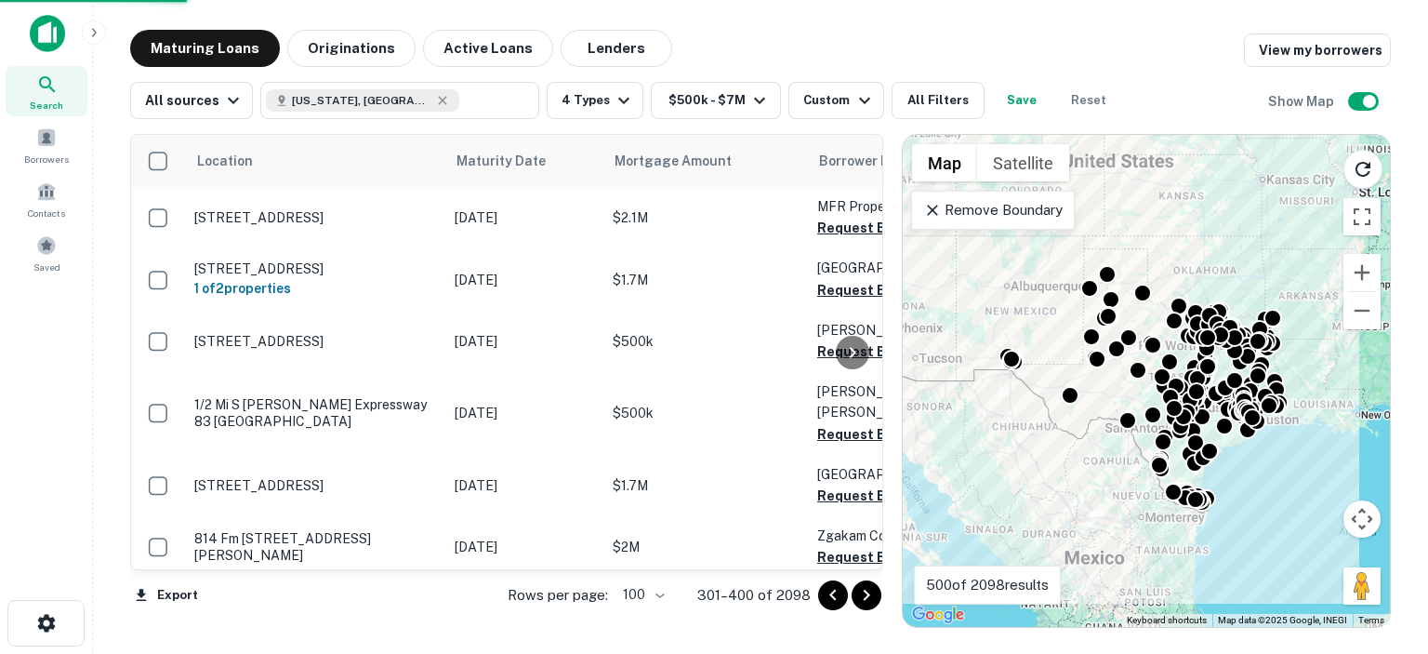
click at [864, 597] on icon "Go to next page" at bounding box center [866, 595] width 22 height 22
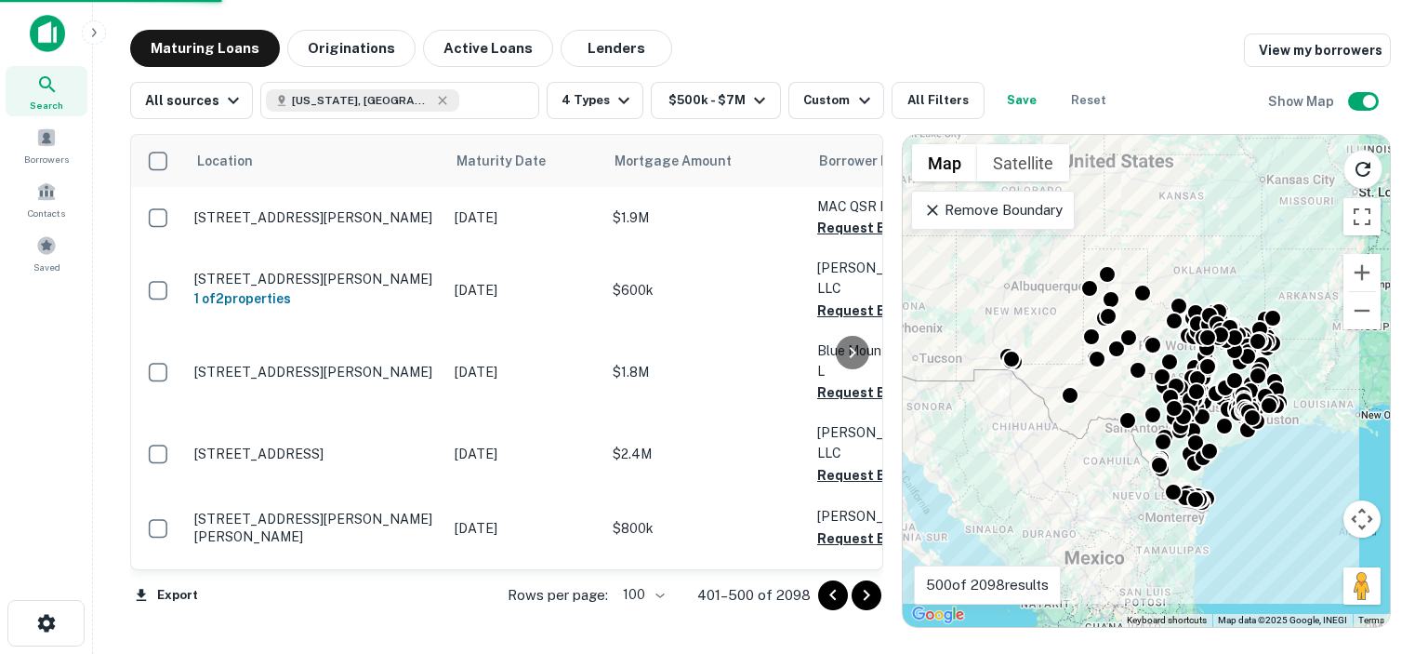
click at [864, 597] on icon "Go to next page" at bounding box center [866, 595] width 22 height 22
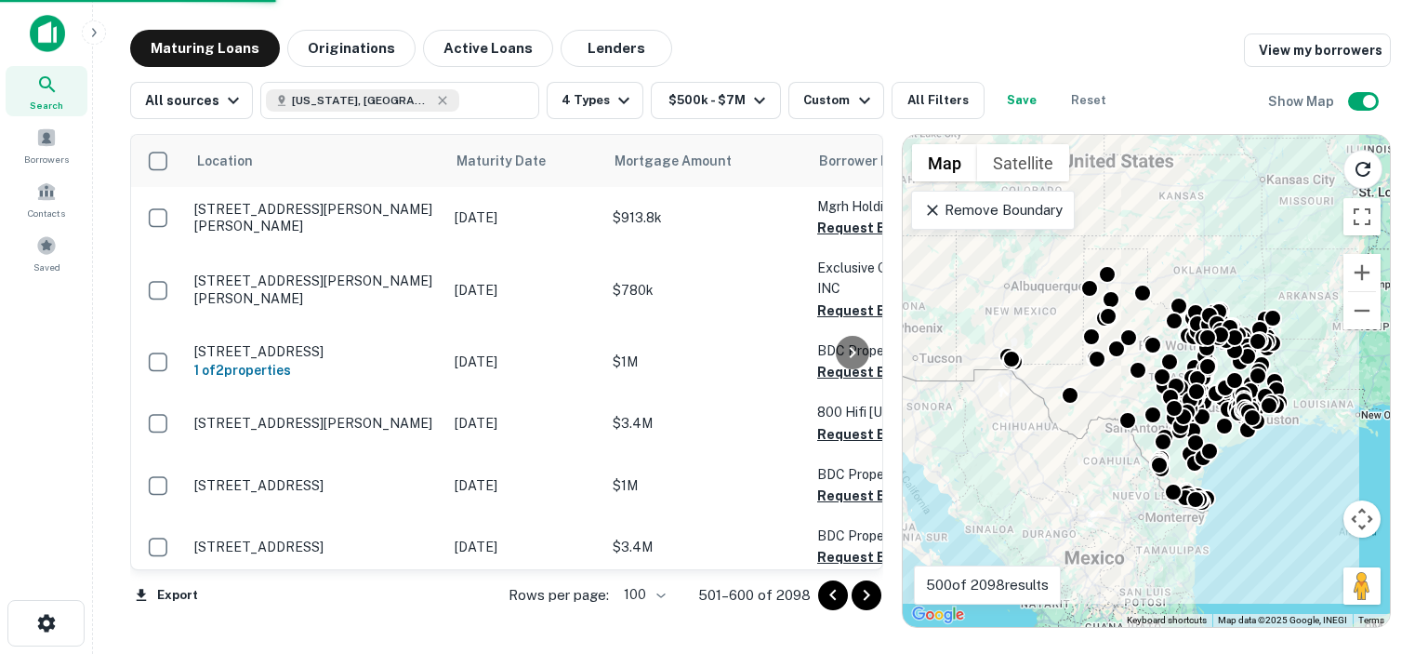
click at [864, 597] on icon "Go to next page" at bounding box center [866, 595] width 22 height 22
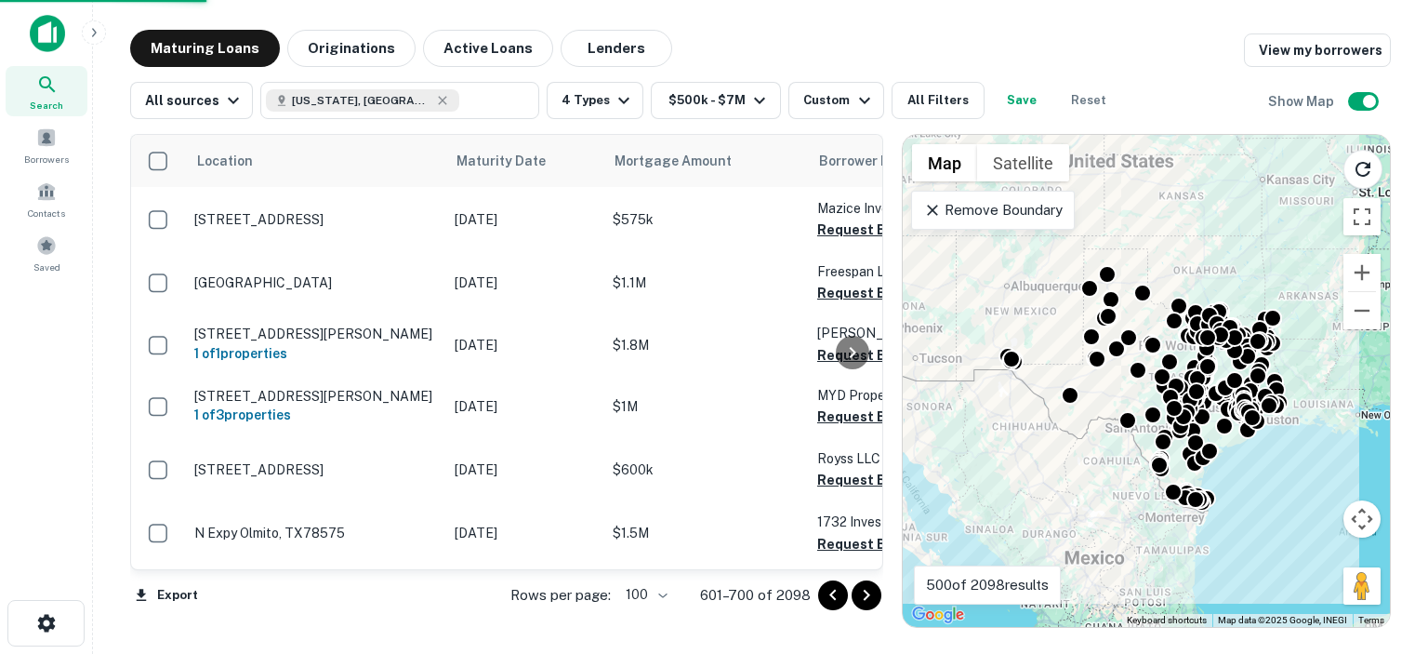
click at [864, 597] on icon "Go to next page" at bounding box center [866, 595] width 22 height 22
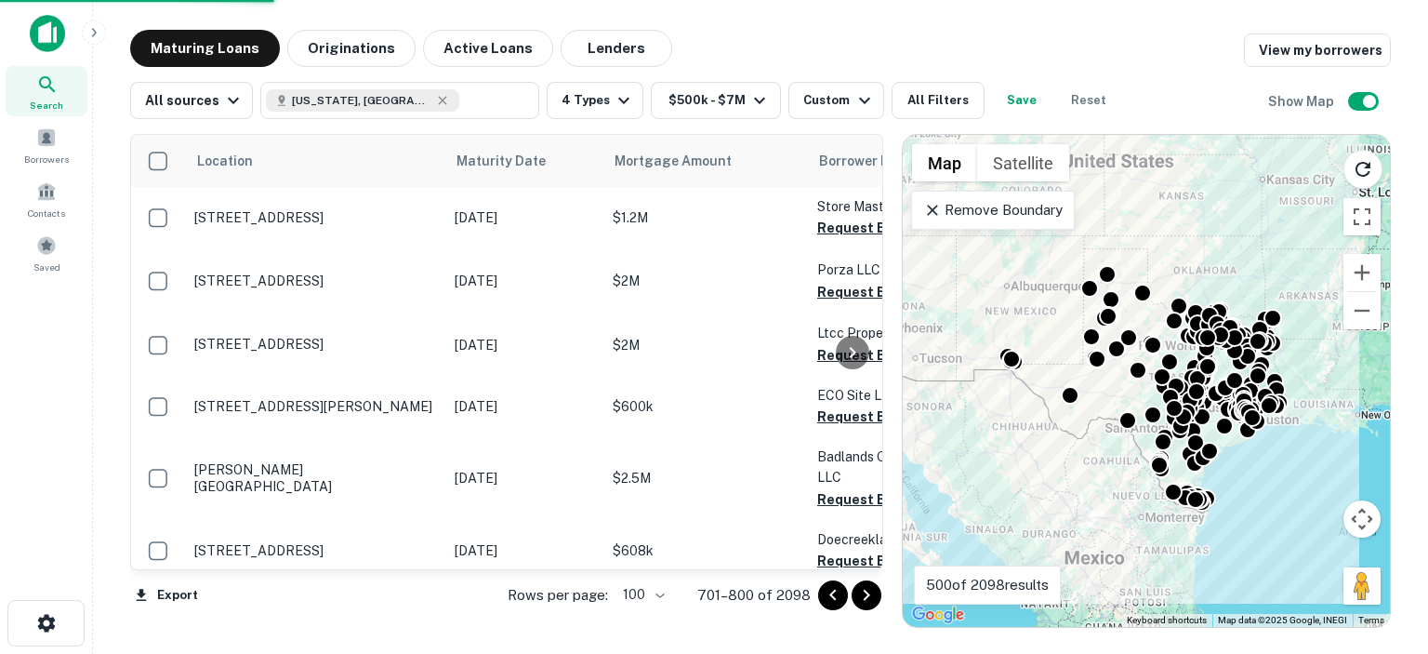
click at [864, 597] on icon "Go to next page" at bounding box center [866, 595] width 22 height 22
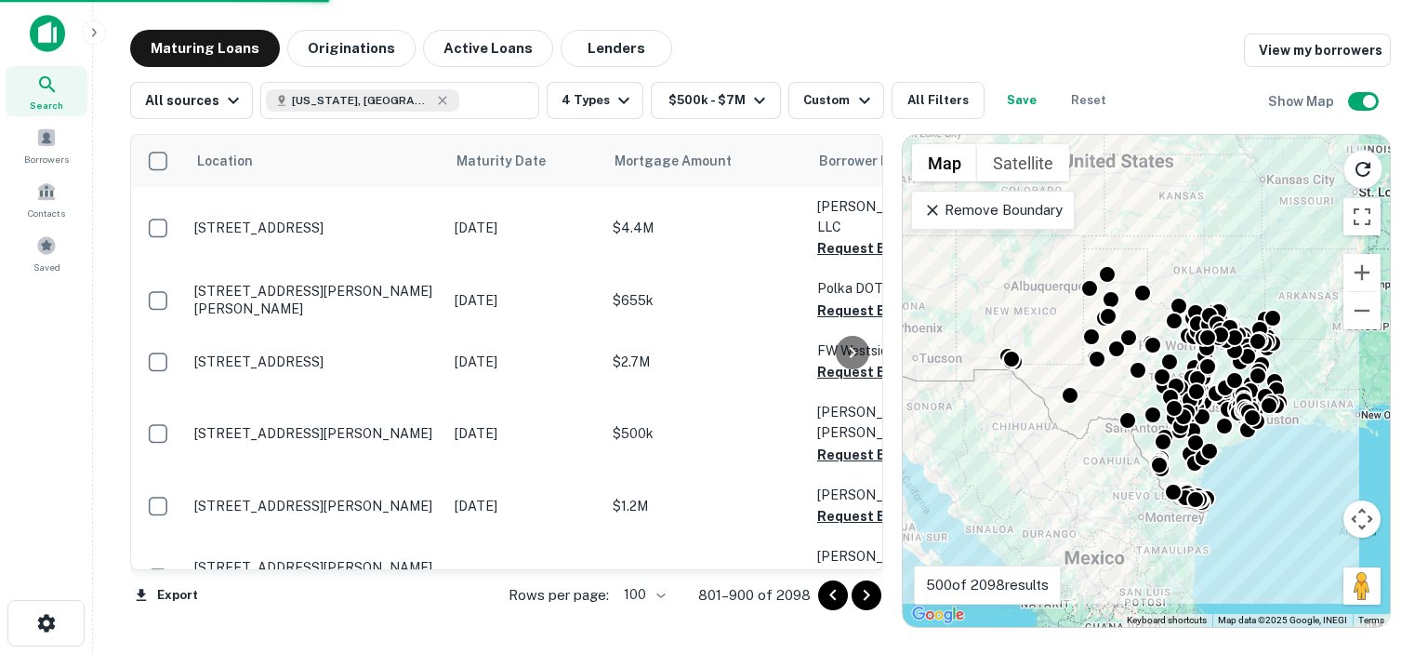
click at [864, 597] on icon "Go to next page" at bounding box center [866, 595] width 22 height 22
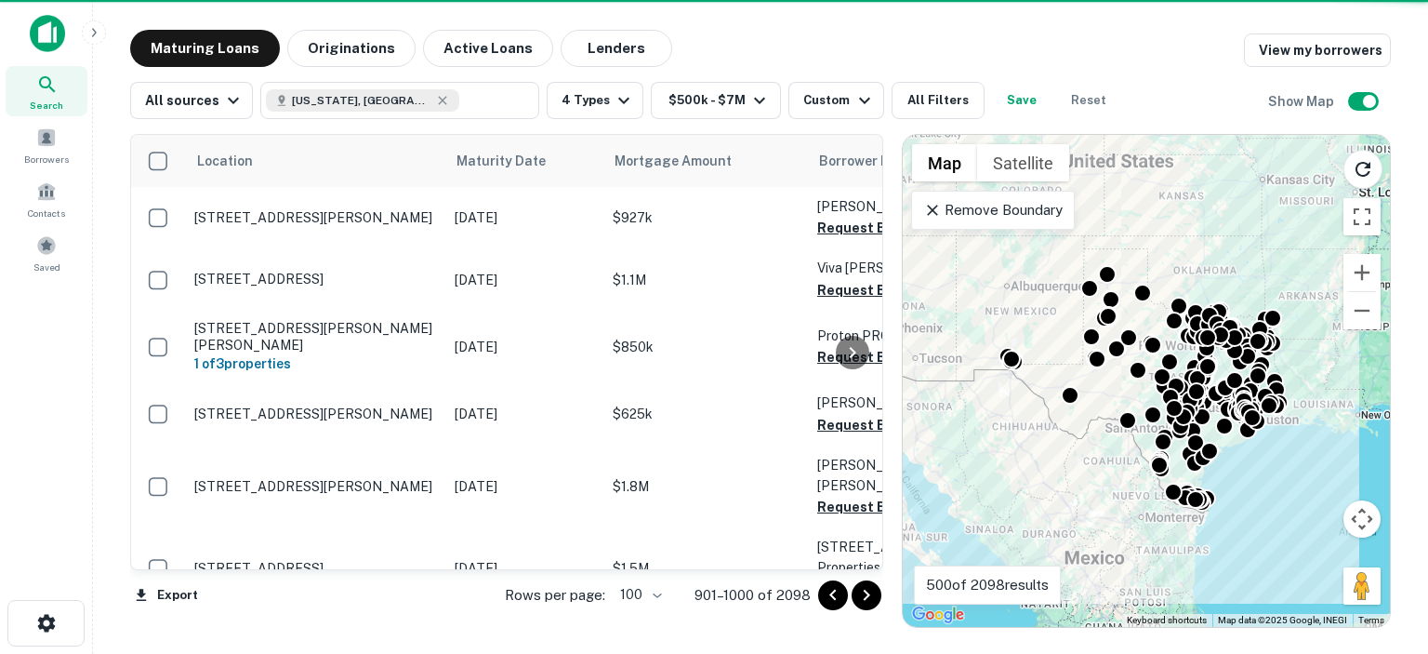
click at [864, 597] on icon "Go to next page" at bounding box center [866, 595] width 22 height 22
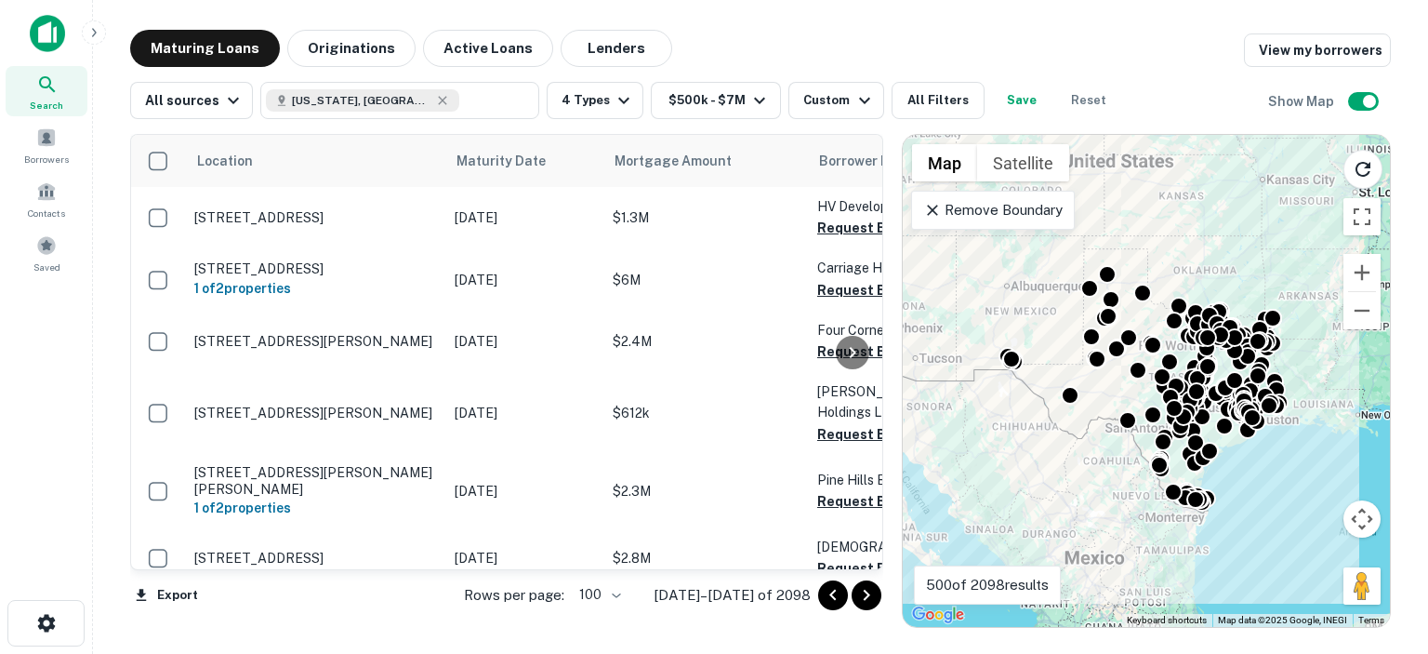
click at [870, 598] on icon "Go to next page" at bounding box center [866, 595] width 22 height 22
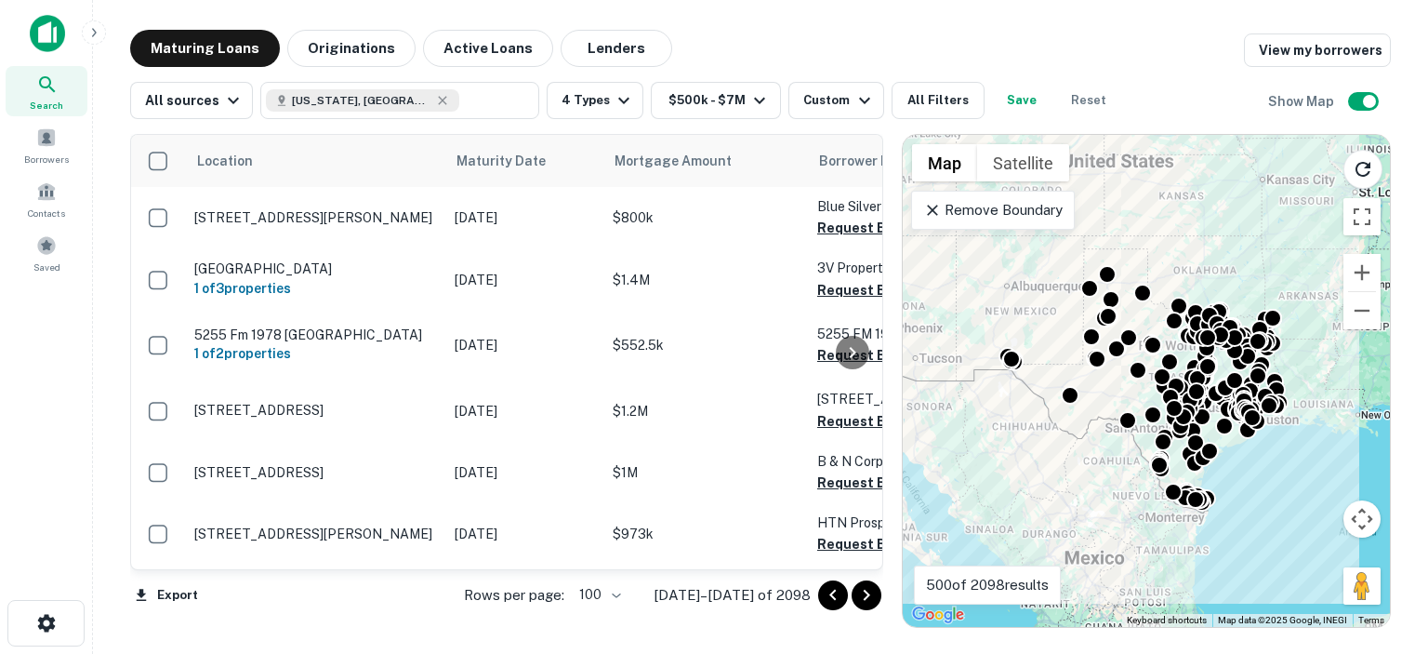
click at [838, 227] on div at bounding box center [852, 352] width 37 height 434
click at [837, 227] on div at bounding box center [852, 352] width 37 height 434
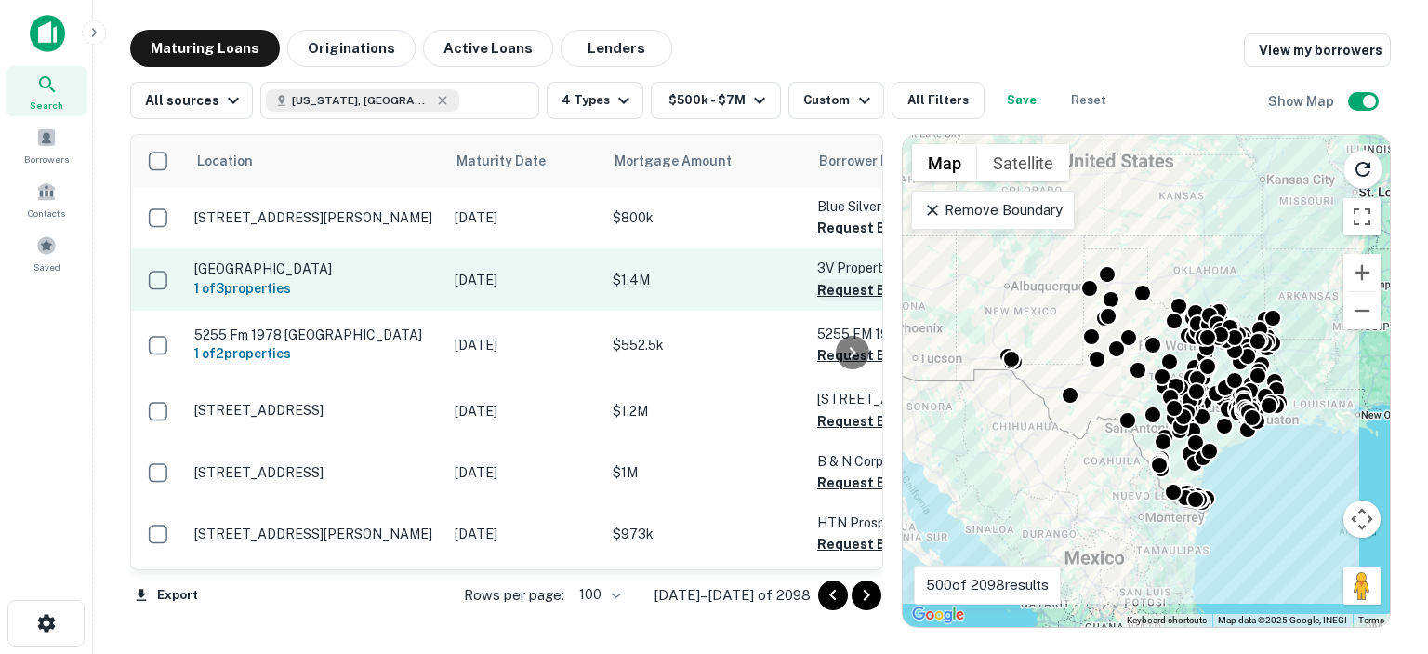
click at [831, 282] on button "Request Borrower Info" at bounding box center [892, 290] width 151 height 22
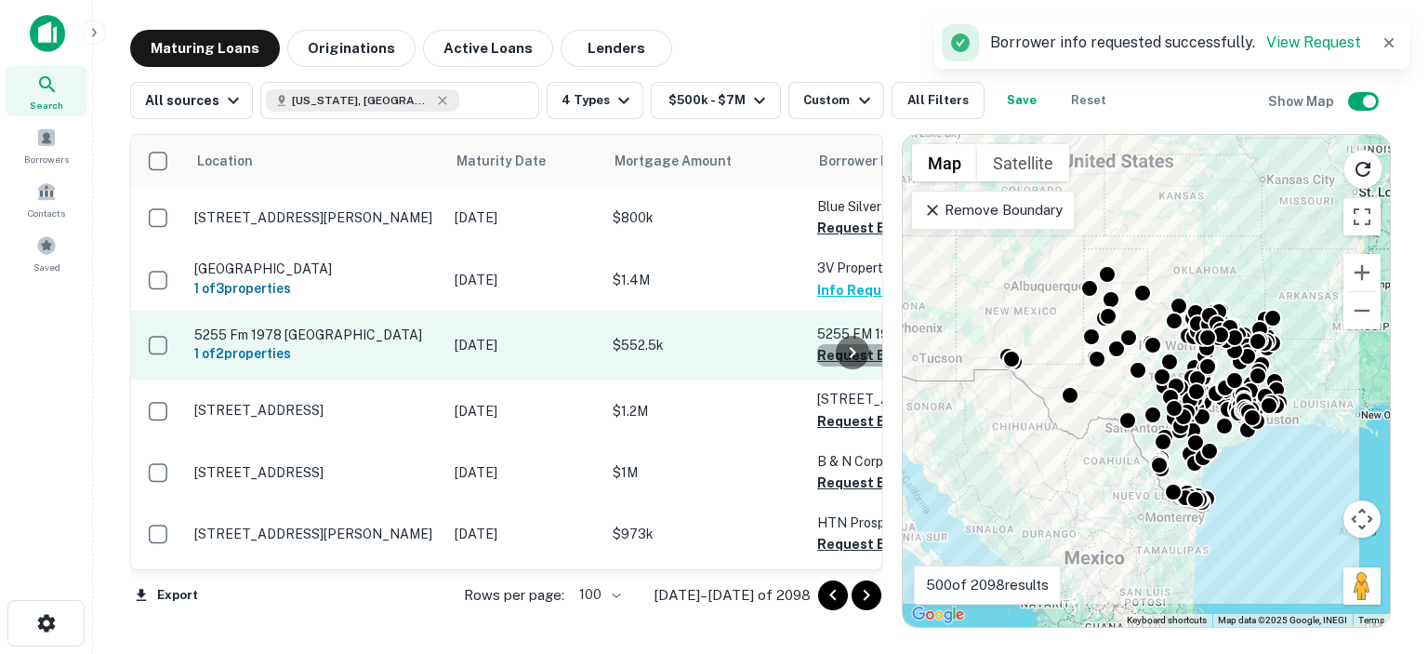
click at [820, 345] on button "Request Borrower Info" at bounding box center [892, 355] width 151 height 22
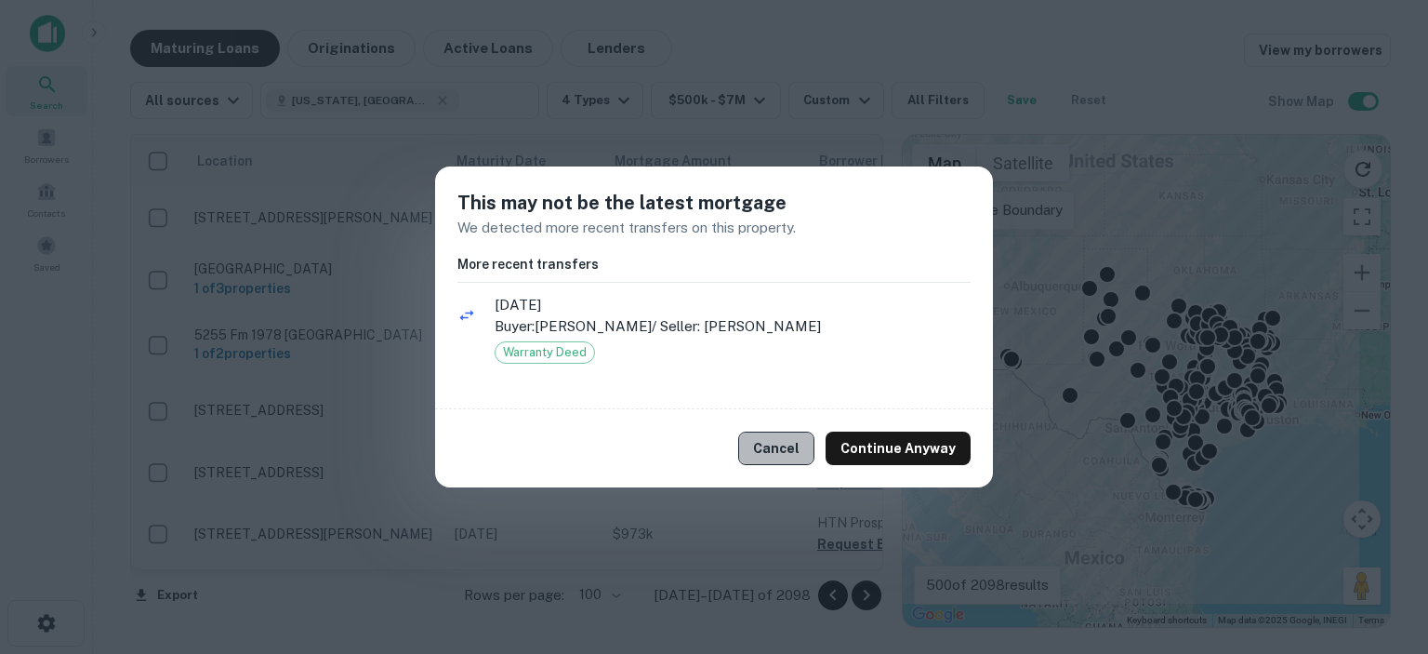
click at [777, 437] on button "Cancel" at bounding box center [776, 447] width 76 height 33
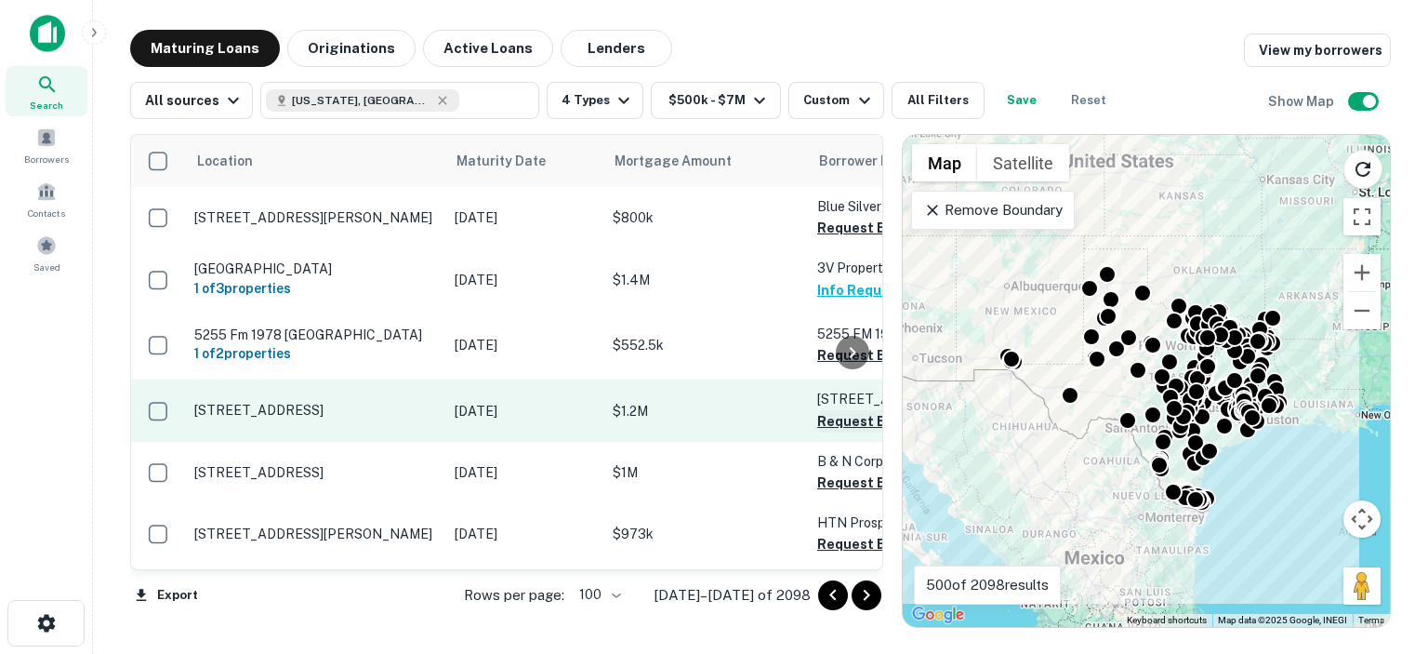
click at [824, 410] on button "Request Borrower Info" at bounding box center [892, 421] width 151 height 22
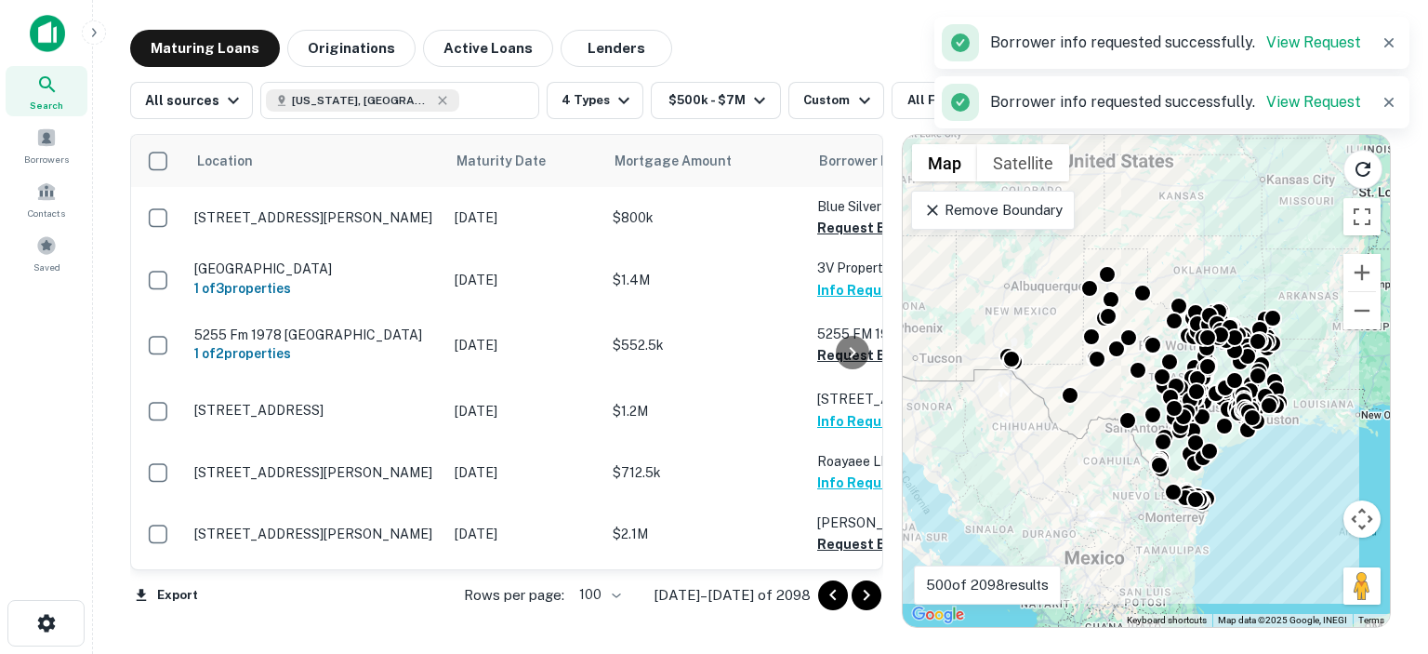
click at [834, 531] on div at bounding box center [852, 352] width 37 height 434
click at [834, 532] on div at bounding box center [852, 352] width 37 height 434
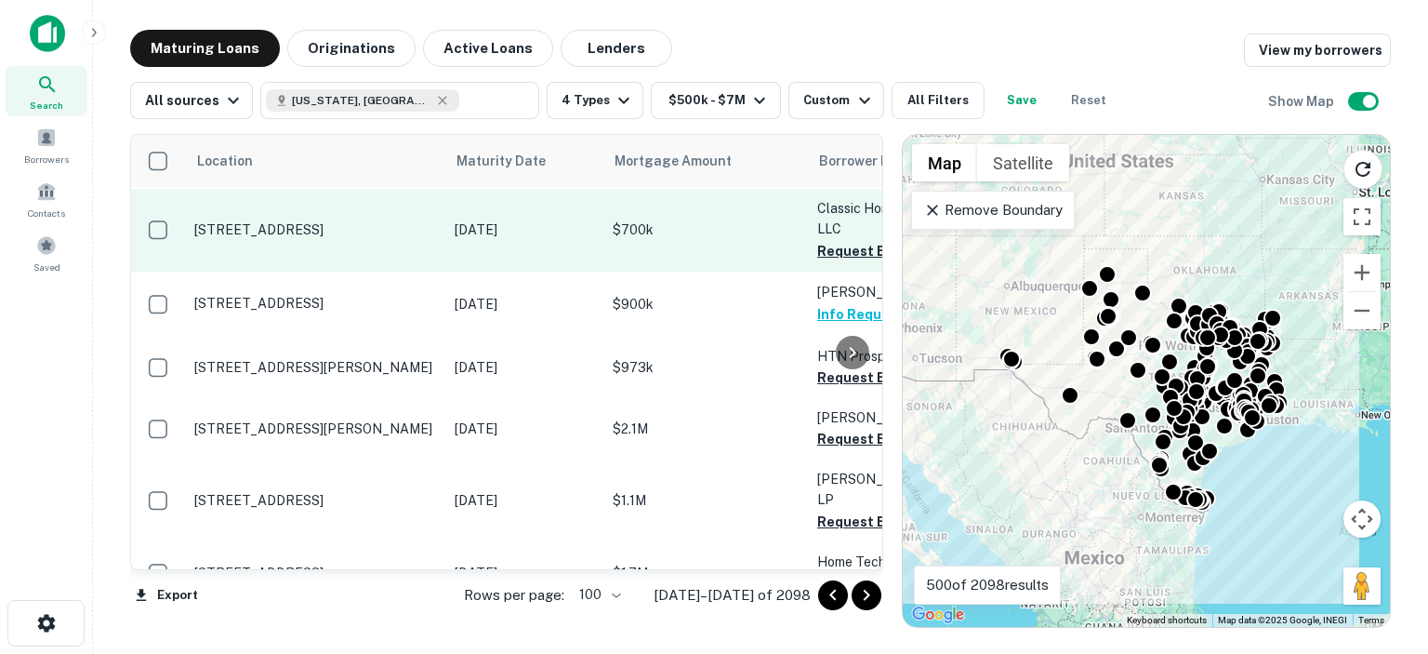
scroll to position [186, 0]
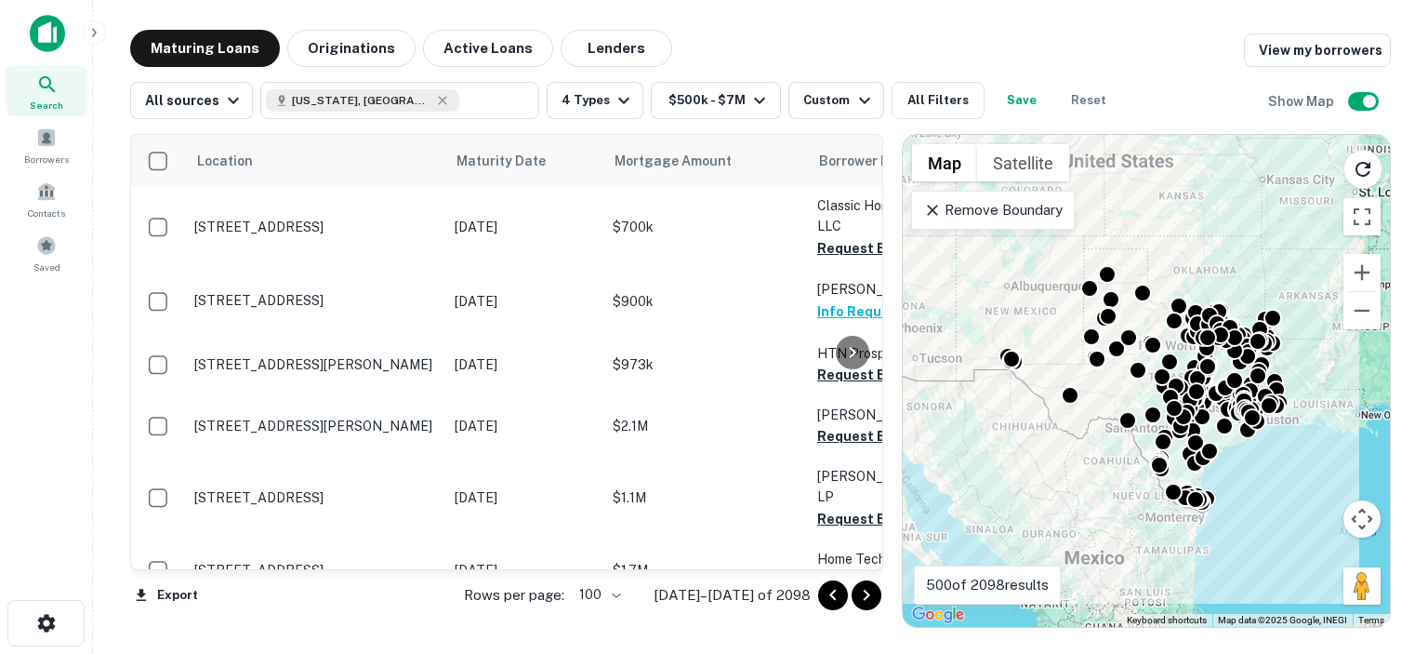
click at [836, 374] on div at bounding box center [852, 352] width 37 height 434
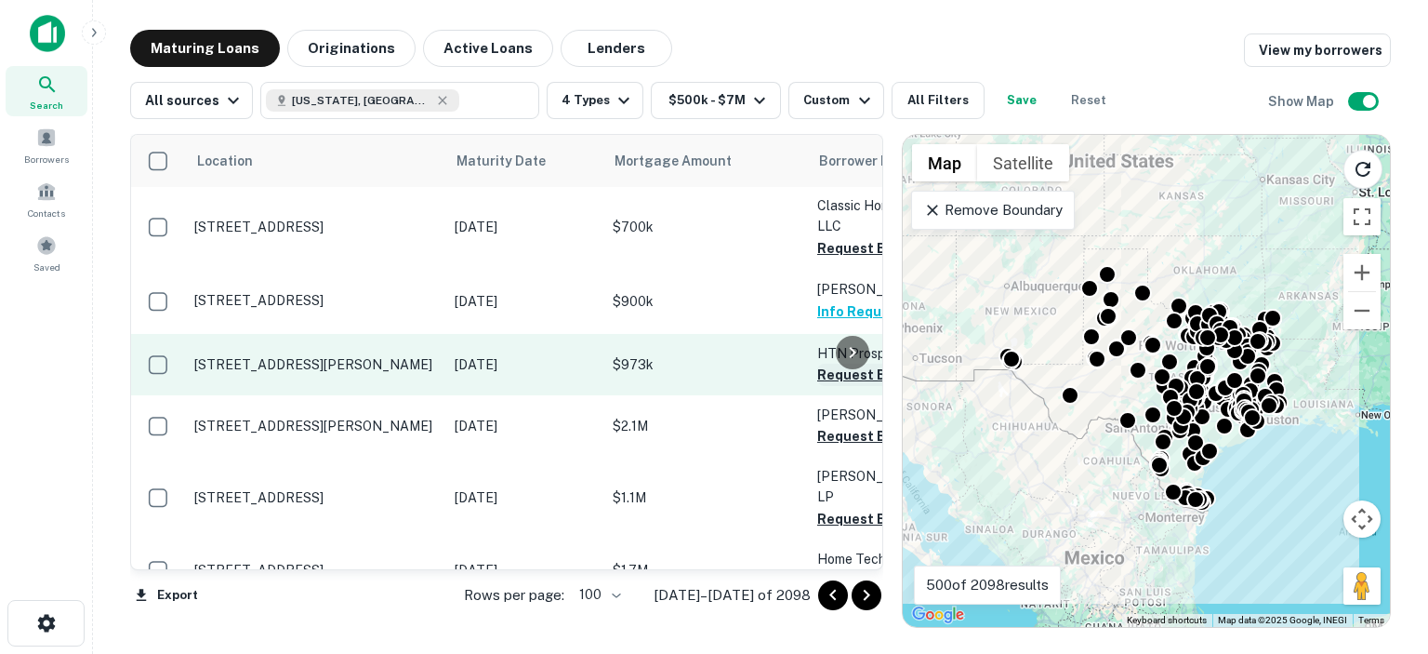
click at [827, 375] on button "Request Borrower Info" at bounding box center [892, 374] width 151 height 22
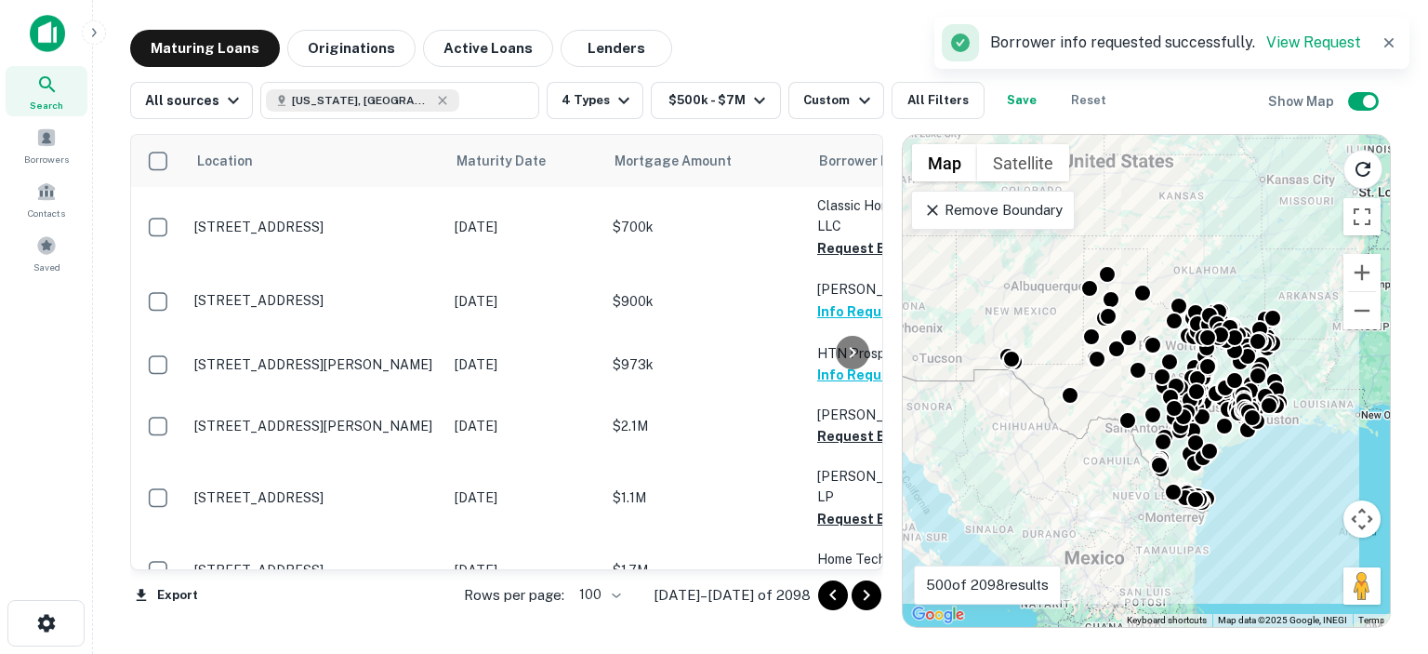
click at [840, 434] on div at bounding box center [852, 352] width 37 height 434
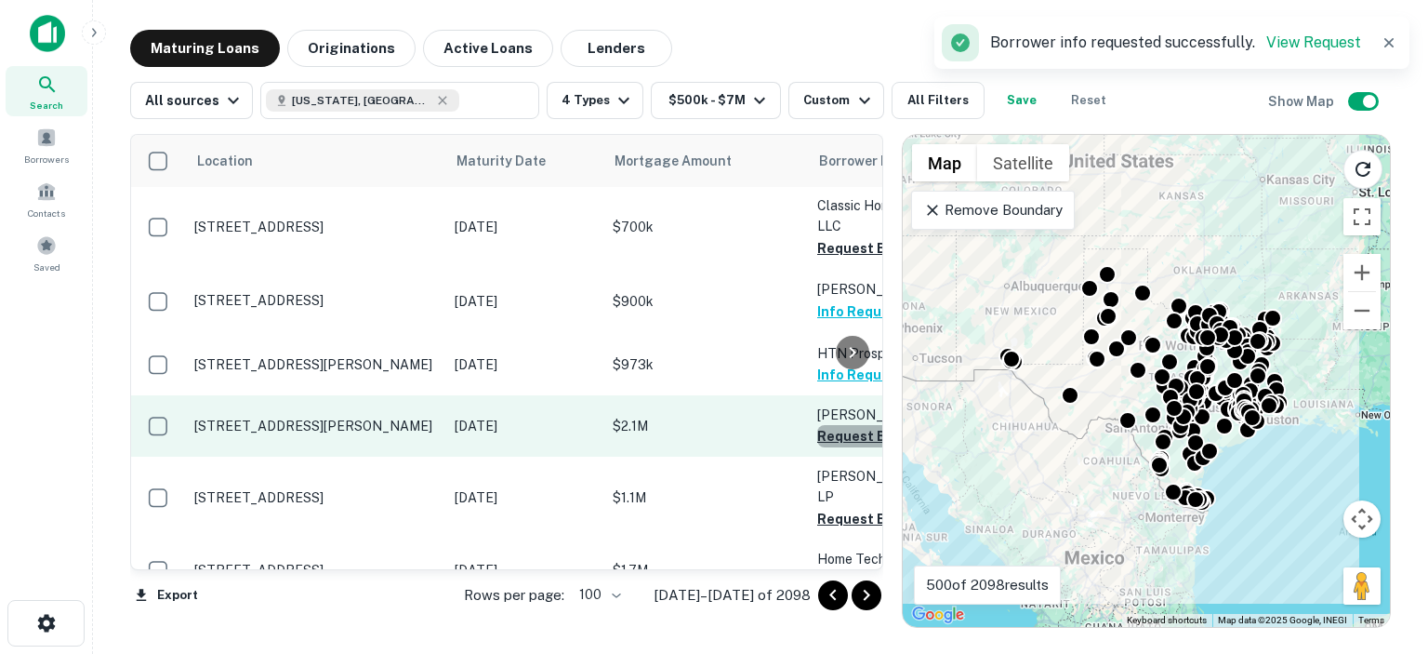
click at [826, 433] on button "Request Borrower Info" at bounding box center [892, 436] width 151 height 22
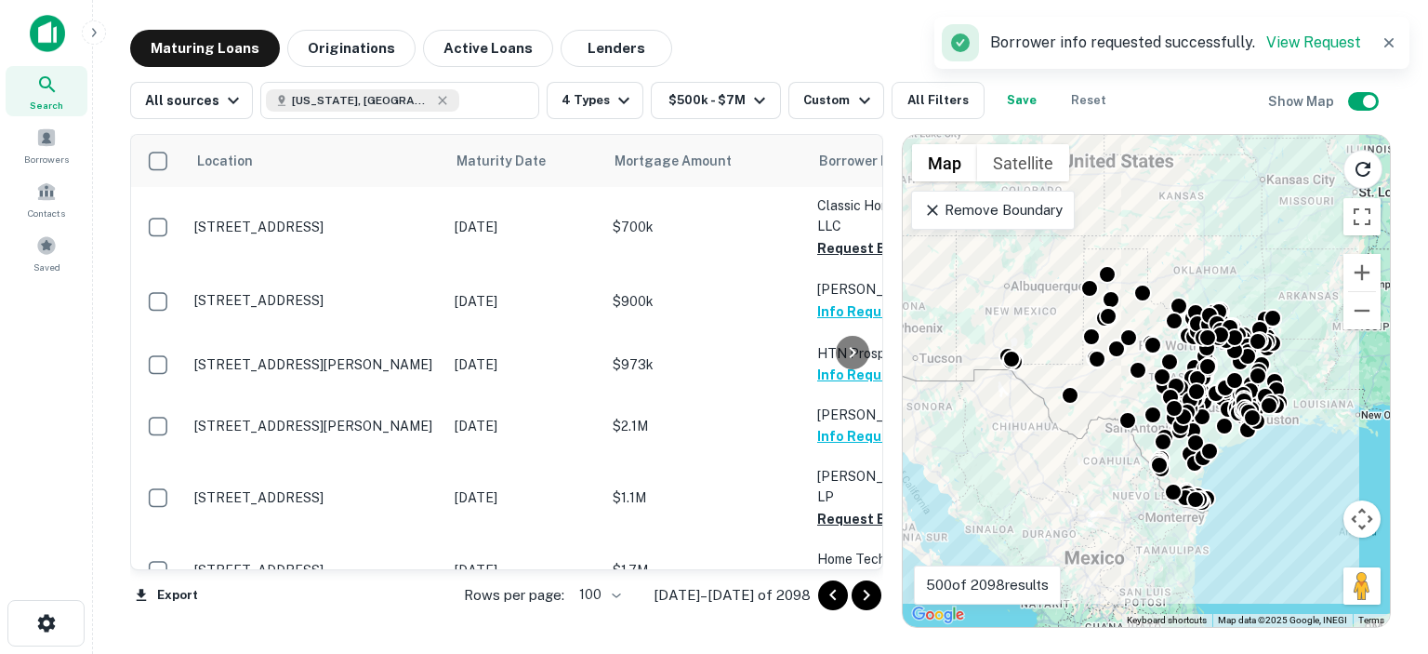
click at [840, 498] on div at bounding box center [852, 352] width 37 height 434
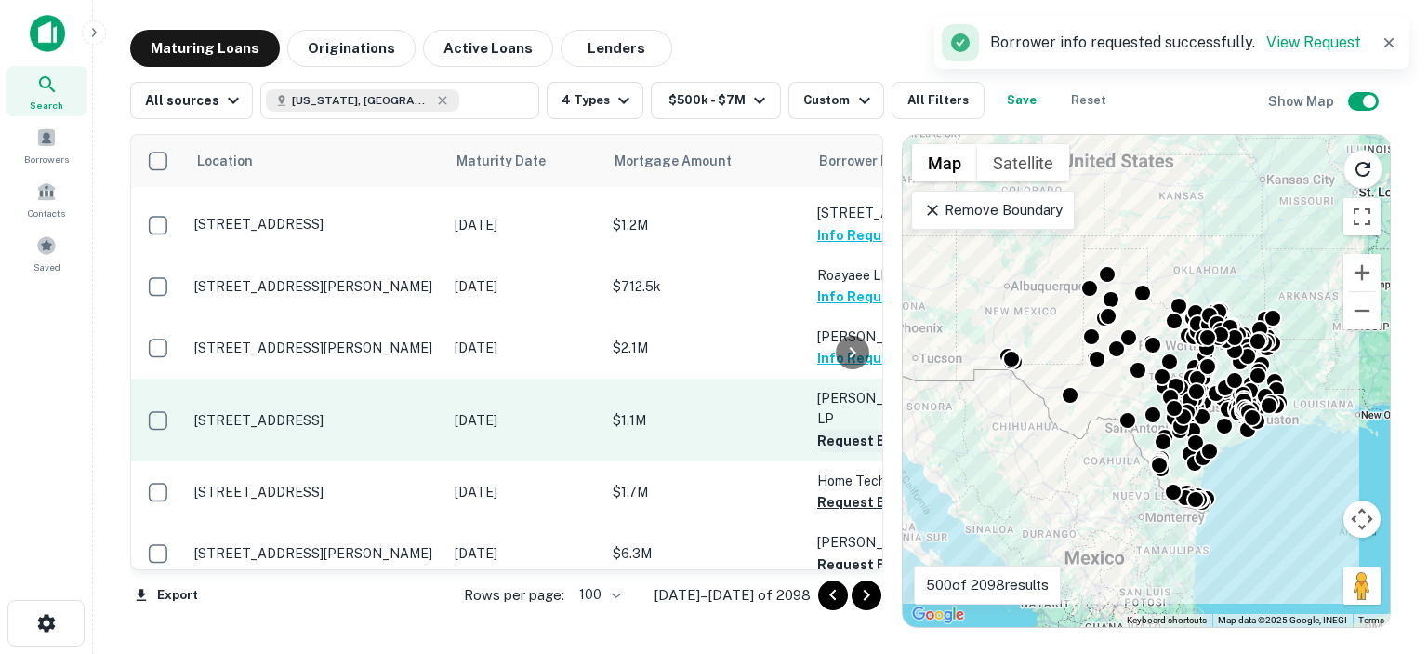
click at [827, 429] on button "Request Borrower Info" at bounding box center [892, 440] width 151 height 22
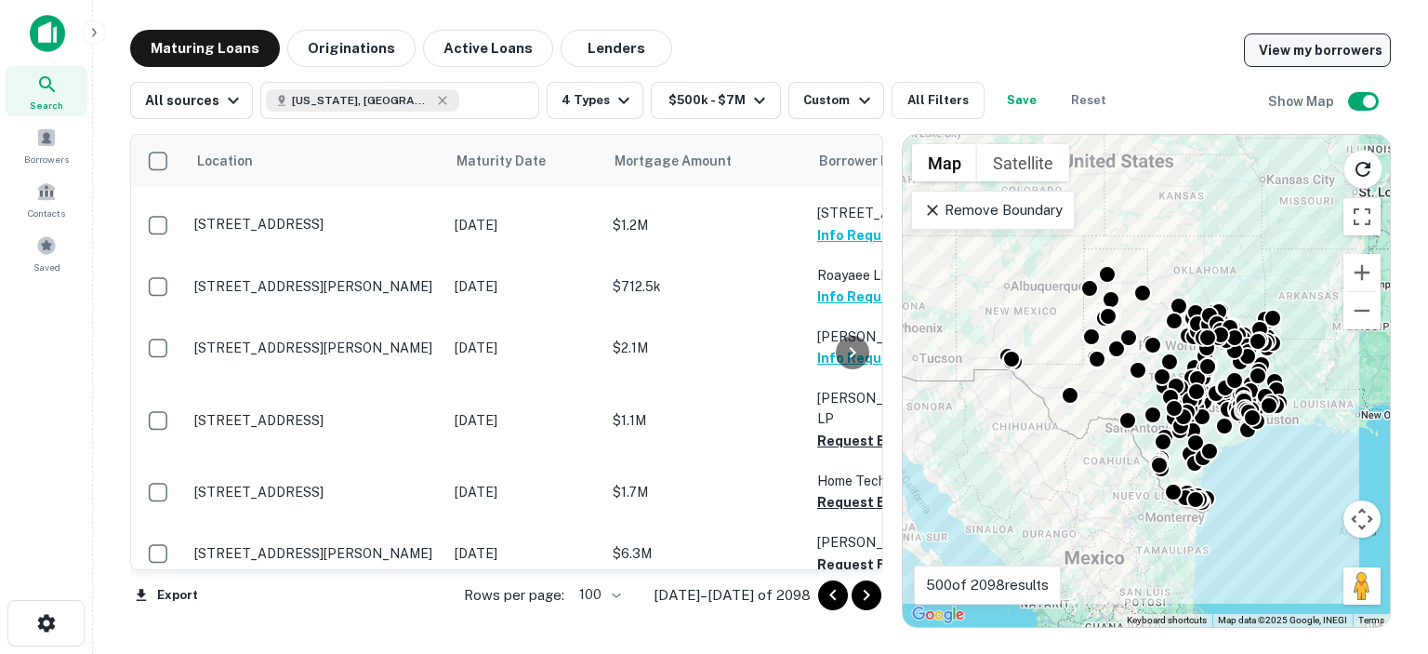
click at [1320, 52] on link "View my borrowers" at bounding box center [1317, 49] width 147 height 33
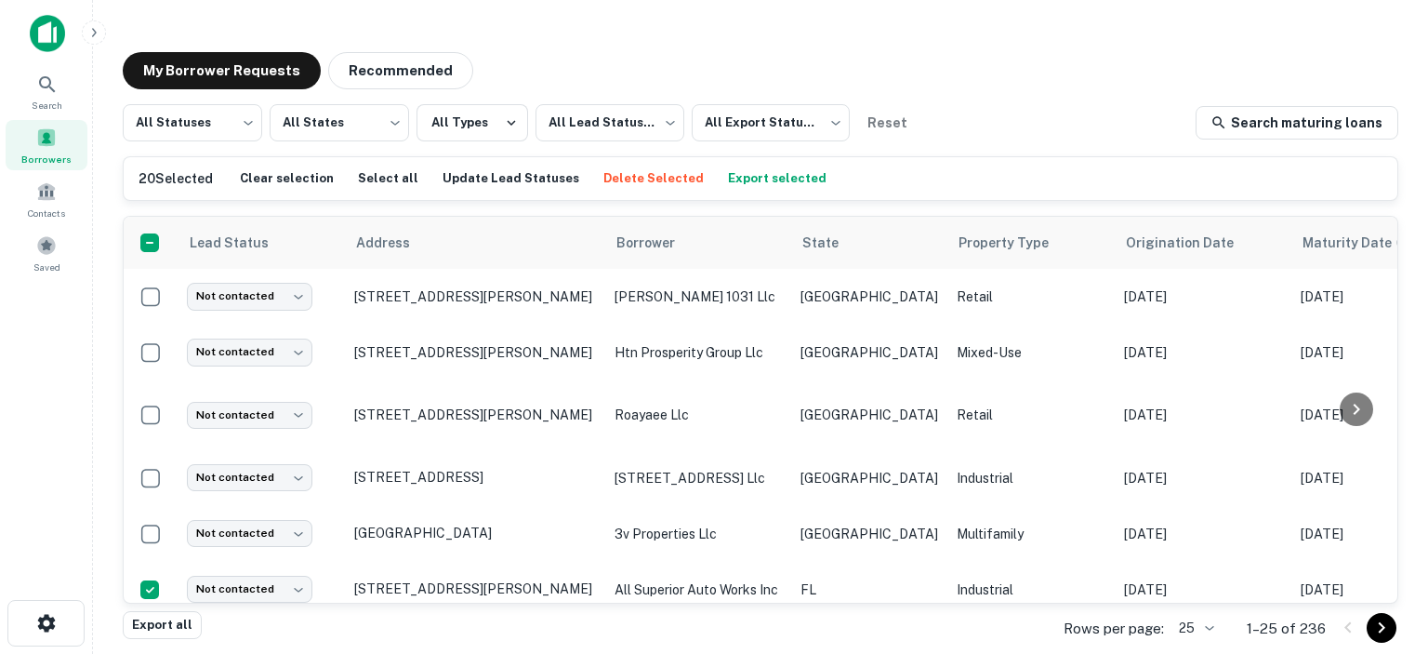
click at [630, 176] on button "Delete Selected" at bounding box center [654, 179] width 110 height 28
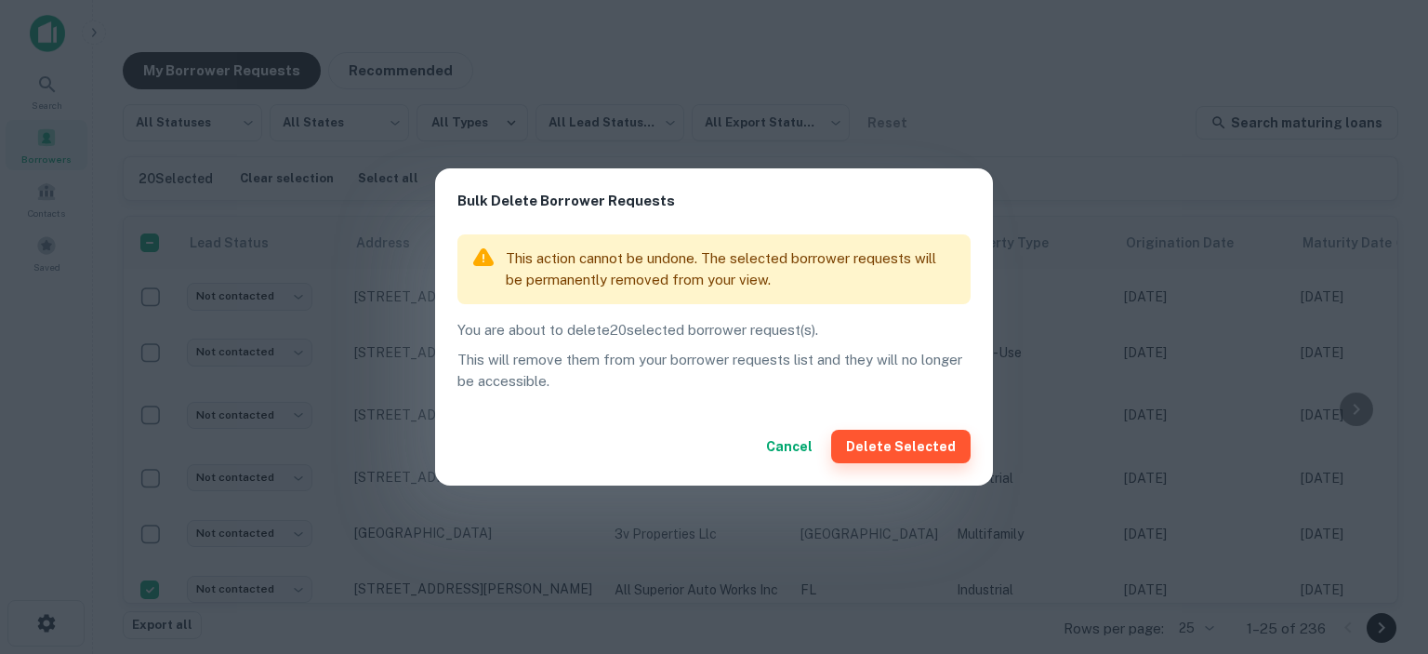
click at [892, 445] on button "Delete Selected" at bounding box center [900, 445] width 139 height 33
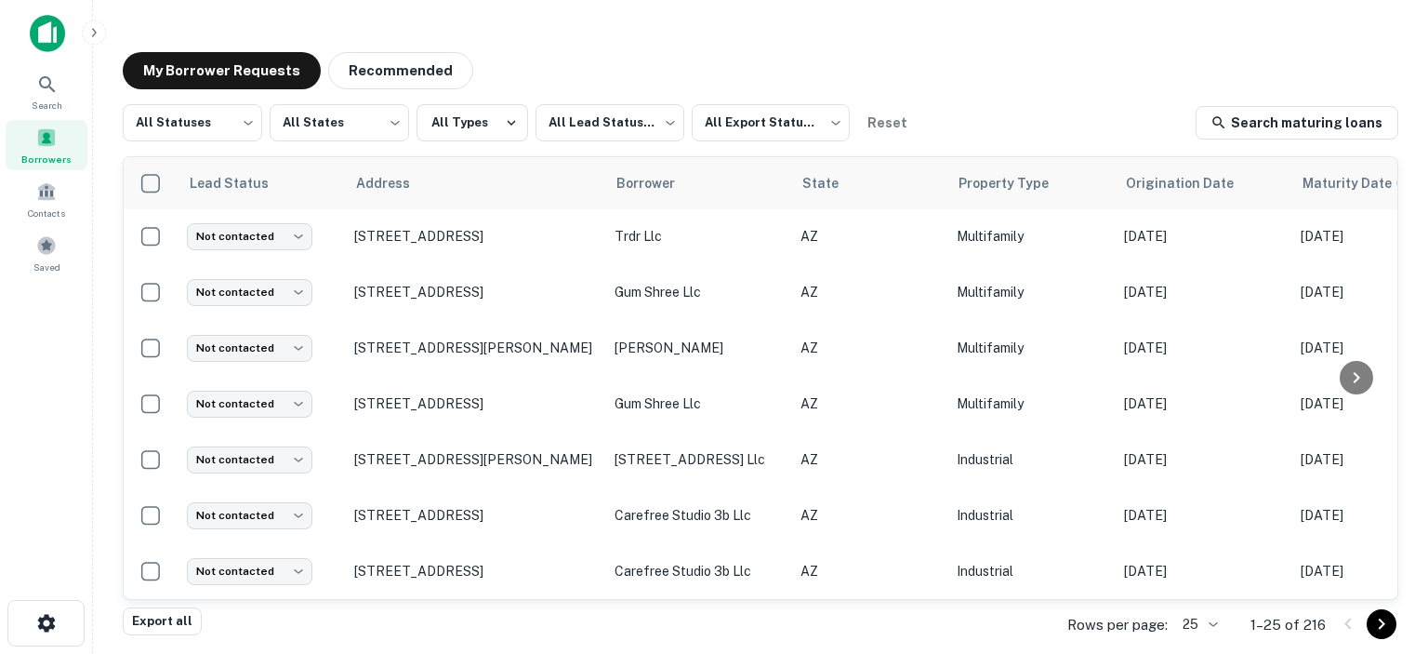
scroll to position [1100, 0]
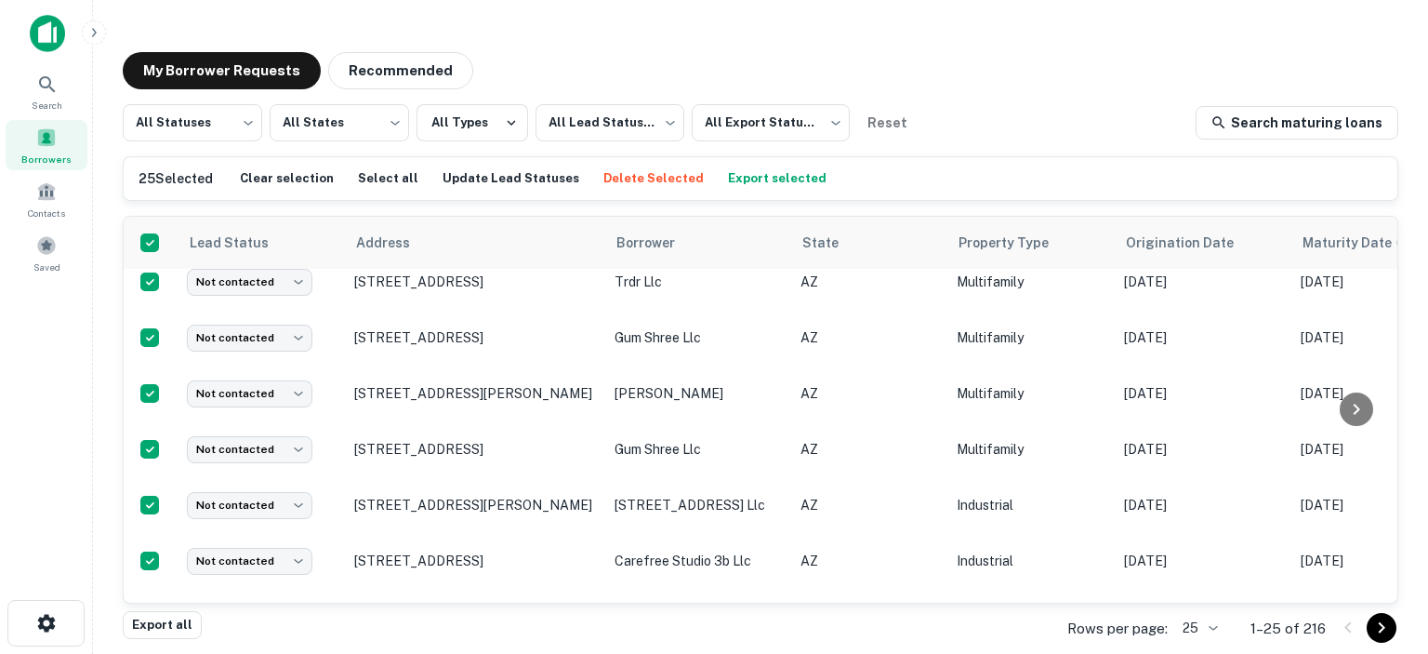
click at [1215, 625] on body "Search Borrowers Contacts Saved My Borrower Requests Recommended All Statuses *…" at bounding box center [714, 327] width 1428 height 654
click at [1194, 550] on li "250" at bounding box center [1200, 547] width 63 height 33
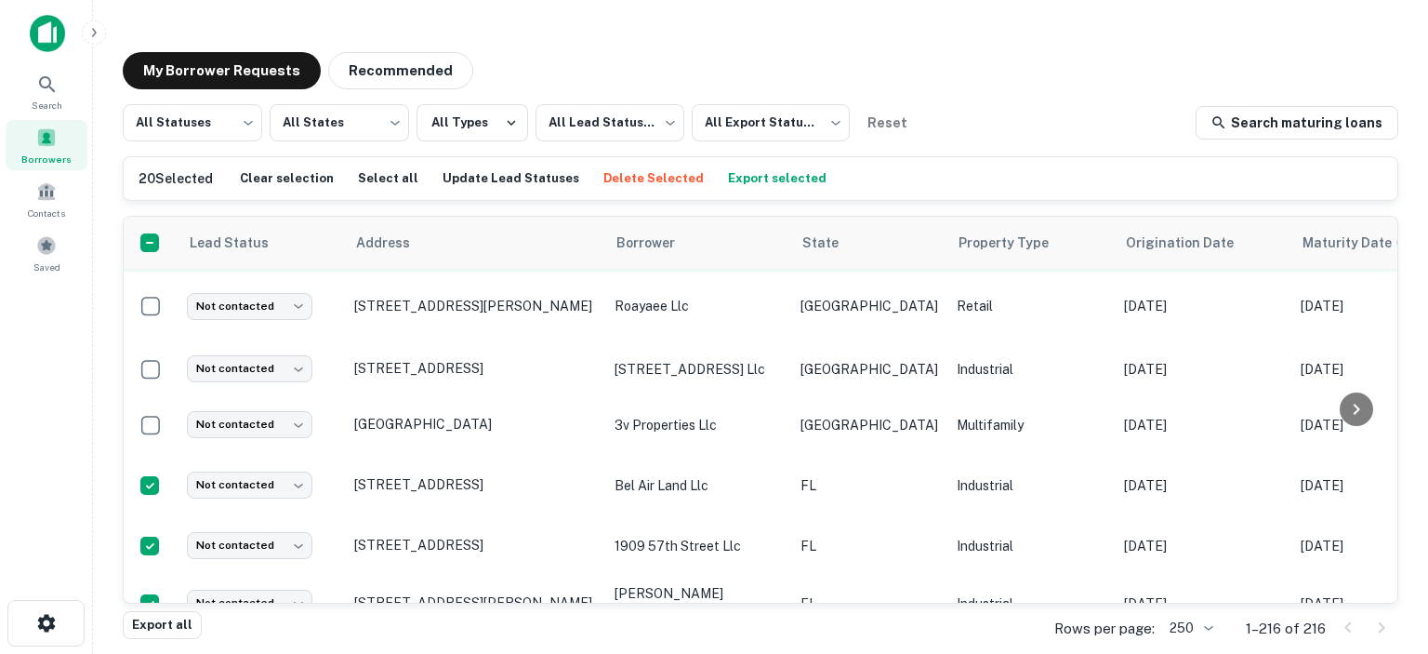
scroll to position [93, 0]
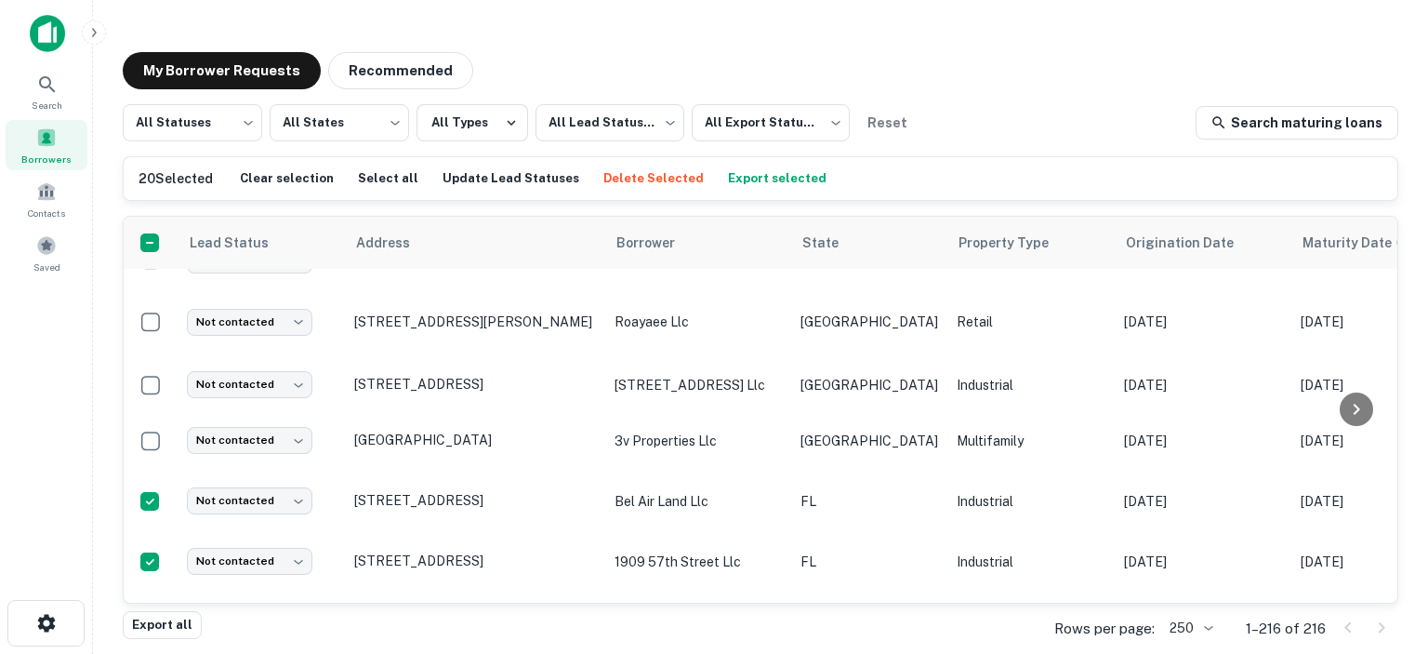
click at [634, 176] on button "Delete Selected" at bounding box center [654, 179] width 110 height 28
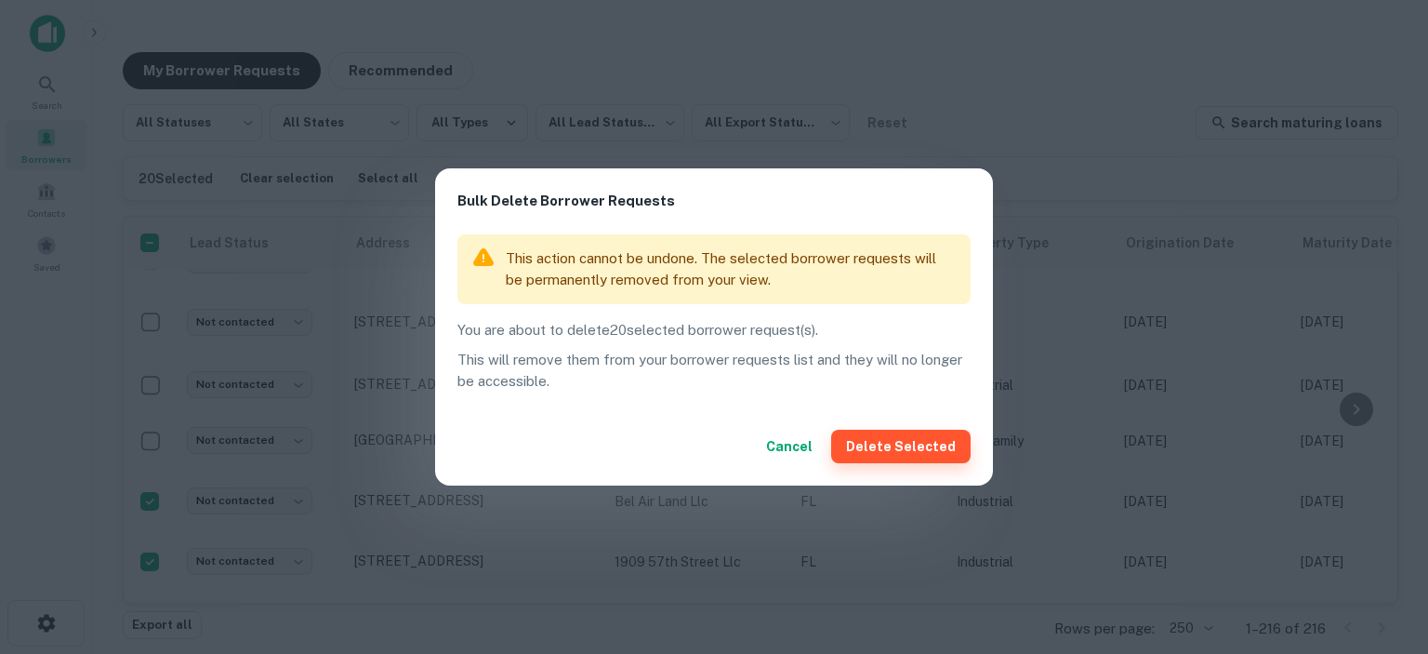
click at [885, 449] on button "Delete Selected" at bounding box center [900, 445] width 139 height 33
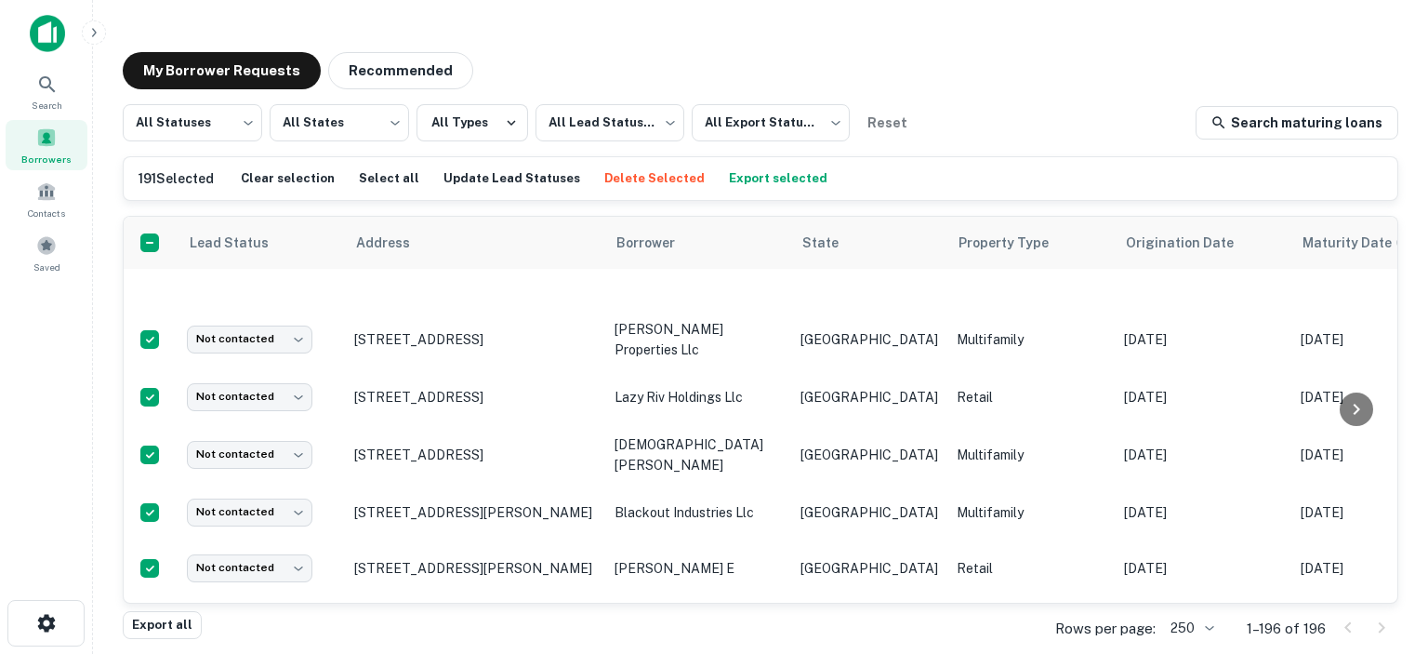
scroll to position [1673, 0]
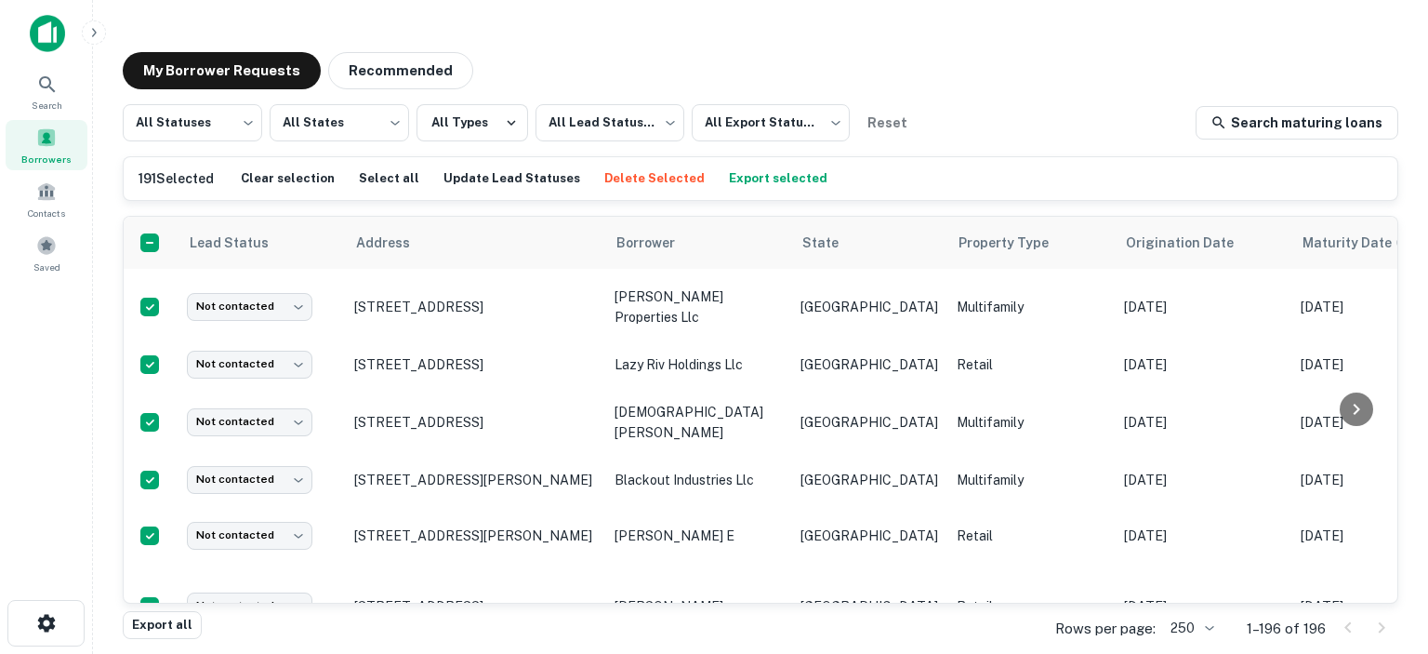
click at [645, 172] on button "Delete Selected" at bounding box center [655, 179] width 110 height 28
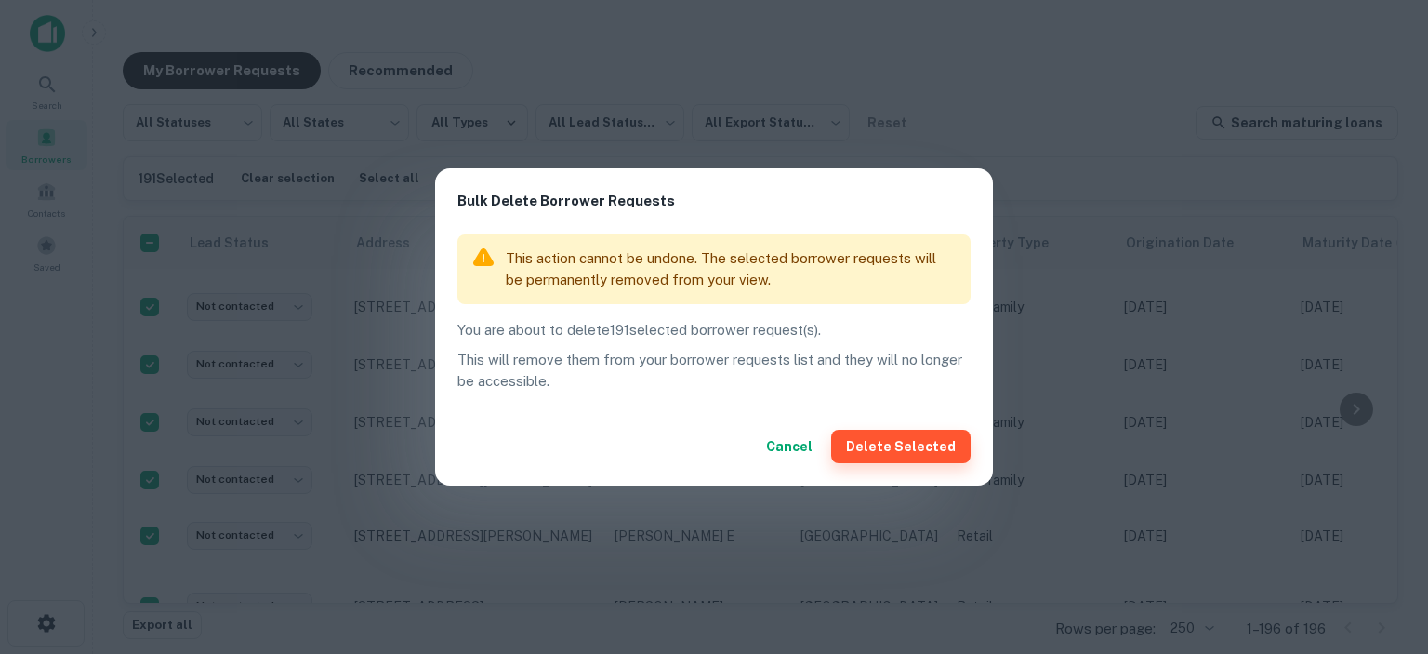
click at [911, 445] on button "Delete Selected" at bounding box center [900, 445] width 139 height 33
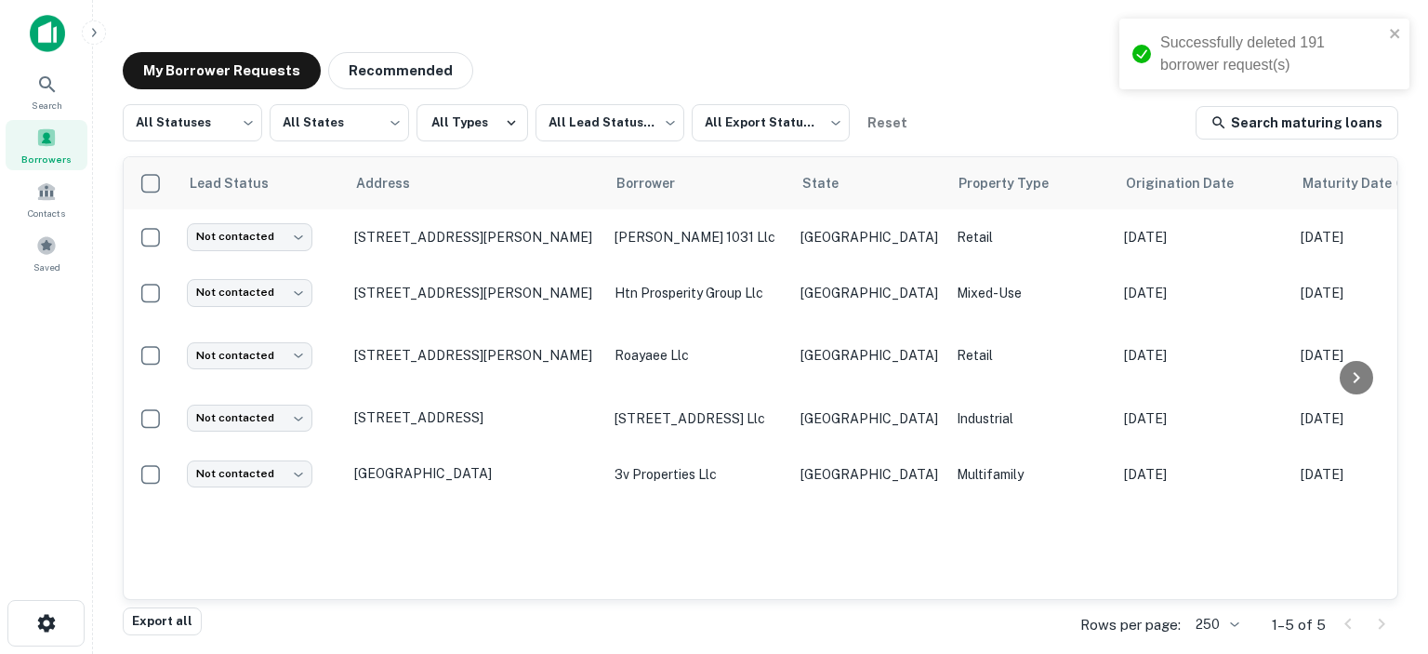
scroll to position [0, 0]
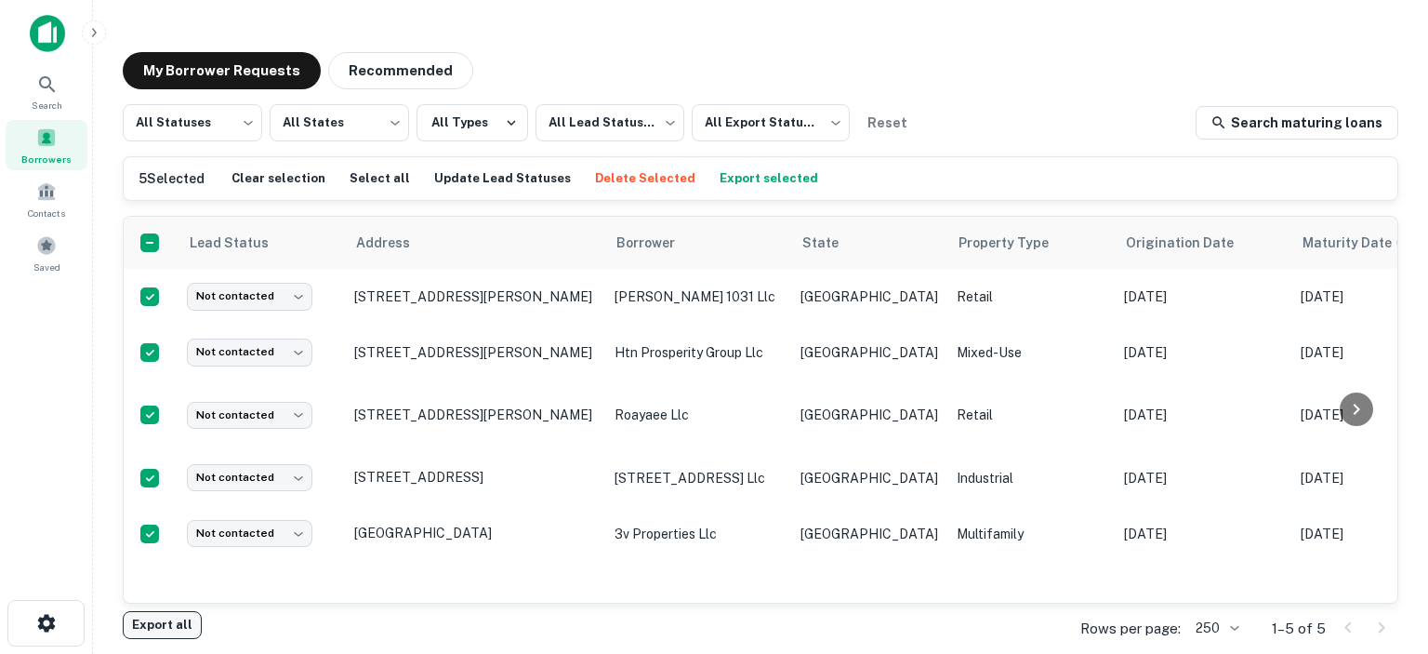
click at [154, 623] on button "Export all" at bounding box center [162, 625] width 79 height 28
click at [733, 65] on div "My Borrower Requests Recommended" at bounding box center [760, 70] width 1275 height 37
click at [597, 40] on div "My Borrower Requests Recommended All Statuses *** ​ All States *** ​ All Types …" at bounding box center [760, 331] width 1305 height 588
click at [625, 175] on button "Delete Selected" at bounding box center [645, 179] width 110 height 28
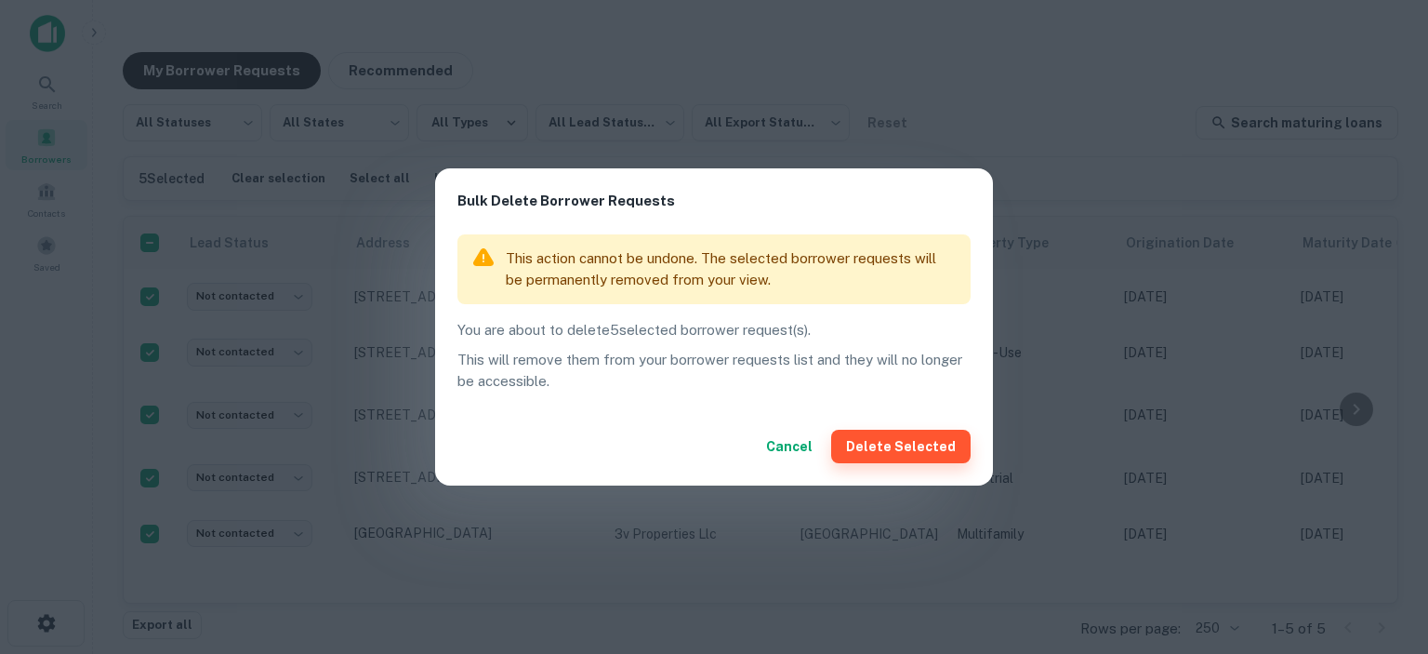
click at [880, 443] on button "Delete Selected" at bounding box center [900, 445] width 139 height 33
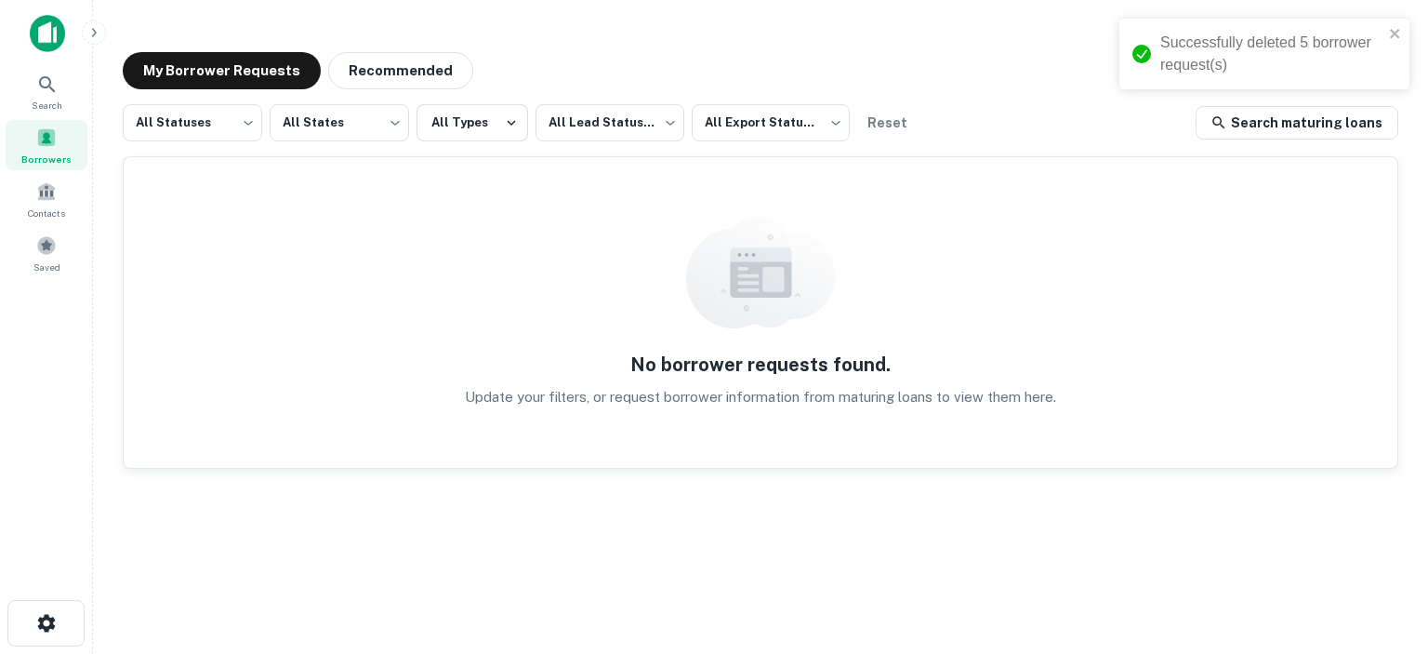
click at [43, 134] on span at bounding box center [46, 137] width 20 height 20
